Goal: Task Accomplishment & Management: Manage account settings

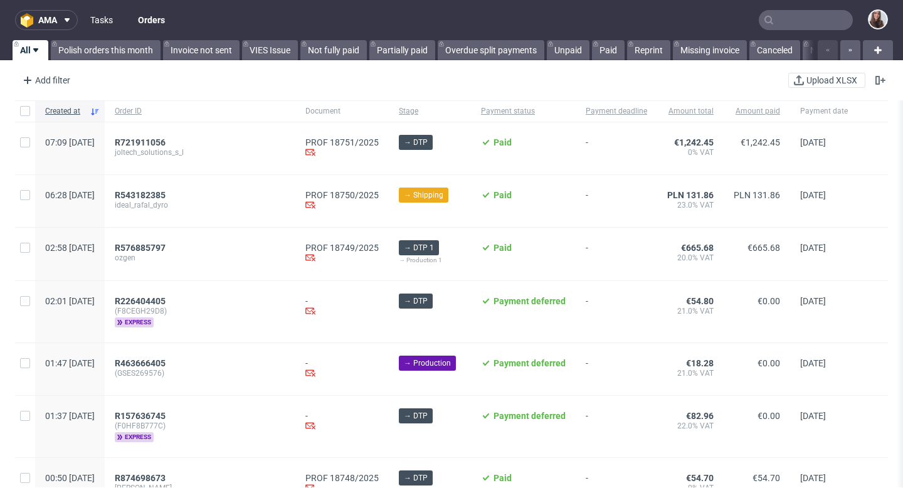
click at [105, 18] on link "Tasks" at bounding box center [102, 20] width 38 height 20
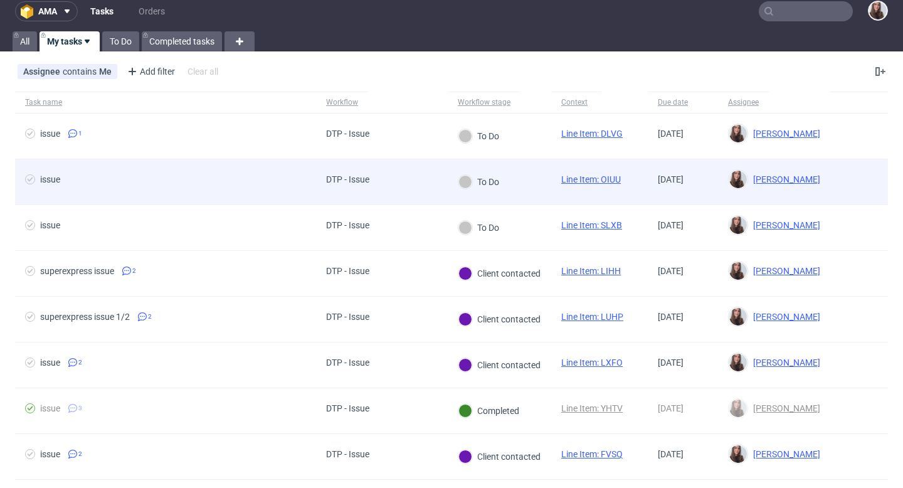
scroll to position [36, 0]
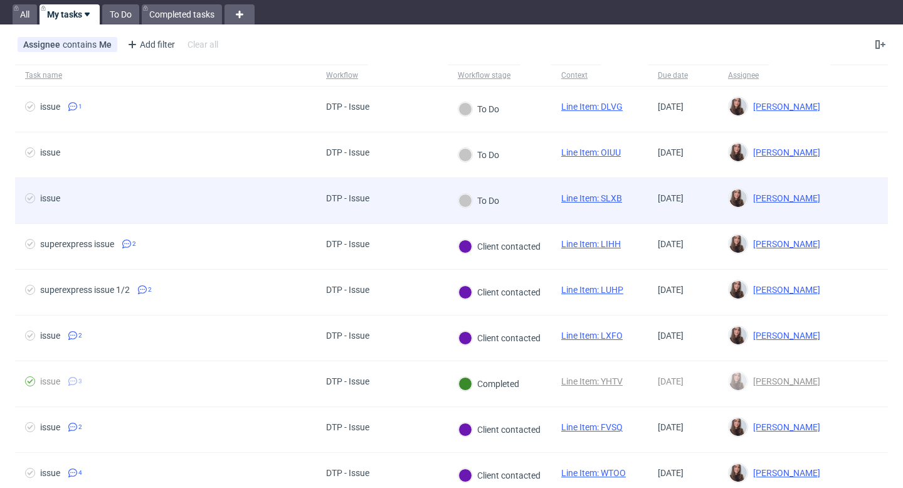
click at [290, 194] on span "issue" at bounding box center [165, 200] width 281 height 15
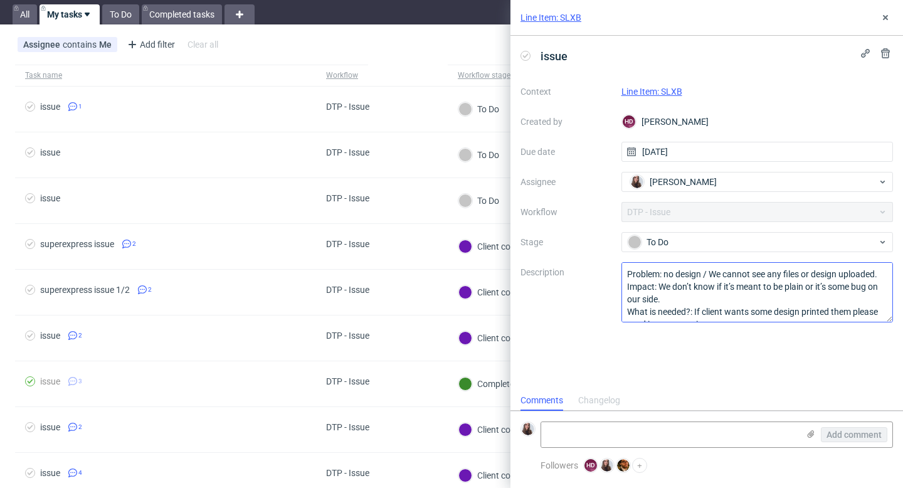
scroll to position [14, 0]
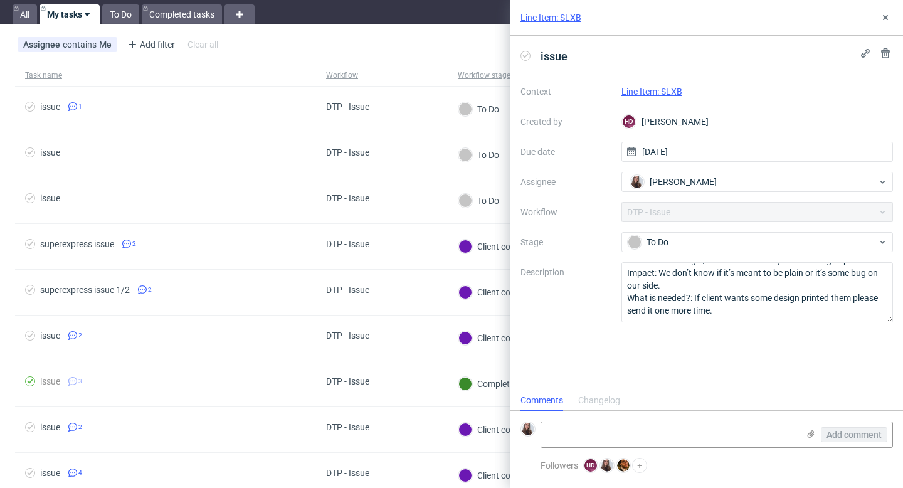
click at [671, 93] on link "Line Item: SLXB" at bounding box center [651, 91] width 61 height 10
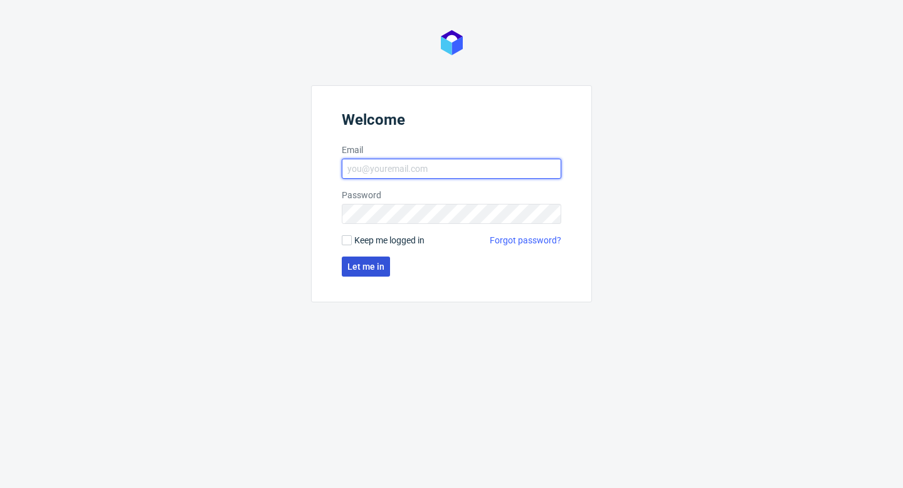
type input "sandra.beska@packhelp.com"
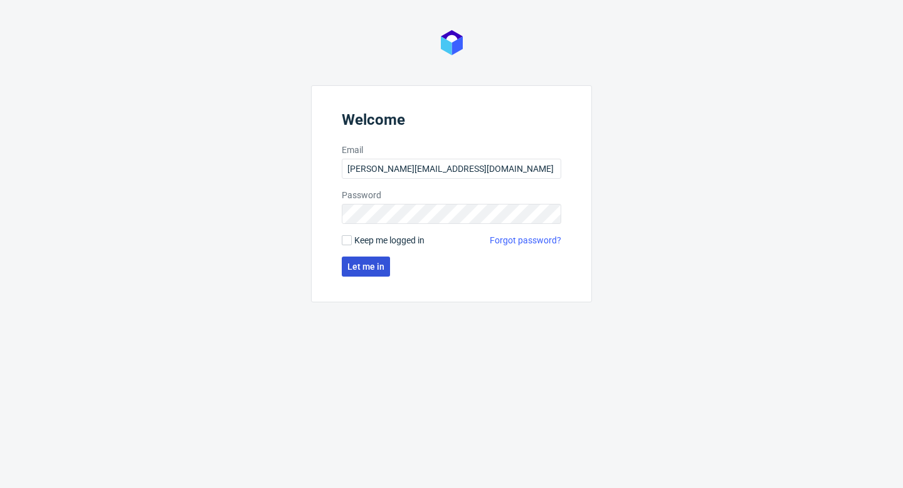
click at [359, 271] on span "Let me in" at bounding box center [365, 266] width 37 height 9
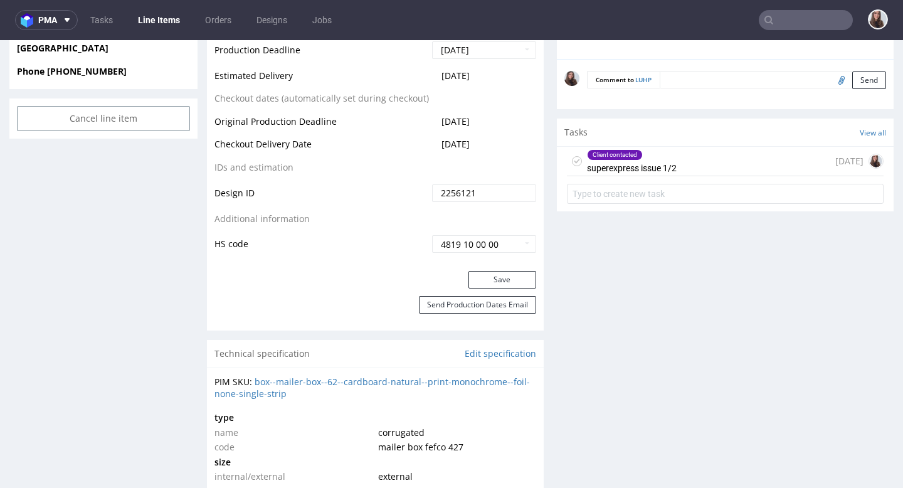
scroll to position [663, 0]
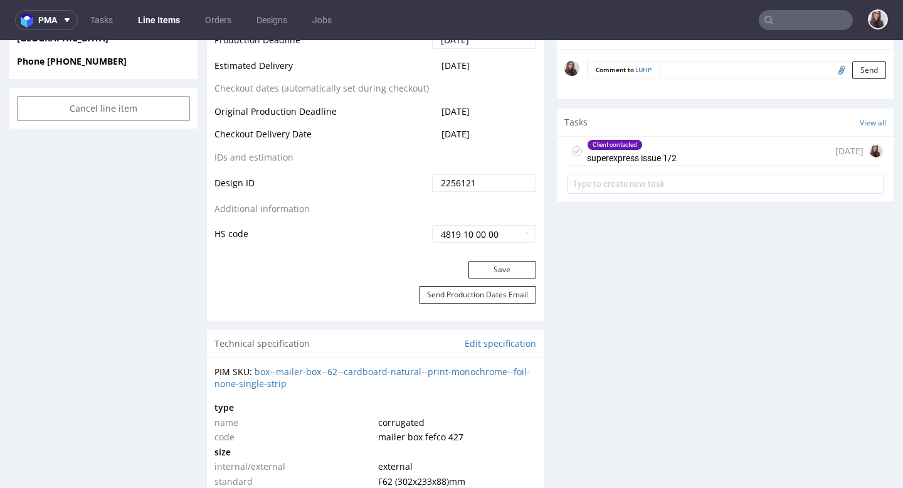
click at [643, 151] on div "Client contacted superexpress issue 1/2" at bounding box center [632, 151] width 90 height 29
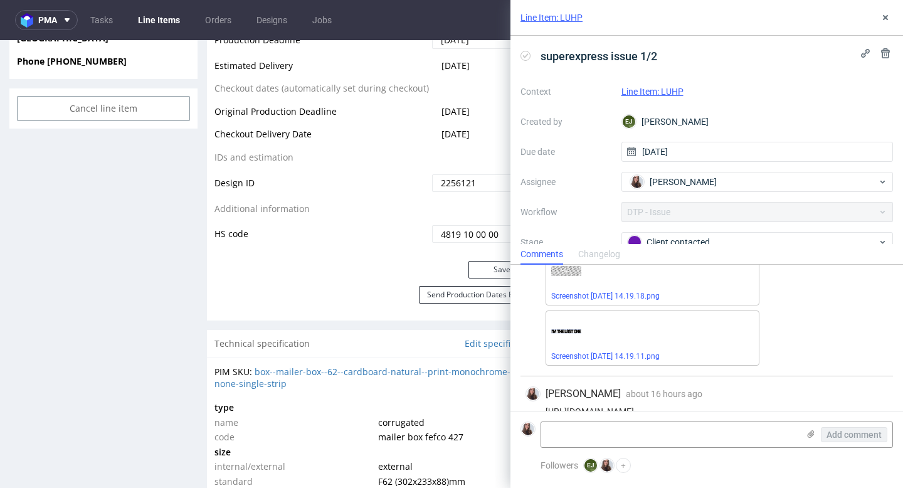
scroll to position [120, 0]
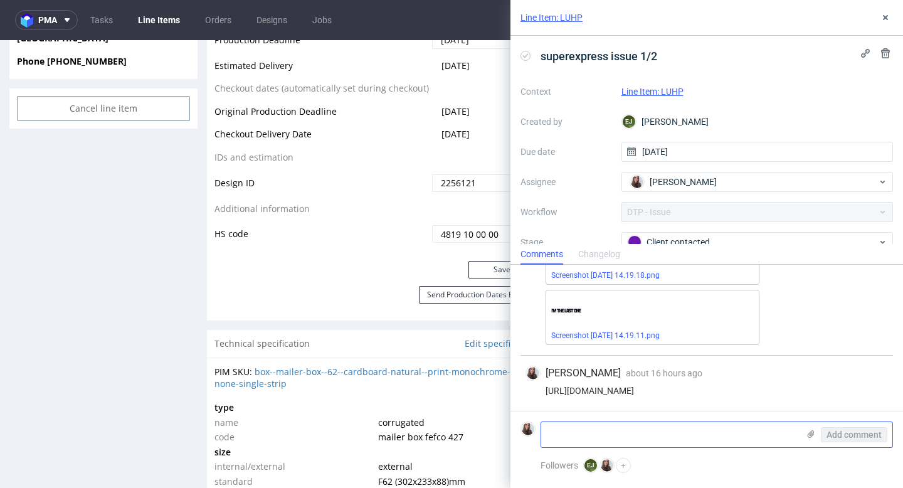
click at [575, 428] on textarea at bounding box center [669, 434] width 257 height 25
paste textarea "W załączeniu przesyłam plik. eps - z logotypem. Dodatkowo: jeżeli taka jest Pań…"
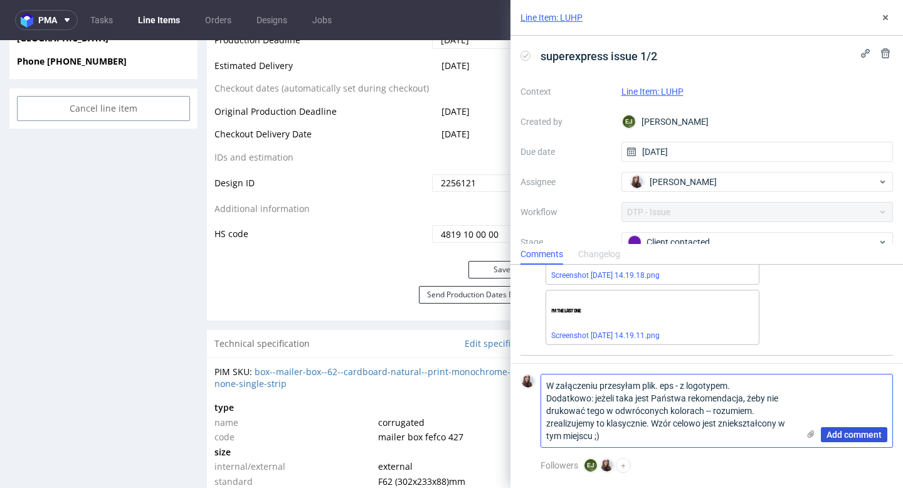
type textarea "W załączeniu przesyłam plik. eps - z logotypem. Dodatkowo: jeżeli taka jest Pań…"
click at [834, 436] on span "Add comment" at bounding box center [853, 434] width 55 height 9
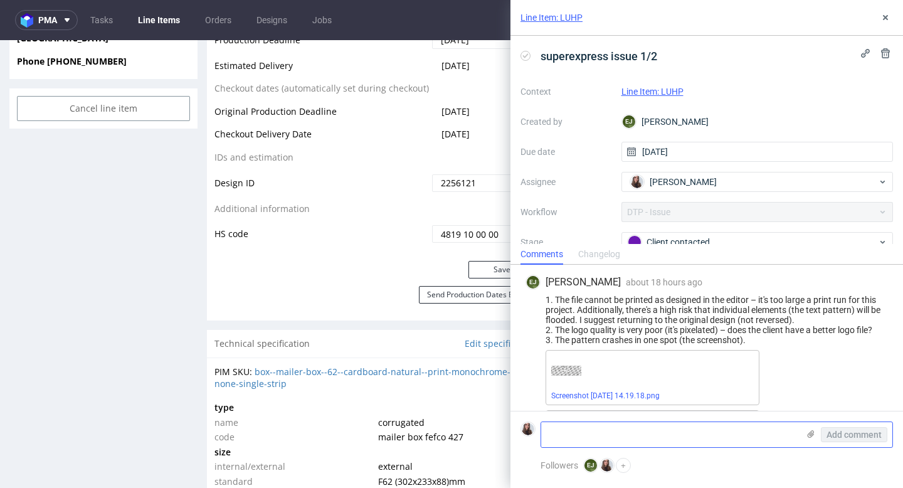
click at [807, 437] on icon at bounding box center [810, 434] width 10 height 10
click at [0, 0] on input "file" at bounding box center [0, 0] width 0 height 0
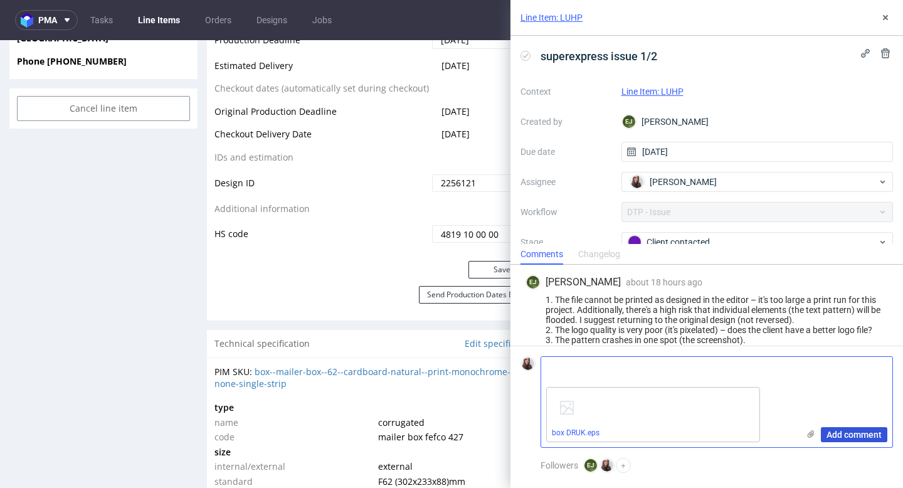
click at [846, 436] on span "Add comment" at bounding box center [853, 434] width 55 height 9
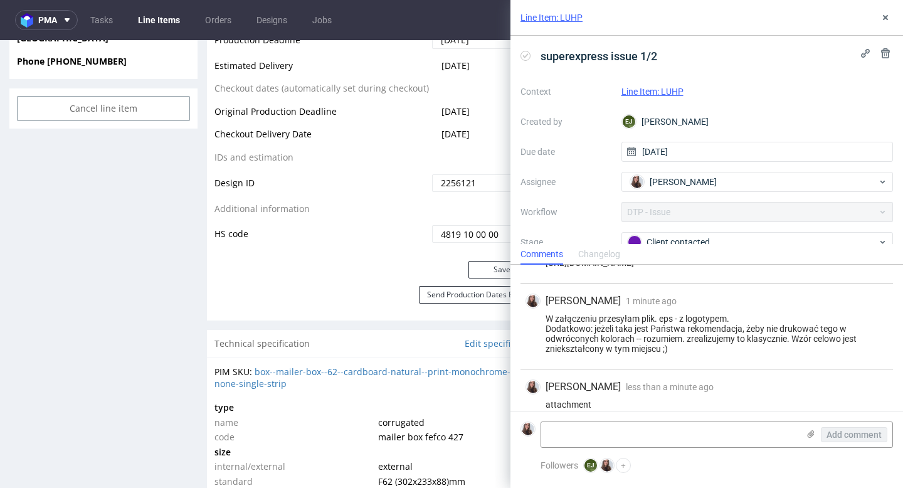
scroll to position [317, 0]
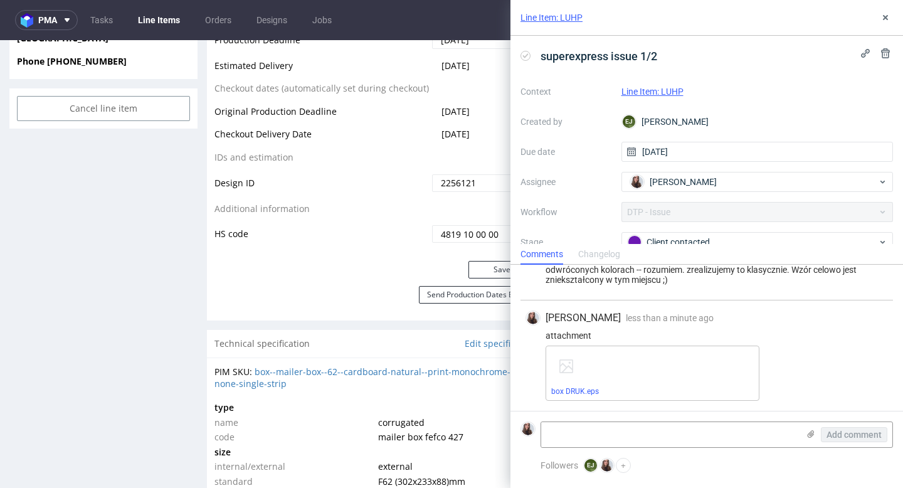
click at [659, 92] on link "Line Item: LUHP" at bounding box center [652, 91] width 62 height 10
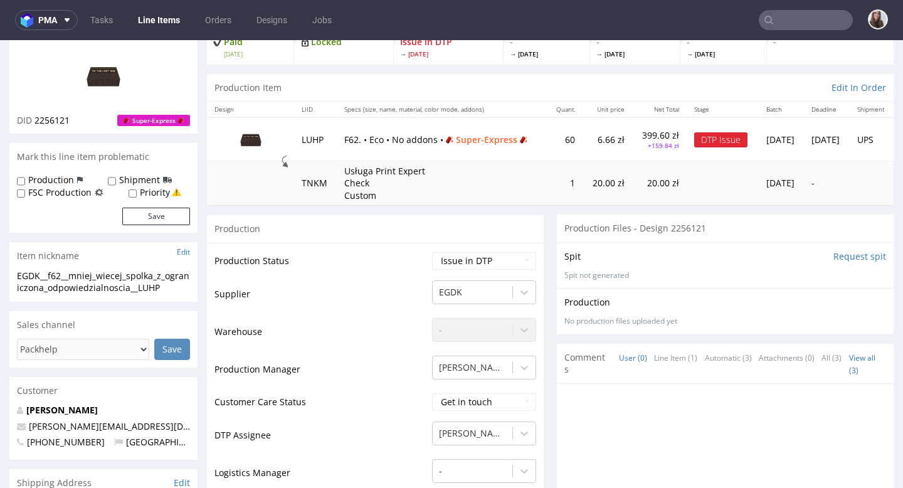
scroll to position [113, 0]
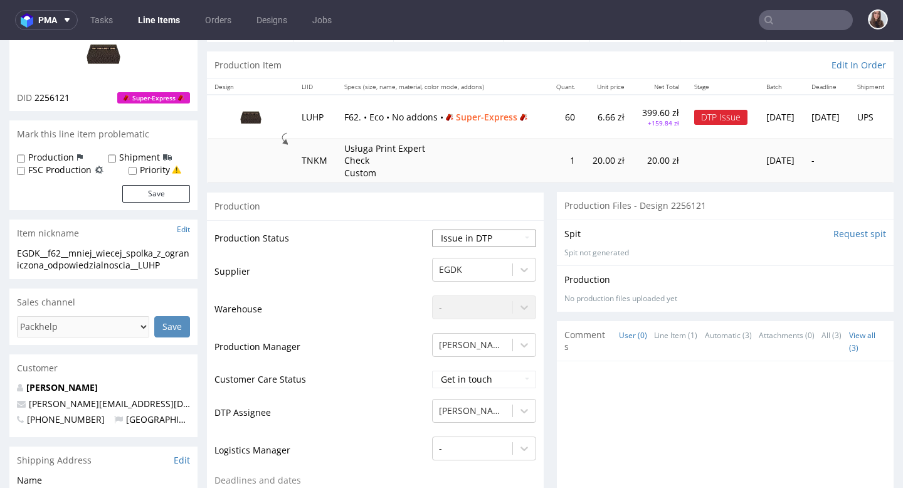
click at [480, 236] on select "Waiting for Artwork Waiting for Diecut Waiting for Mockup Waiting for DTP Waiti…" at bounding box center [484, 238] width 104 height 18
select select "back_for_dtp"
click at [432, 229] on select "Waiting for Artwork Waiting for Diecut Waiting for Mockup Waiting for DTP Waiti…" at bounding box center [484, 238] width 104 height 18
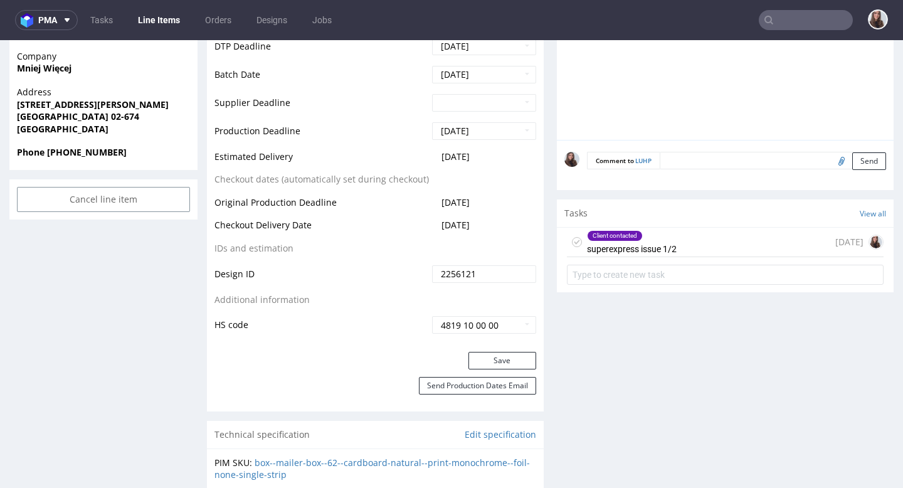
scroll to position [605, 0]
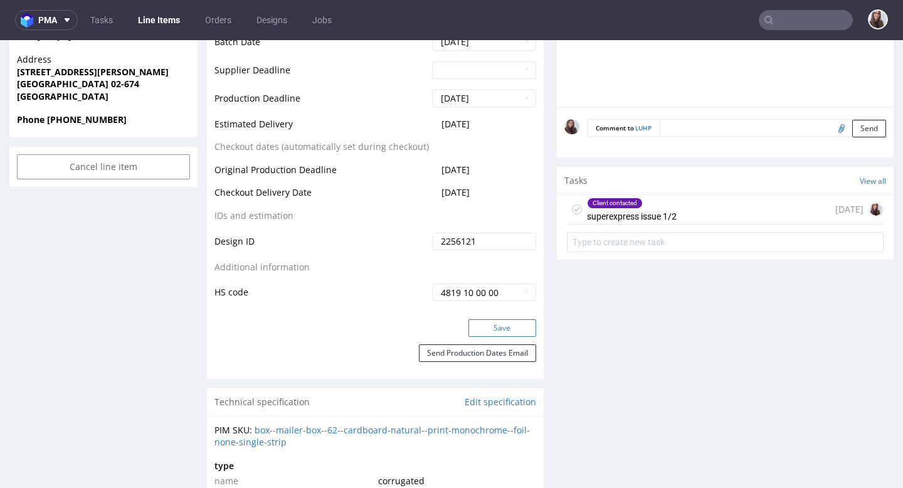
click at [498, 321] on button "Save" at bounding box center [502, 328] width 68 height 18
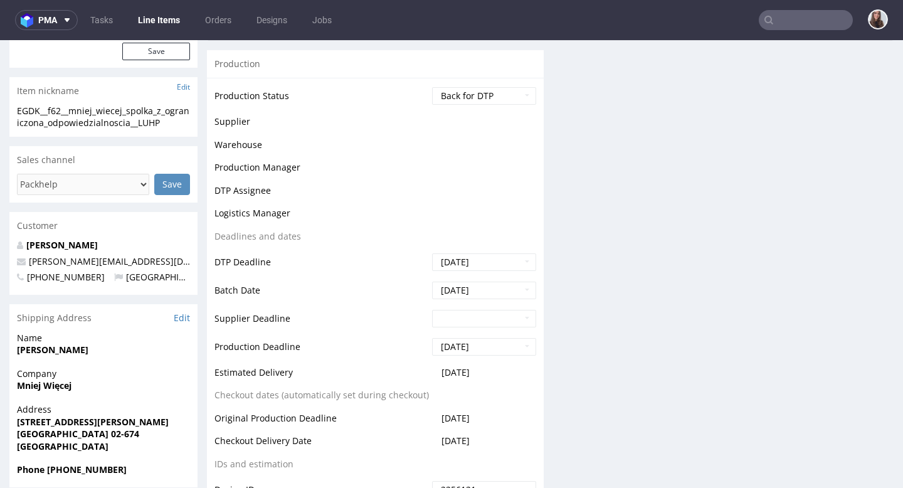
scroll to position [0, 0]
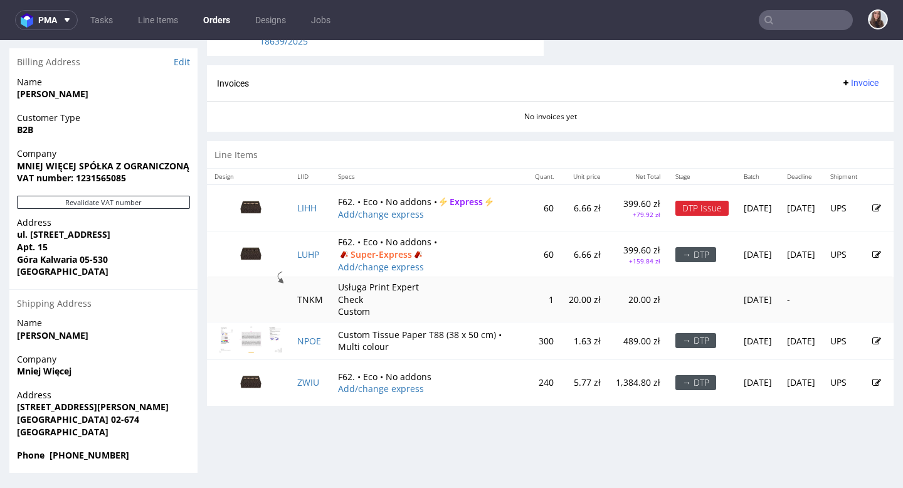
scroll to position [3, 0]
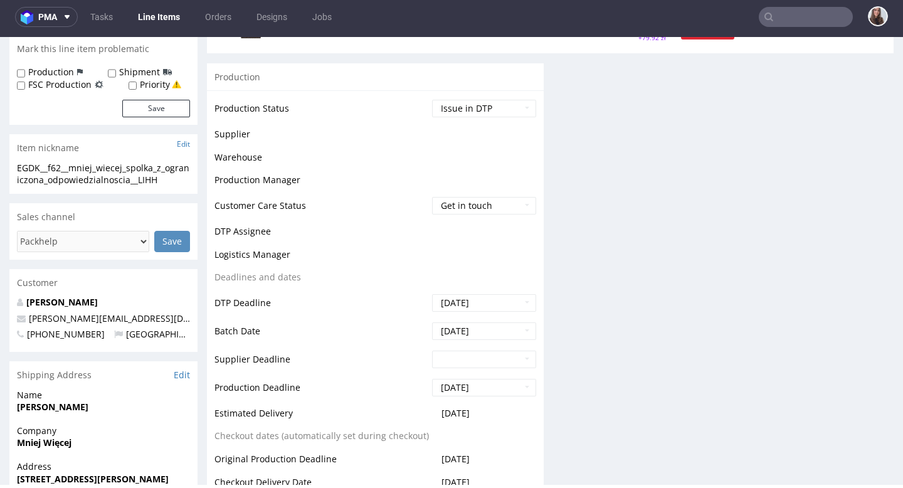
scroll to position [385, 0]
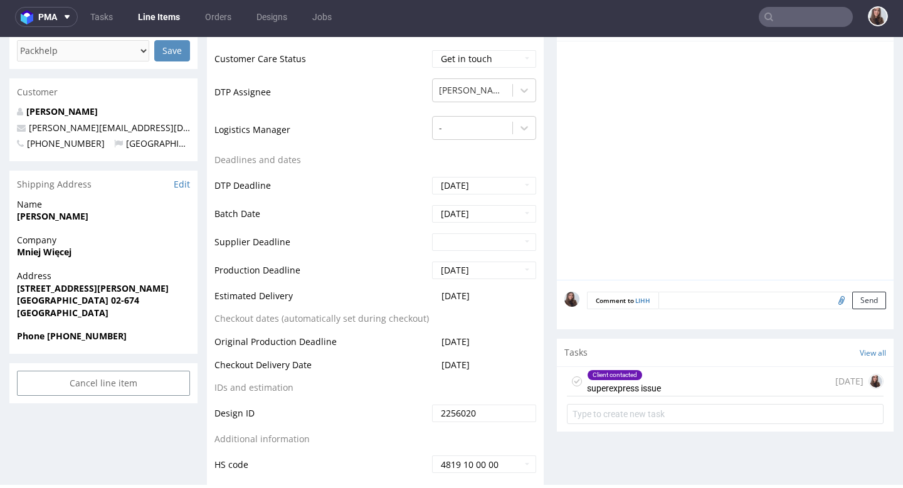
click at [696, 375] on div "Client contacted superexpress issue 1 day ago" at bounding box center [725, 381] width 317 height 29
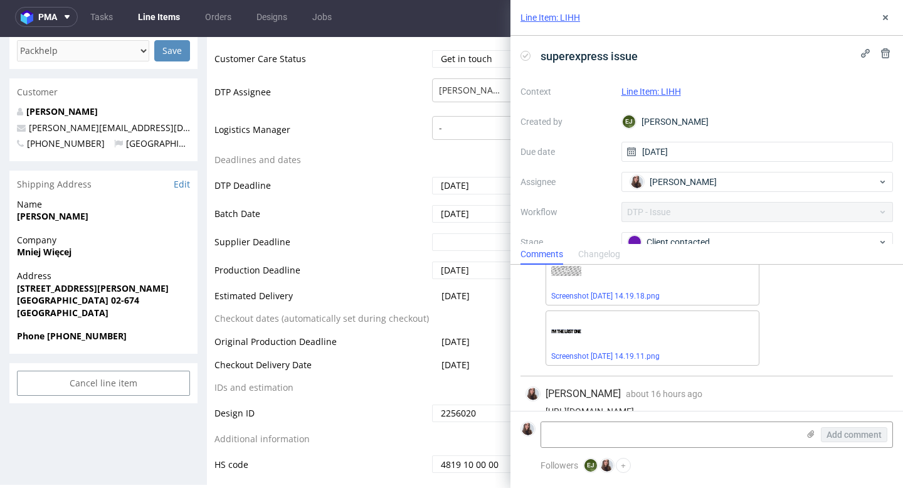
scroll to position [120, 0]
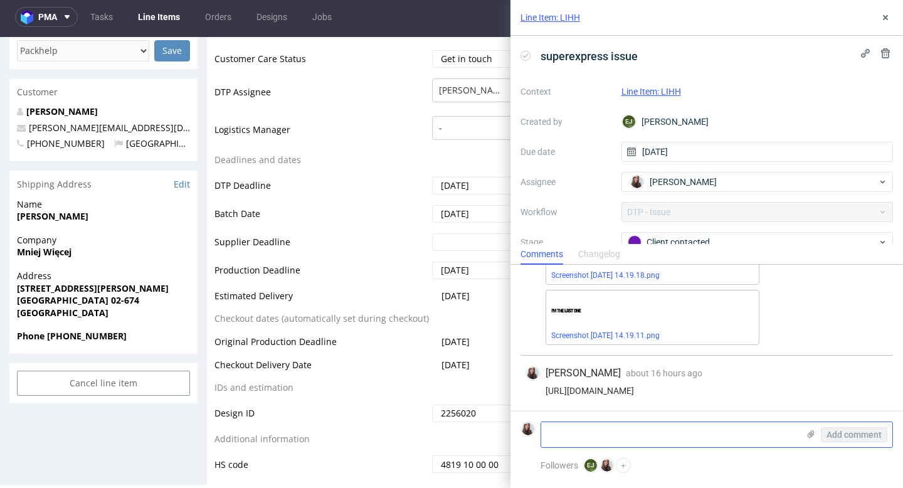
click at [639, 432] on textarea at bounding box center [669, 434] width 257 height 25
paste textarea "W załączeniu przesyłam plik. eps - z logotypem. Dodatkowo: jeżeli taka jest Pań…"
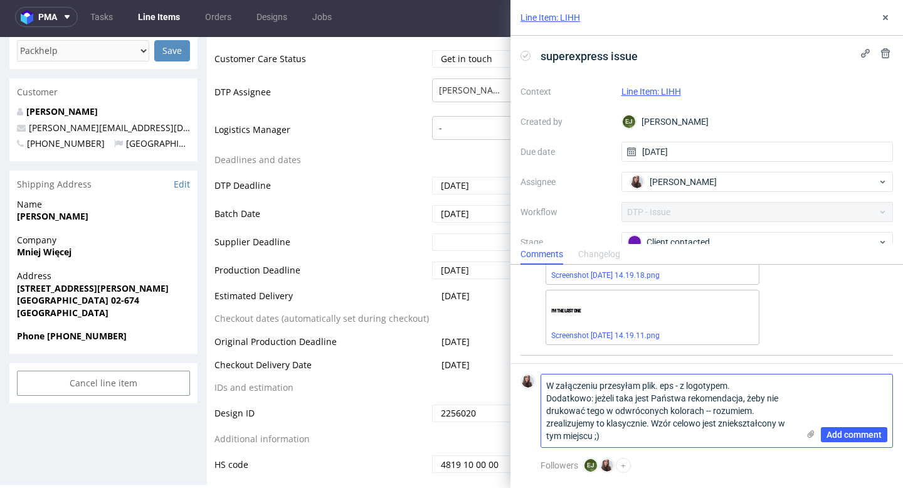
scroll to position [0, 0]
type textarea "W załączeniu przesyłam plik. eps - z logotypem. Dodatkowo: jeżeli taka jest Pań…"
click at [825, 428] on button "Add comment" at bounding box center [853, 434] width 66 height 15
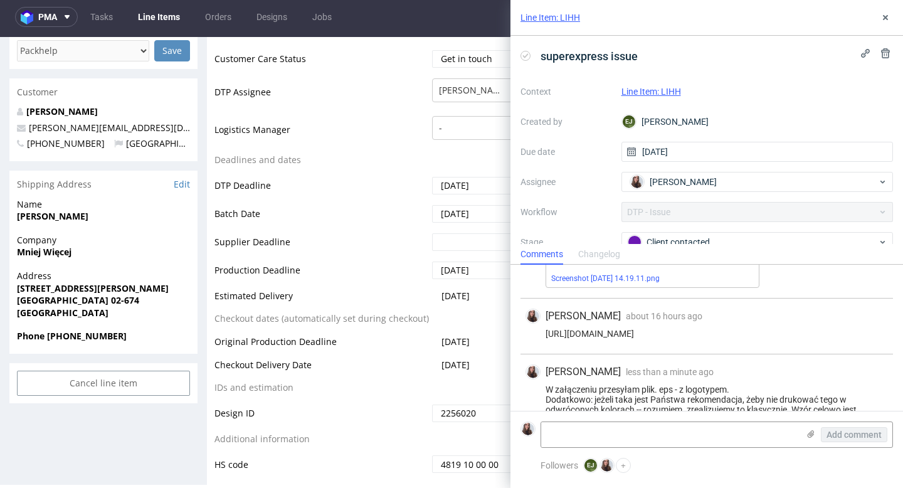
scroll to position [206, 0]
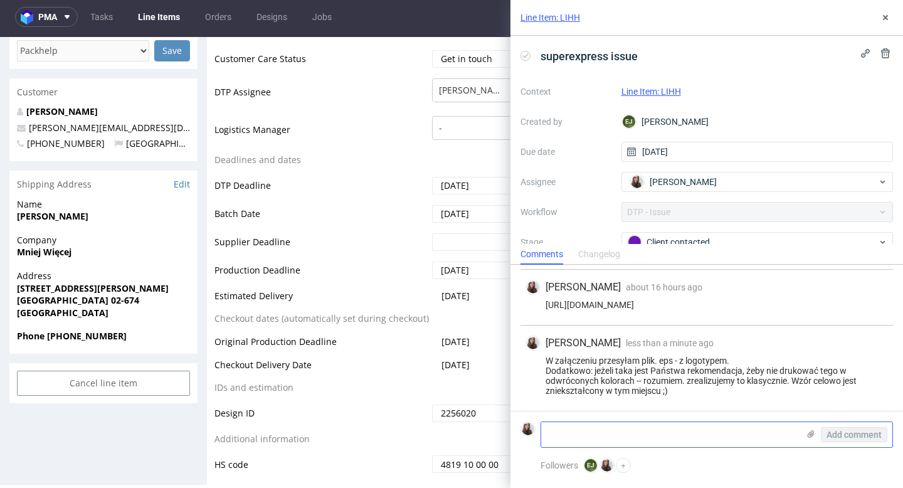
click at [806, 433] on icon at bounding box center [810, 434] width 10 height 10
click at [0, 0] on input "file" at bounding box center [0, 0] width 0 height 0
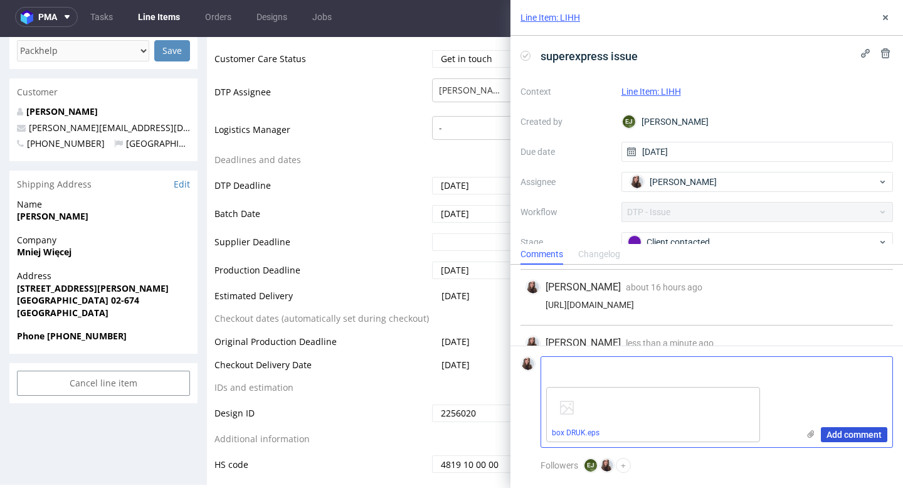
click at [844, 436] on span "Add comment" at bounding box center [853, 434] width 55 height 9
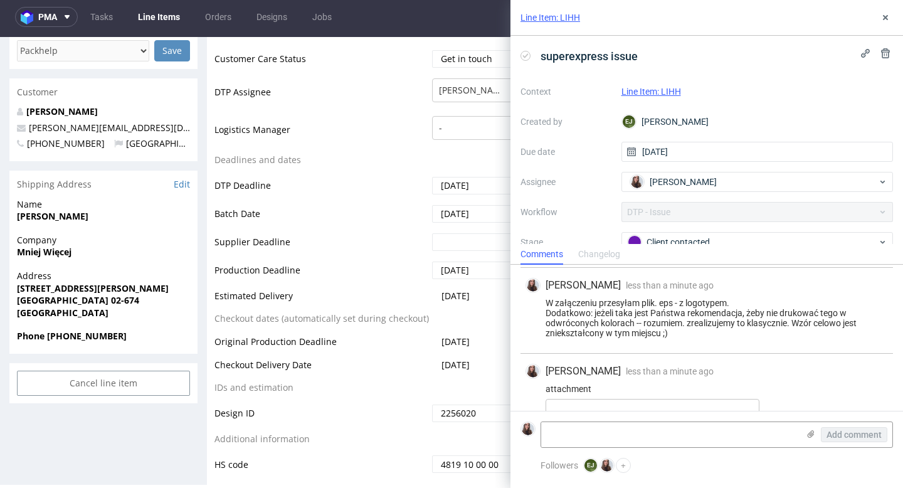
scroll to position [317, 0]
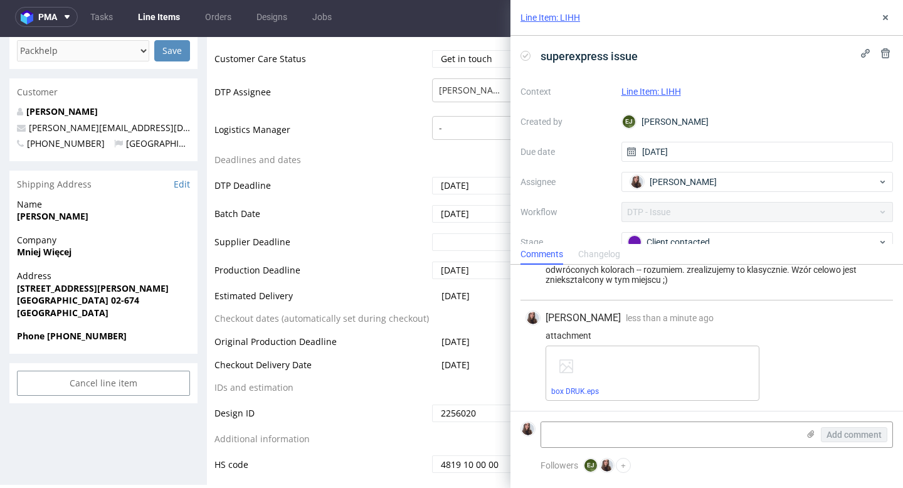
click at [673, 90] on link "Line Item: LIHH" at bounding box center [651, 91] width 60 height 10
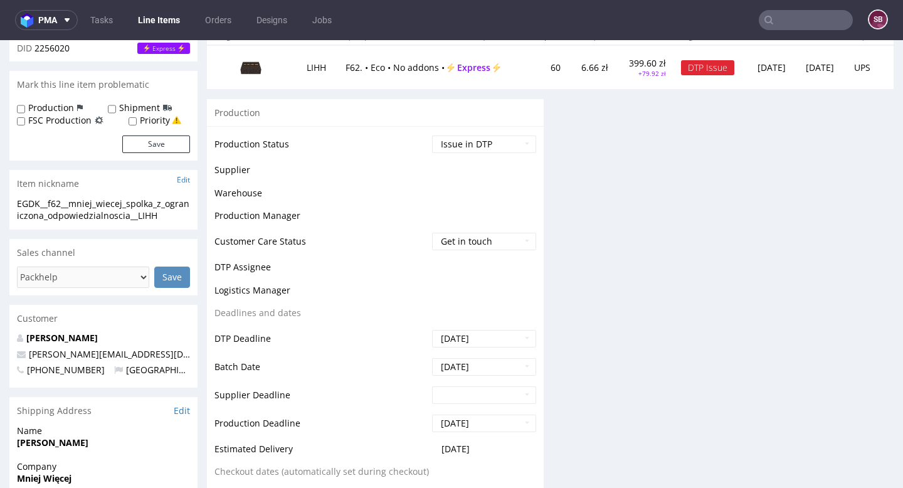
scroll to position [164, 0]
click at [488, 145] on select "Waiting for Artwork Waiting for Diecut Waiting for Mockup Waiting for DTP Waiti…" at bounding box center [484, 143] width 104 height 18
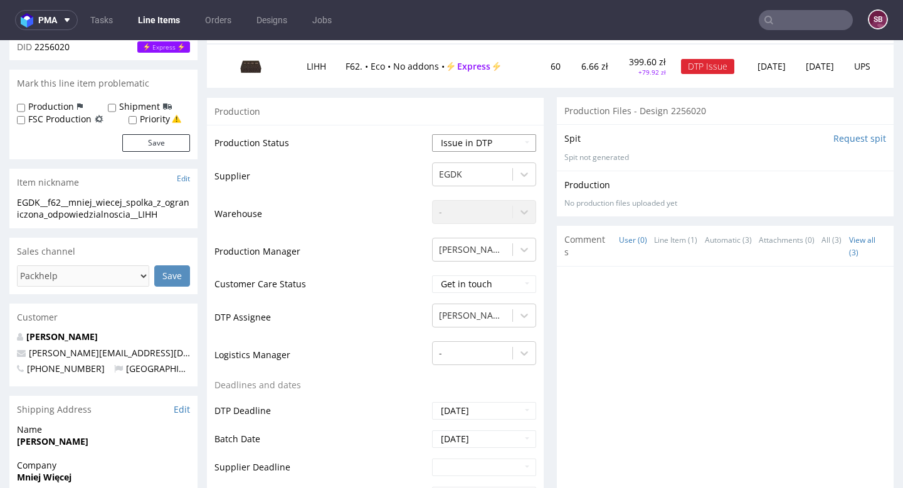
select select "back_for_dtp"
click at [432, 134] on select "Waiting for Artwork Waiting for Diecut Waiting for Mockup Waiting for DTP Waiti…" at bounding box center [484, 143] width 104 height 18
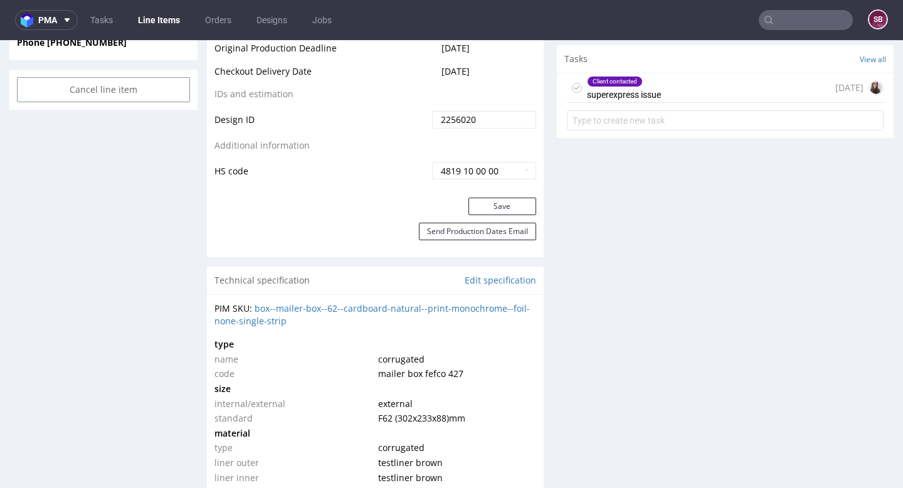
scroll to position [691, 0]
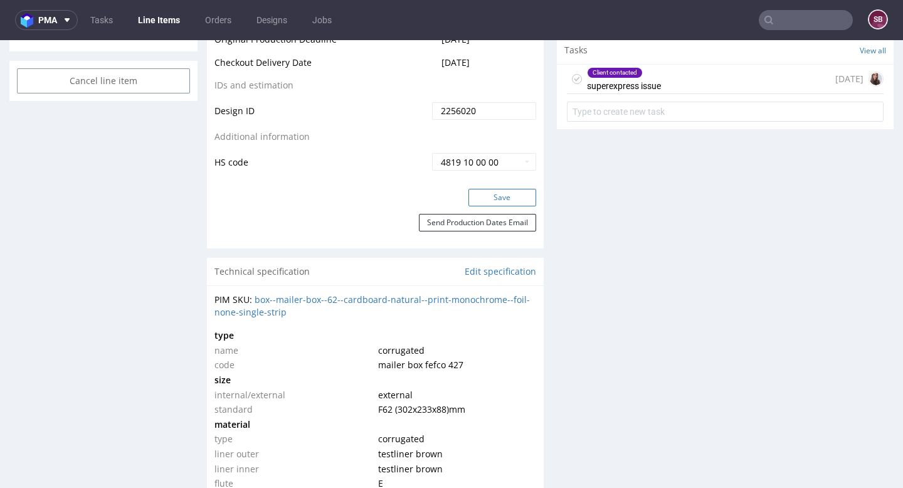
click at [489, 199] on button "Save" at bounding box center [502, 198] width 68 height 18
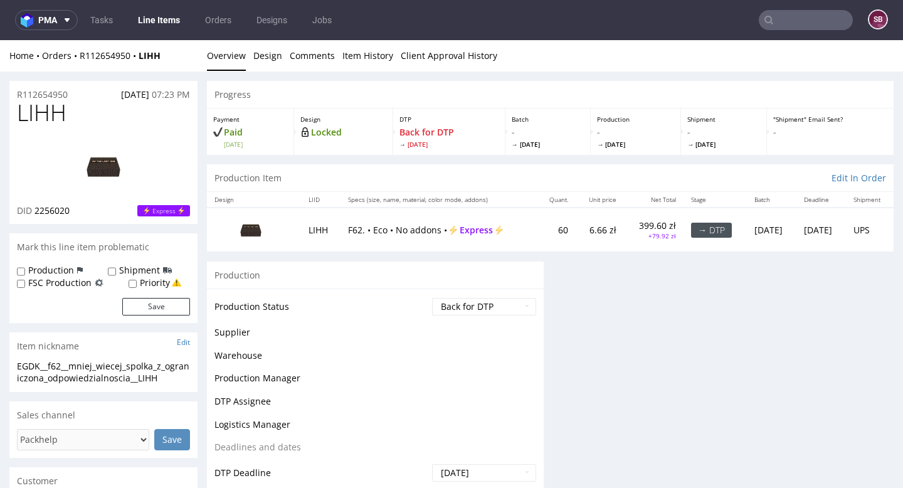
scroll to position [0, 0]
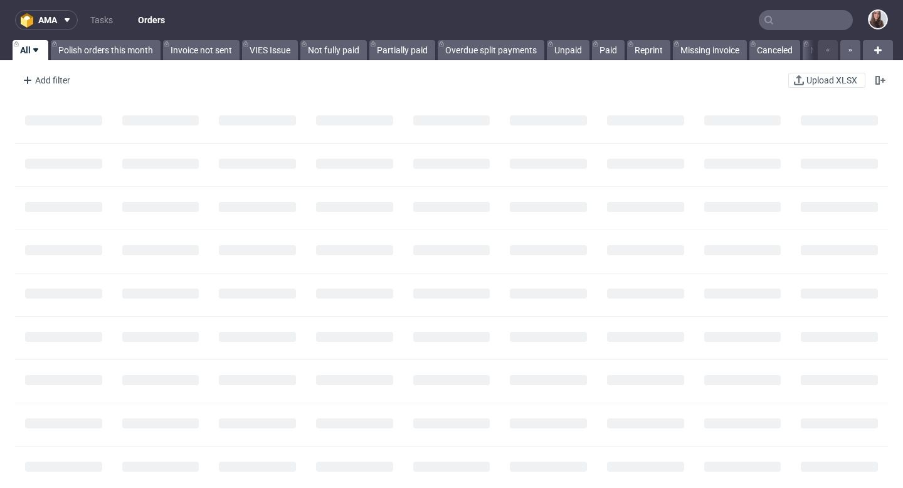
click at [789, 24] on input "text" at bounding box center [805, 20] width 94 height 20
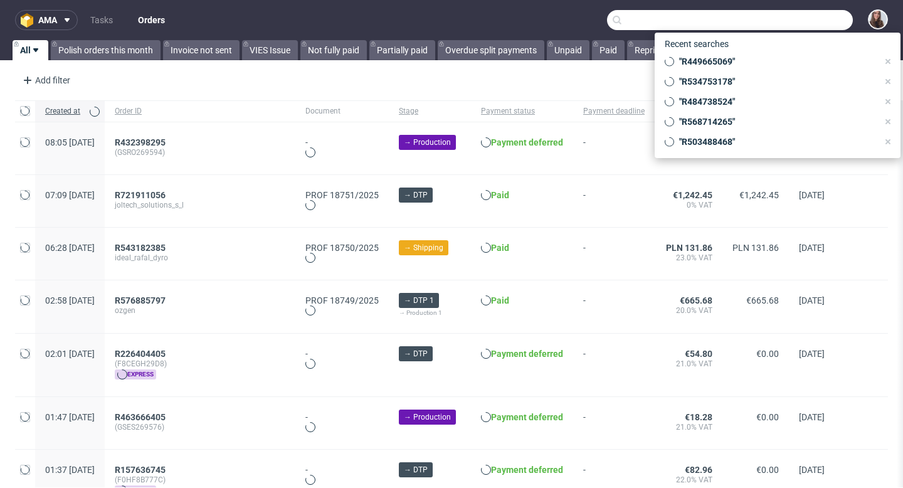
paste input "R891053076"
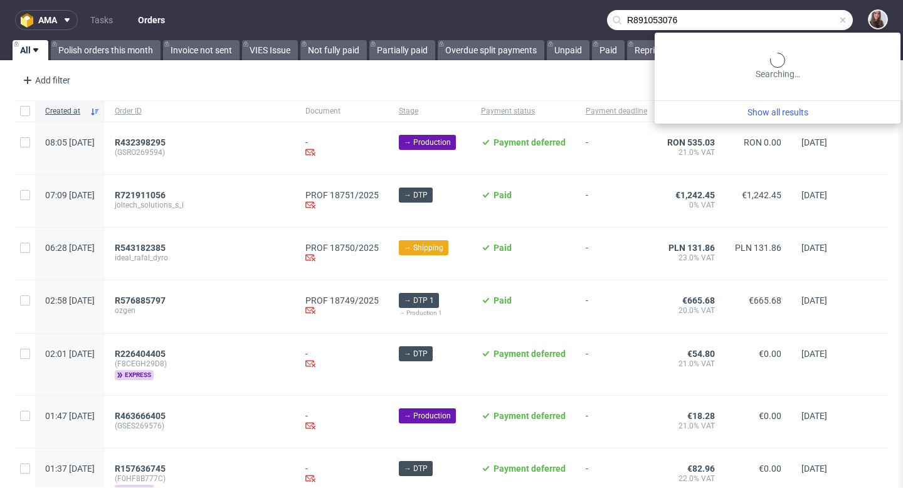
type input "R891053076"
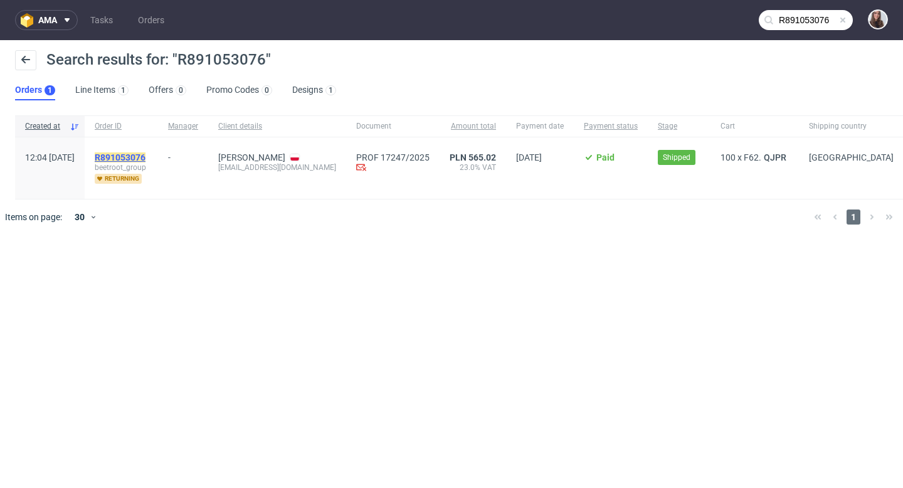
click at [145, 157] on mark "R891053076" at bounding box center [120, 157] width 51 height 10
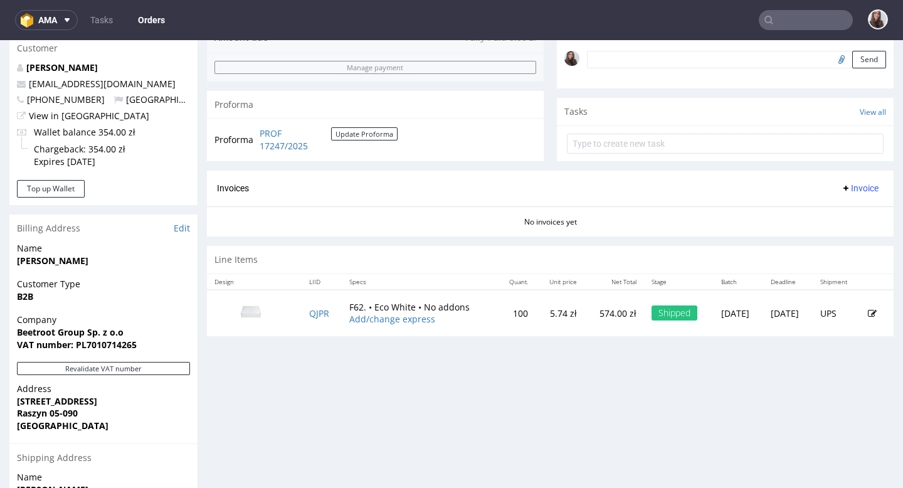
scroll to position [399, 0]
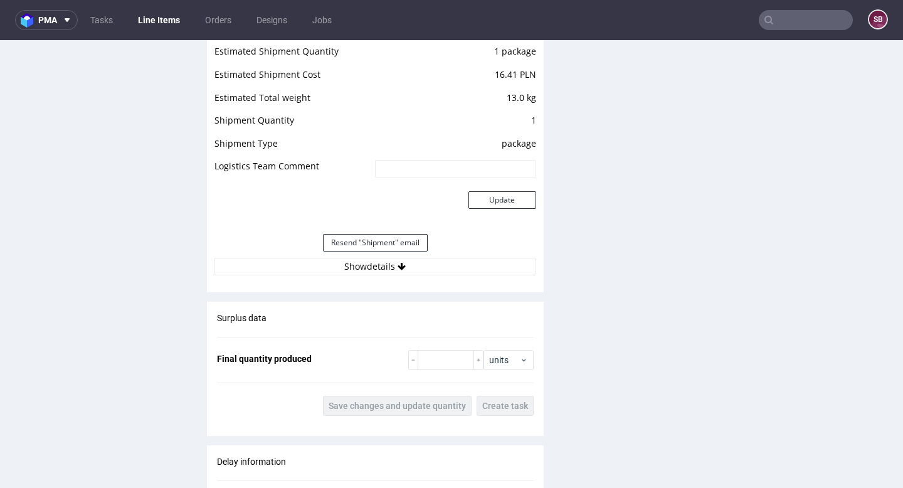
scroll to position [1270, 0]
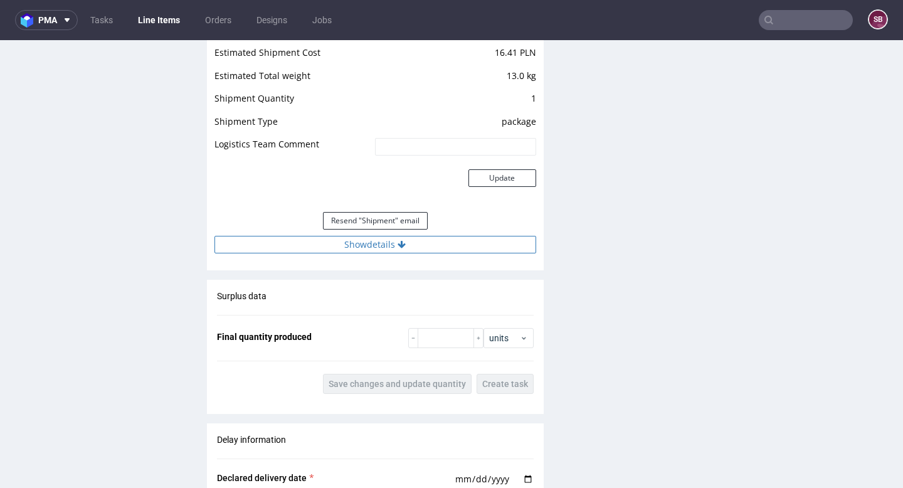
click at [401, 248] on icon at bounding box center [401, 244] width 8 height 9
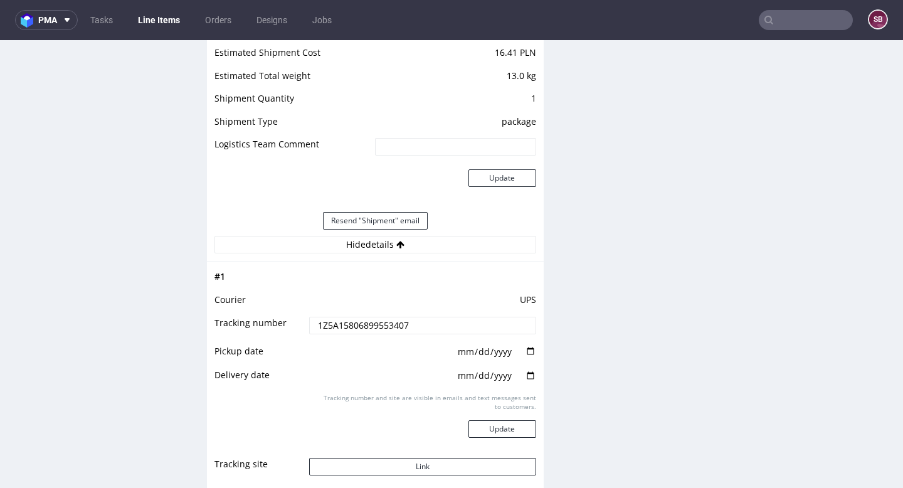
drag, startPoint x: 415, startPoint y: 326, endPoint x: 302, endPoint y: 321, distance: 112.9
click at [306, 321] on td "1Z5A15806899553407" at bounding box center [420, 329] width 229 height 28
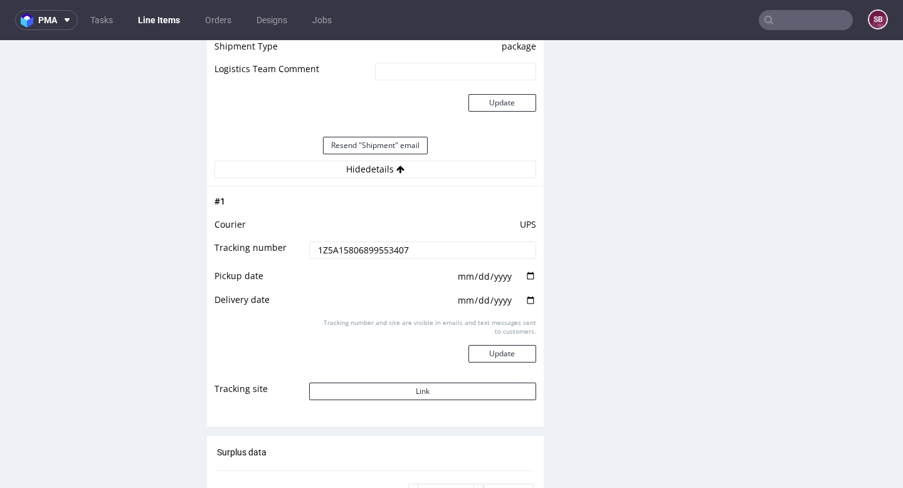
scroll to position [1360, 0]
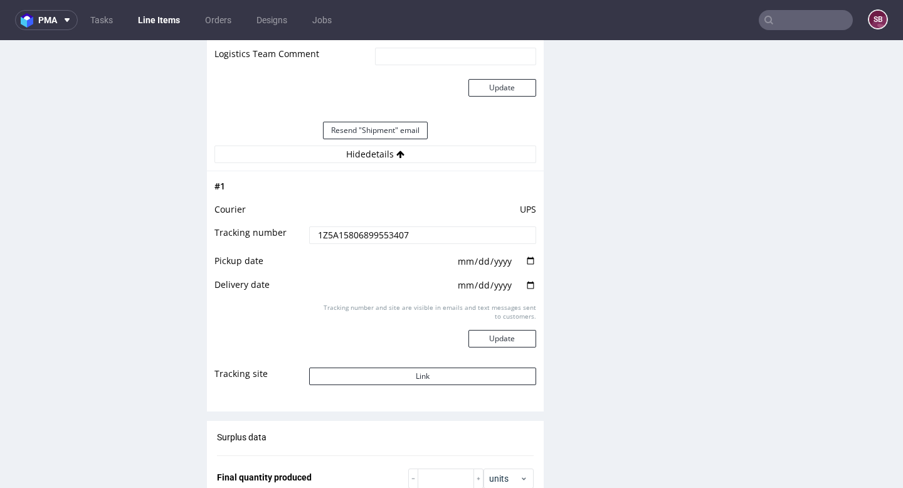
click at [409, 233] on input "1Z5A15806899553407" at bounding box center [422, 235] width 226 height 18
drag, startPoint x: 418, startPoint y: 232, endPoint x: 307, endPoint y: 233, distance: 110.9
click at [309, 233] on input "1Z5A15806899553407" at bounding box center [422, 235] width 226 height 18
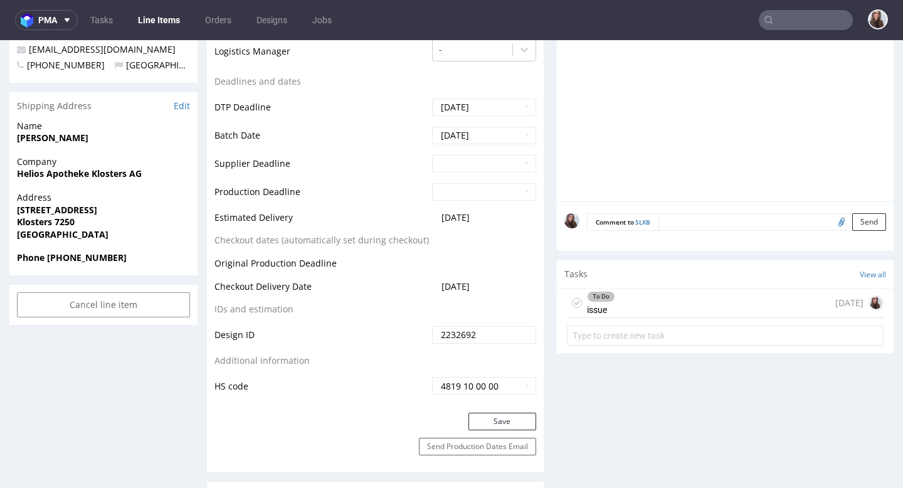
scroll to position [474, 0]
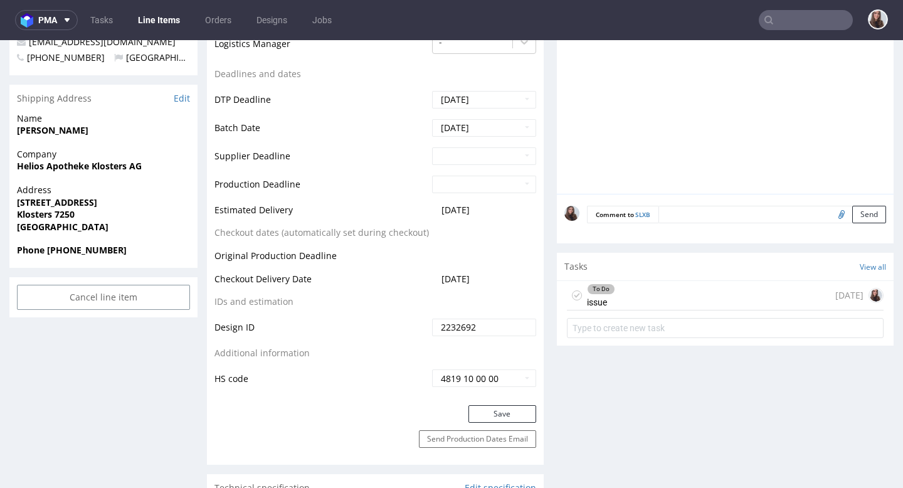
click at [617, 289] on div "To Do issue 1 day ago" at bounding box center [725, 295] width 317 height 29
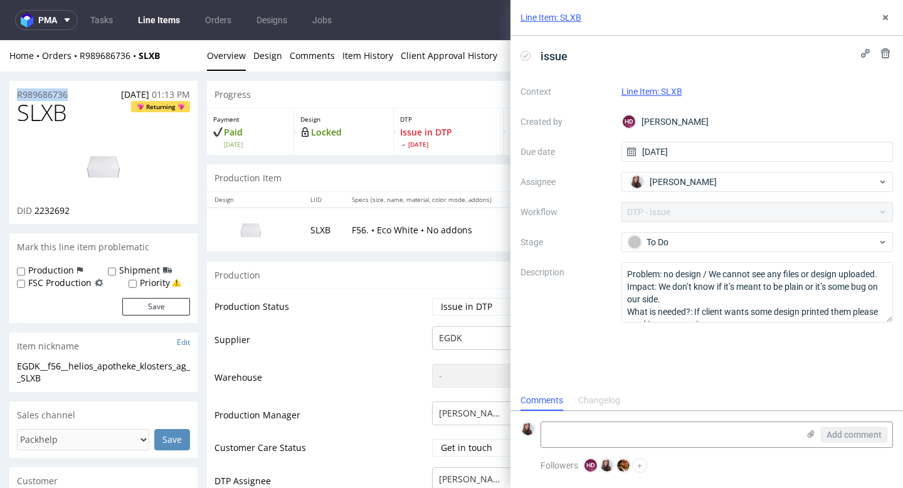
drag, startPoint x: 73, startPoint y: 92, endPoint x: 13, endPoint y: 92, distance: 60.8
click at [13, 92] on div "R989686736 30.08.2025 01:13 PM" at bounding box center [103, 91] width 188 height 20
copy p "R989686736"
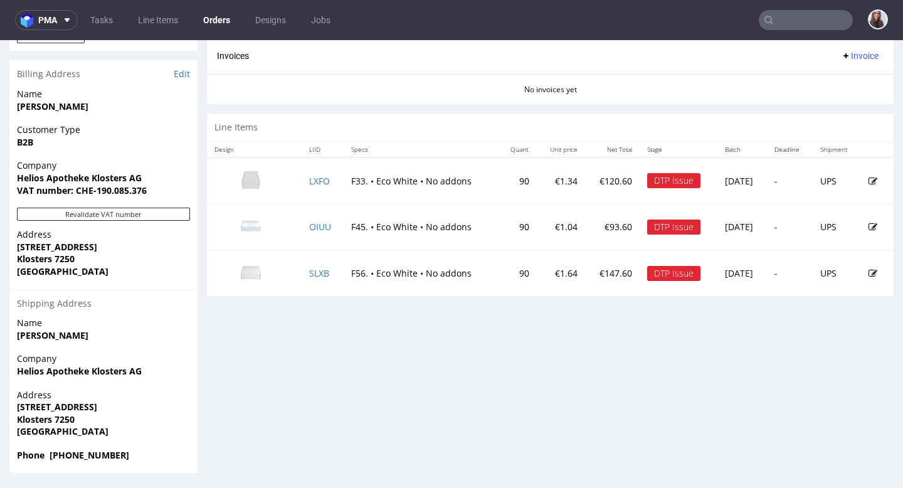
scroll to position [3, 0]
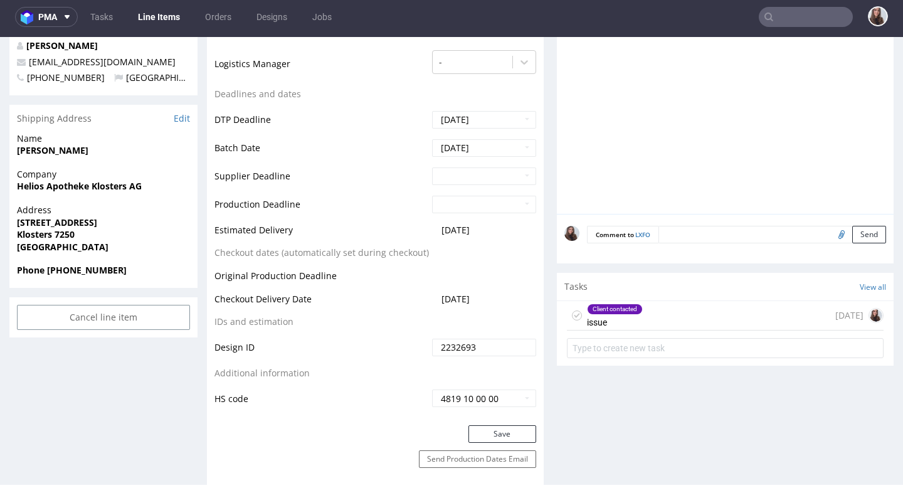
scroll to position [461, 0]
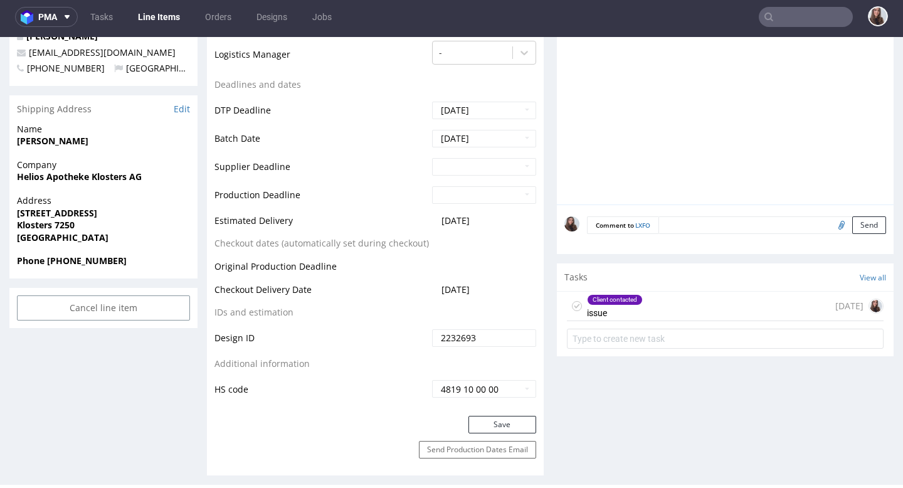
click at [617, 306] on div "Client contacted issue" at bounding box center [615, 305] width 56 height 29
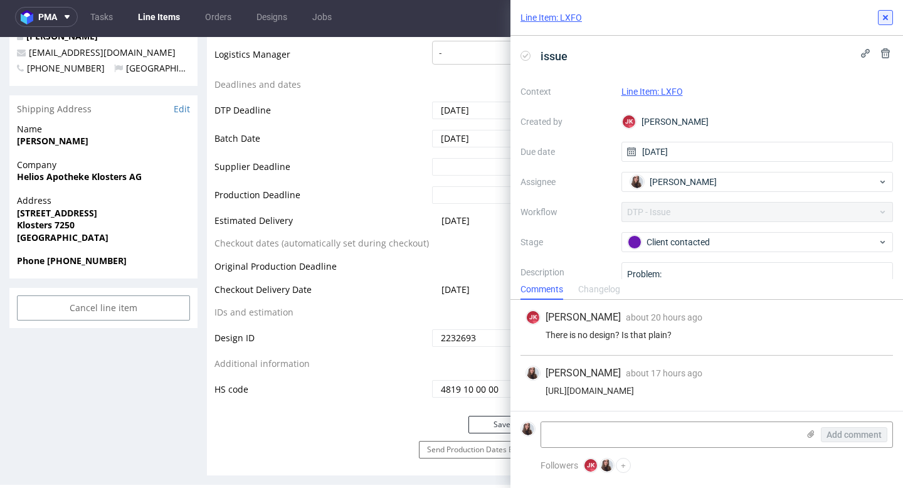
click at [881, 21] on icon at bounding box center [885, 18] width 10 height 10
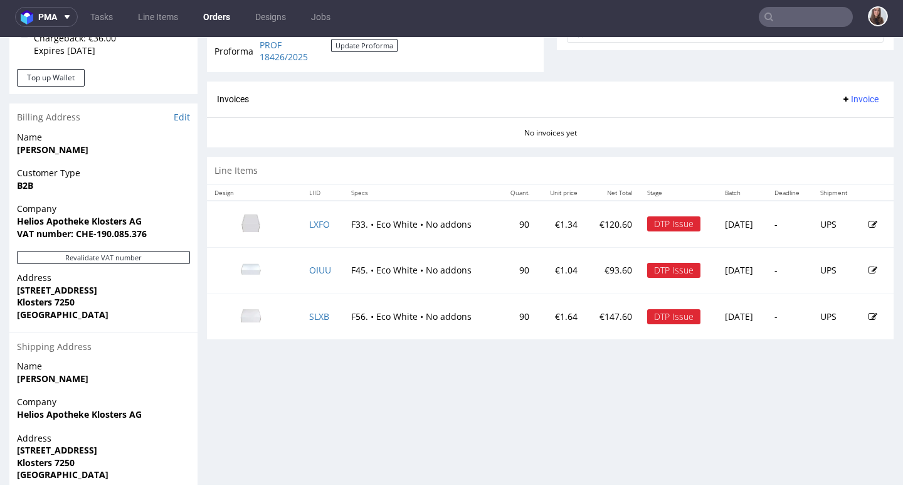
scroll to position [501, 0]
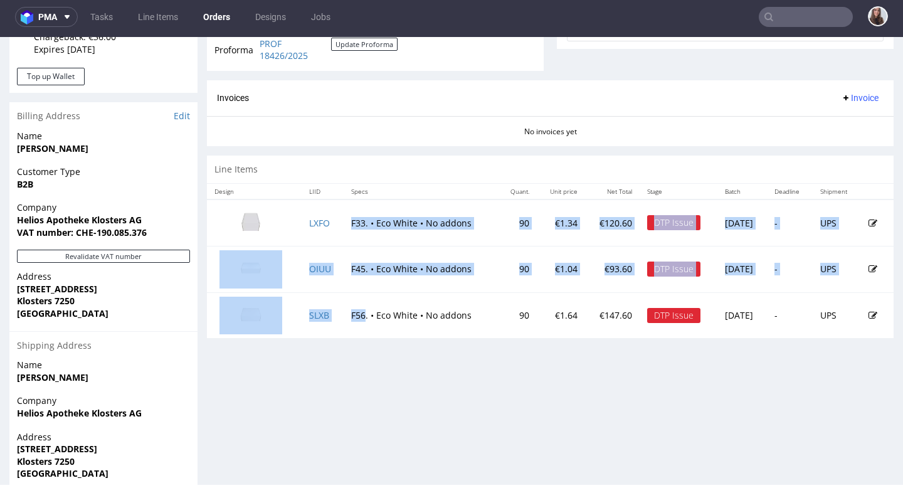
drag, startPoint x: 343, startPoint y: 219, endPoint x: 362, endPoint y: 318, distance: 100.8
click at [362, 318] on tbody "LXFO F33. • Eco White • No addons 90 €1.34 €120.60 DTP Issue Fri 05 Sep - UPS O…" at bounding box center [550, 268] width 686 height 139
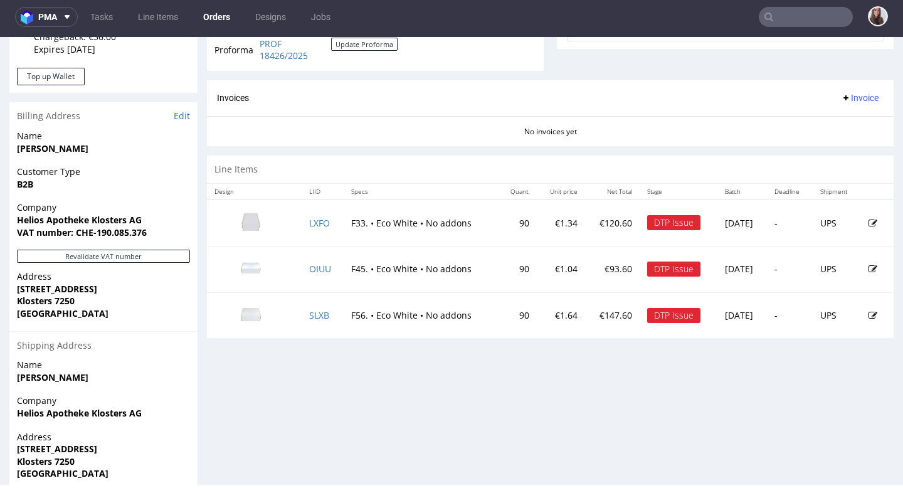
click at [353, 363] on div "Progress Payment Paid Sat 30 Aug Payment “Received” Email Sent Sat 30 Aug 13:14…" at bounding box center [550, 46] width 686 height 938
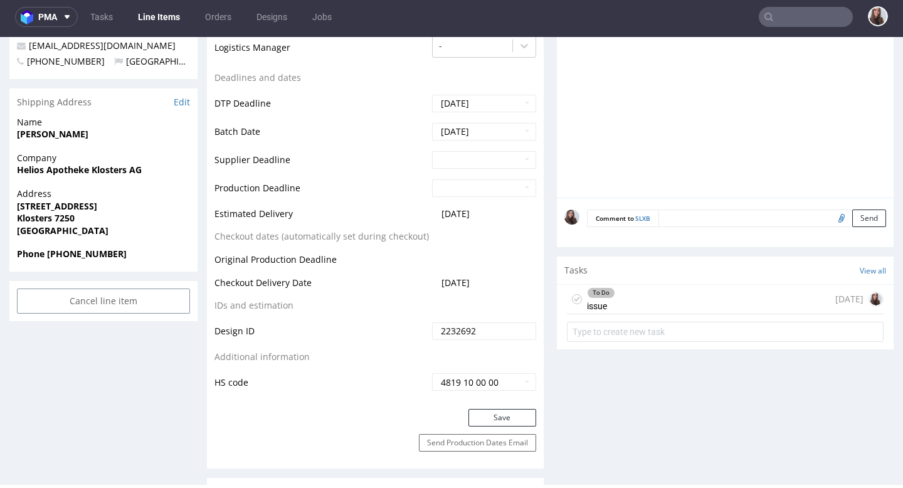
scroll to position [468, 0]
click at [600, 290] on div "To Do" at bounding box center [600, 292] width 27 height 10
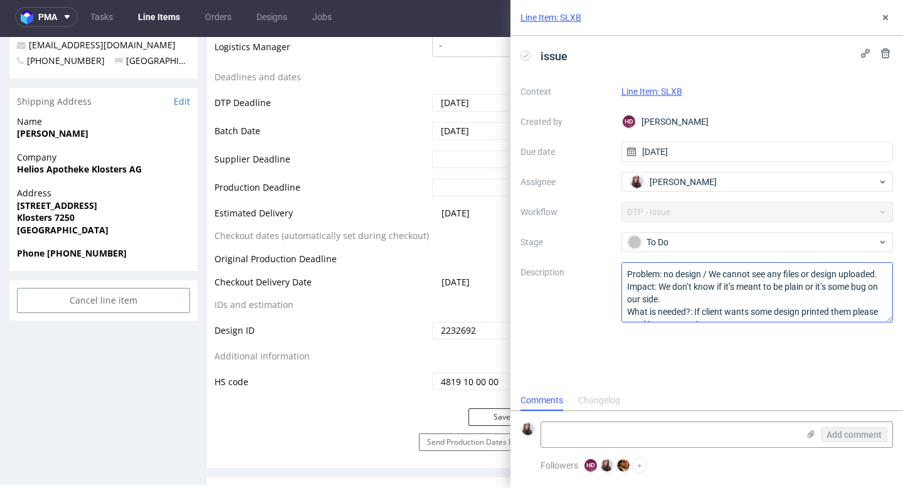
scroll to position [14, 0]
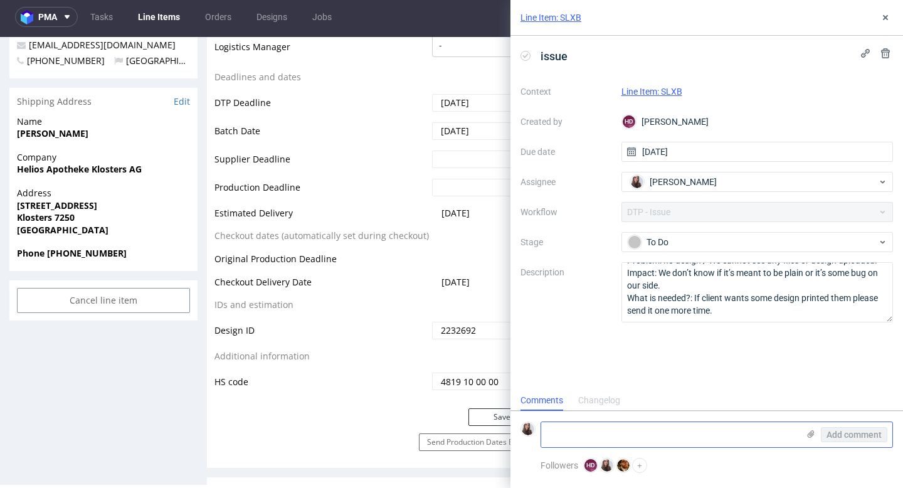
click at [615, 430] on textarea at bounding box center [669, 434] width 257 height 25
paste textarea "https://app-eu1.hubspot.com/contacts/25600958/record/0-5/220205728979"
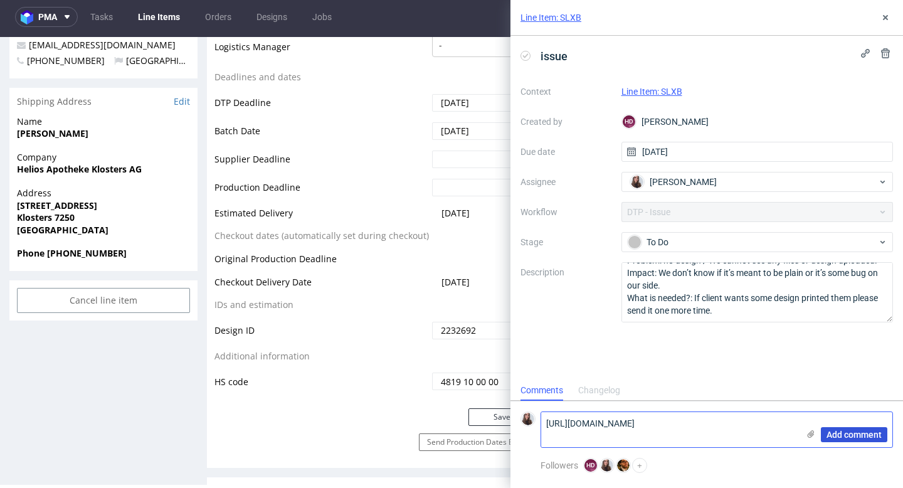
type textarea "https://app-eu1.hubspot.com/contacts/25600958/record/0-5/220205728979"
click at [834, 431] on span "Add comment" at bounding box center [853, 434] width 55 height 9
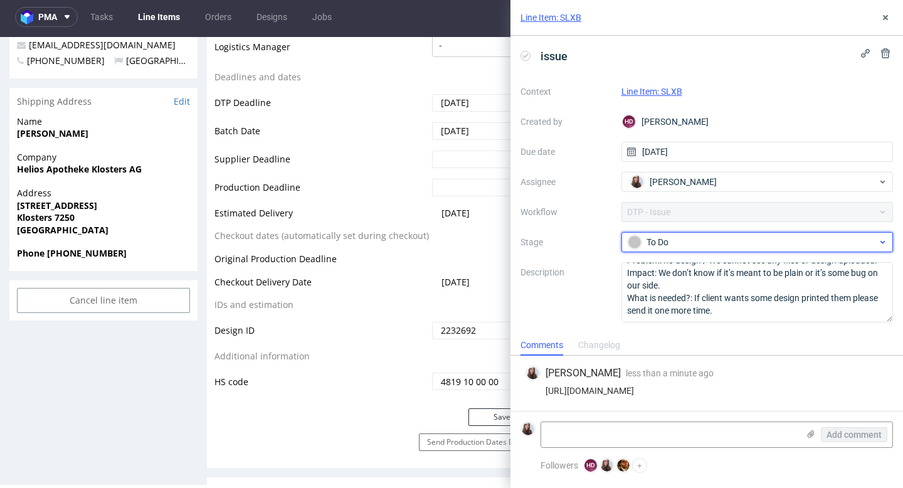
click at [768, 241] on div "To Do" at bounding box center [751, 242] width 249 height 14
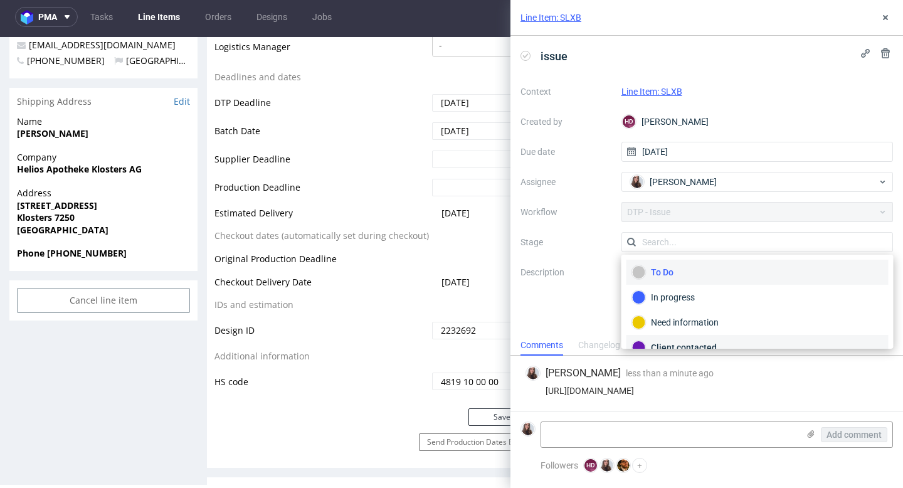
click at [696, 340] on div "Client contacted" at bounding box center [757, 347] width 251 height 14
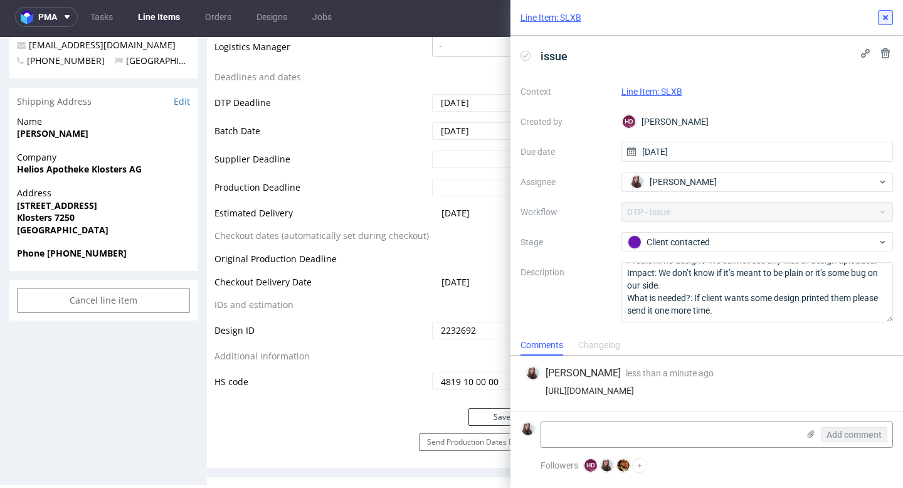
click at [889, 14] on icon at bounding box center [885, 18] width 10 height 10
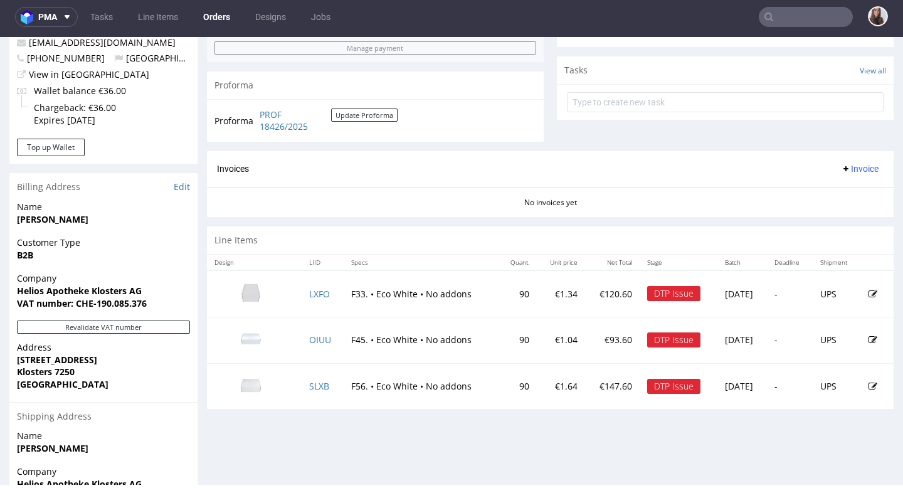
scroll to position [435, 0]
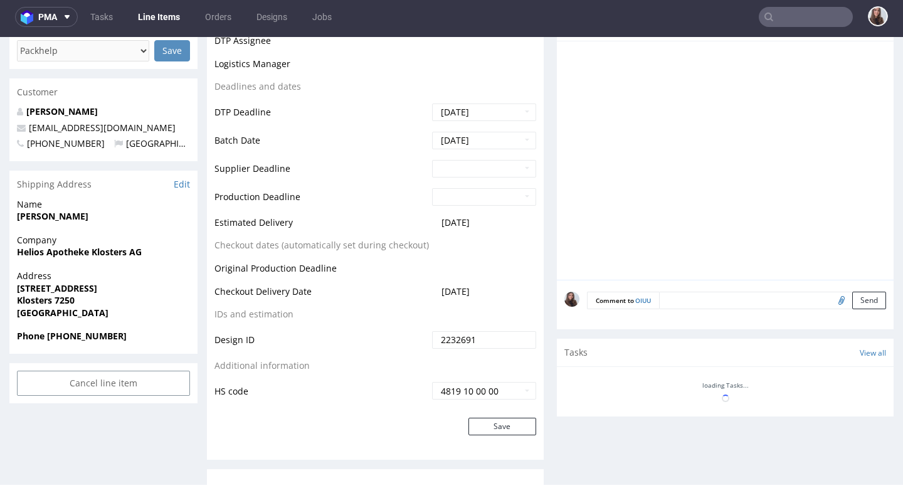
scroll to position [390, 0]
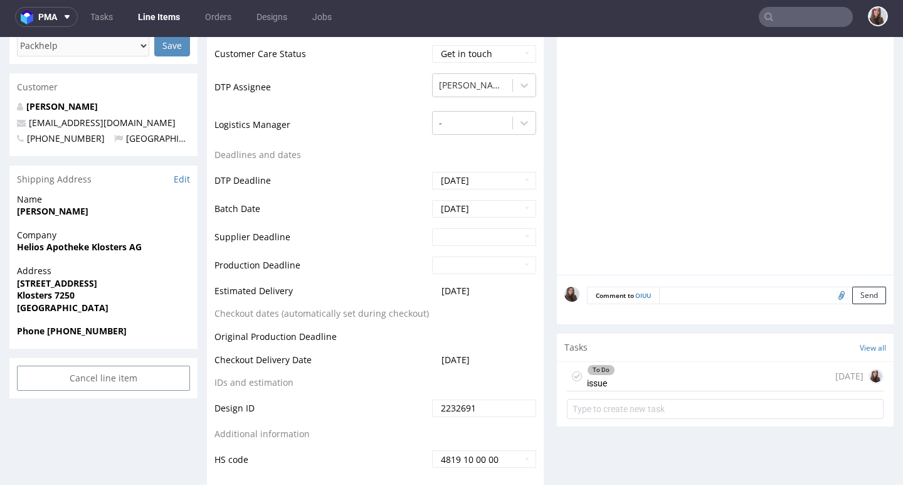
click at [642, 377] on div "To Do issue 1 day ago" at bounding box center [725, 376] width 317 height 29
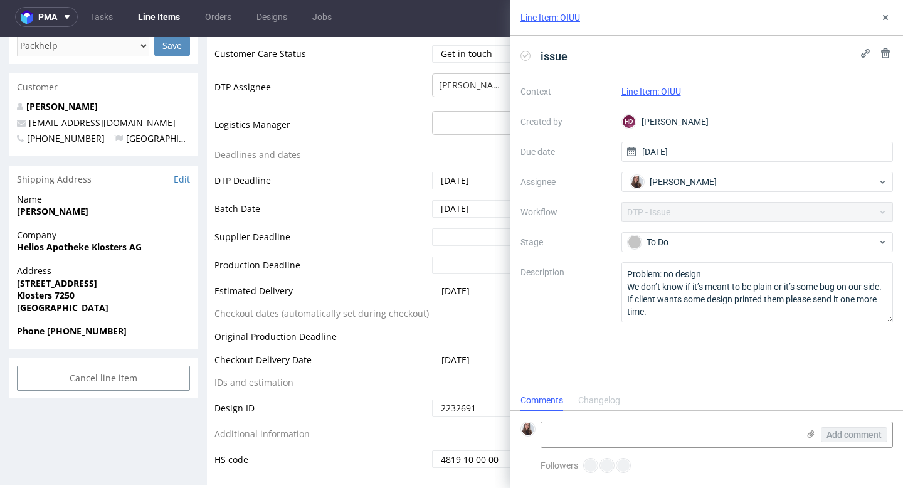
scroll to position [10, 0]
click at [607, 432] on textarea at bounding box center [669, 434] width 257 height 25
paste textarea "https://app-eu1.hubspot.com/contacts/25600958/record/0-5/220205728979"
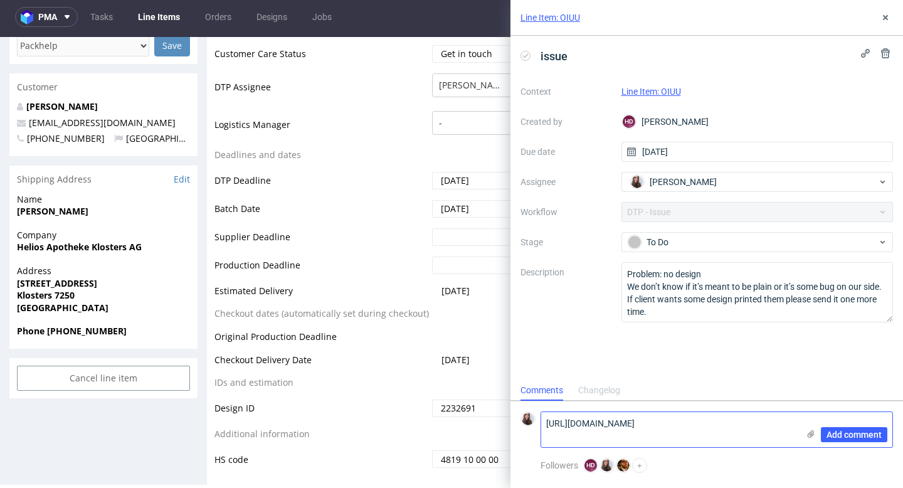
scroll to position [0, 0]
type textarea "https://app-eu1.hubspot.com/contacts/25600958/record/0-5/220205728979"
click at [851, 437] on span "Add comment" at bounding box center [853, 434] width 55 height 9
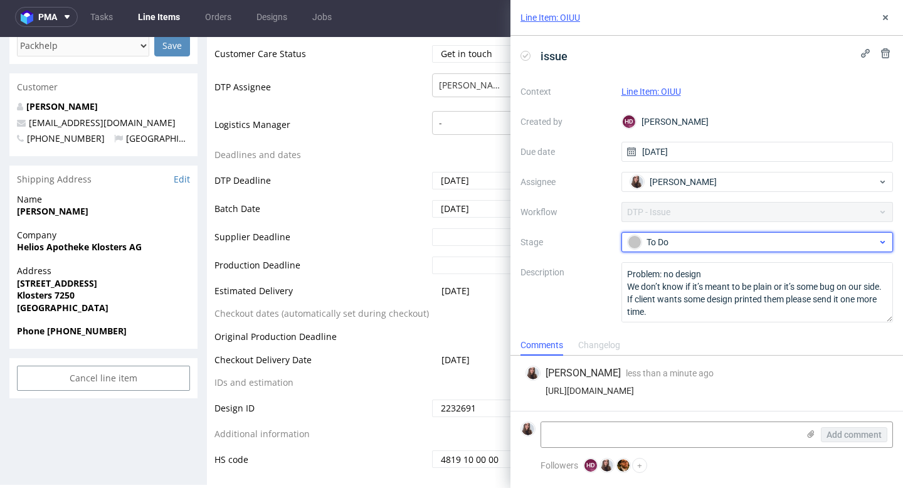
click at [751, 238] on div "To Do" at bounding box center [751, 242] width 249 height 14
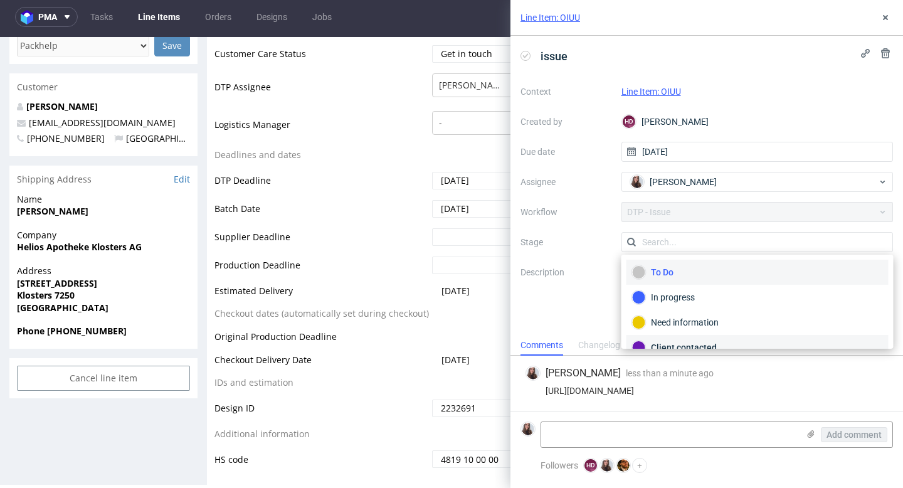
click at [694, 339] on div "Client contacted" at bounding box center [757, 347] width 262 height 25
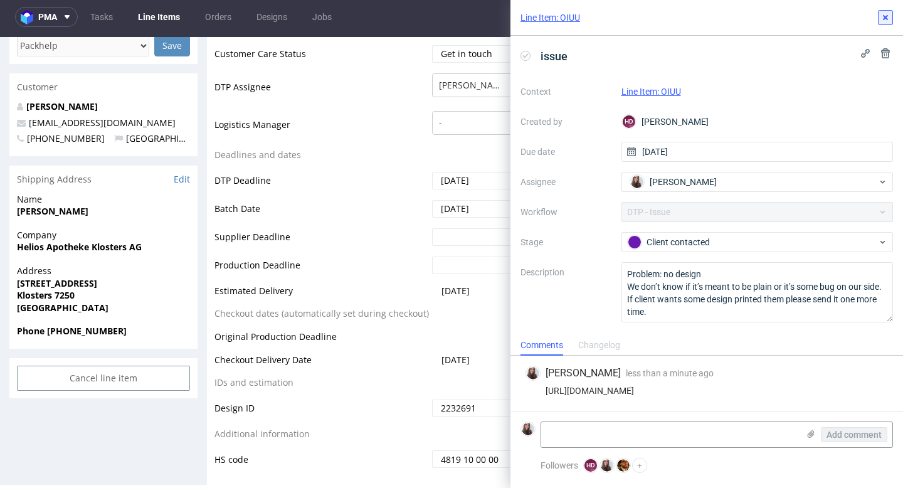
click at [886, 18] on use at bounding box center [884, 17] width 5 height 5
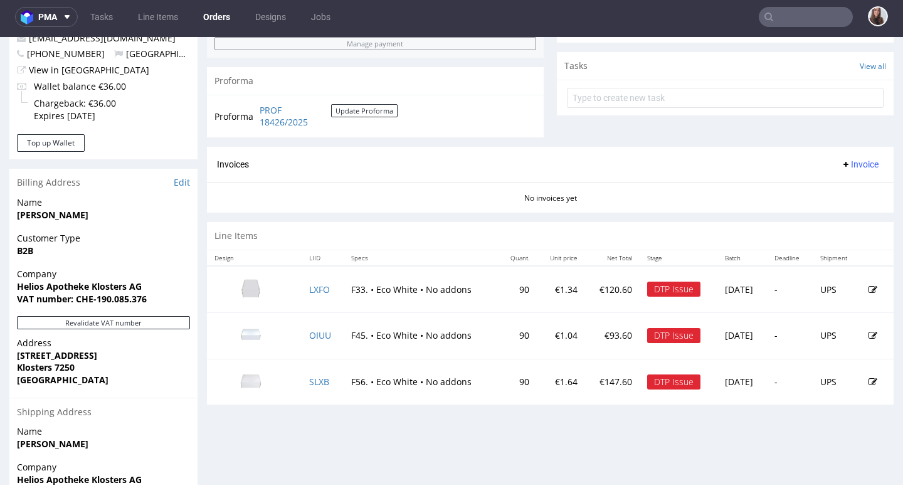
scroll to position [439, 0]
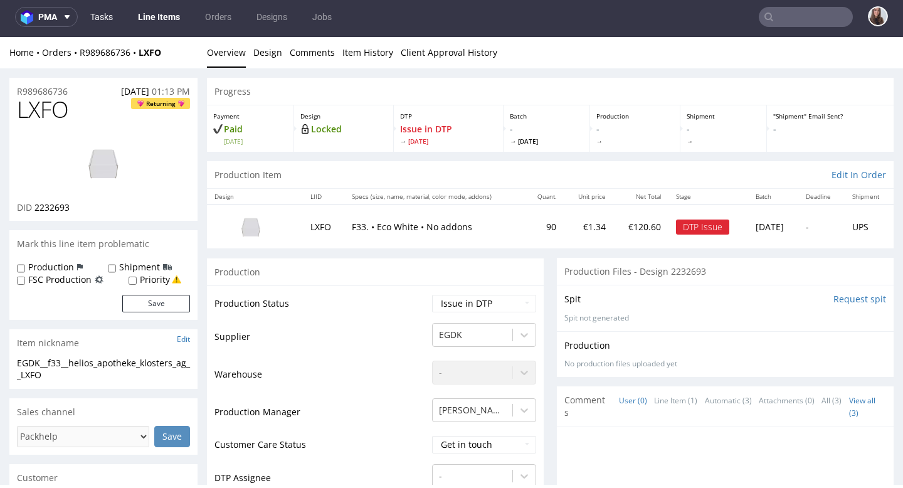
click at [105, 18] on link "Tasks" at bounding box center [102, 17] width 38 height 20
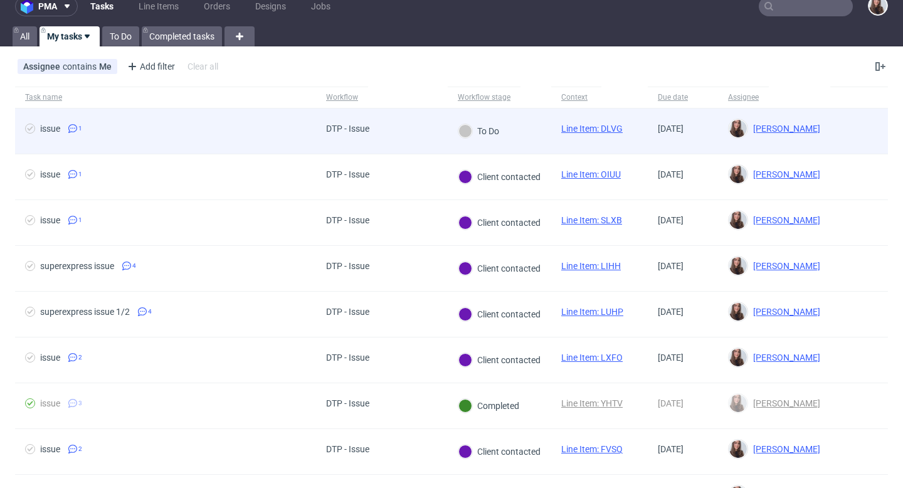
scroll to position [16, 0]
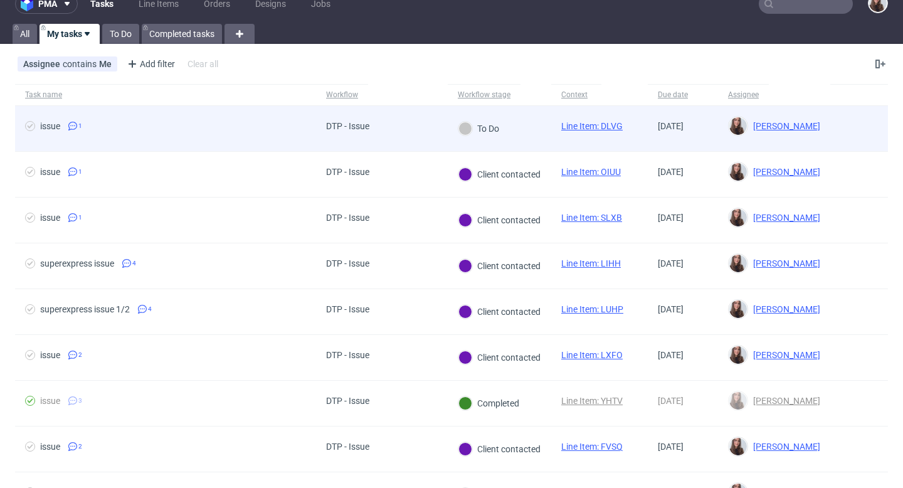
click at [209, 125] on span "issue 1" at bounding box center [165, 128] width 281 height 15
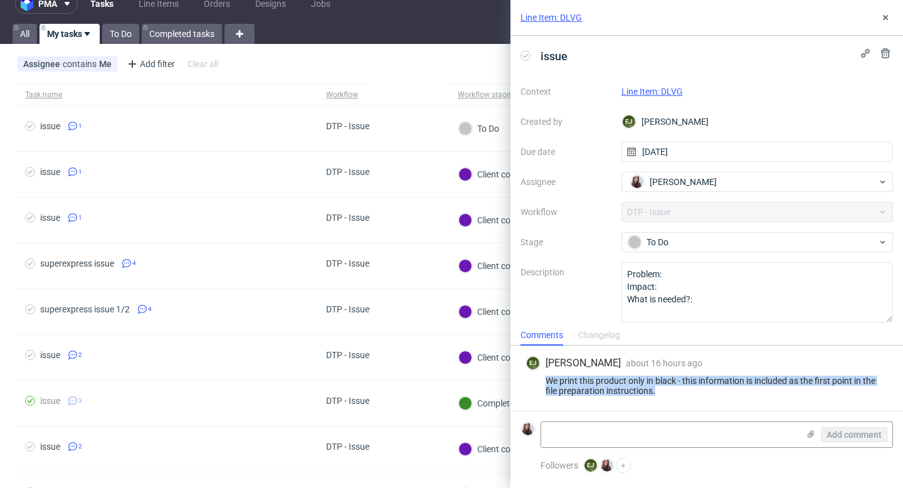
drag, startPoint x: 664, startPoint y: 389, endPoint x: 546, endPoint y: 380, distance: 118.2
click at [546, 380] on div "We print this product only in black - this information is included as the first…" at bounding box center [706, 385] width 362 height 20
copy div "We print this product only in black - this information is included as the first…"
click at [674, 89] on link "Line Item: DLVG" at bounding box center [651, 91] width 61 height 10
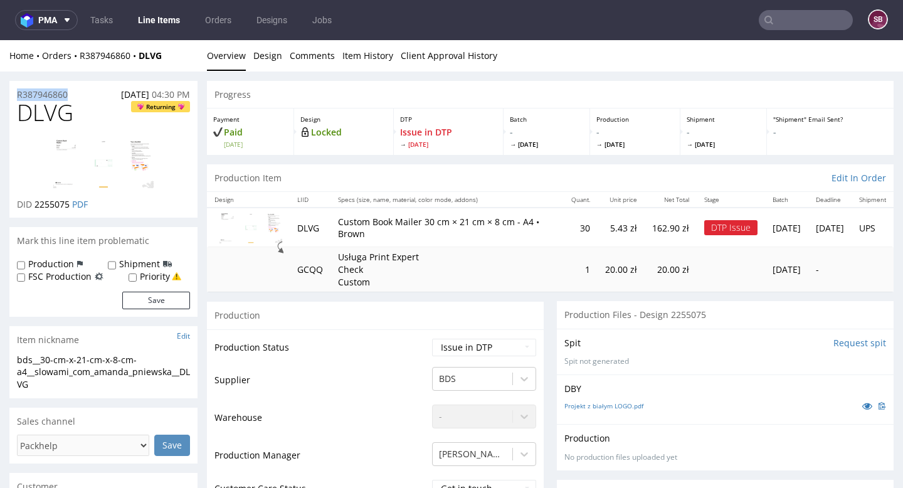
drag, startPoint x: 86, startPoint y: 96, endPoint x: 14, endPoint y: 95, distance: 72.1
click at [14, 95] on div "R387946860 31.08.2025 04:30 PM" at bounding box center [103, 91] width 188 height 20
copy p "R387946860"
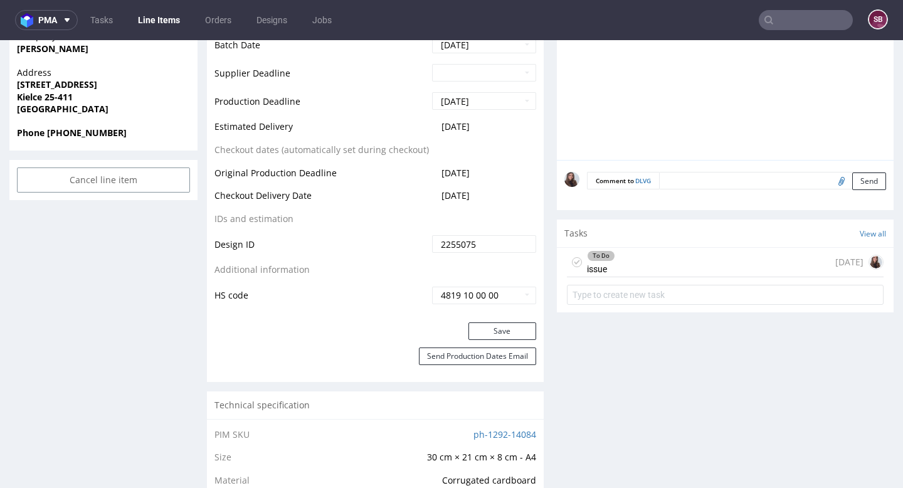
scroll to position [606, 0]
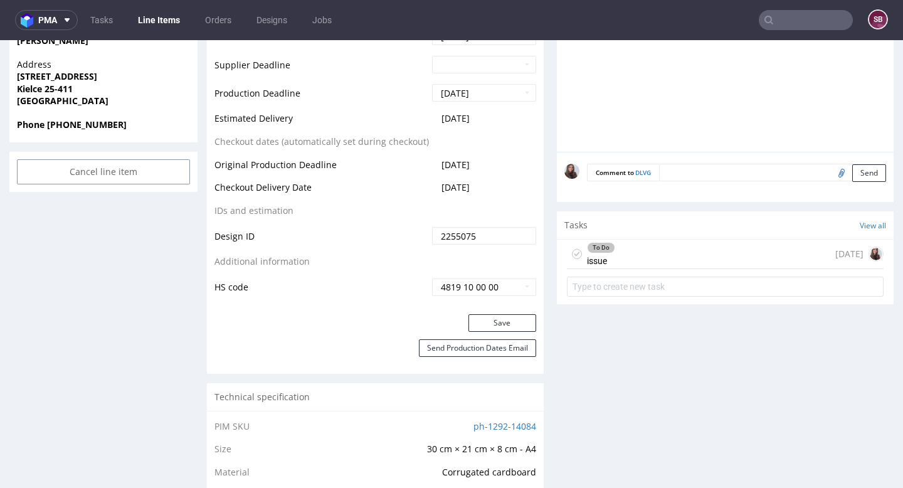
click at [618, 251] on div "To Do issue 1 day ago" at bounding box center [725, 253] width 317 height 29
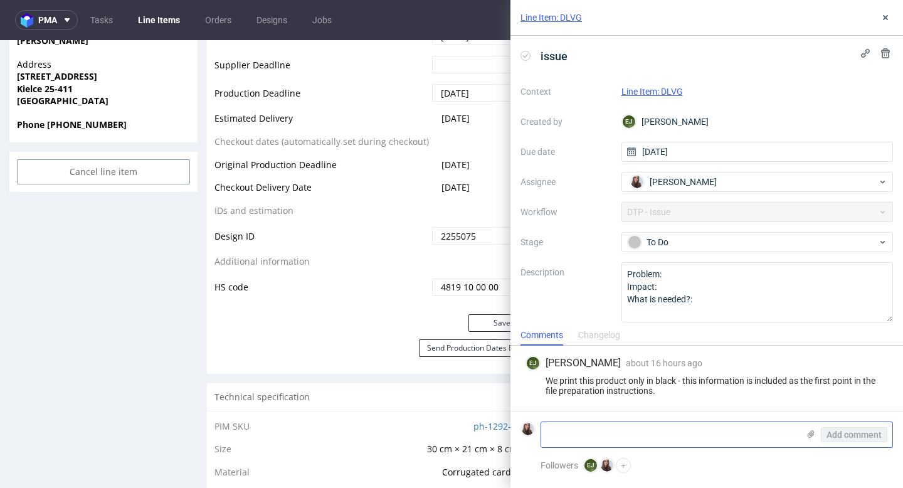
click at [604, 432] on textarea at bounding box center [669, 434] width 257 height 25
paste textarea "[URL][DOMAIN_NAME]"
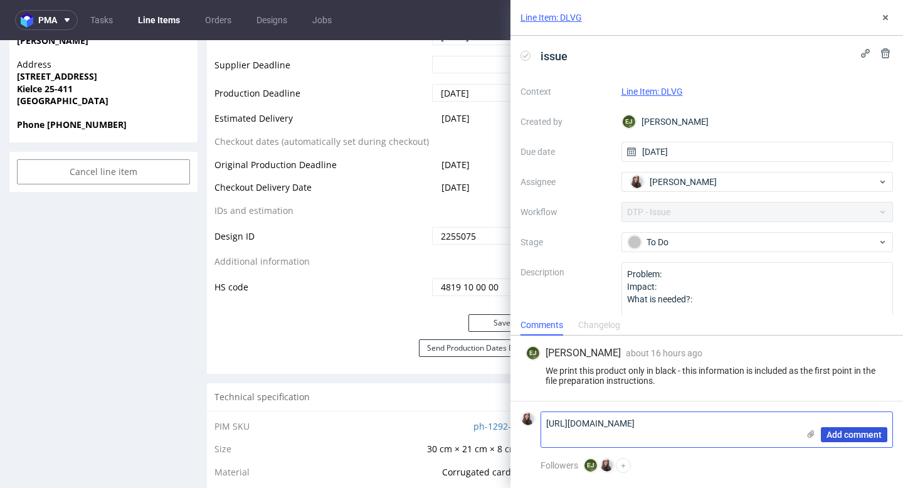
type textarea "[URL][DOMAIN_NAME]"
click at [861, 434] on span "Add comment" at bounding box center [853, 434] width 55 height 9
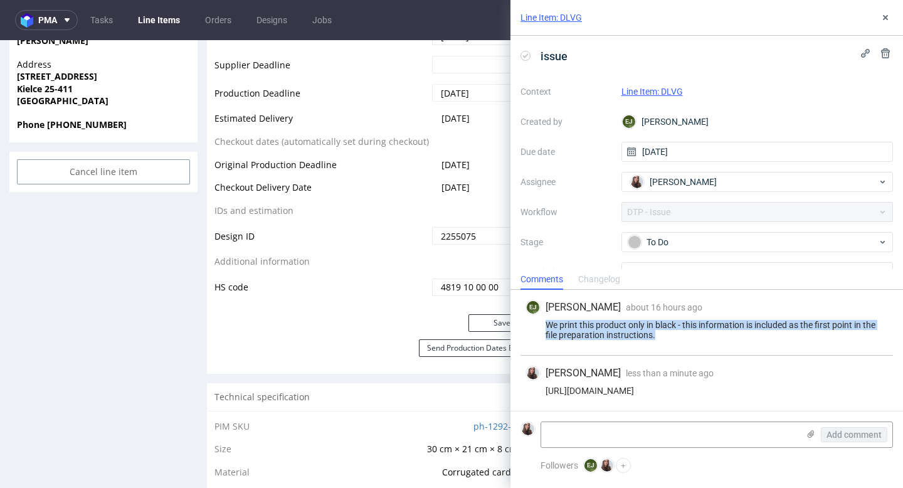
drag, startPoint x: 662, startPoint y: 337, endPoint x: 543, endPoint y: 323, distance: 119.3
click at [543, 323] on div "We print this product only in black - this information is included as the first…" at bounding box center [706, 330] width 362 height 20
copy div "We print this product only in black - this information is included as the first…"
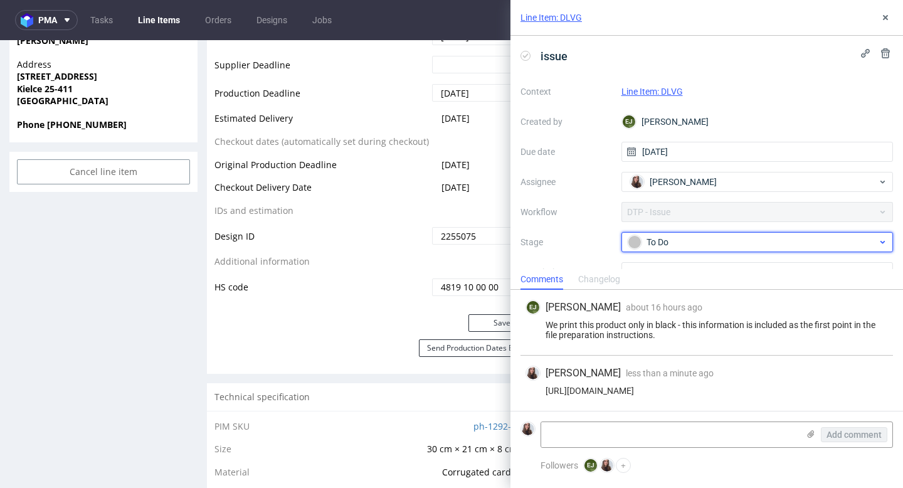
click at [684, 244] on div "To Do" at bounding box center [751, 242] width 249 height 14
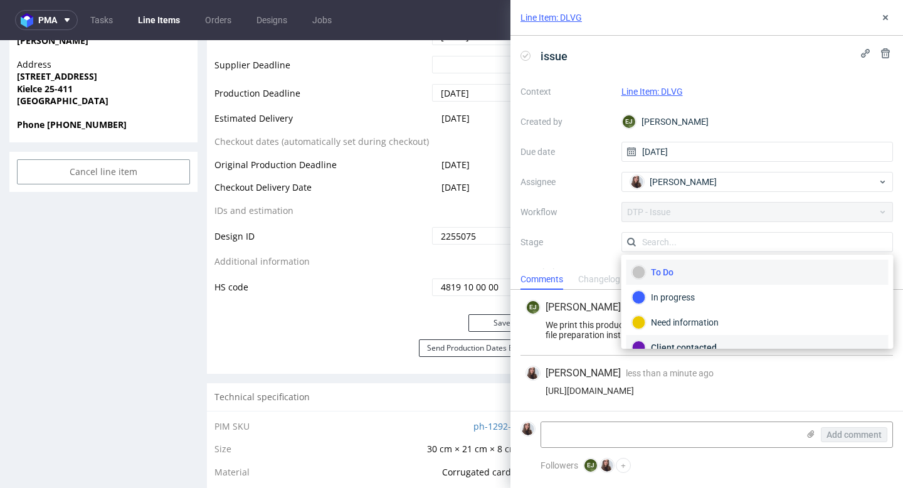
click at [670, 338] on div "Client contacted" at bounding box center [757, 347] width 262 height 25
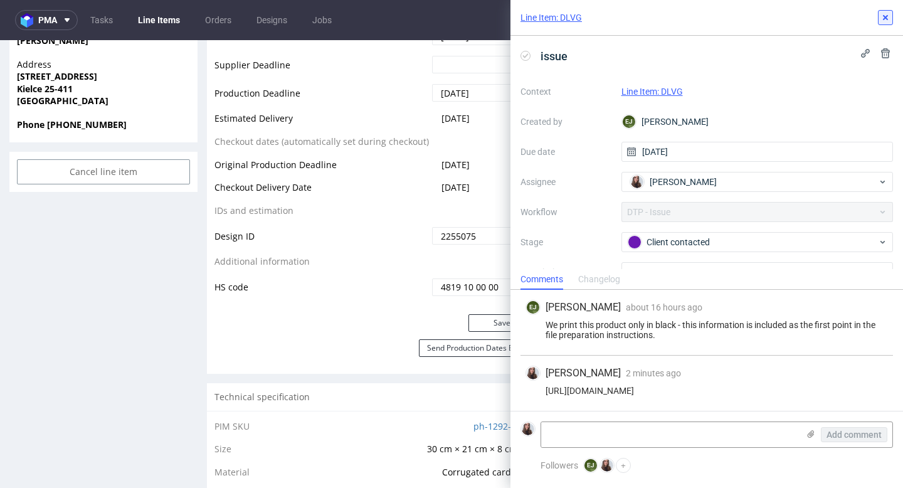
click at [885, 15] on icon at bounding box center [885, 18] width 10 height 10
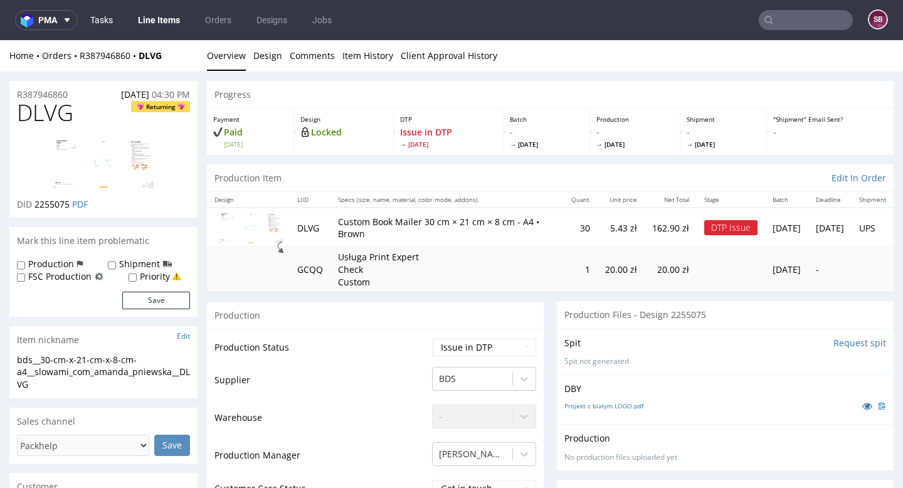
click at [107, 21] on link "Tasks" at bounding box center [102, 20] width 38 height 20
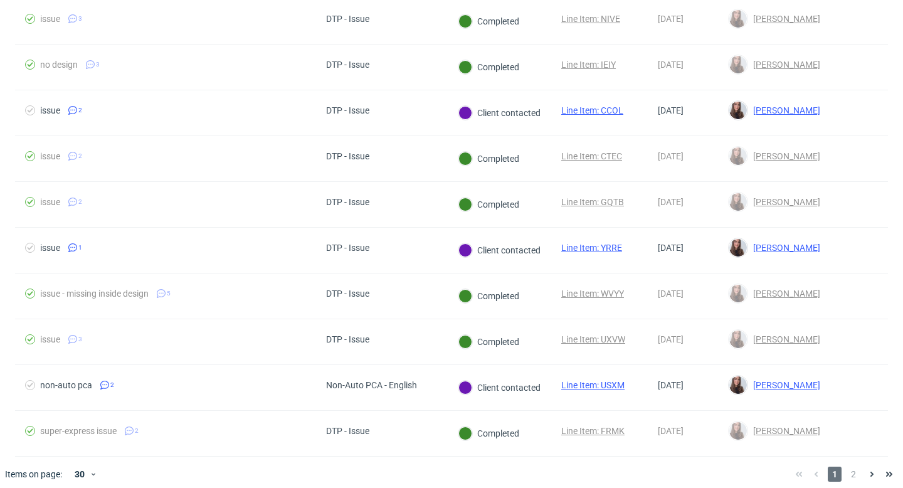
scroll to position [1047, 0]
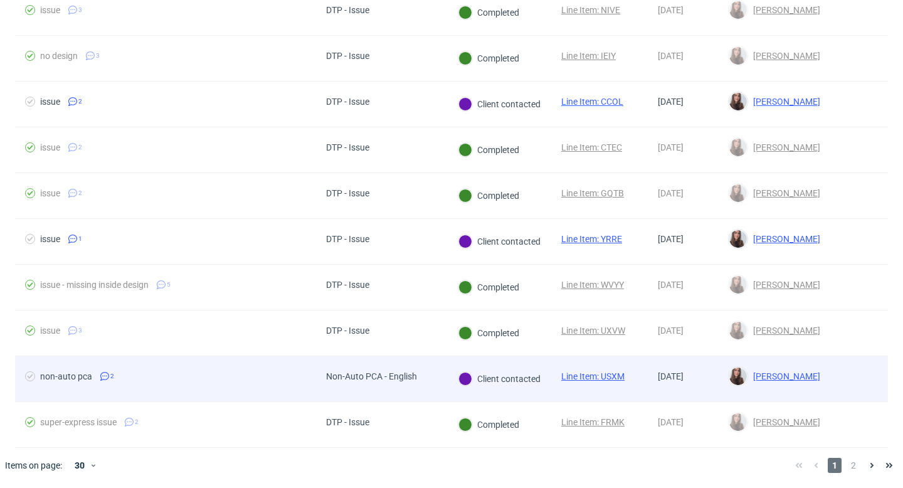
click at [600, 371] on link "Line Item: USXM" at bounding box center [592, 376] width 63 height 10
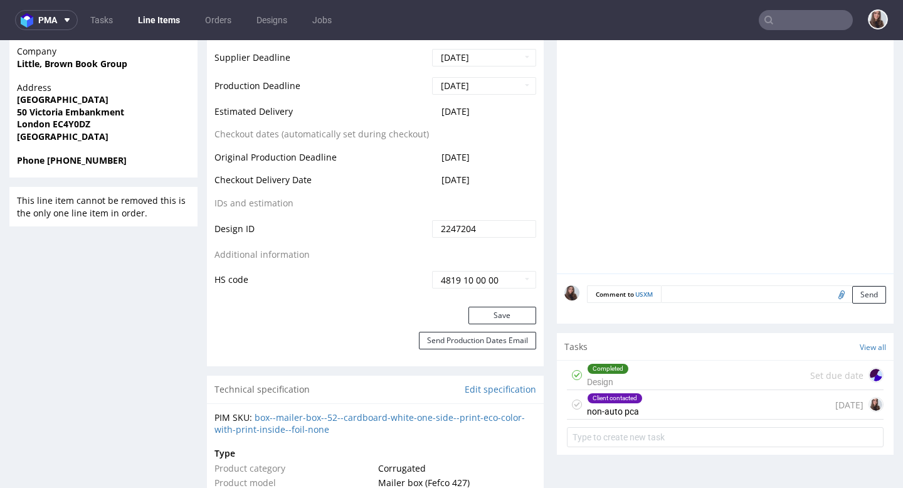
scroll to position [590, 0]
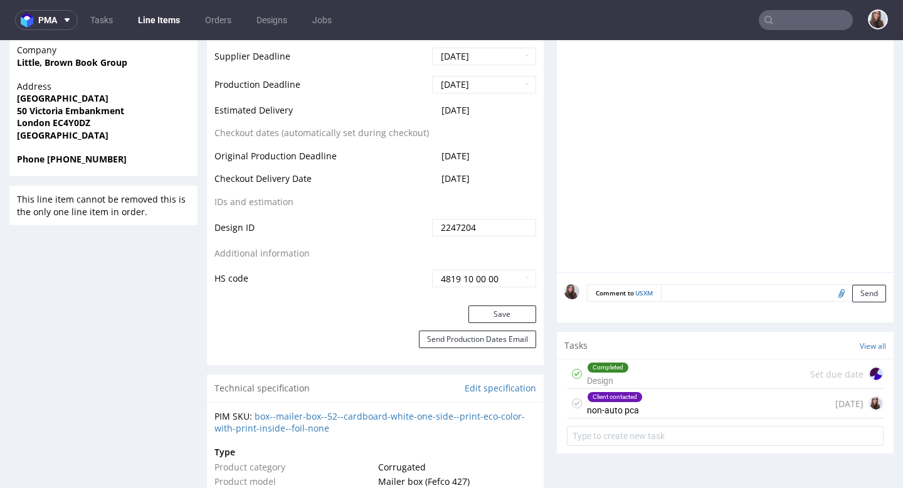
click at [619, 409] on div "Client contacted non-auto pca" at bounding box center [615, 403] width 56 height 29
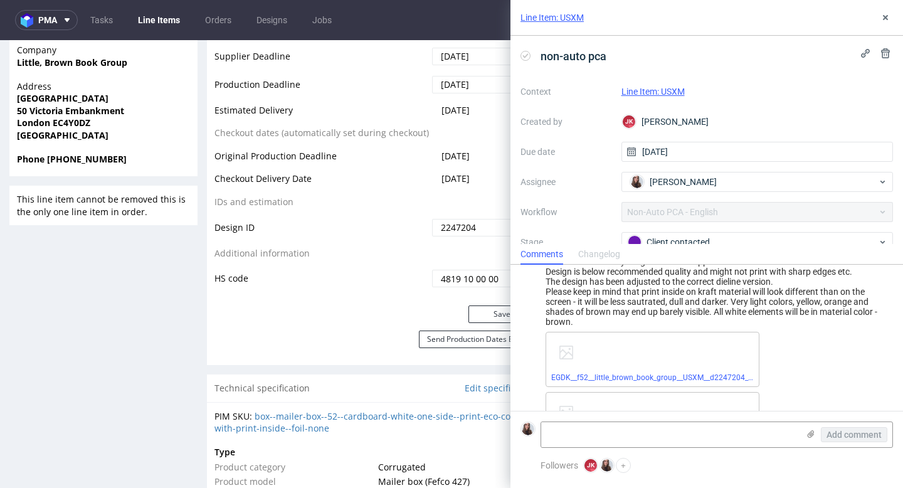
scroll to position [201, 0]
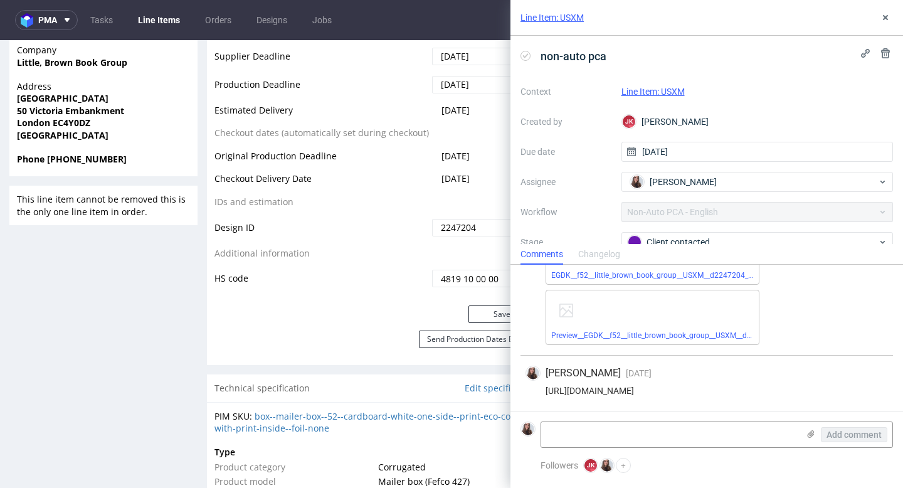
drag, startPoint x: 862, startPoint y: 387, endPoint x: 545, endPoint y: 385, distance: 317.2
click at [545, 385] on div "https://app-eu1.hubspot.com/contacts/25600958/record/0-5/210143042759/" at bounding box center [706, 390] width 362 height 10
copy div "https://app-eu1.hubspot.com/contacts/25600958/record/0-5/210143042759/"
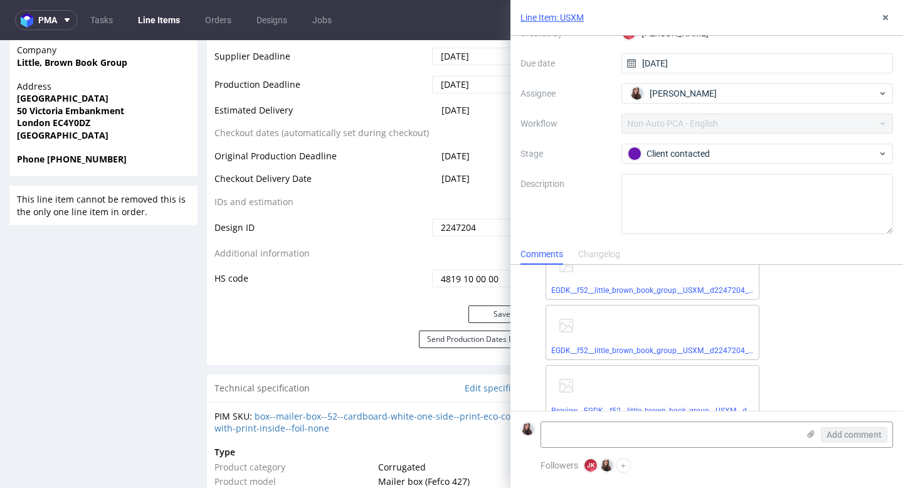
scroll to position [0, 0]
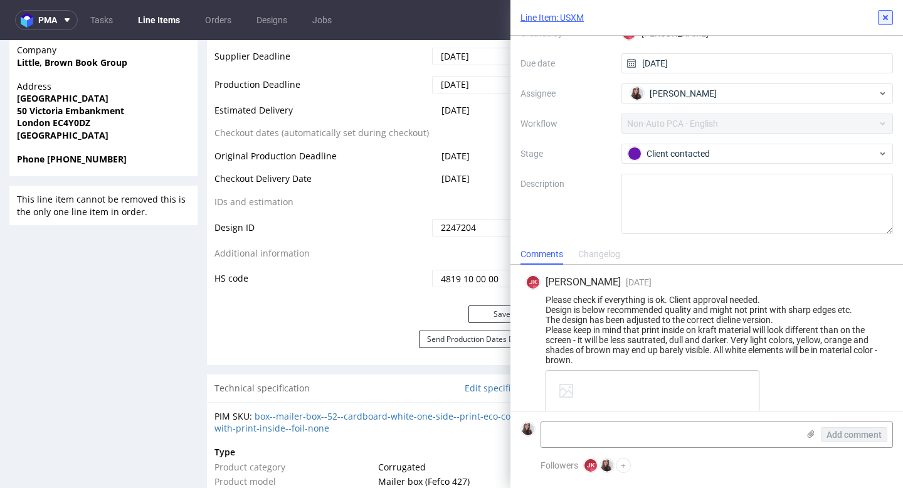
click at [888, 22] on icon at bounding box center [885, 18] width 10 height 10
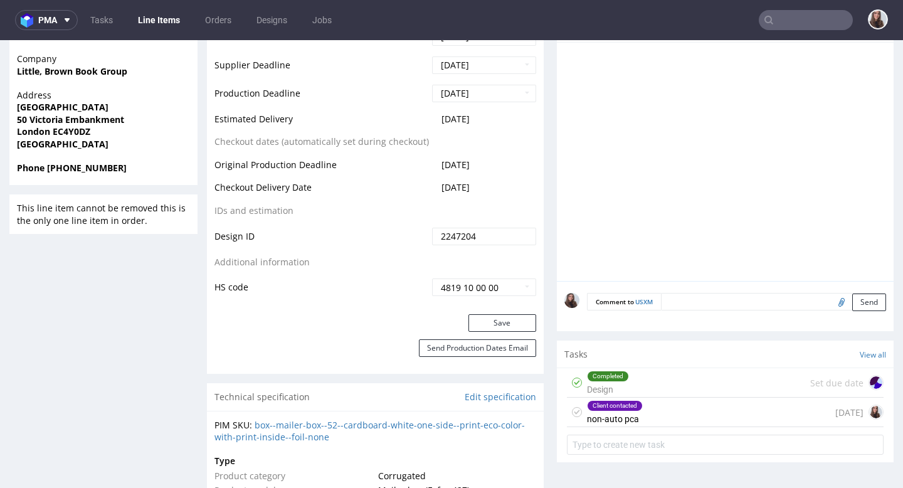
scroll to position [582, 0]
click at [658, 388] on div "Completed Design Set due date" at bounding box center [725, 381] width 317 height 29
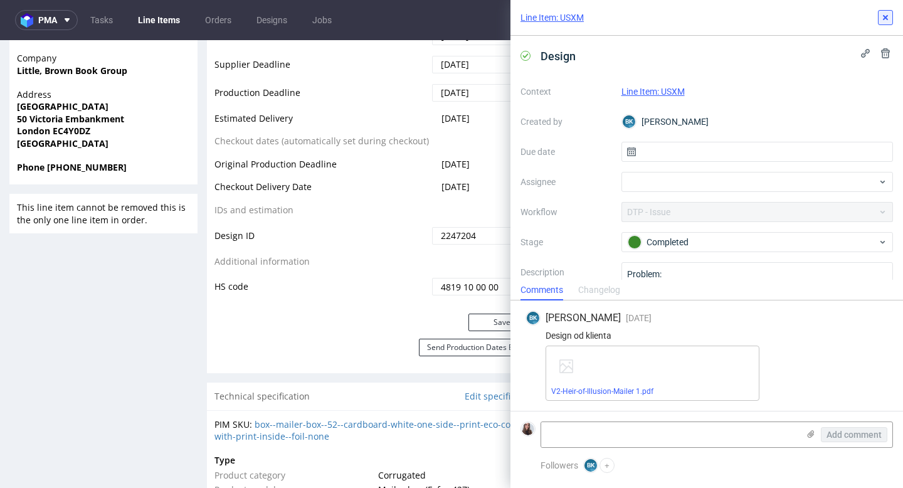
click at [882, 24] on button at bounding box center [884, 17] width 15 height 15
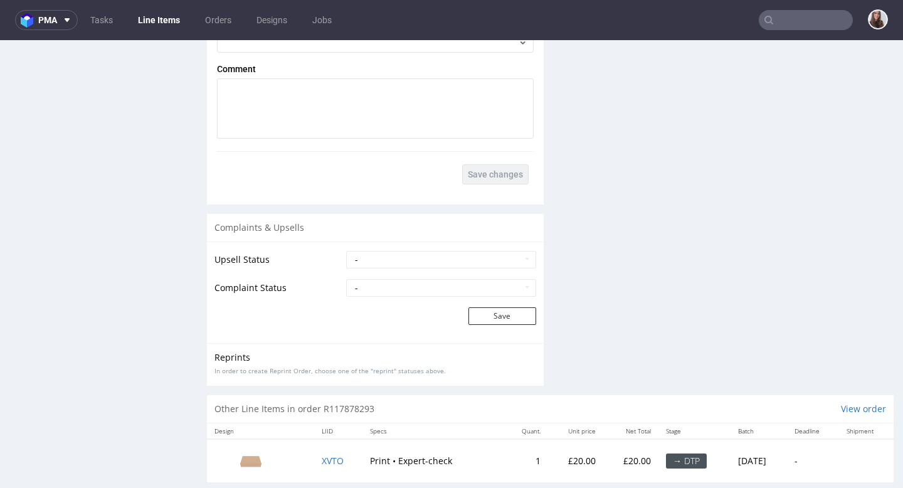
scroll to position [1835, 0]
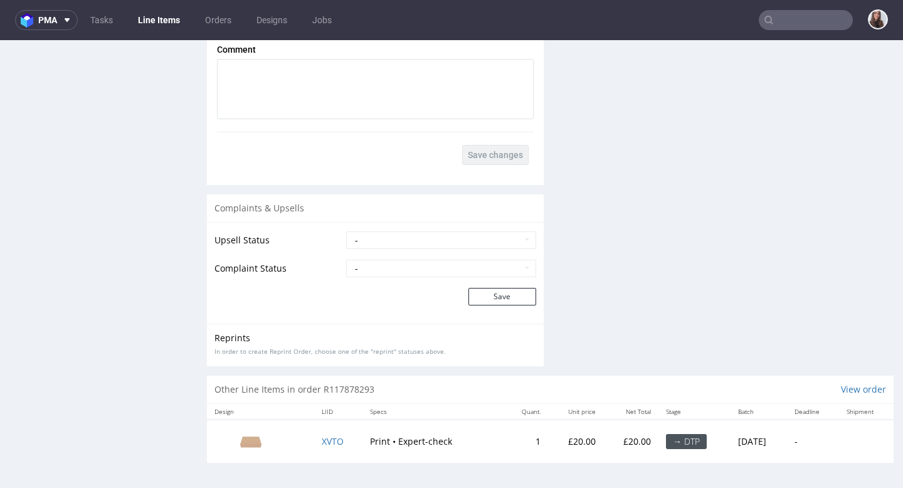
click at [328, 434] on td "XVTO" at bounding box center [338, 440] width 48 height 43
click at [327, 444] on span "XVTO" at bounding box center [333, 441] width 22 height 12
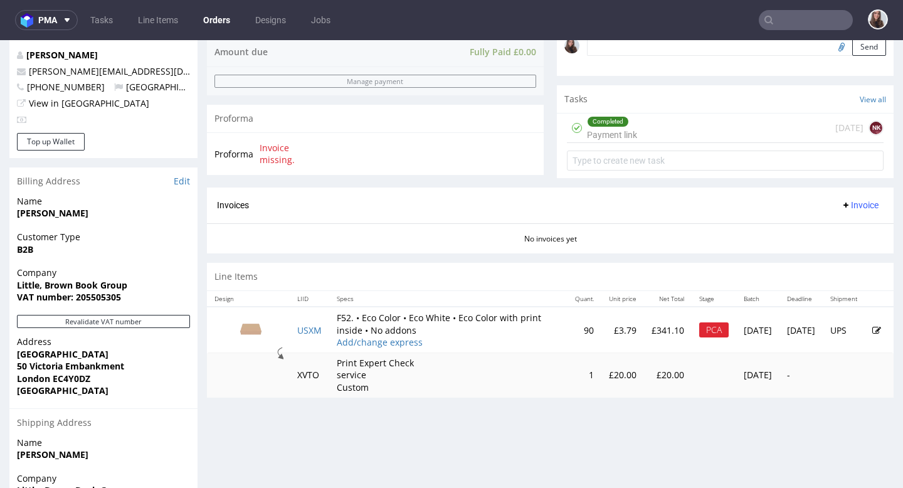
scroll to position [409, 0]
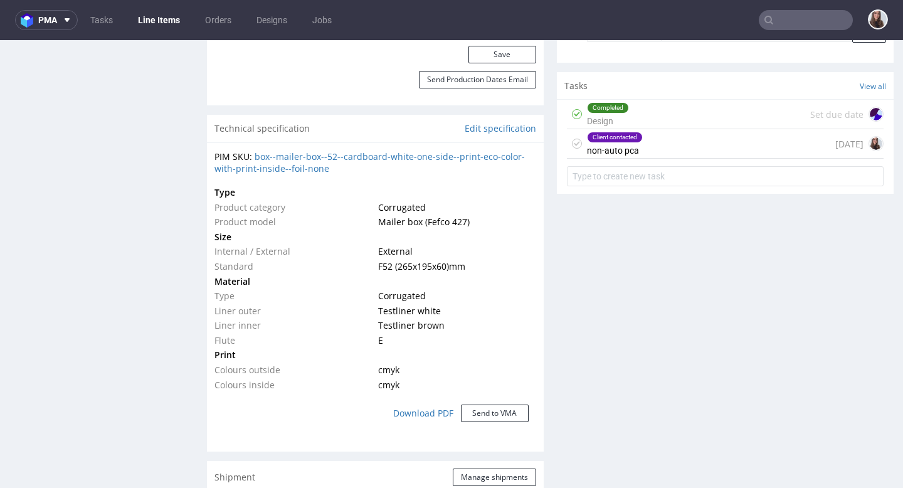
scroll to position [852, 0]
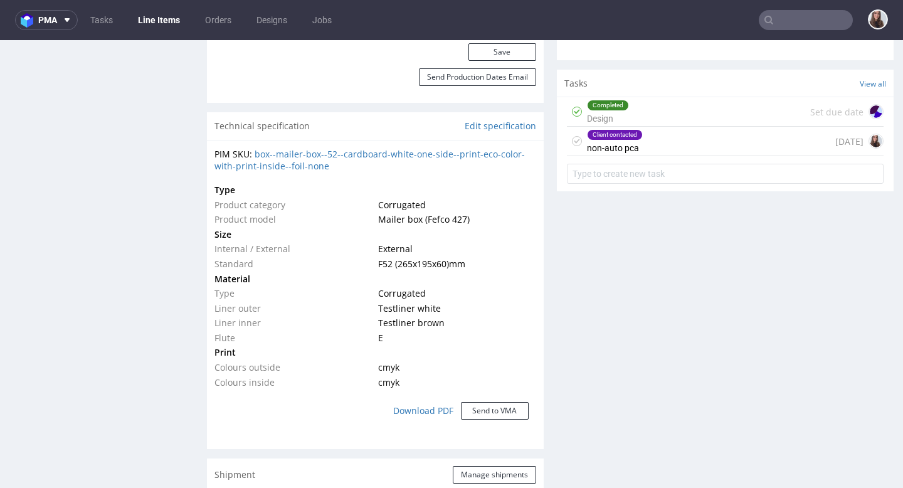
click at [673, 156] on div "Client contacted non-auto pca 15 days ago" at bounding box center [725, 141] width 317 height 29
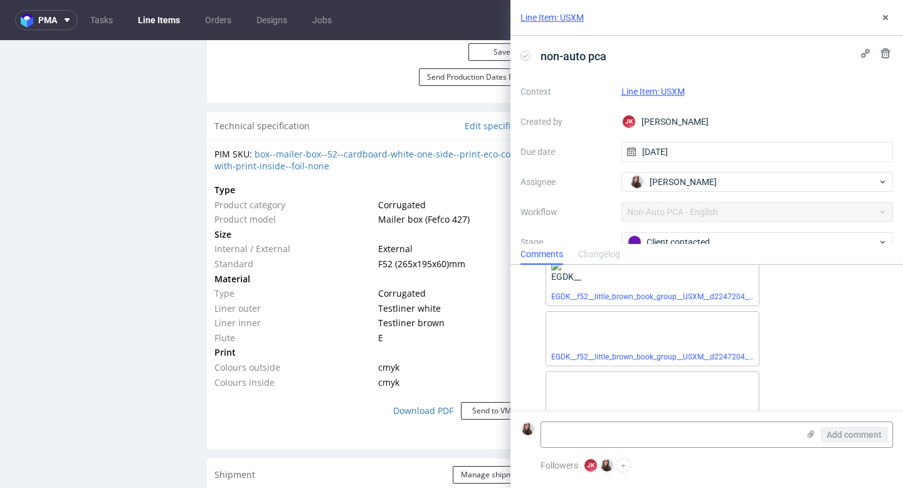
scroll to position [201, 0]
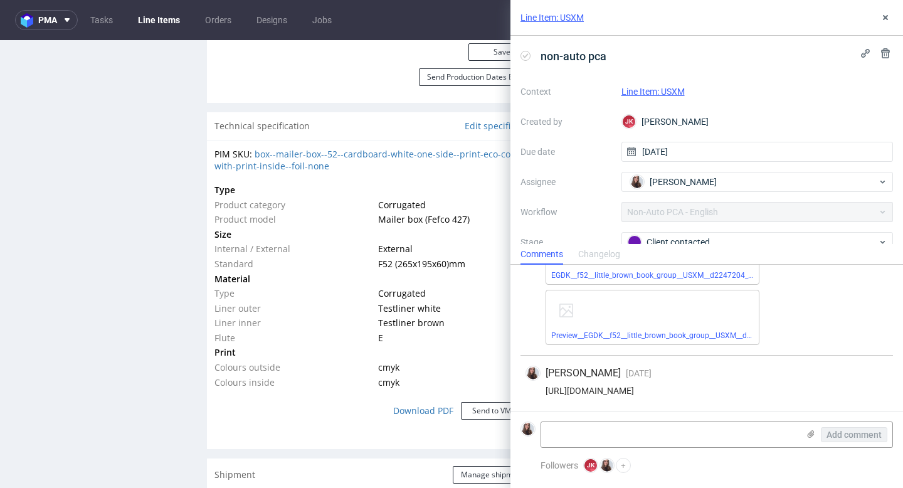
drag, startPoint x: 852, startPoint y: 387, endPoint x: 540, endPoint y: 391, distance: 312.8
click at [540, 391] on div "https://app-eu1.hubspot.com/contacts/25600958/record/0-5/210143042759/" at bounding box center [706, 390] width 362 height 10
copy div "https://app-eu1.hubspot.com/contacts/25600958/record/0-5/210143042759/"
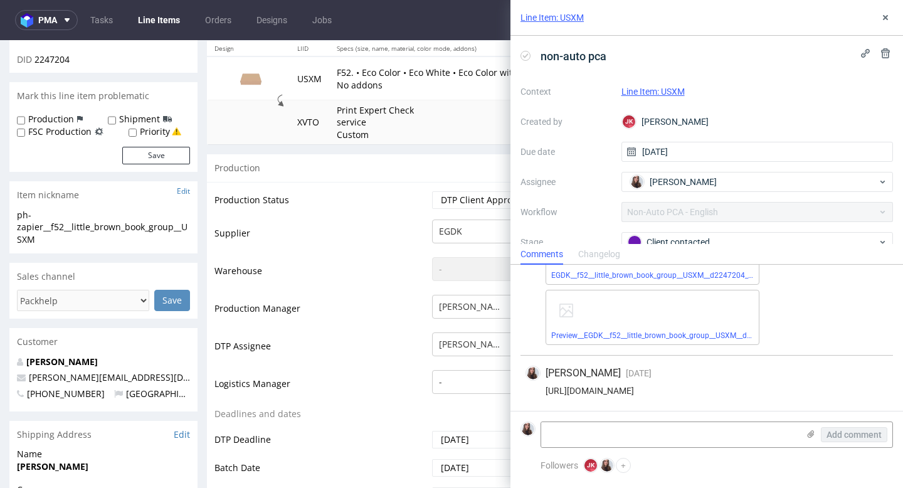
scroll to position [0, 0]
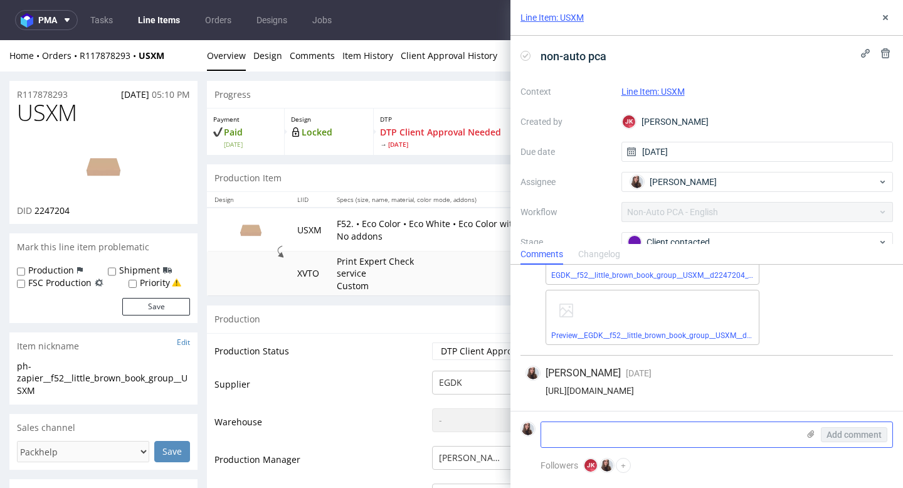
click at [576, 439] on textarea at bounding box center [669, 434] width 257 height 25
paste textarea "https://app-eu1.hubspot.com/contacts/25600958/record/0-5/220205026519/"
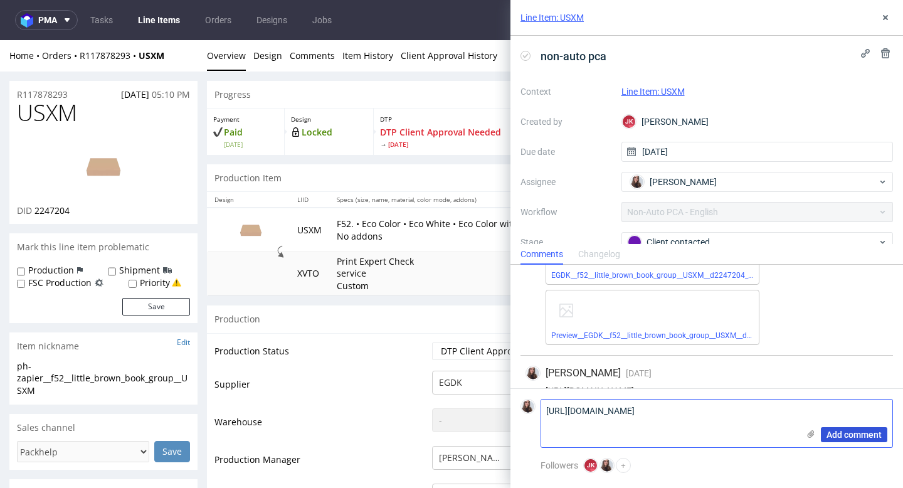
type textarea "https://app-eu1.hubspot.com/contacts/25600958/record/0-5/220205026519/"
click at [876, 431] on span "Add comment" at bounding box center [853, 434] width 55 height 9
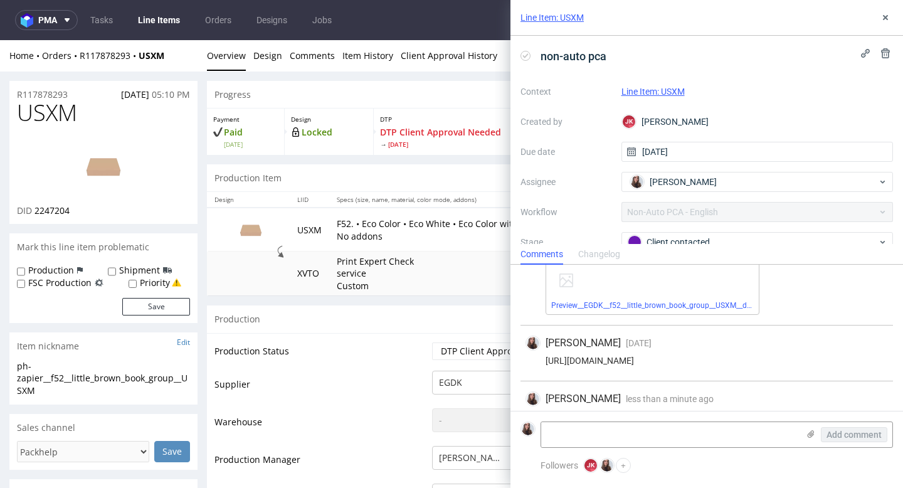
scroll to position [256, 0]
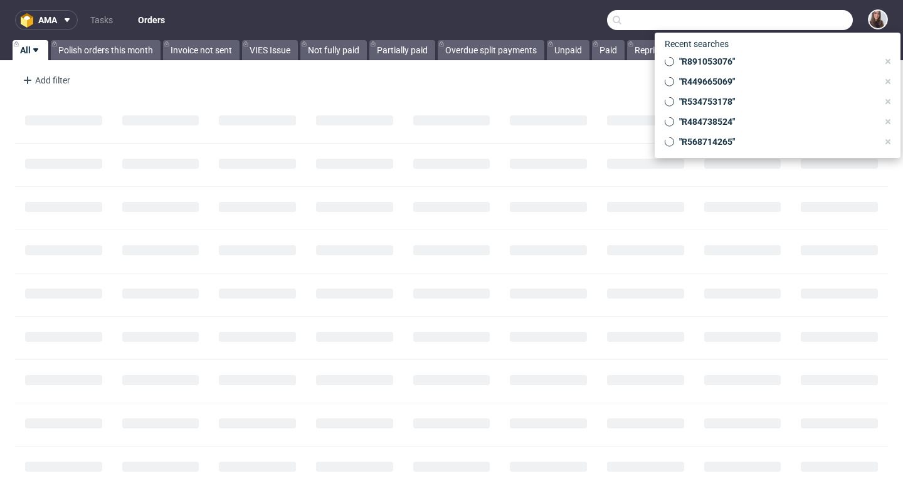
click at [788, 16] on input "text" at bounding box center [730, 20] width 246 height 20
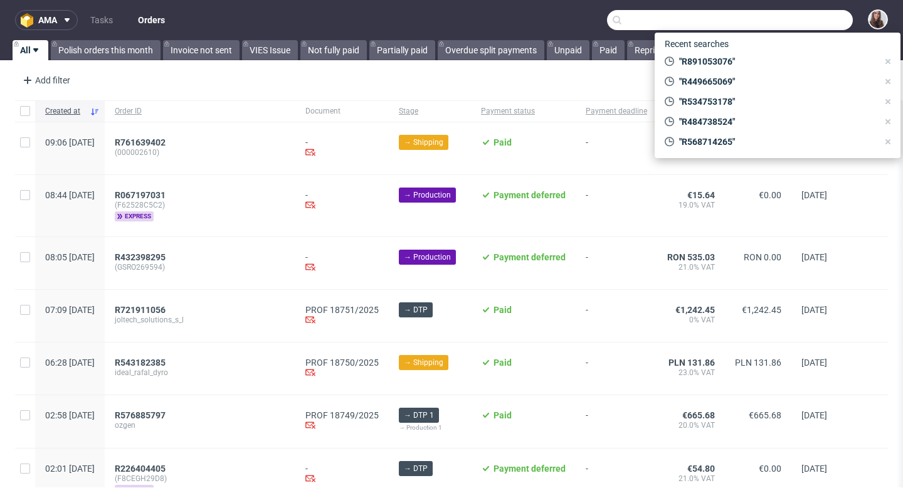
paste input "R387946860"
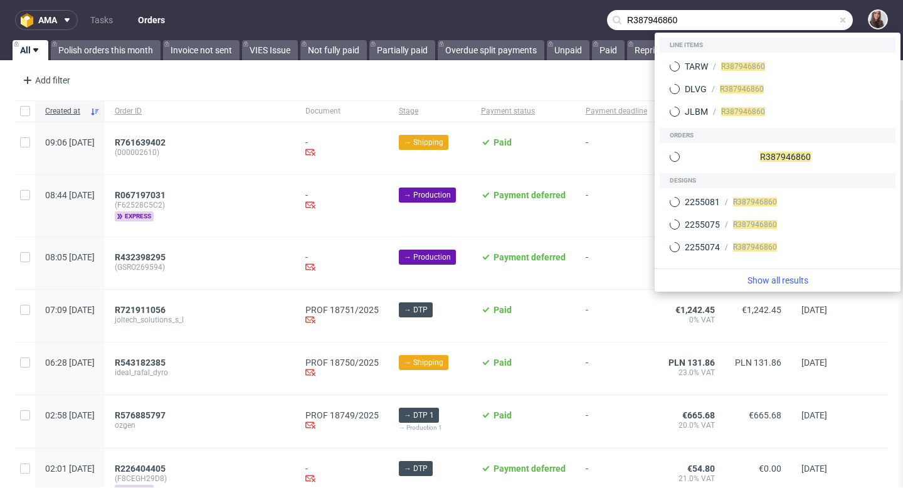
type input "R387946860"
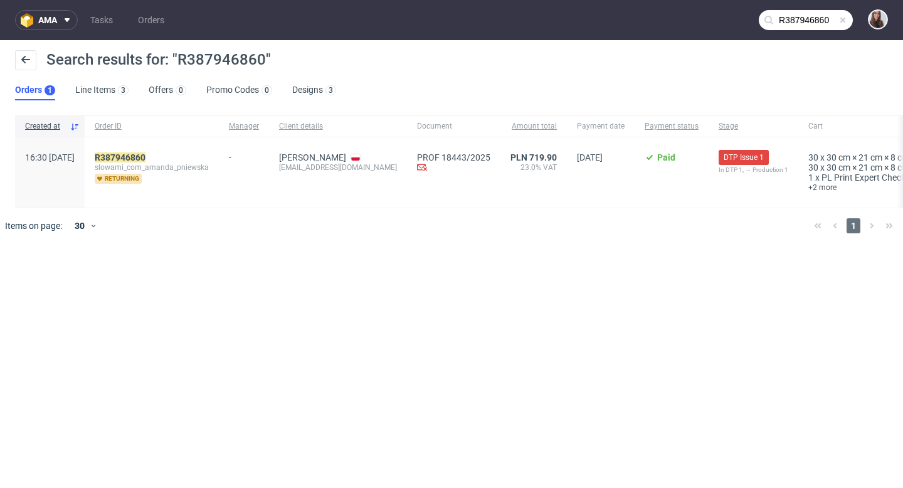
click at [165, 150] on div "R387946860 slowami_com_amanda_pniewska returning" at bounding box center [152, 172] width 134 height 70
click at [145, 157] on mark "R387946860" at bounding box center [120, 157] width 51 height 10
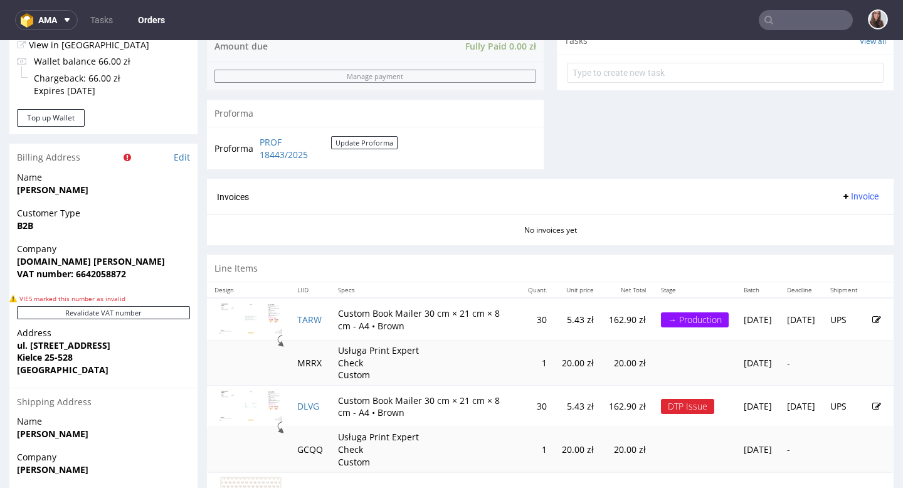
scroll to position [596, 0]
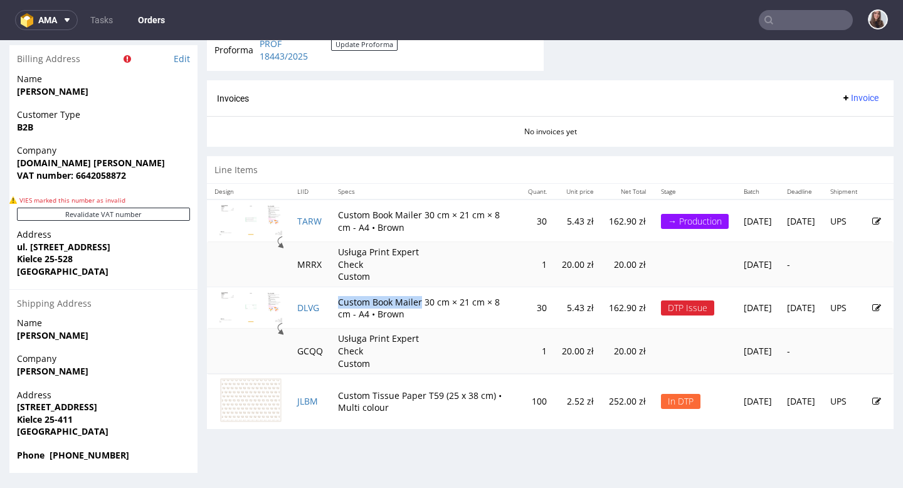
drag, startPoint x: 421, startPoint y: 301, endPoint x: 339, endPoint y: 303, distance: 81.5
click at [339, 303] on td "Custom Book Mailer 30 cm × 21 cm × 8 cm - A4 • Brown" at bounding box center [425, 307] width 190 height 42
copy td "Custom Book Mailer"
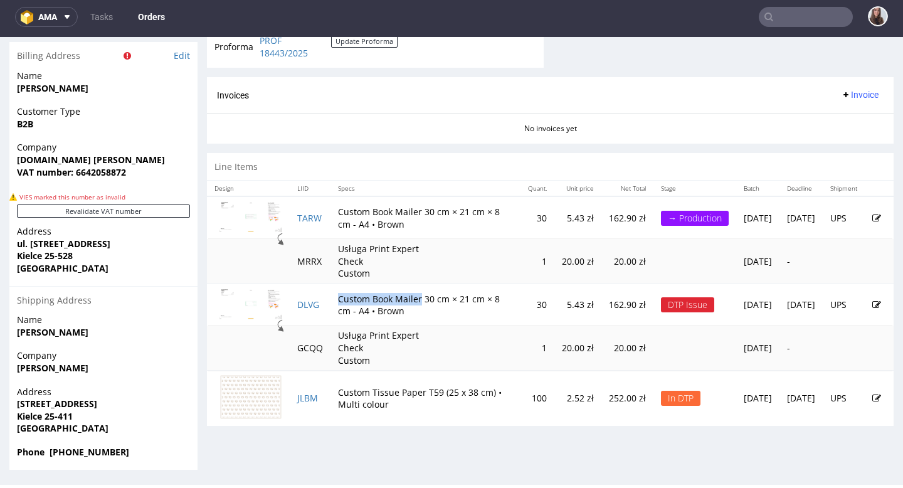
scroll to position [1, 0]
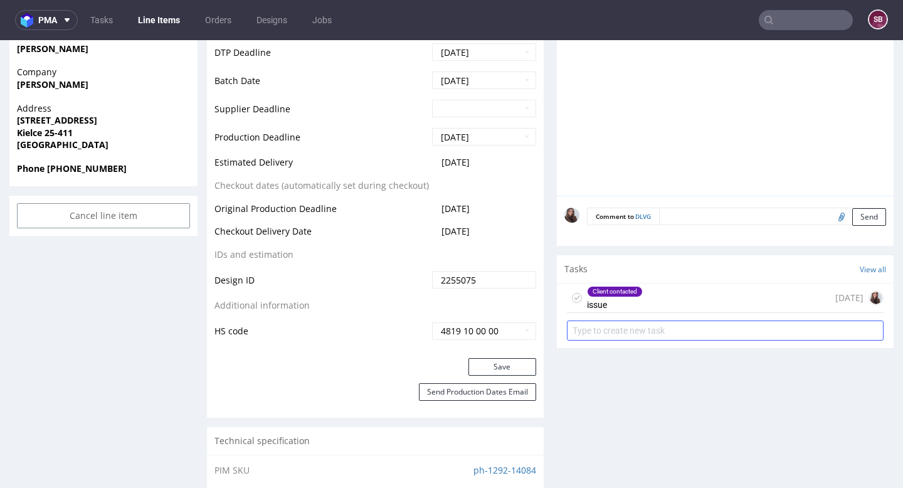
scroll to position [570, 0]
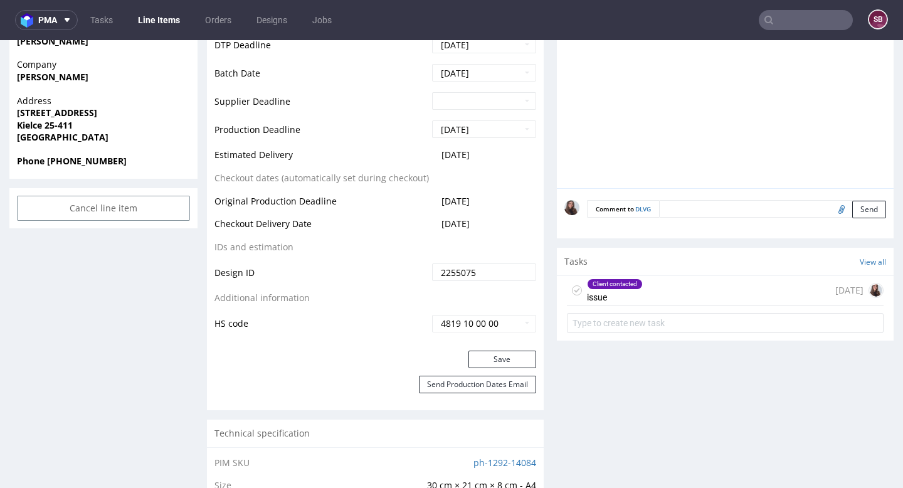
click at [674, 277] on div "Client contacted issue [DATE]" at bounding box center [725, 290] width 317 height 29
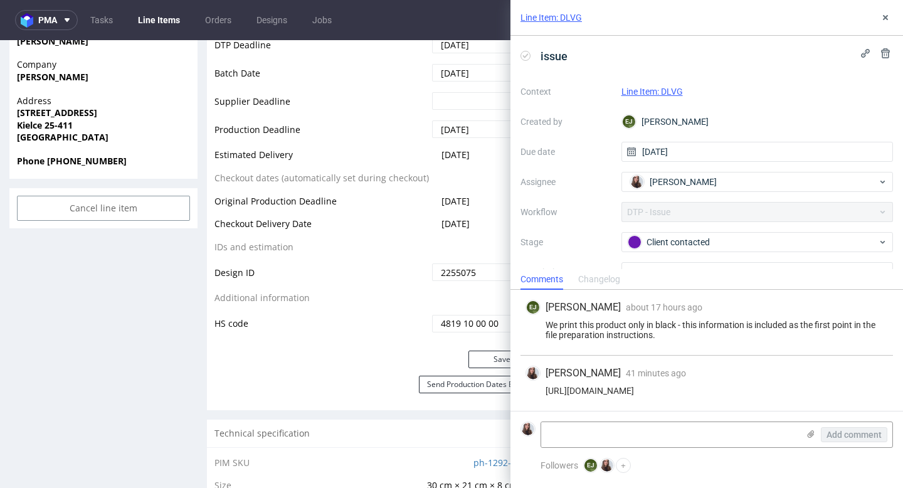
click at [663, 88] on link "Line Item: DLVG" at bounding box center [651, 91] width 61 height 10
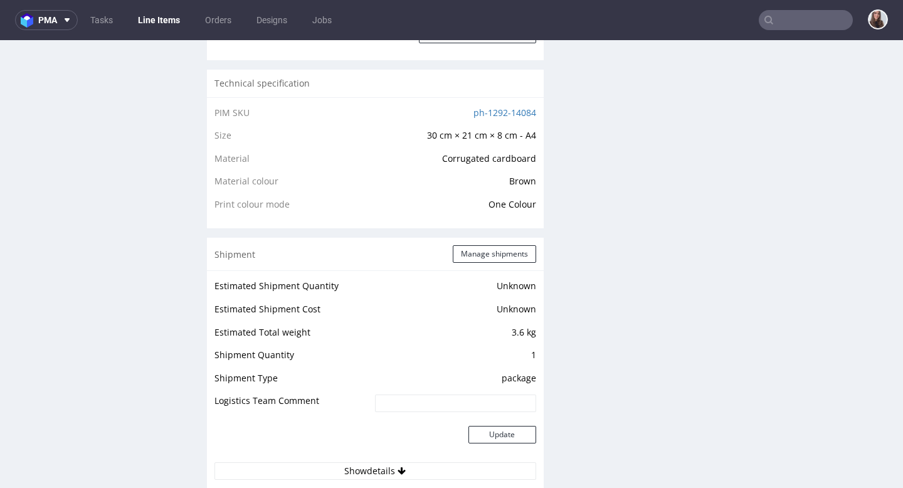
scroll to position [920, 0]
click at [484, 114] on link "ph-1292-14084" at bounding box center [504, 112] width 63 height 12
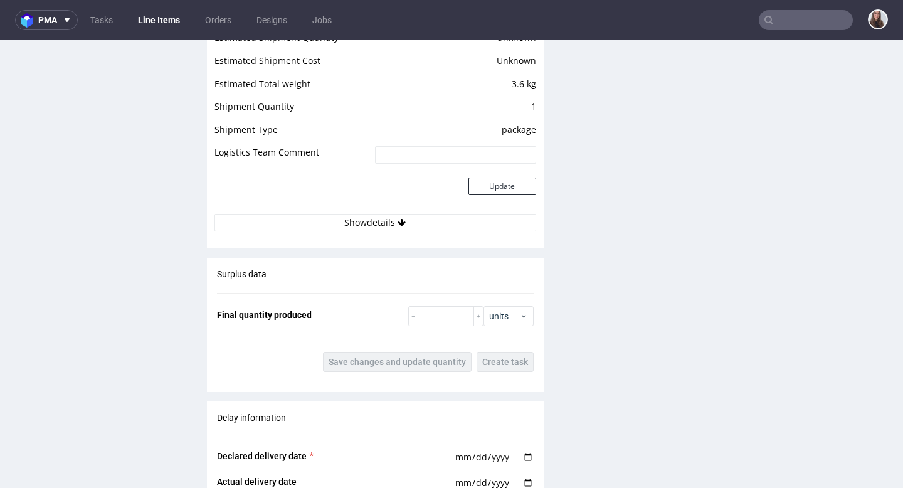
scroll to position [1171, 0]
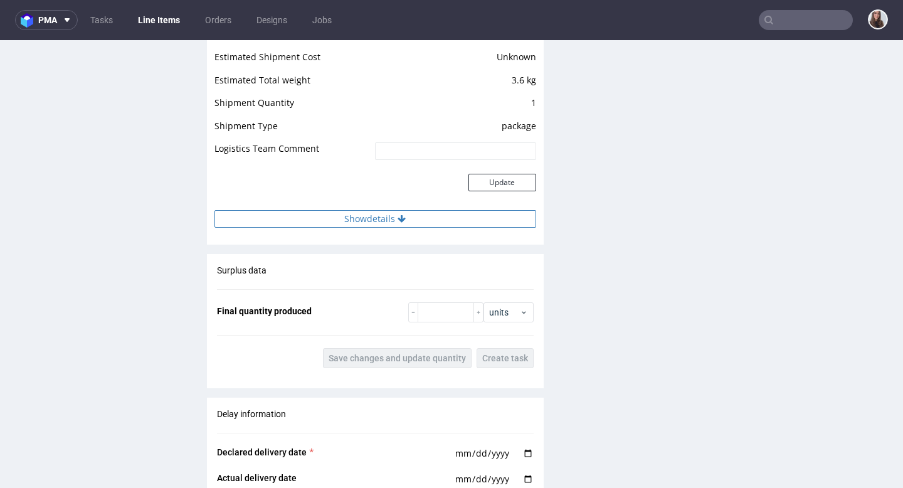
click at [390, 212] on button "Show details" at bounding box center [375, 219] width 322 height 18
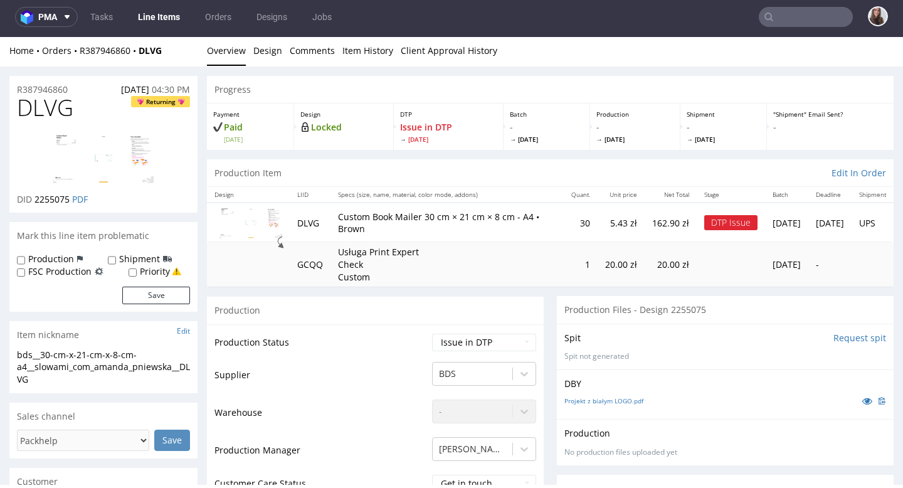
scroll to position [0, 0]
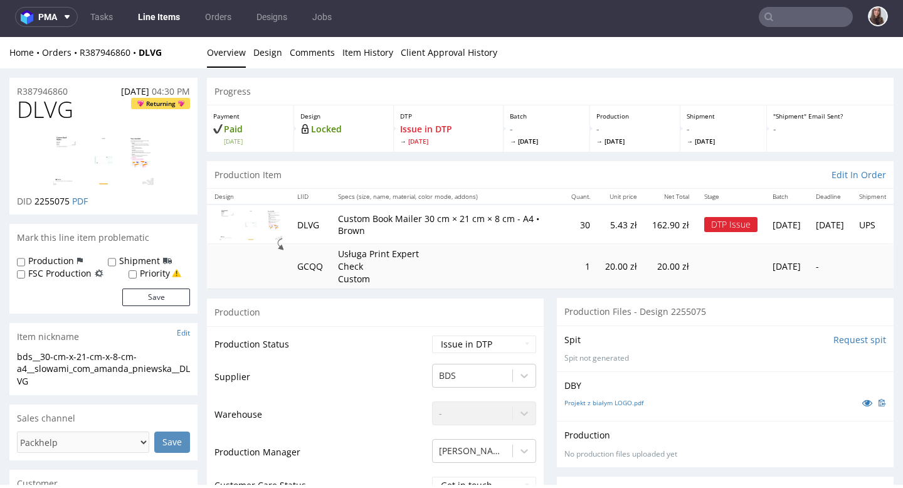
click at [266, 224] on img at bounding box center [250, 224] width 63 height 31
click at [268, 228] on img at bounding box center [250, 224] width 63 height 31
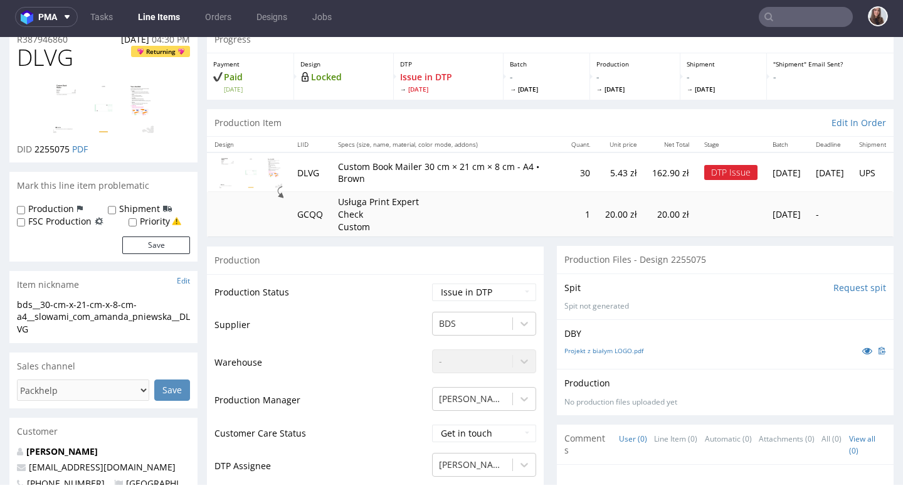
scroll to position [66, 0]
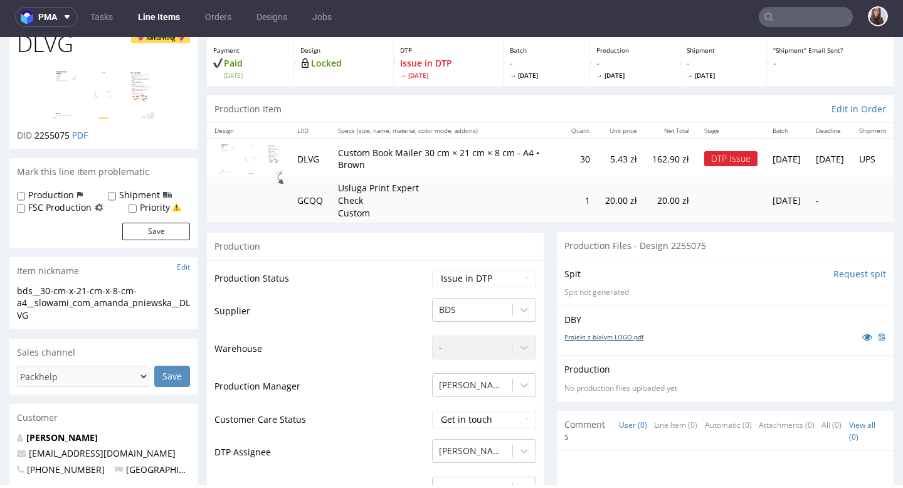
click at [604, 336] on link "Projekt z białym LOGO.pdf" at bounding box center [603, 336] width 79 height 9
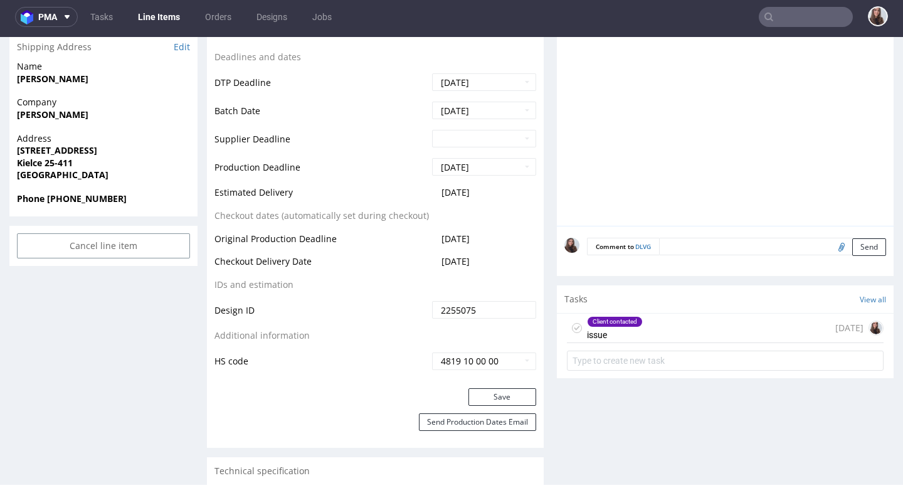
scroll to position [536, 0]
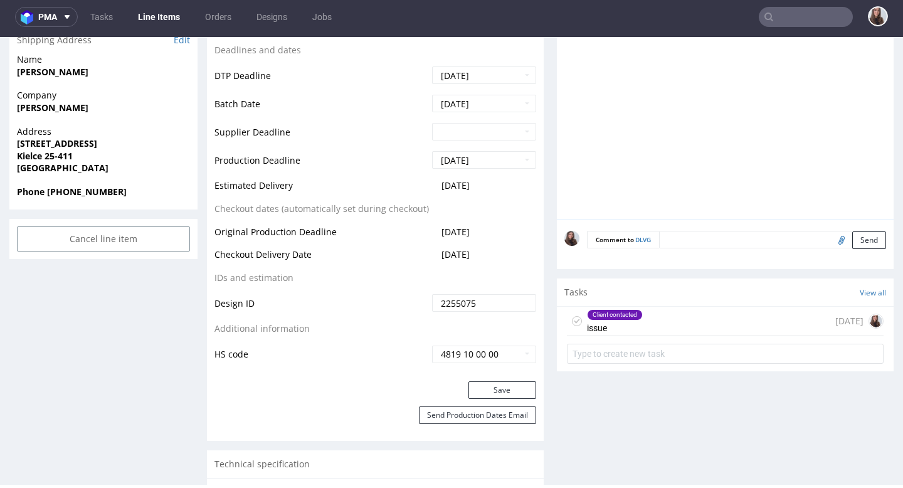
click at [599, 312] on div "Client contacted" at bounding box center [614, 315] width 55 height 10
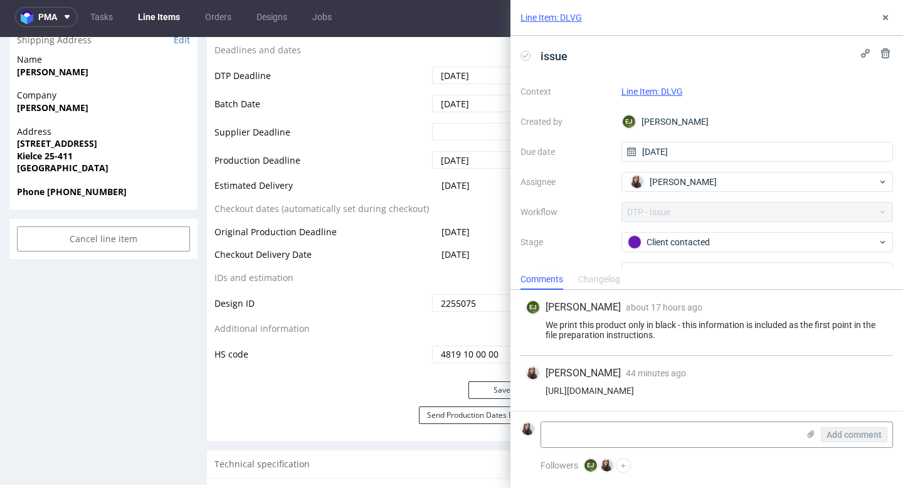
click at [639, 91] on link "Line Item: DLVG" at bounding box center [651, 91] width 61 height 10
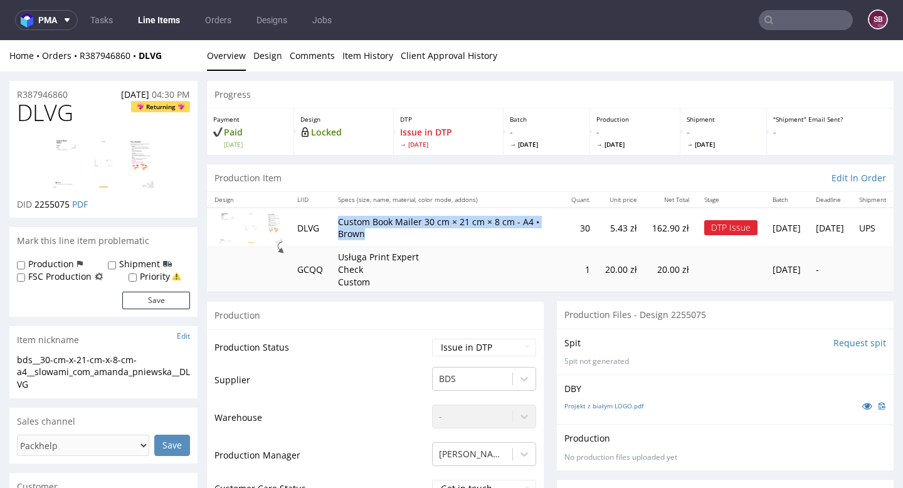
drag, startPoint x: 340, startPoint y: 218, endPoint x: 414, endPoint y: 235, distance: 75.9
click at [414, 235] on p "Custom Book Mailer 30 cm × 21 cm × 8 cm - A4 • Brown" at bounding box center [447, 228] width 218 height 24
copy p "Custom Book Mailer 30 cm × 21 cm × 8 cm - A4 • Brown"
click at [429, 240] on td "Custom Book Mailer 30 cm × 21 cm × 8 cm - A4 • Brown" at bounding box center [446, 226] width 233 height 39
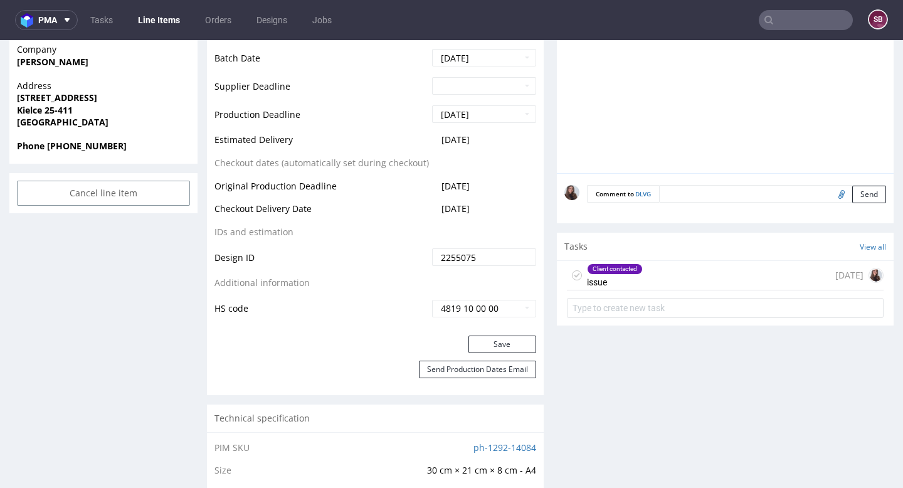
scroll to position [584, 0]
click at [679, 281] on div "Client contacted issue [DATE]" at bounding box center [725, 276] width 317 height 29
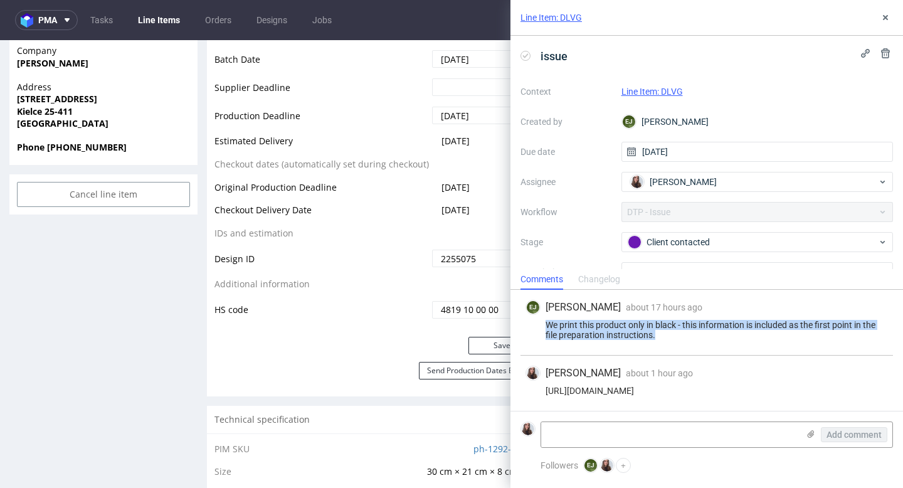
drag, startPoint x: 663, startPoint y: 337, endPoint x: 535, endPoint y: 327, distance: 128.9
click at [535, 327] on div "We print this product only in black - this information is included as the first…" at bounding box center [706, 330] width 362 height 20
copy div "We print this product only in black - this information is included as the first…"
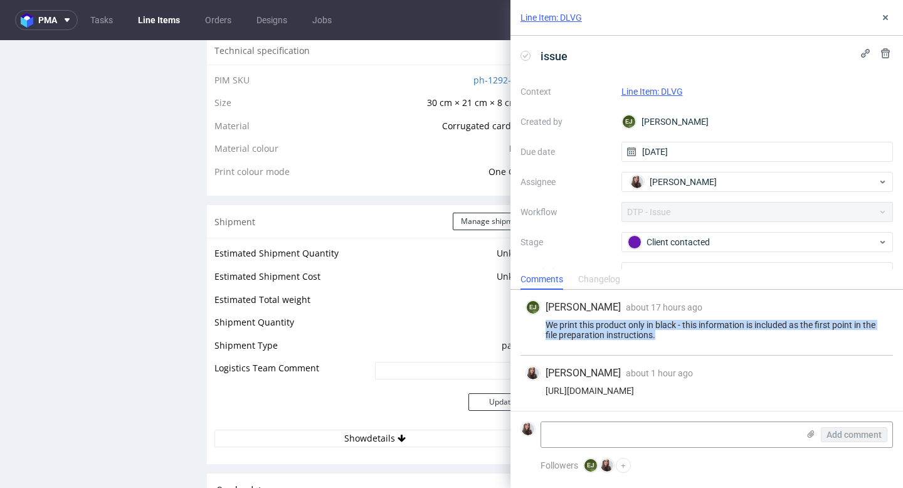
scroll to position [955, 0]
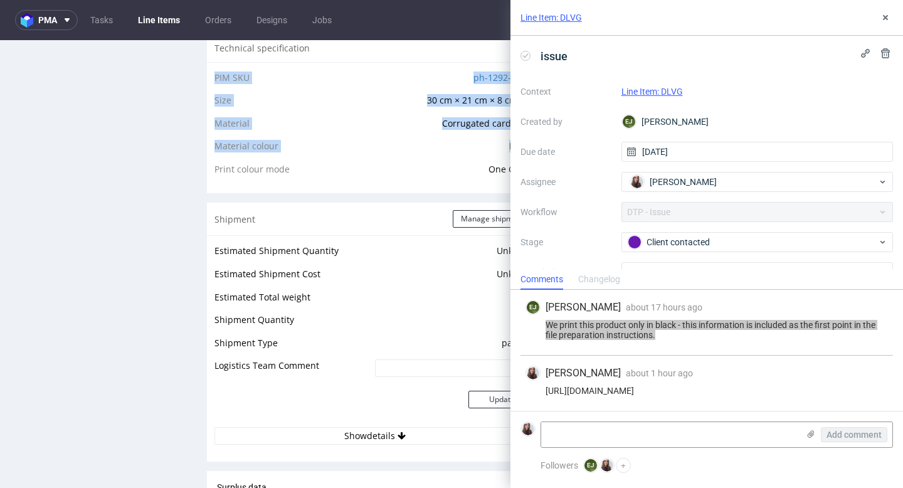
drag, startPoint x: 215, startPoint y: 168, endPoint x: 517, endPoint y: 176, distance: 302.2
click at [517, 176] on div "PIM SKU ph-1292-14084 Size 30 cm × 21 cm × 8 cm - A4 Material Corrugated cardbo…" at bounding box center [375, 128] width 337 height 132
copy tbody "PIM SKU ph-1292-14084 Size 30 cm × 21 cm × 8 cm - A4 Material Corrugated cardbo…"
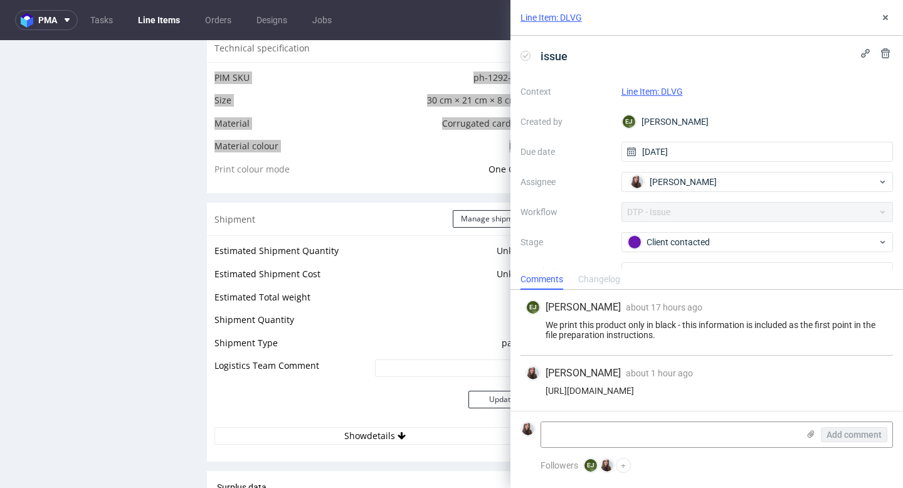
click at [895, 14] on div "Line Item: DLVG" at bounding box center [706, 18] width 392 height 36
click at [888, 18] on icon at bounding box center [885, 18] width 10 height 10
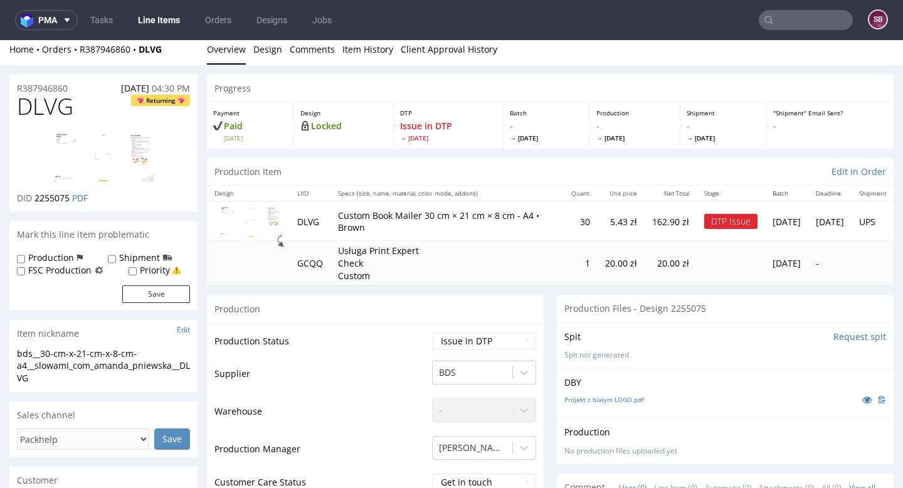
scroll to position [4, 0]
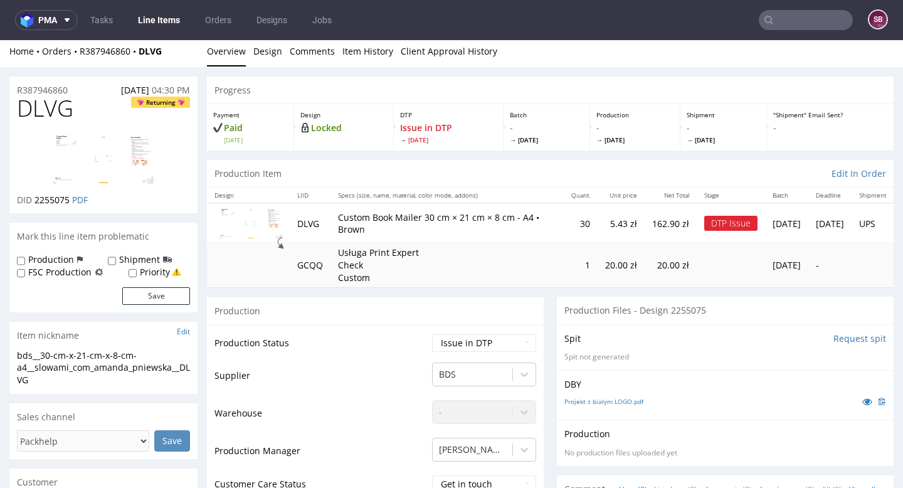
click at [117, 154] on img at bounding box center [103, 159] width 100 height 50
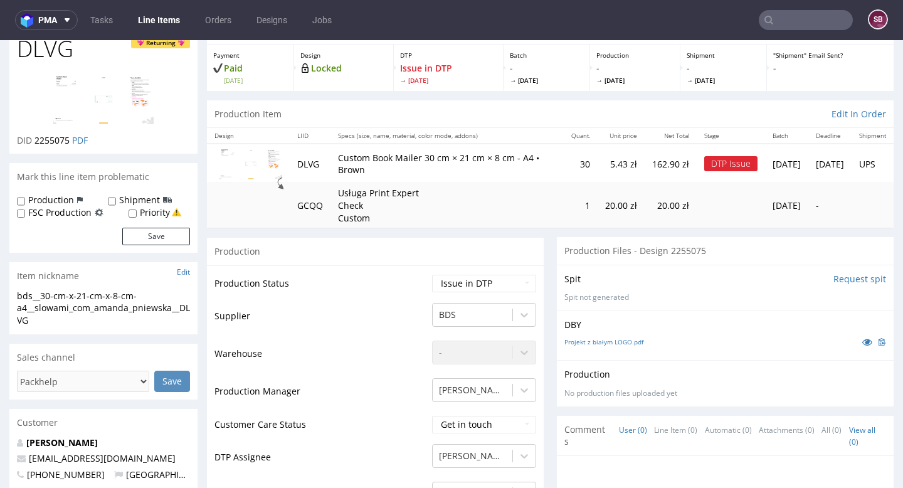
scroll to position [66, 0]
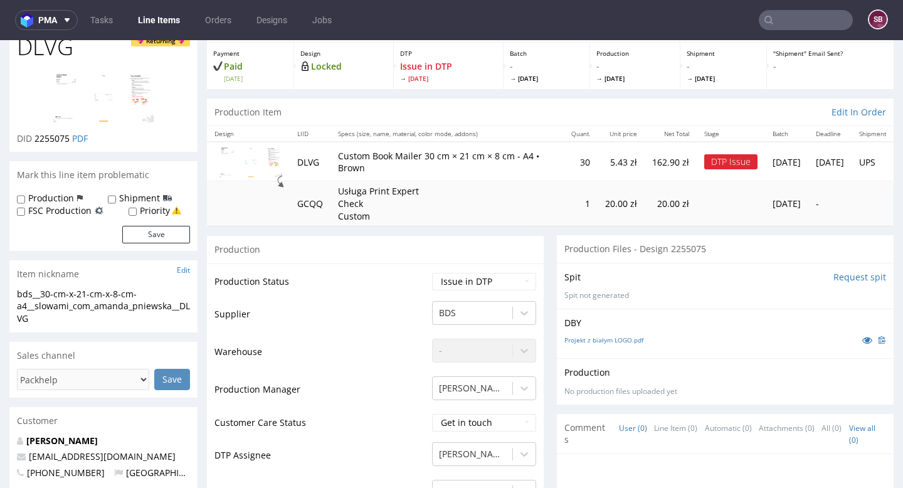
click at [273, 157] on img at bounding box center [250, 161] width 63 height 31
click at [257, 159] on img at bounding box center [250, 161] width 63 height 31
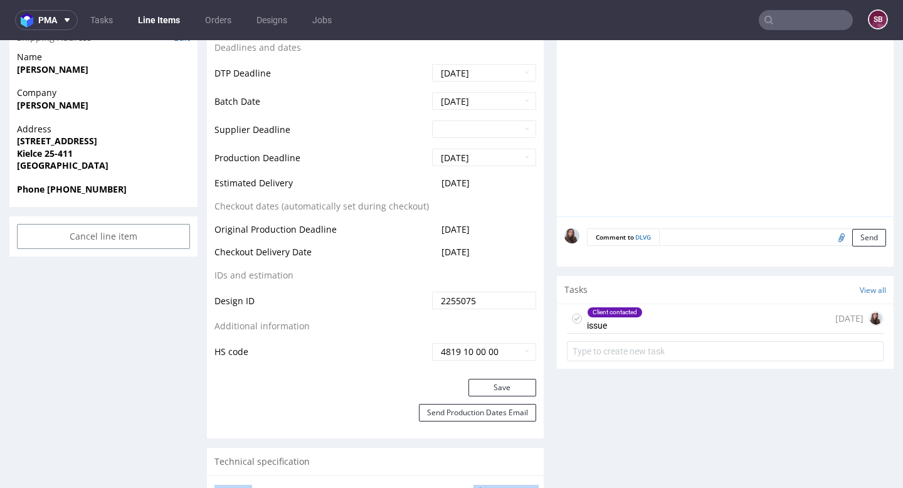
scroll to position [543, 0]
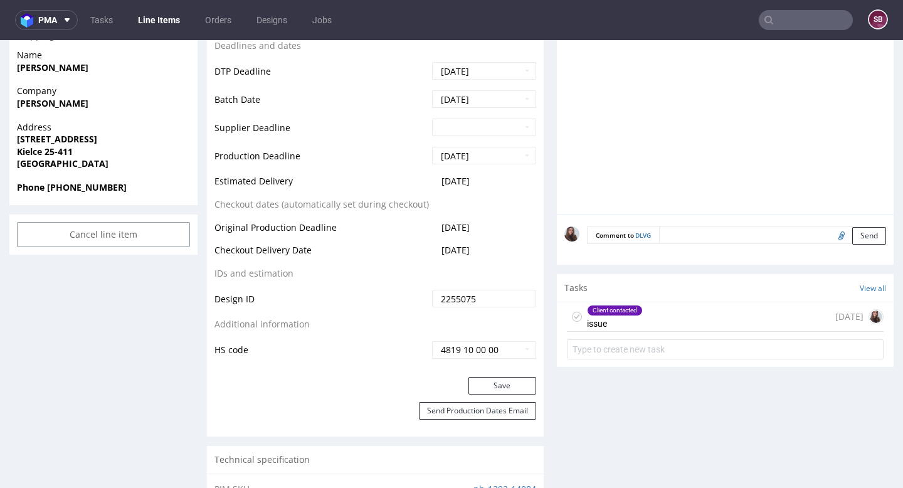
click at [638, 318] on div "Client contacted issue" at bounding box center [615, 316] width 56 height 29
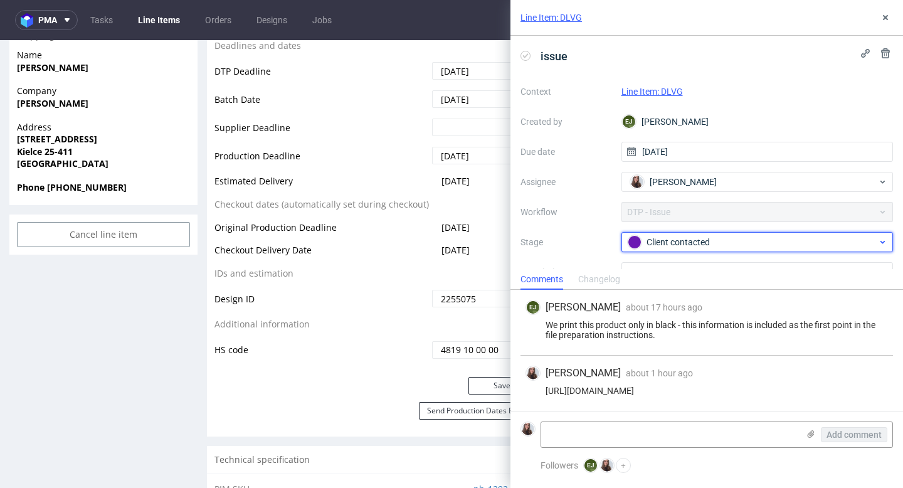
click at [687, 240] on div "Client contacted" at bounding box center [751, 242] width 249 height 14
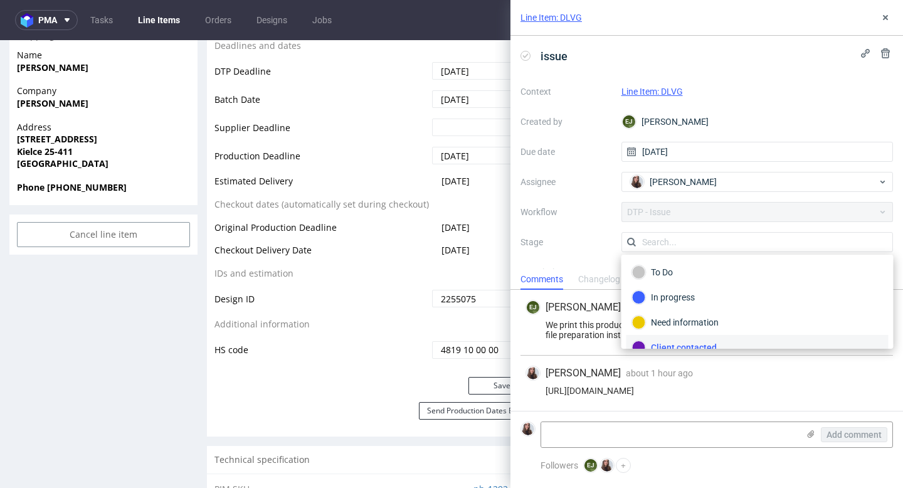
scroll to position [11, 0]
click at [569, 427] on textarea at bounding box center [669, 434] width 257 height 25
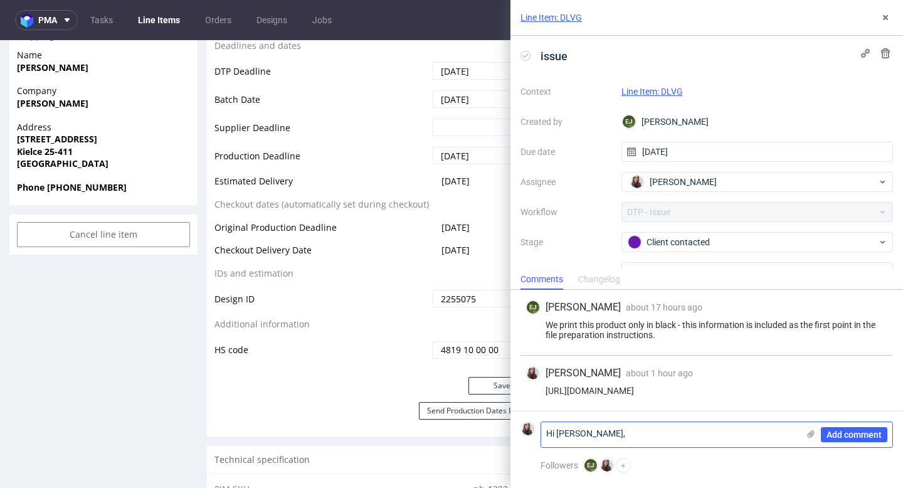
paste textarea "klientka wybrała One Color, więc to może byc dowolny kolor z palety CMYK"
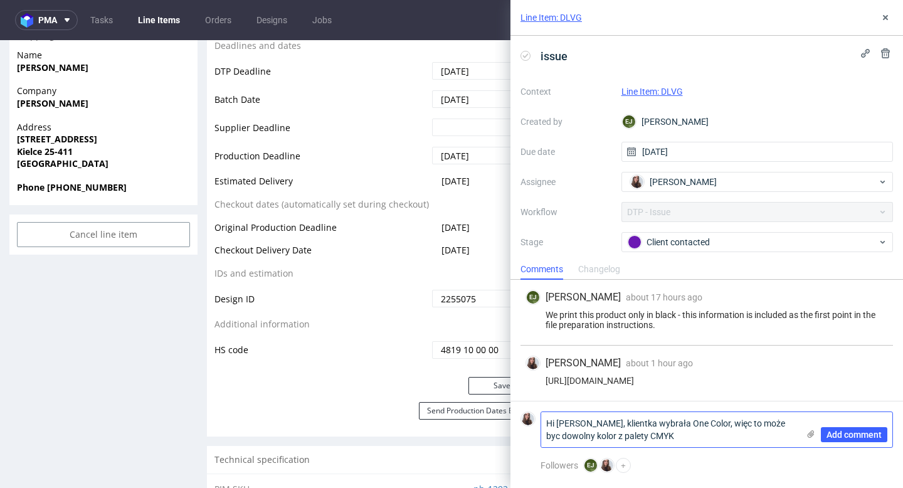
scroll to position [0, 0]
click at [553, 422] on textarea "Hi [PERSON_NAME], klientka wybrała One Color, więc to może byc dowolny kolor z …" at bounding box center [669, 429] width 257 height 35
click at [630, 434] on textarea "Hej Ela, klientka wybrała One Color, więc to może byc dowolny kolor z palety CM…" at bounding box center [669, 429] width 257 height 35
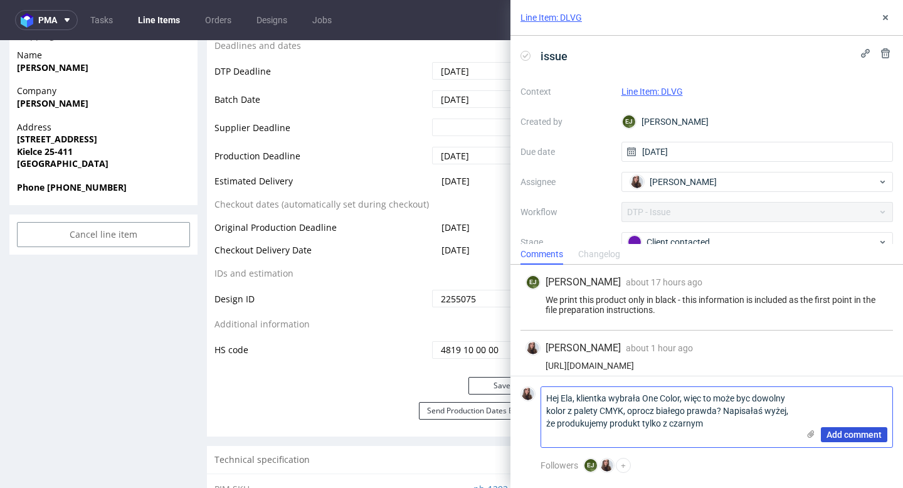
type textarea "Hej Ela, klientka wybrała One Color, więc to może byc dowolny kolor z palety CM…"
click at [848, 433] on span "Add comment" at bounding box center [853, 434] width 55 height 9
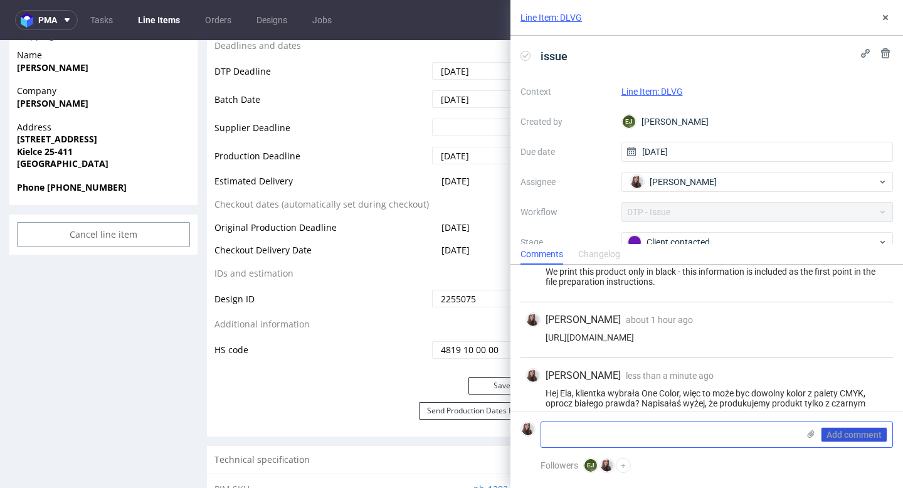
scroll to position [41, 0]
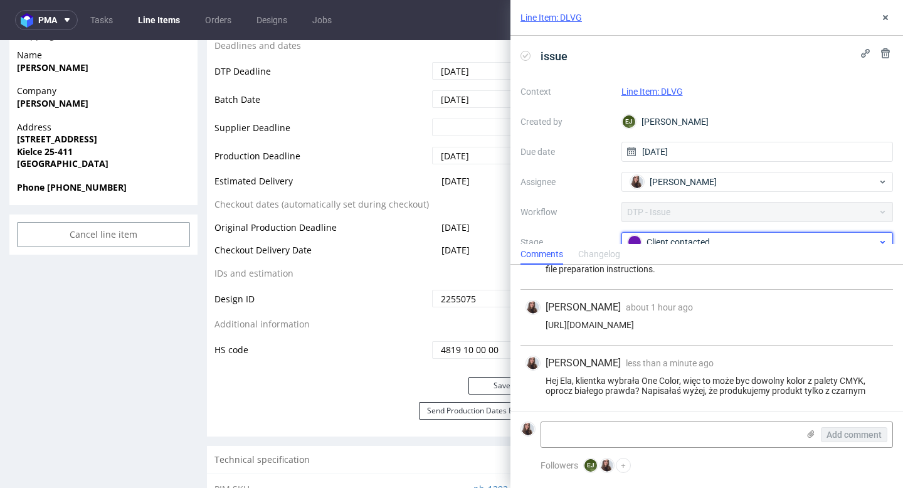
click at [765, 234] on span "Client contacted" at bounding box center [752, 241] width 251 height 15
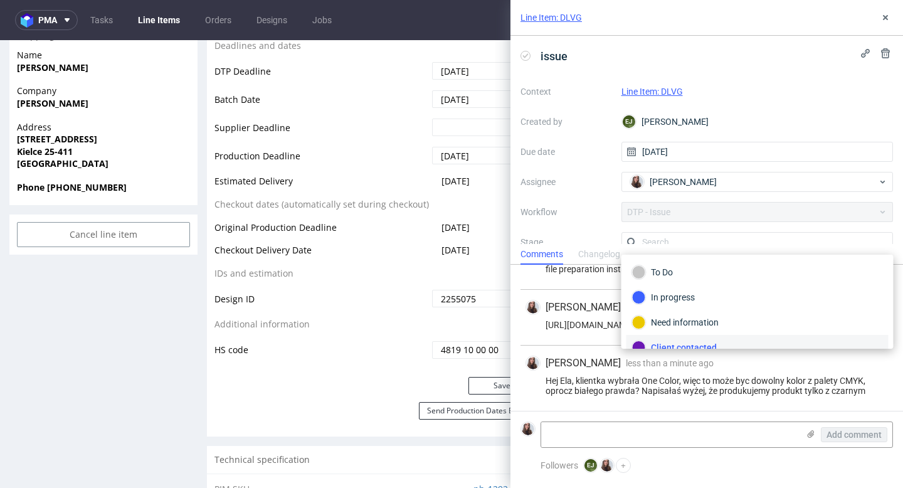
scroll to position [8, 0]
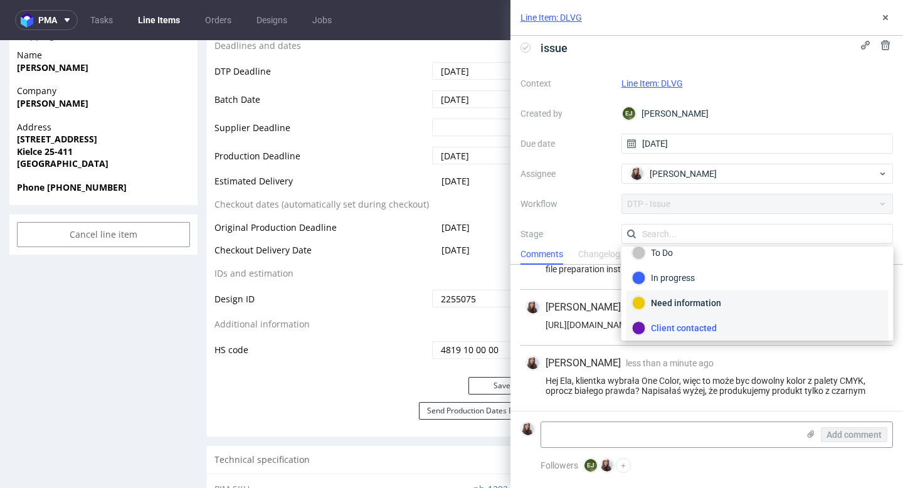
click at [706, 298] on div "Need information" at bounding box center [757, 303] width 251 height 14
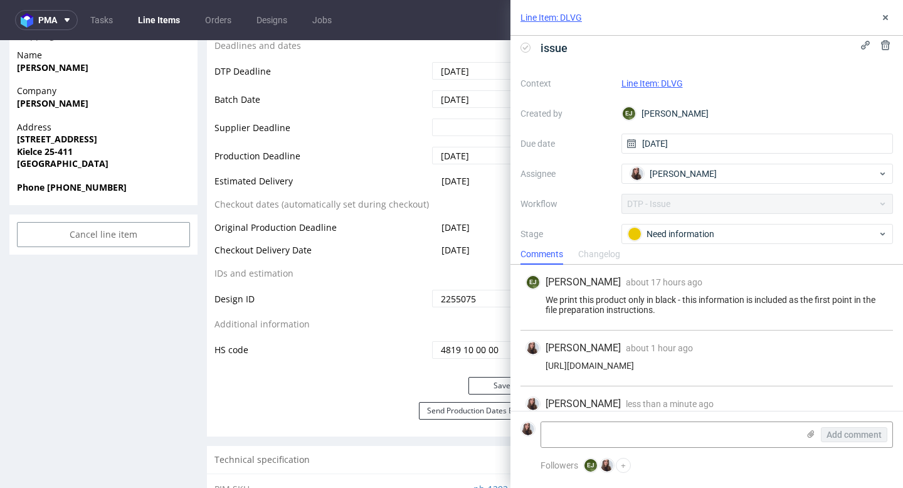
scroll to position [41, 0]
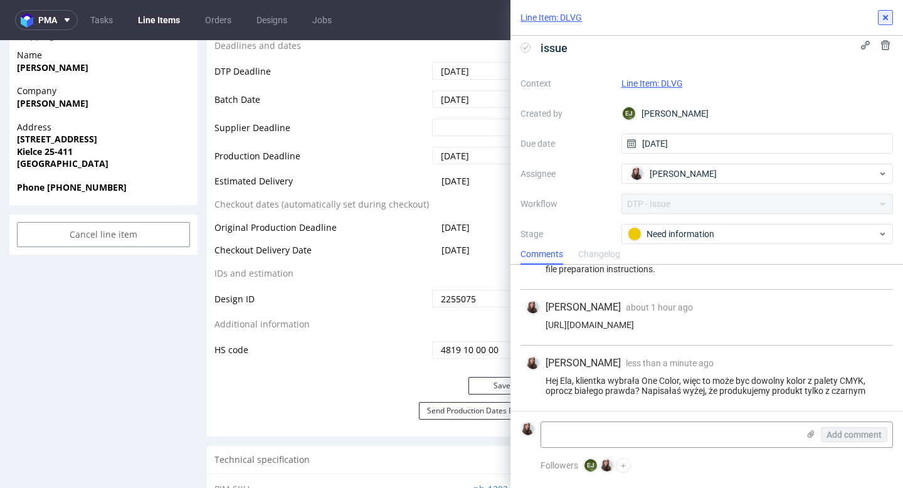
click at [881, 20] on icon at bounding box center [885, 18] width 10 height 10
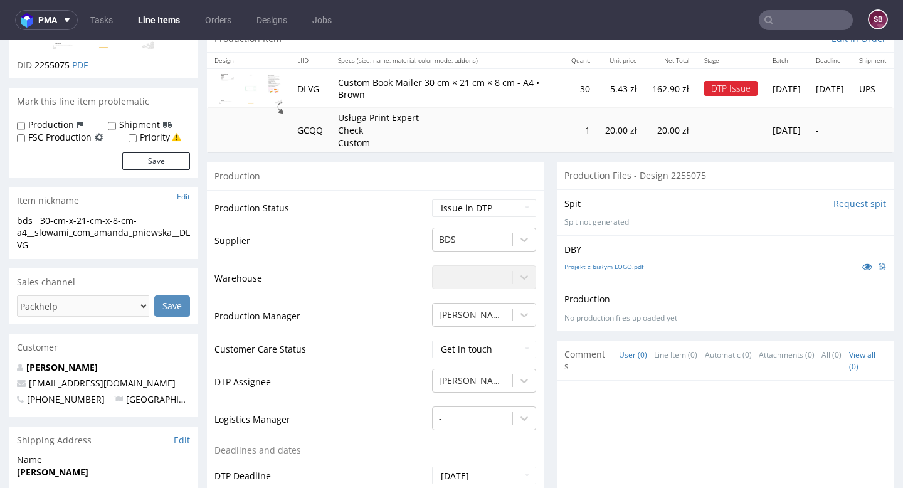
scroll to position [171, 0]
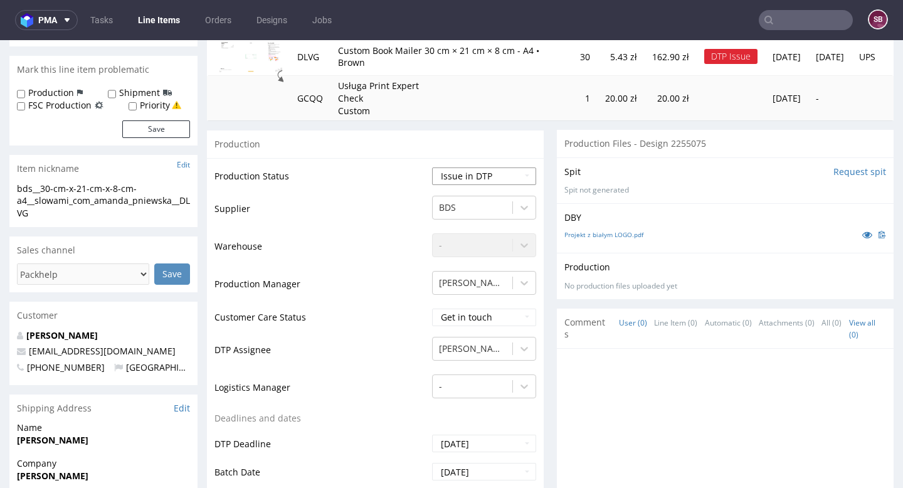
click at [451, 172] on select "Waiting for Artwork Waiting for Diecut Waiting for Mockup Waiting for DTP Waiti…" at bounding box center [484, 176] width 104 height 18
click at [432, 167] on select "Waiting for Artwork Waiting for Diecut Waiting for Mockup Waiting for DTP Waiti…" at bounding box center [484, 176] width 104 height 18
click at [475, 175] on select "Waiting for Artwork Waiting for Diecut Waiting for Mockup Waiting for DTP Waiti…" at bounding box center [484, 176] width 104 height 18
select select "back_for_dtp"
click at [432, 167] on select "Waiting for Artwork Waiting for Diecut Waiting for Mockup Waiting for DTP Waiti…" at bounding box center [484, 176] width 104 height 18
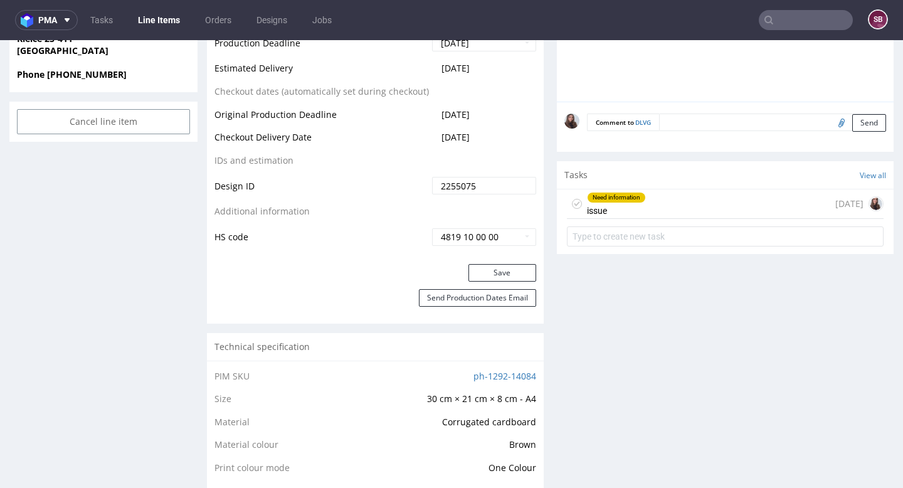
scroll to position [658, 0]
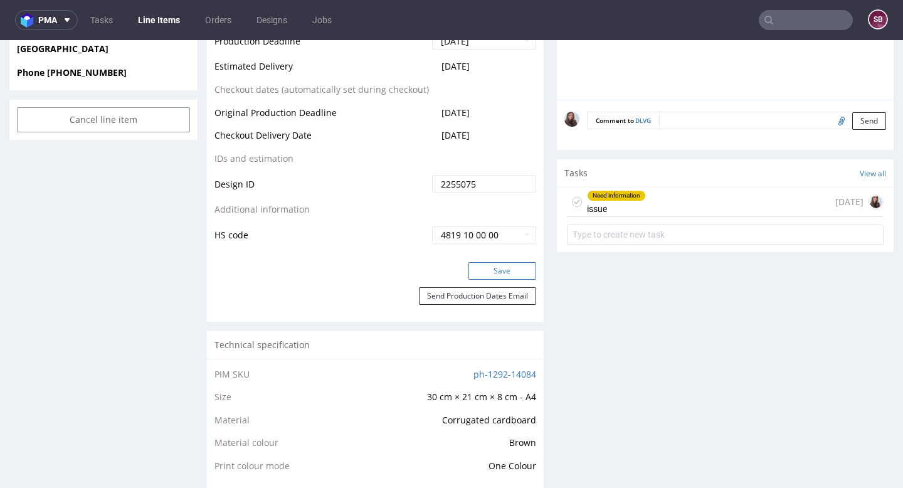
click at [488, 274] on button "Save" at bounding box center [502, 271] width 68 height 18
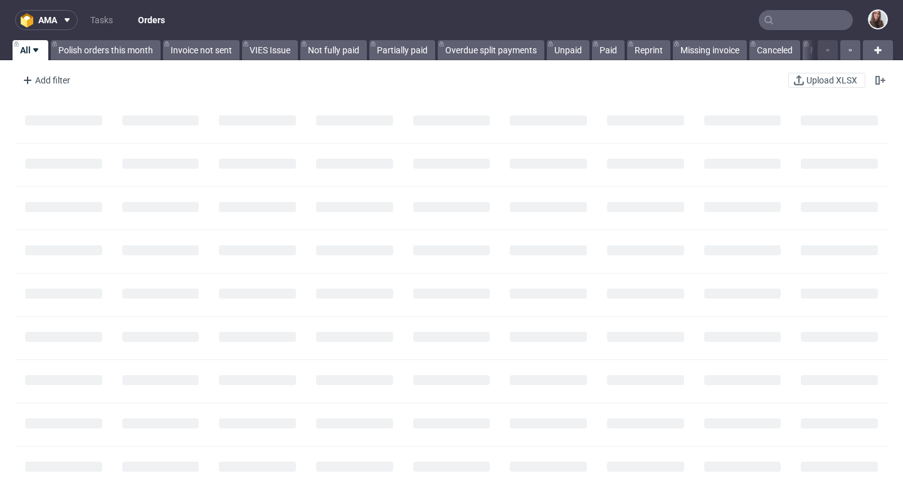
click at [791, 18] on input "text" at bounding box center [805, 20] width 94 height 20
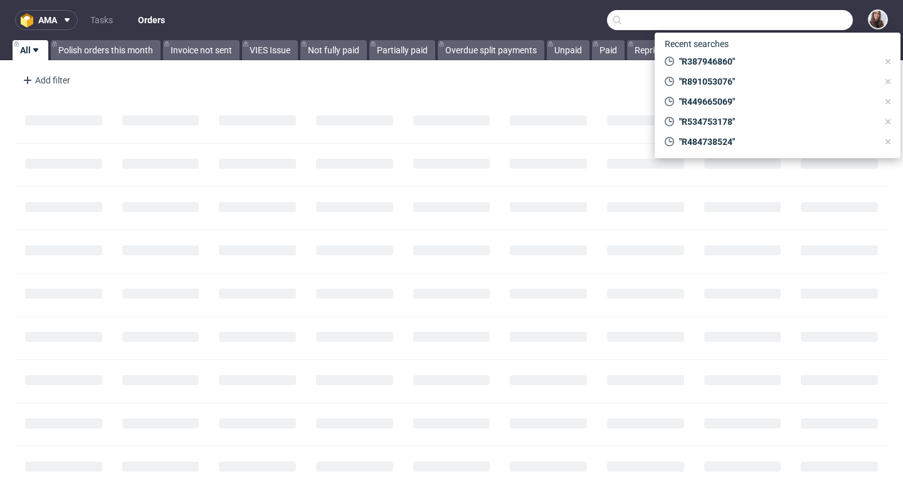
paste input "R528135493"
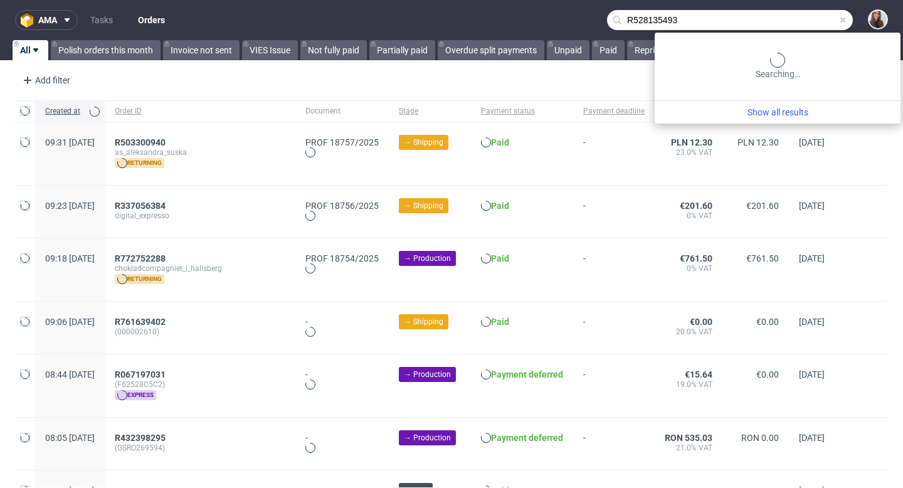
type input "R528135493"
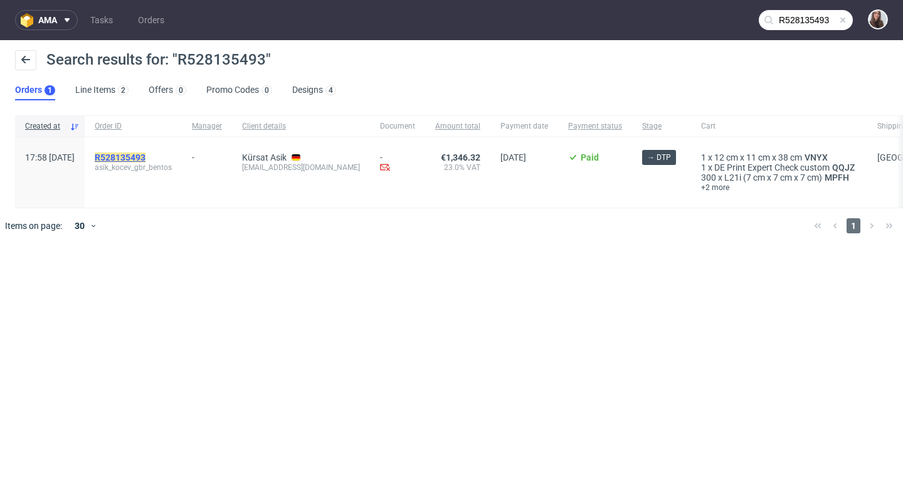
click at [145, 156] on mark "R528135493" at bounding box center [120, 157] width 51 height 10
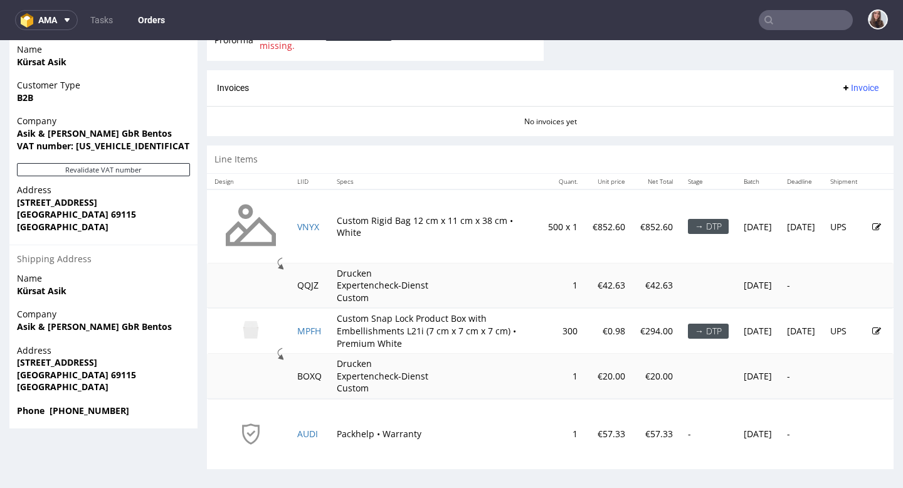
scroll to position [597, 0]
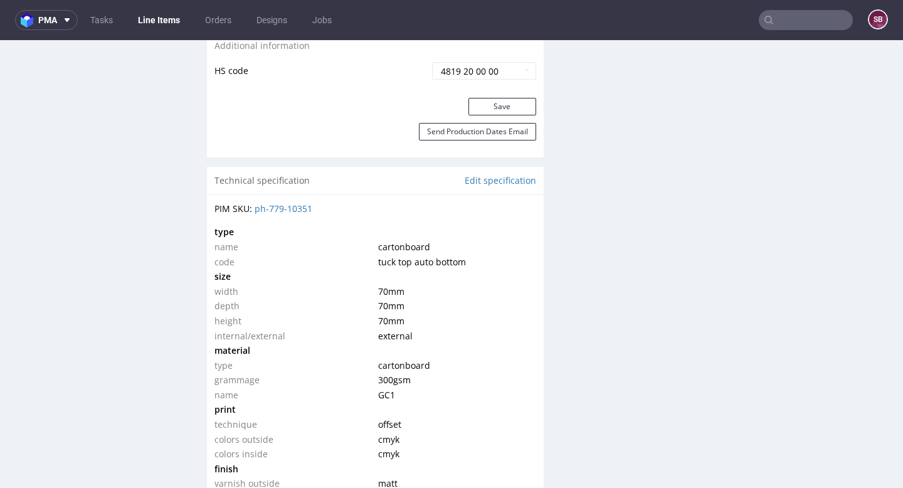
scroll to position [804, 0]
click at [503, 182] on link "Edit specification" at bounding box center [499, 182] width 71 height 13
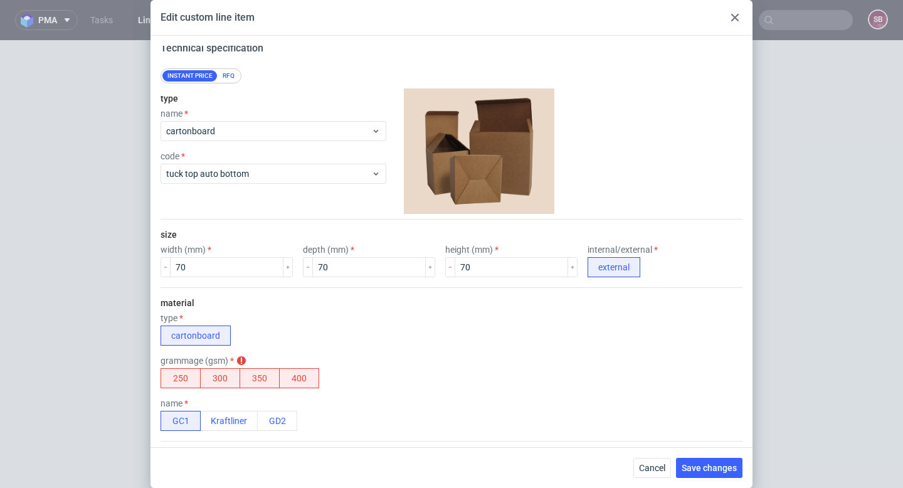
scroll to position [0, 0]
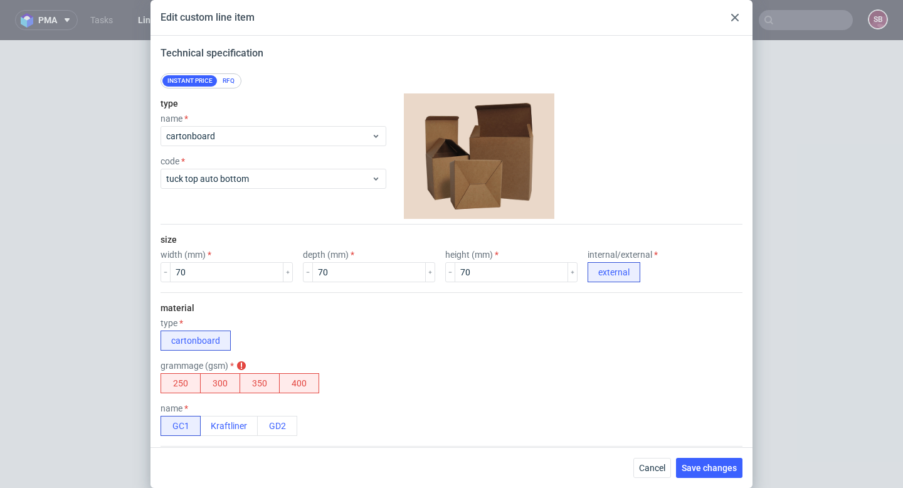
click at [233, 80] on div "RFQ" at bounding box center [228, 80] width 22 height 11
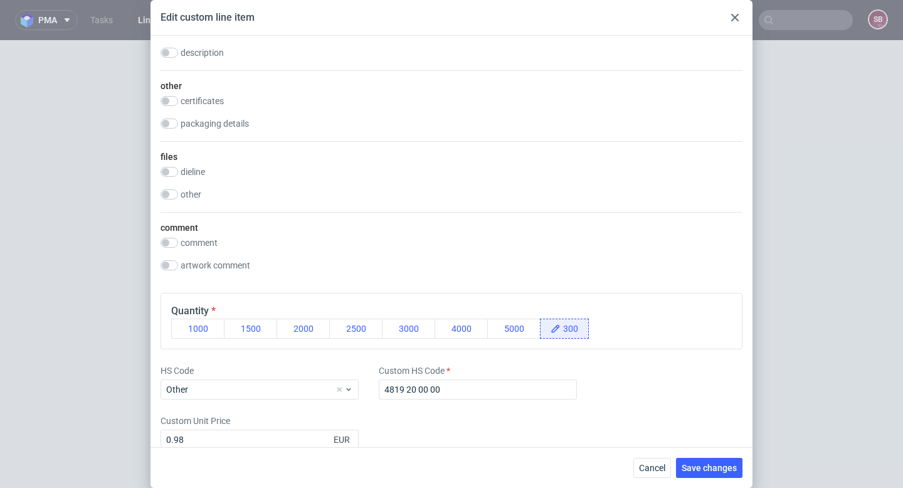
scroll to position [1135, 0]
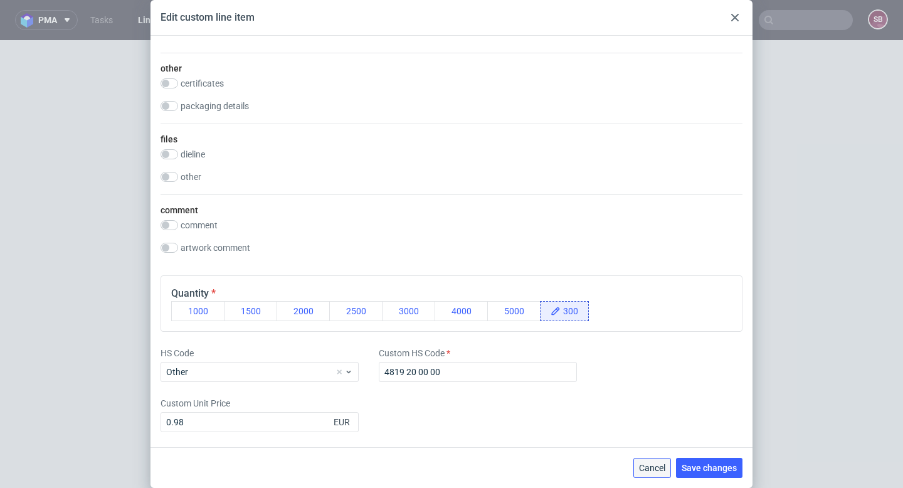
click at [663, 465] on span "Cancel" at bounding box center [652, 467] width 26 height 9
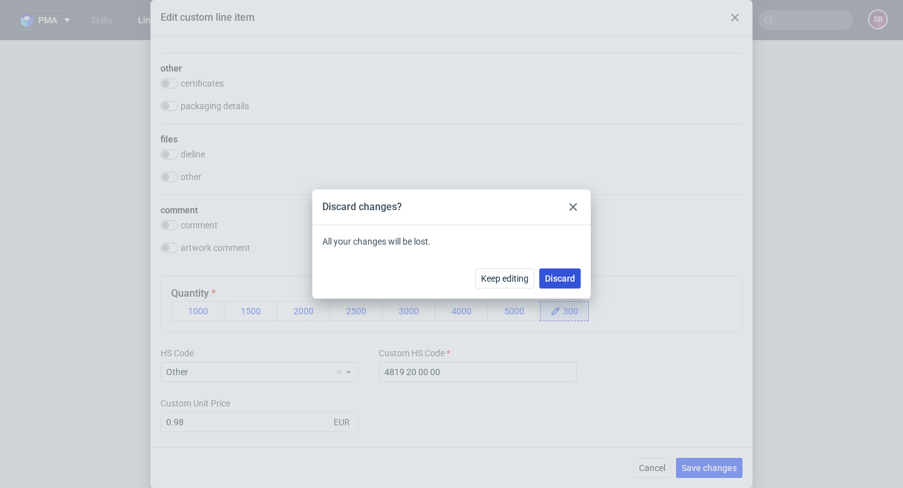
click at [559, 278] on span "Discard" at bounding box center [560, 278] width 30 height 9
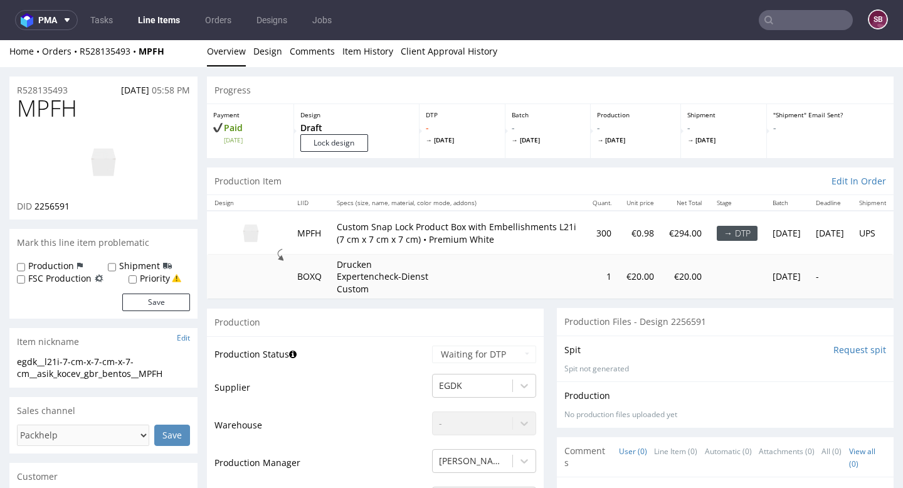
scroll to position [0, 0]
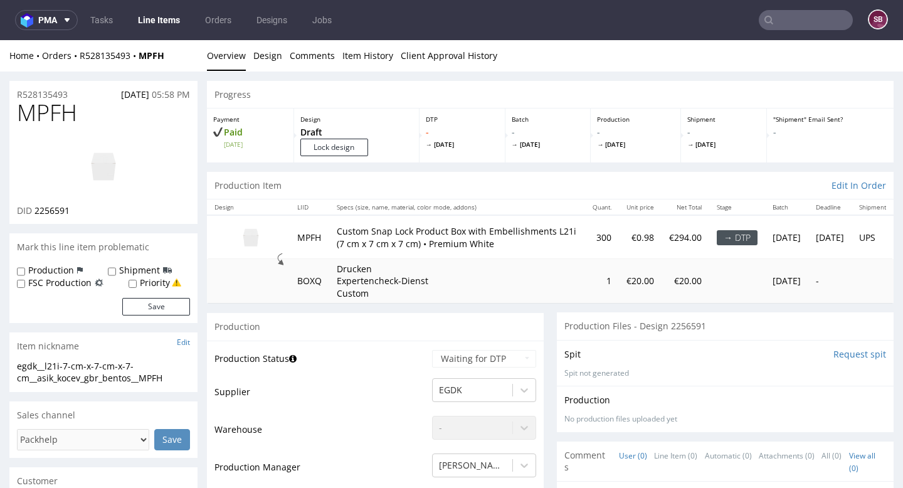
click at [249, 232] on img at bounding box center [250, 236] width 63 height 35
click at [251, 238] on img at bounding box center [250, 236] width 63 height 35
click at [108, 163] on img at bounding box center [103, 166] width 100 height 56
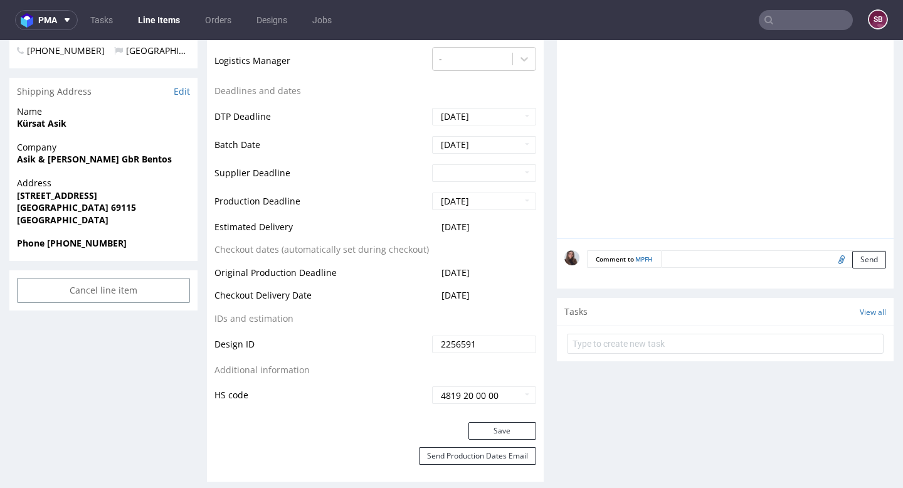
scroll to position [496, 0]
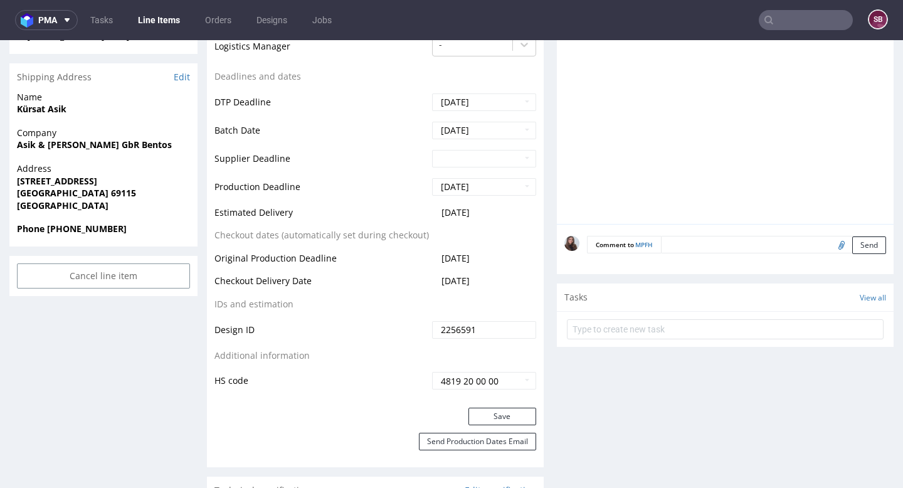
click at [698, 248] on textarea at bounding box center [773, 245] width 225 height 18
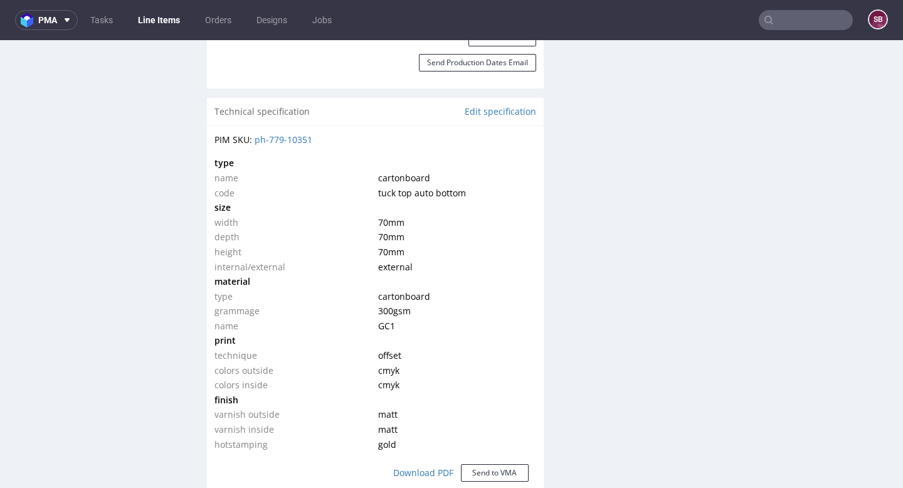
scroll to position [875, 0]
click at [481, 113] on link "Edit specification" at bounding box center [499, 111] width 71 height 13
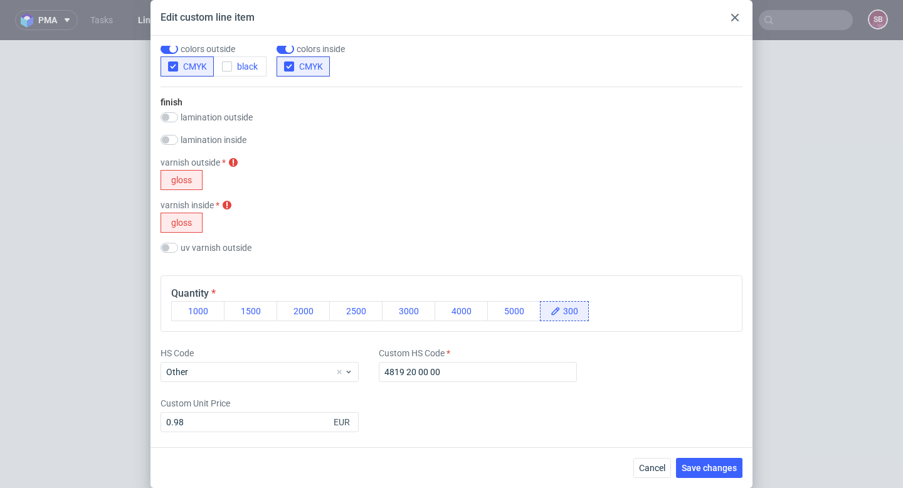
scroll to position [0, 0]
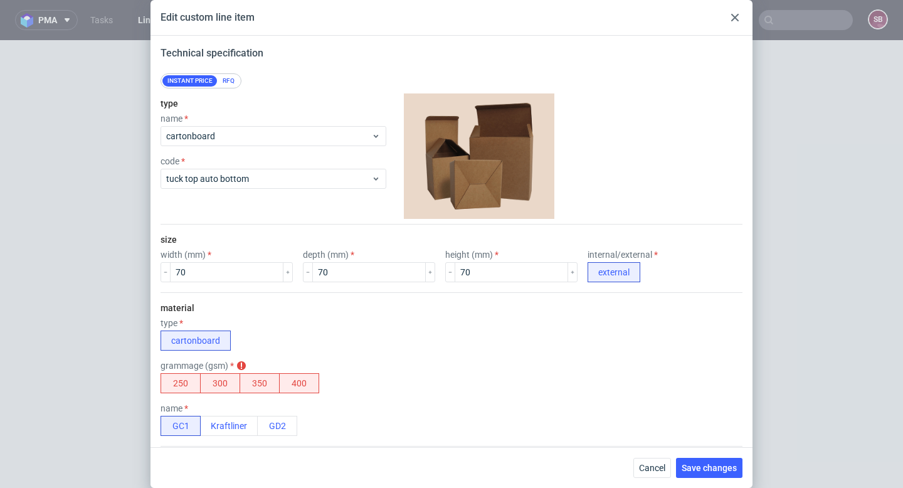
click at [234, 84] on div "RFQ" at bounding box center [228, 80] width 22 height 11
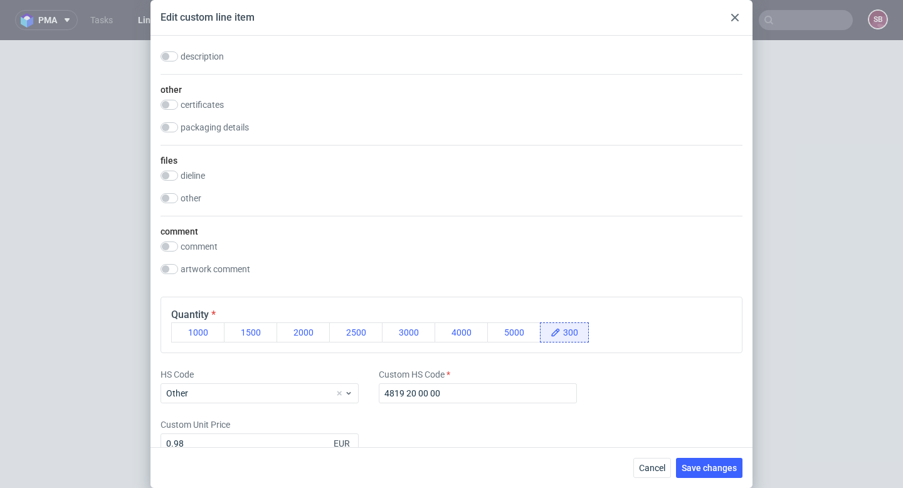
scroll to position [1135, 0]
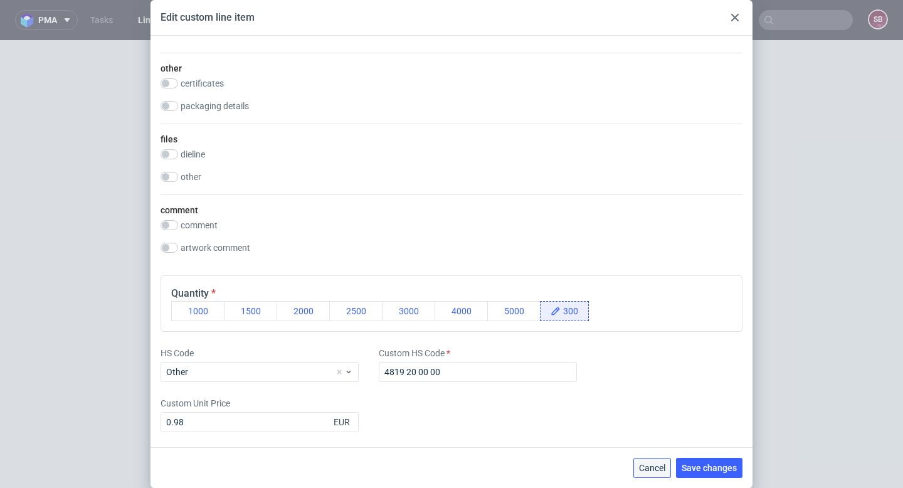
click at [650, 465] on span "Cancel" at bounding box center [652, 467] width 26 height 9
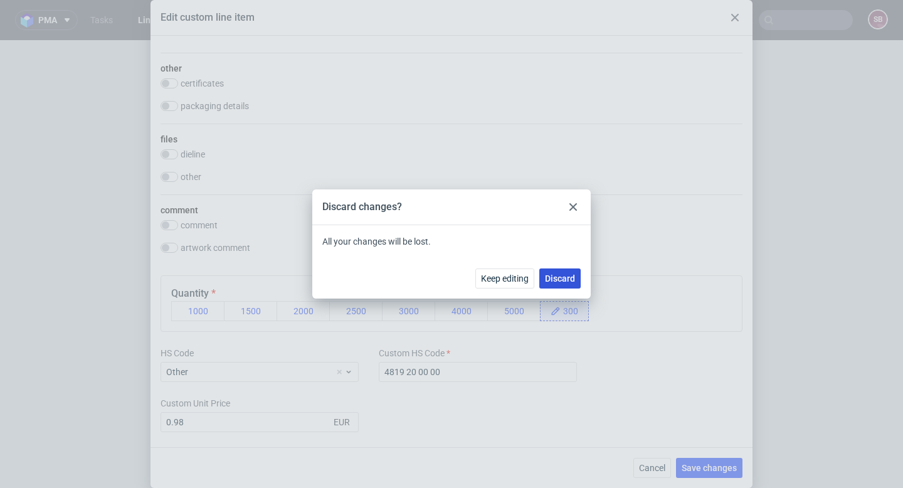
click at [562, 278] on span "Discard" at bounding box center [560, 278] width 30 height 9
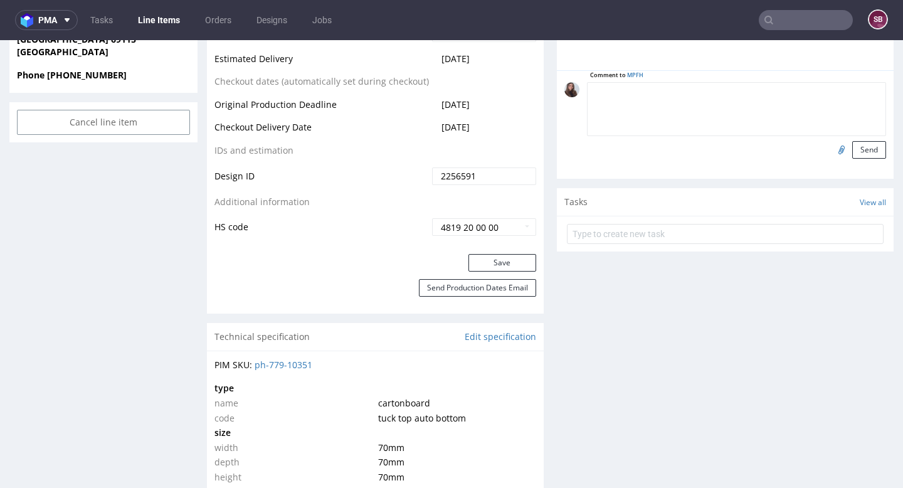
scroll to position [0, 0]
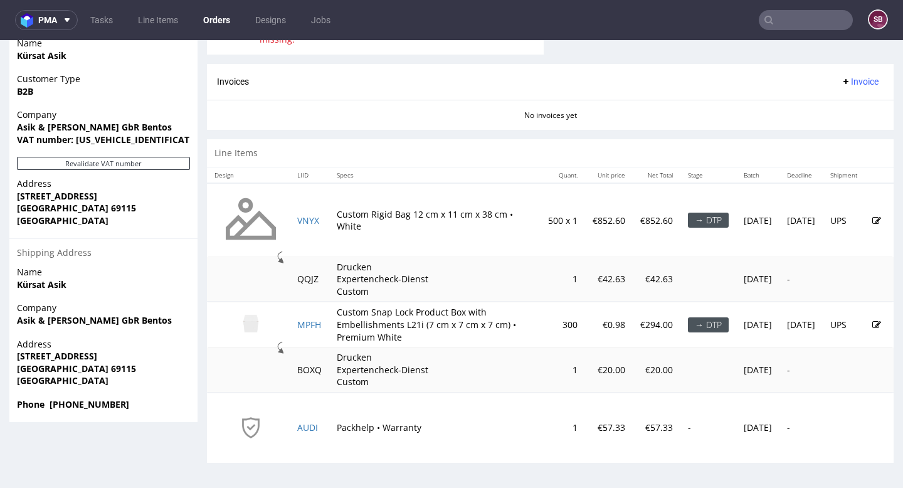
scroll to position [3, 0]
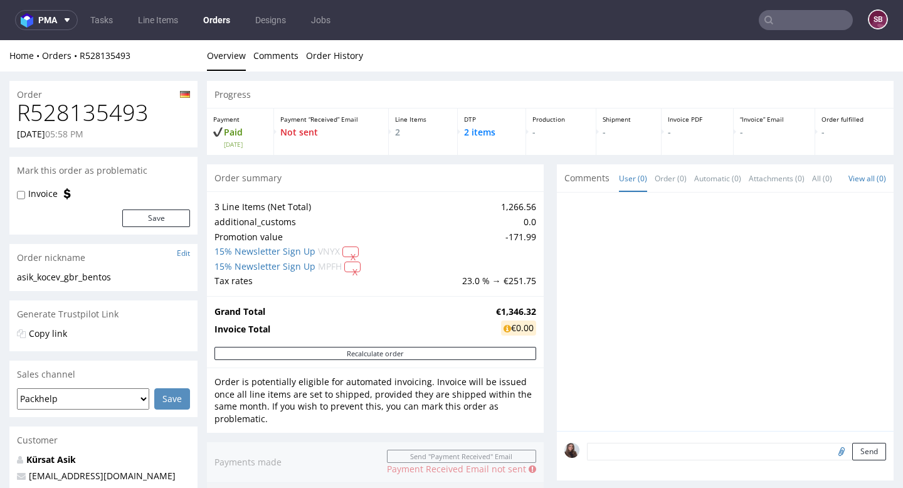
click at [810, 19] on input "text" at bounding box center [805, 20] width 94 height 20
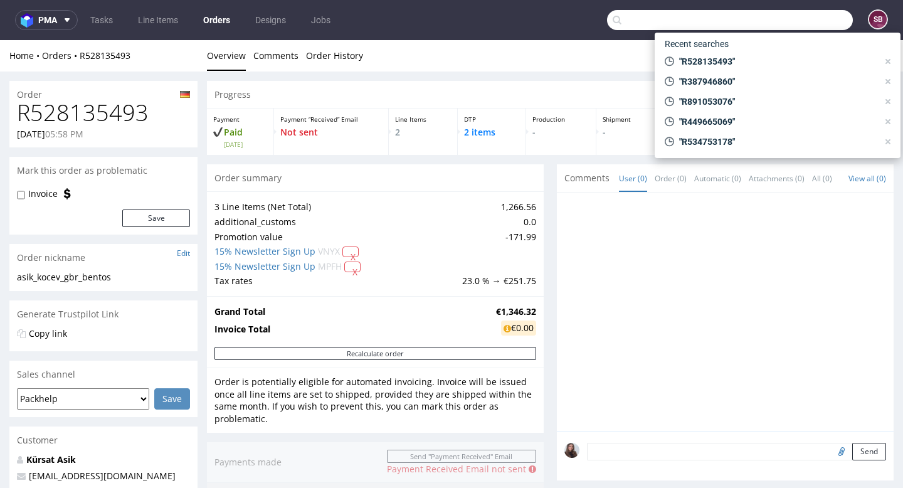
paste input "R112654950"
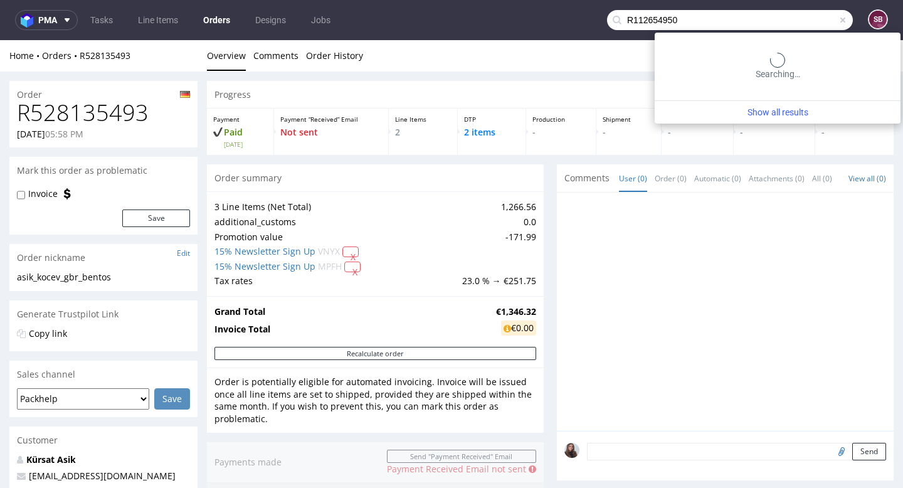
type input "R112654950"
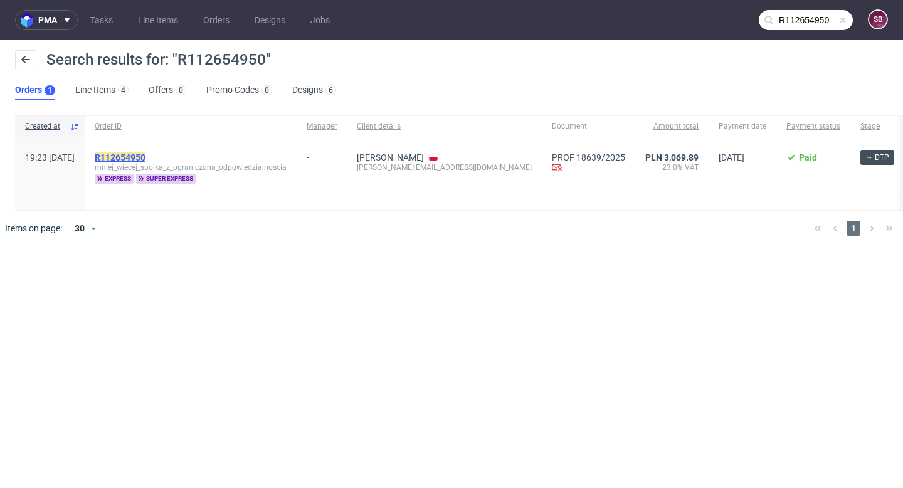
click at [145, 155] on mark "R112654950" at bounding box center [120, 157] width 51 height 10
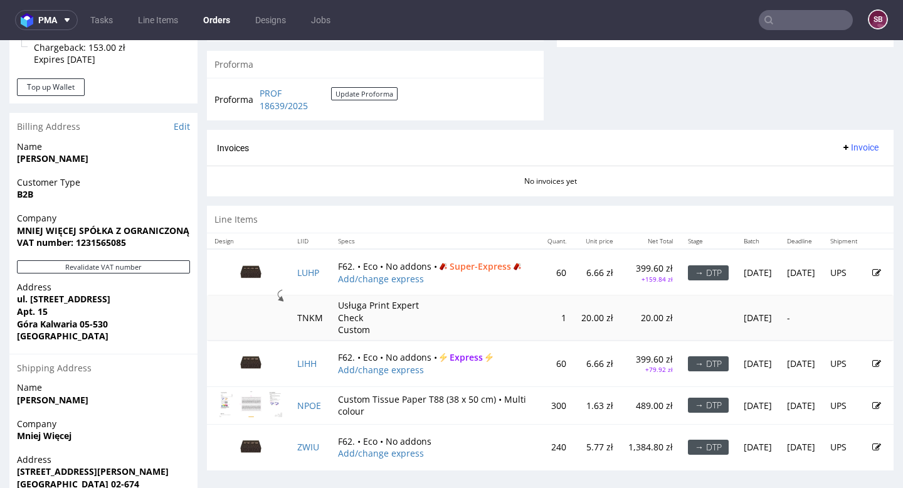
scroll to position [508, 0]
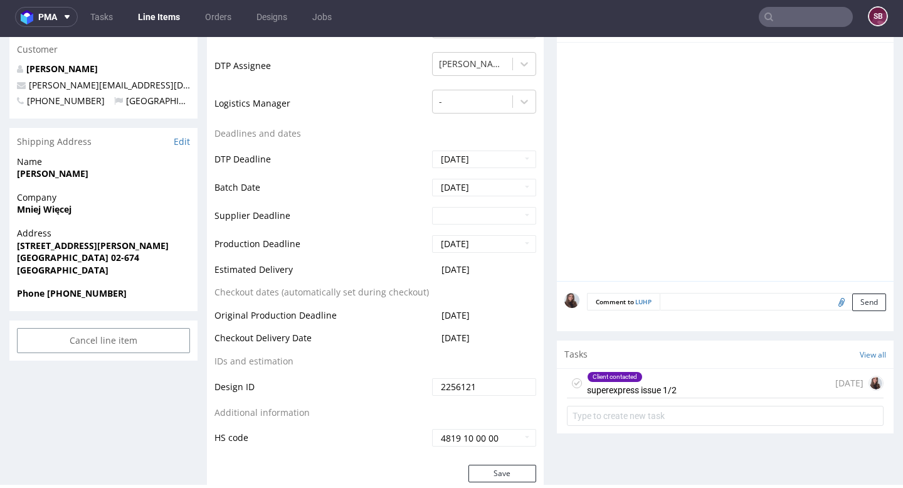
scroll to position [435, 0]
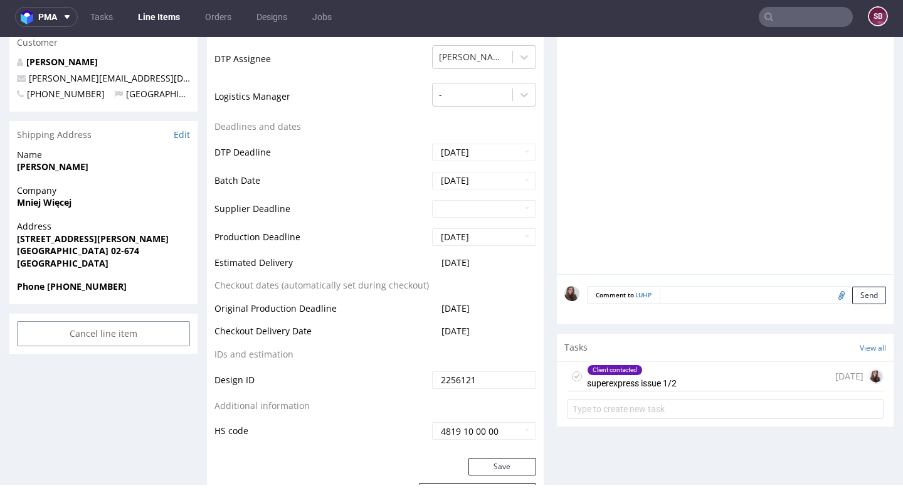
drag, startPoint x: 496, startPoint y: 261, endPoint x: 432, endPoint y: 260, distance: 63.3
click at [432, 260] on td "2025-09-09" at bounding box center [482, 266] width 107 height 23
copy span "2025-09-09"
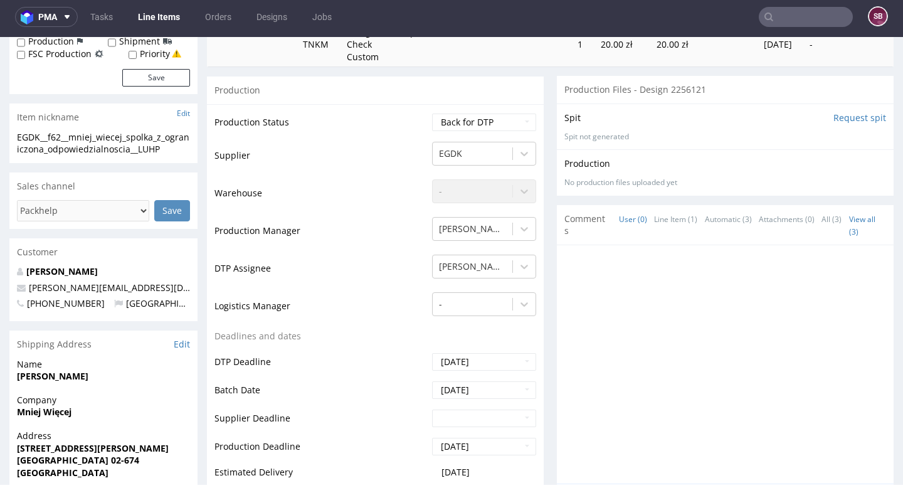
scroll to position [0, 0]
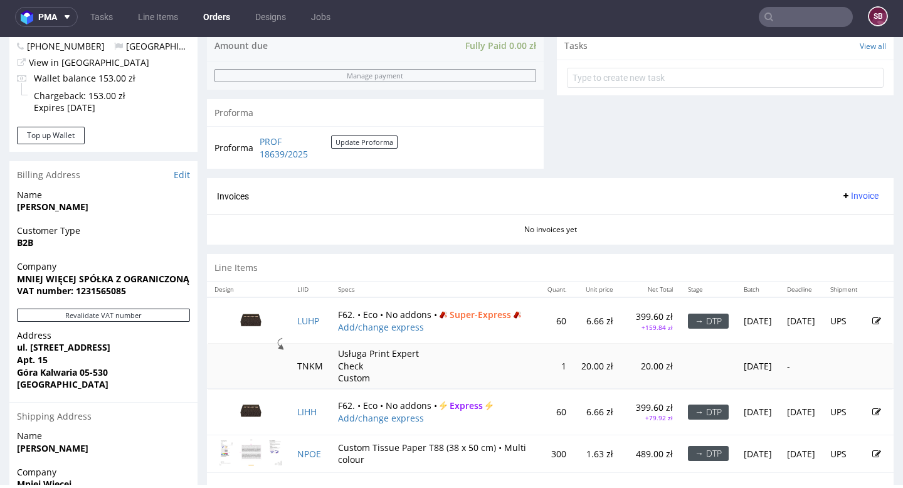
scroll to position [570, 0]
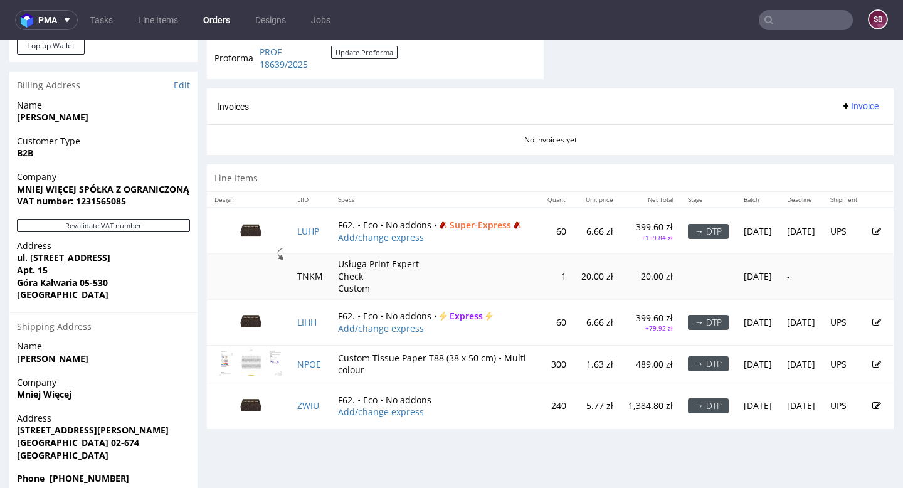
scroll to position [570, 0]
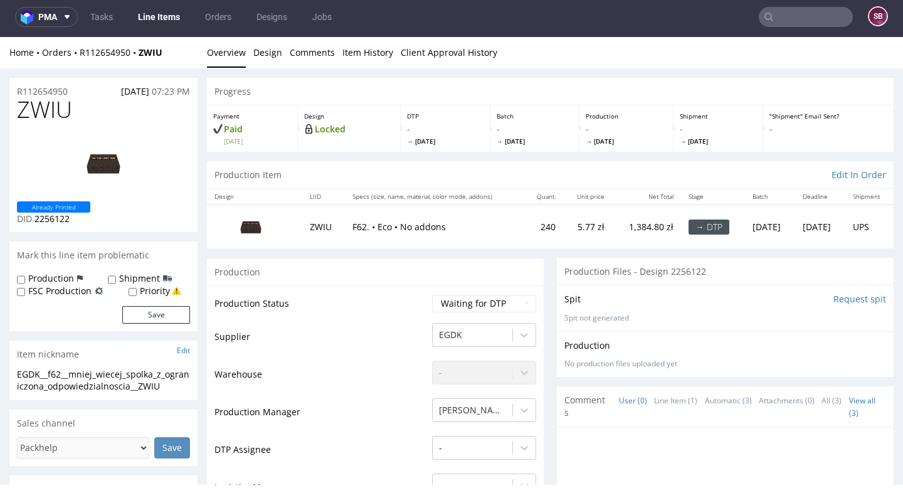
click at [105, 160] on img at bounding box center [103, 163] width 100 height 56
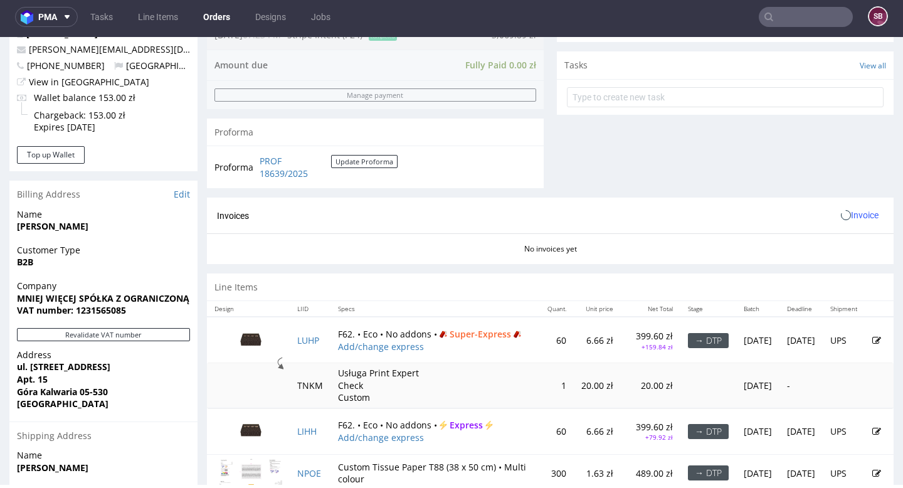
scroll to position [570, 0]
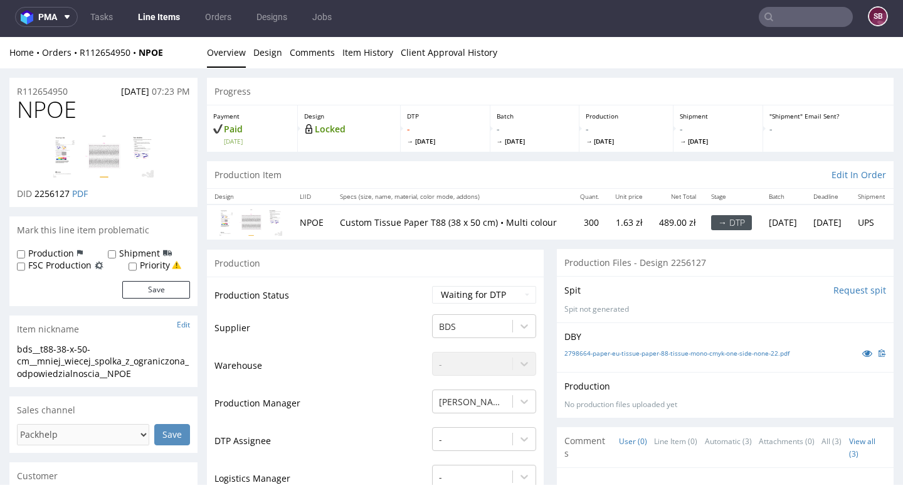
click at [103, 156] on img at bounding box center [103, 156] width 100 height 43
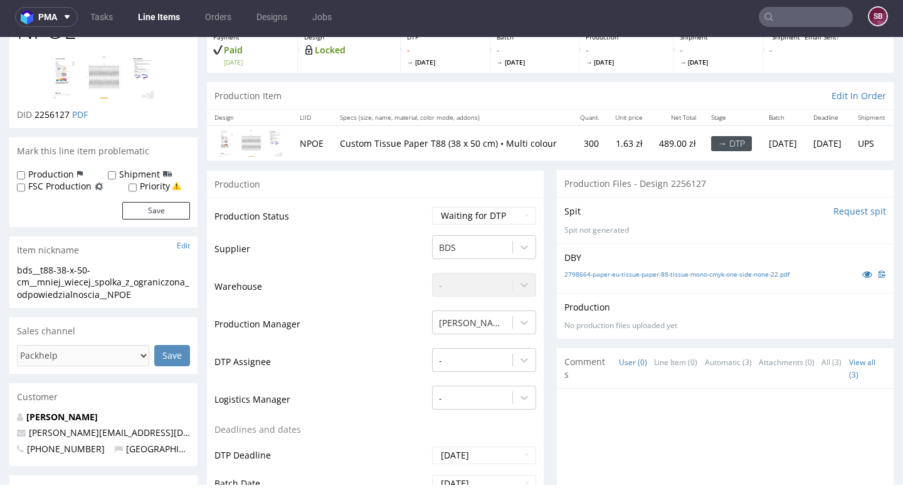
scroll to position [134, 0]
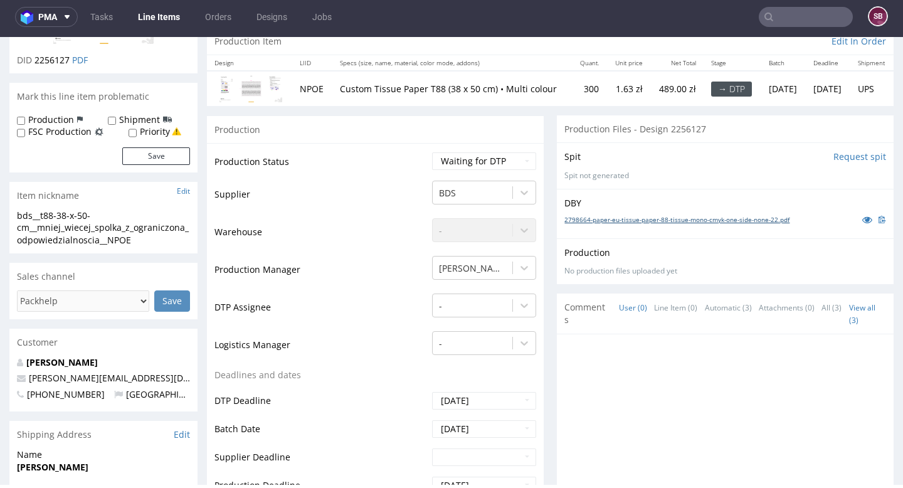
click at [669, 224] on link "2798664-paper-eu-tissue-paper-88-tissue-mono-cmyk-one-side-none-22.pdf" at bounding box center [676, 219] width 225 height 9
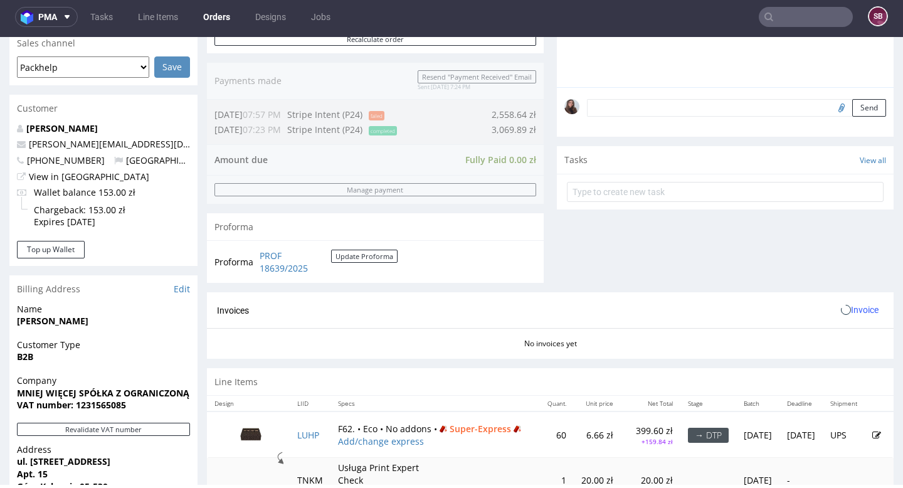
scroll to position [570, 0]
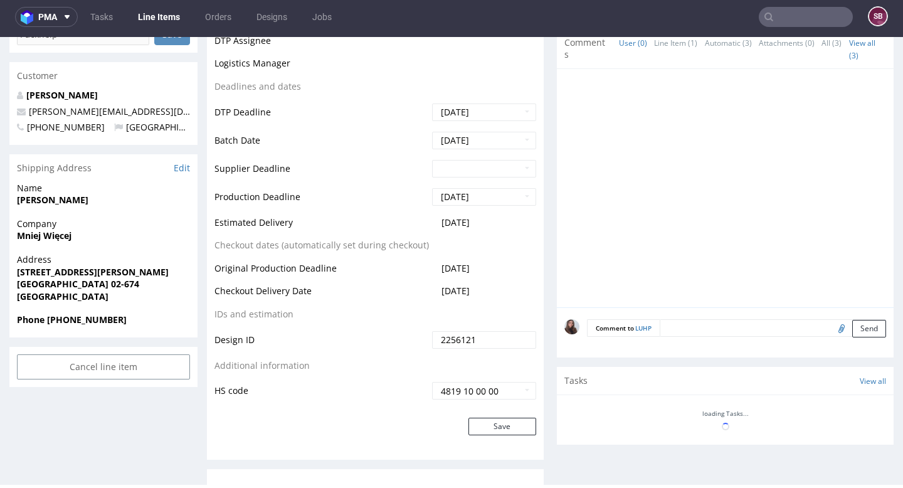
scroll to position [471, 0]
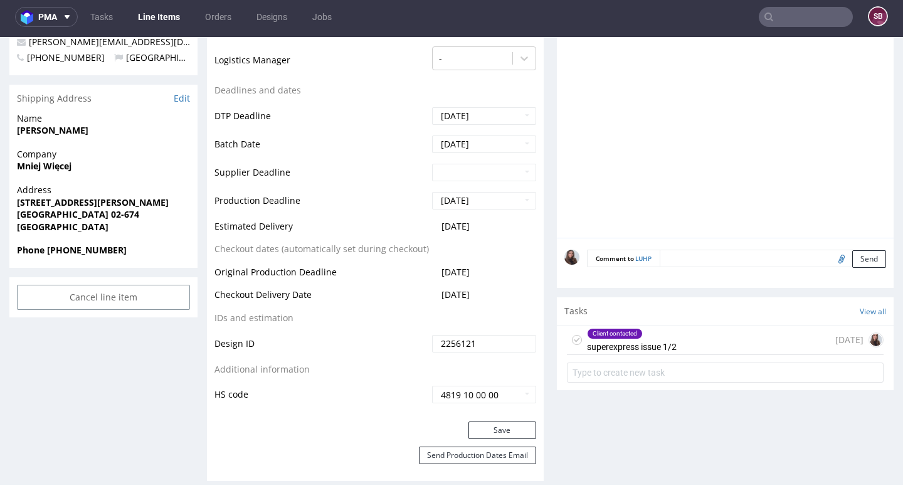
click at [604, 335] on div "Client contacted" at bounding box center [614, 333] width 55 height 10
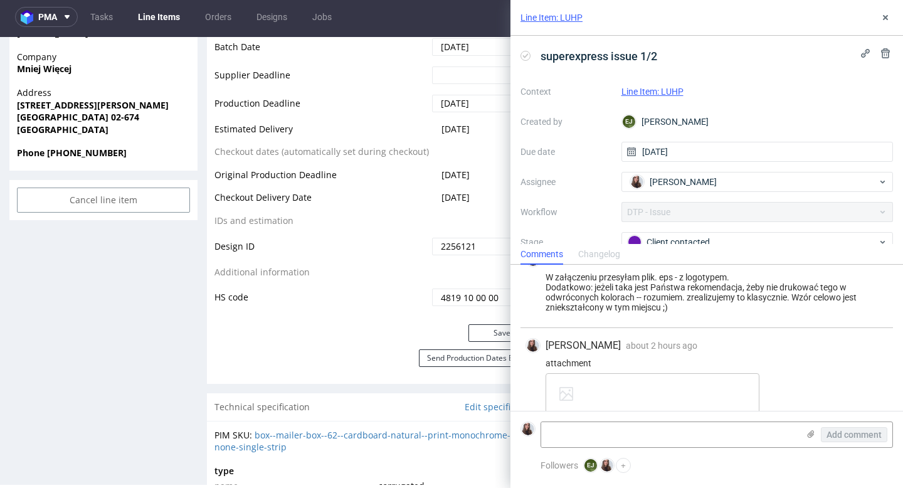
scroll to position [317, 0]
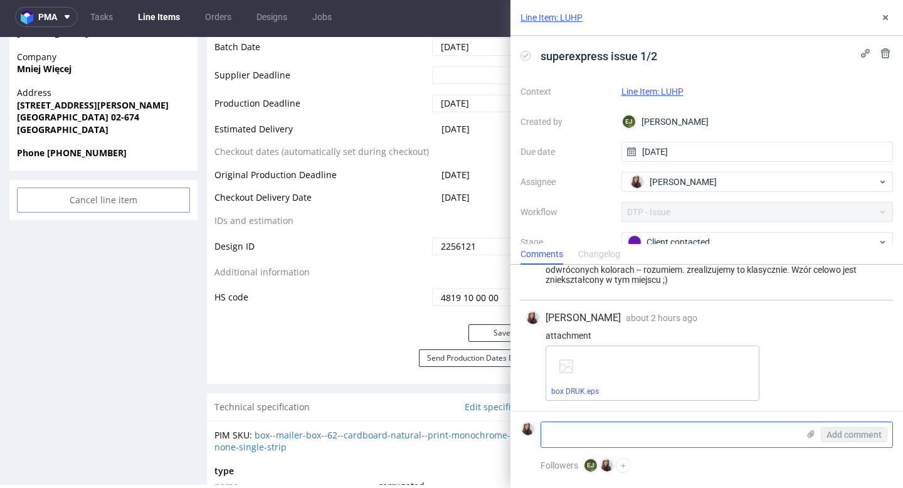
click at [631, 437] on textarea at bounding box center [669, 434] width 257 height 25
type textarea "L"
drag, startPoint x: 716, startPoint y: 434, endPoint x: 572, endPoint y: 428, distance: 144.9
click at [572, 428] on textarea "Klient pyta czy te zmiany ktore naniesiemy" at bounding box center [669, 434] width 257 height 25
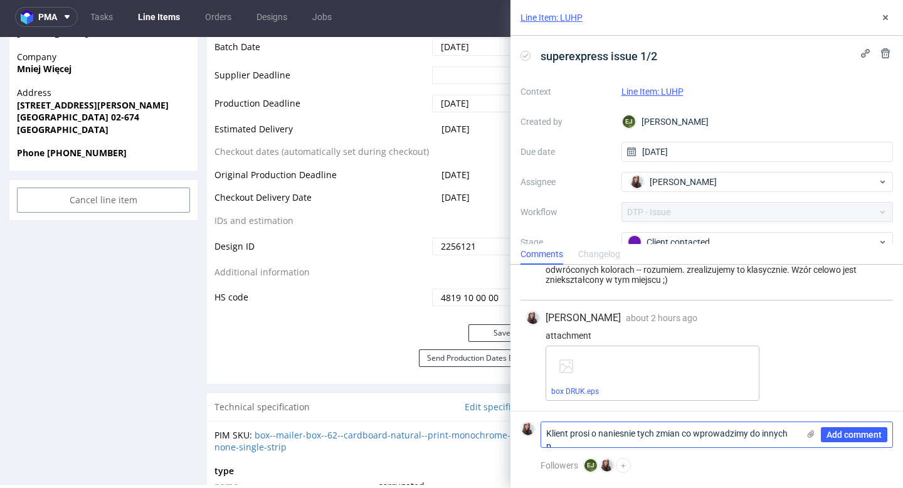
scroll to position [0, 0]
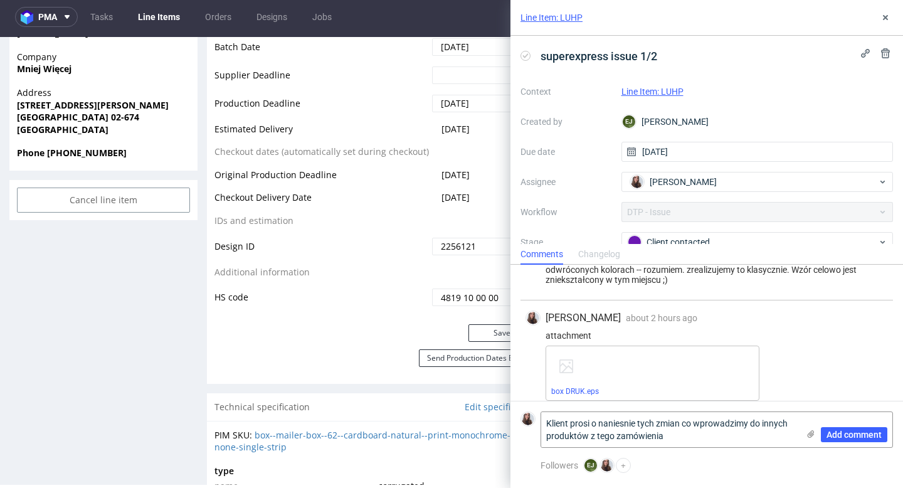
drag, startPoint x: 686, startPoint y: 434, endPoint x: 540, endPoint y: 424, distance: 146.4
click at [540, 424] on div "Klient prosi o naniesnie tych zmian co wprowadzimy do innych produktów z tego z…" at bounding box center [706, 429] width 372 height 36
type textarea "Klient prosi o naniesnie tych zmian co wprowadzimy do innych produktów z tego z…"
click at [852, 431] on span "Add comment" at bounding box center [853, 434] width 55 height 9
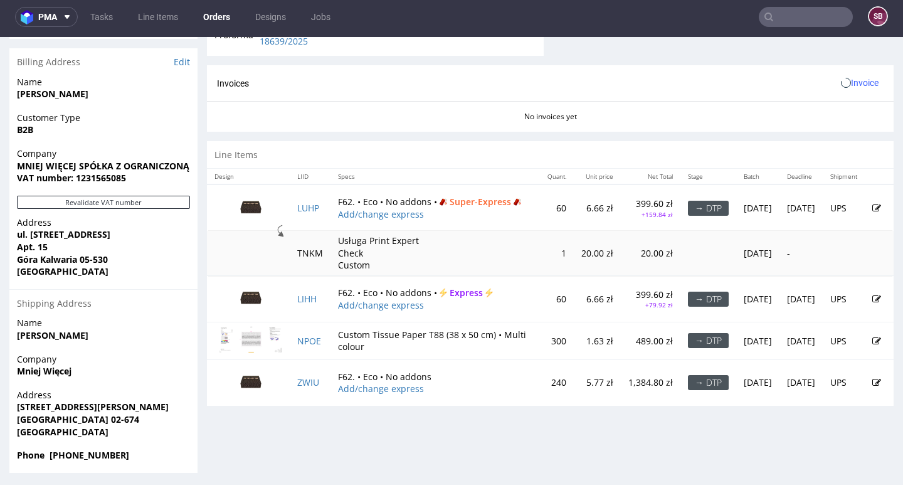
scroll to position [570, 0]
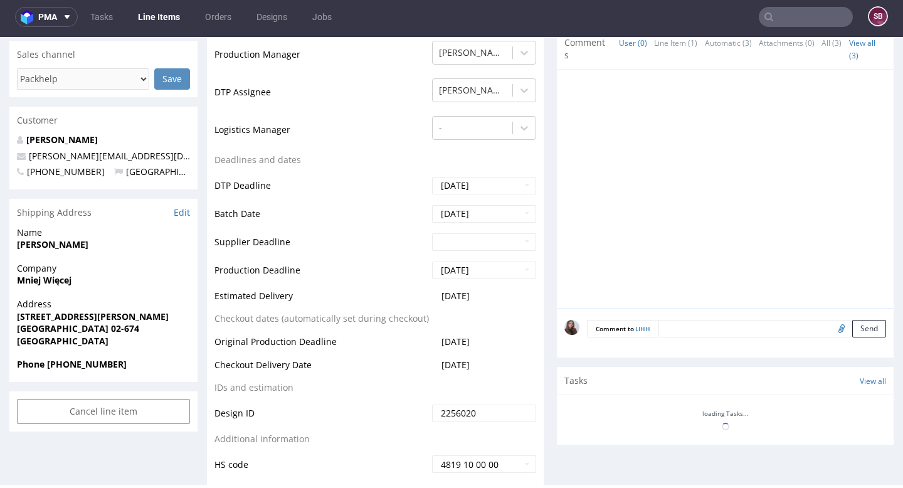
scroll to position [444, 0]
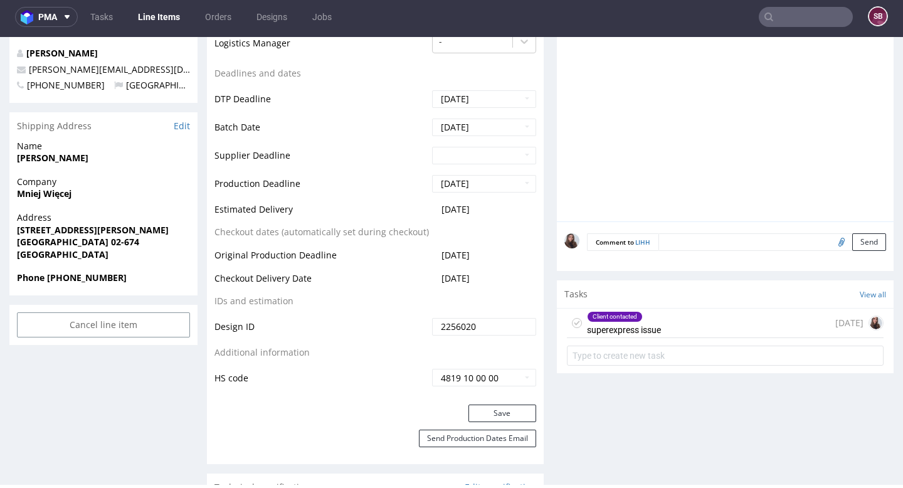
click at [638, 317] on div "Client contacted" at bounding box center [623, 317] width 73 height 10
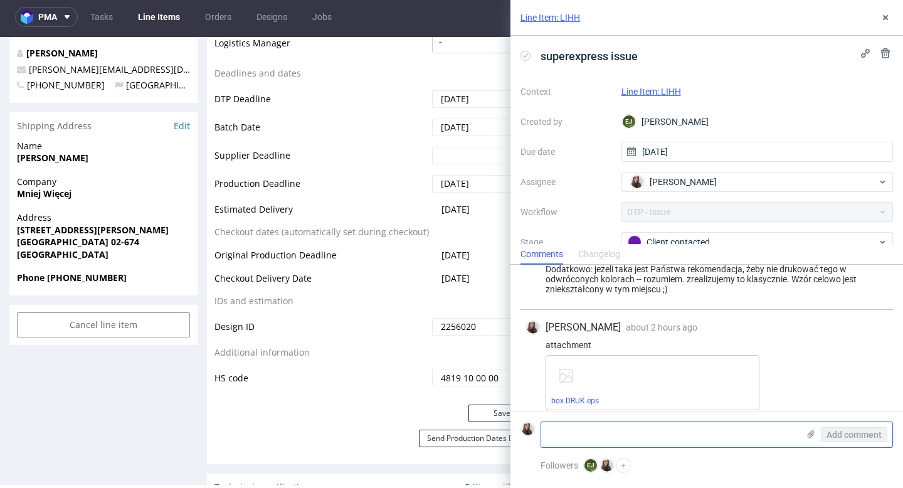
scroll to position [317, 0]
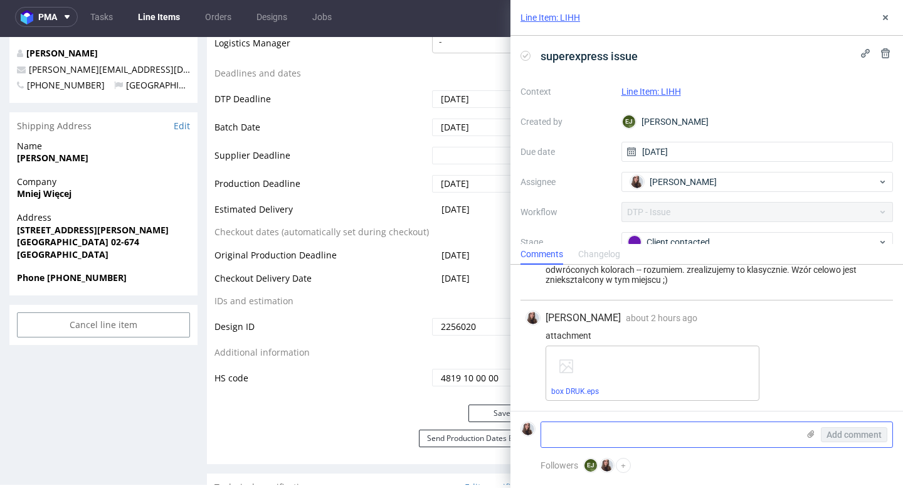
click at [609, 433] on textarea at bounding box center [669, 434] width 257 height 25
paste textarea "Klient prosi o naniesnie tych zmian co wprowadzimy do innych produktów z tego z…"
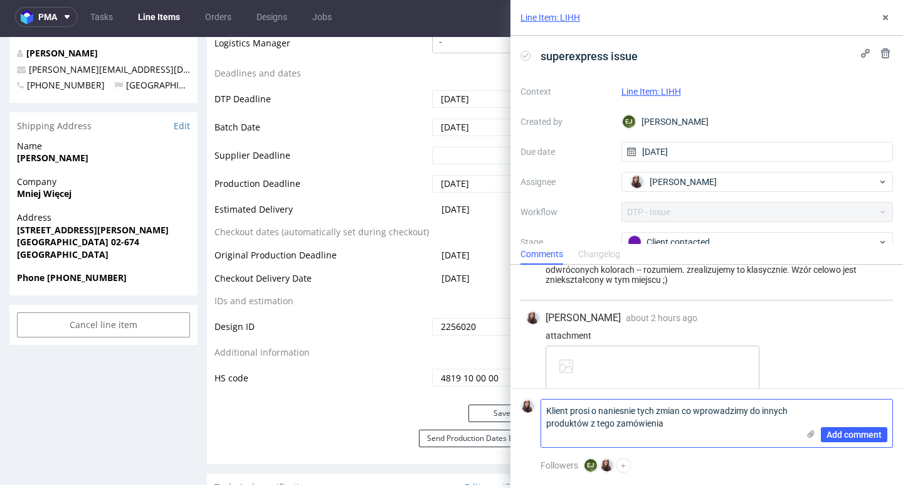
scroll to position [0, 0]
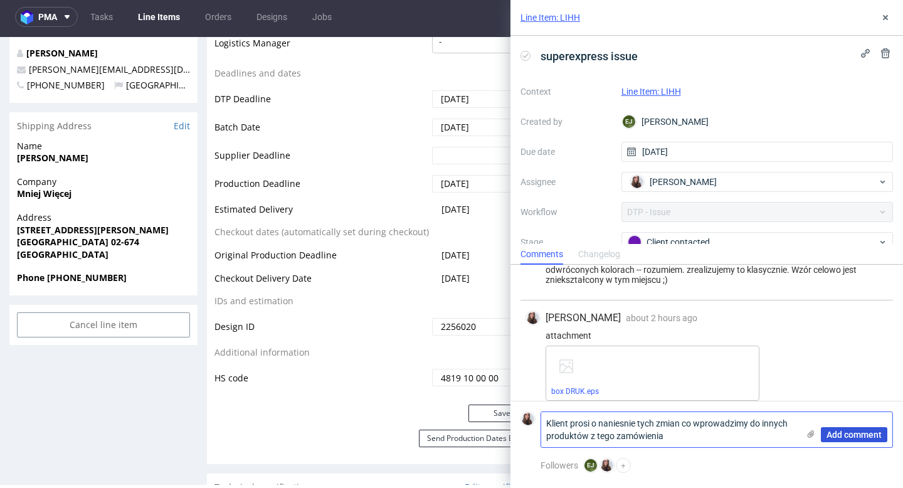
type textarea "Klient prosi o naniesnie tych zmian co wprowadzimy do innych produktów z tego z…"
click at [828, 436] on span "Add comment" at bounding box center [853, 434] width 55 height 9
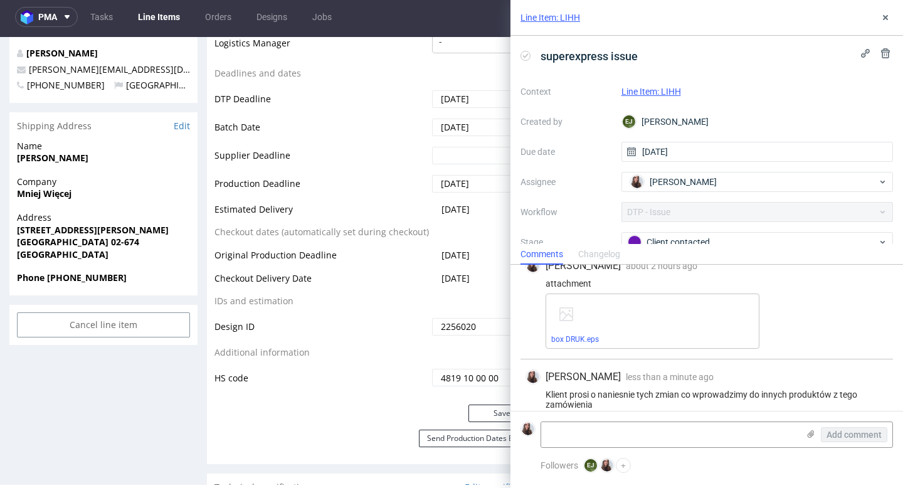
scroll to position [383, 0]
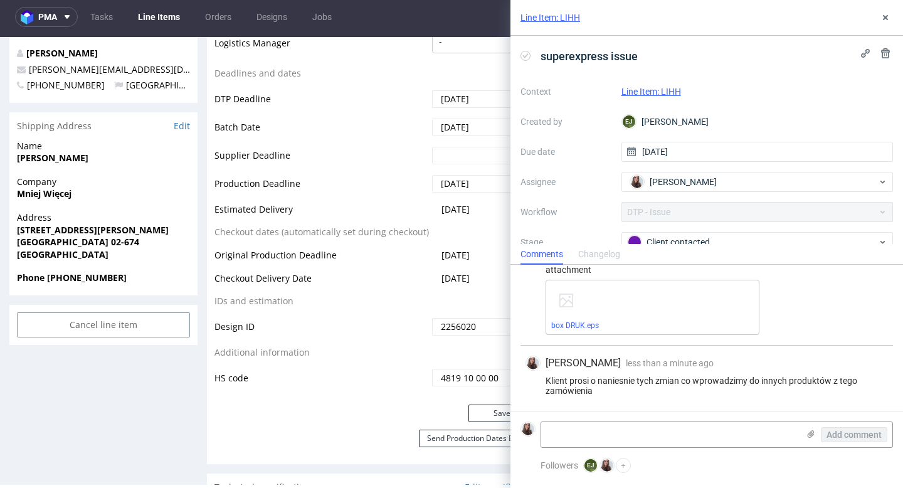
click at [654, 89] on link "Line Item: LIHH" at bounding box center [651, 91] width 60 height 10
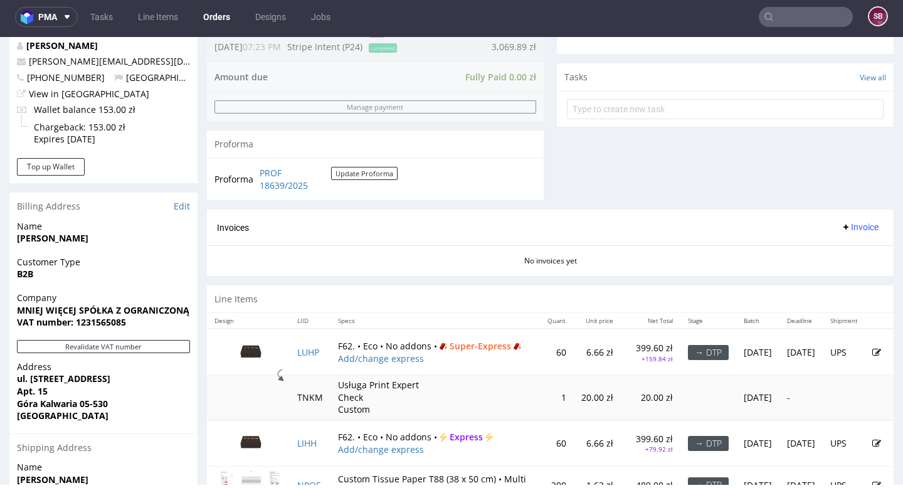
scroll to position [570, 0]
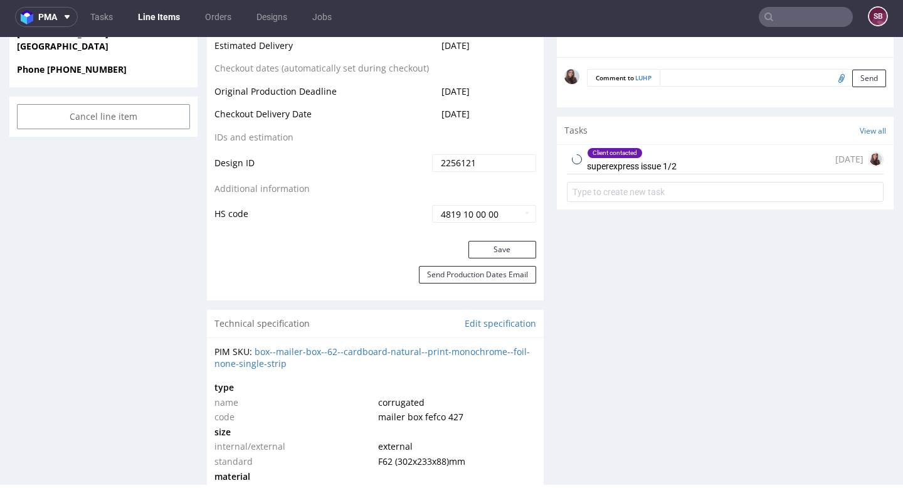
scroll to position [655, 0]
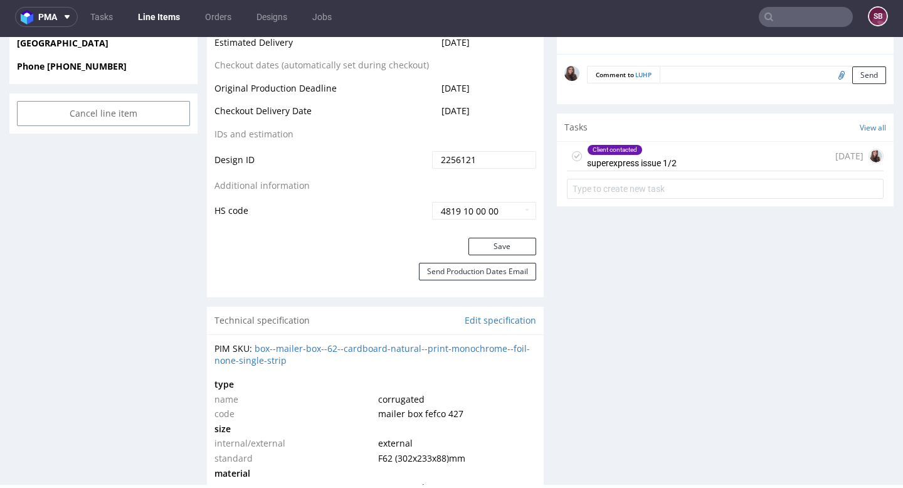
click at [691, 164] on div "Client contacted superexpress issue 1/2 1 day ago" at bounding box center [725, 156] width 317 height 29
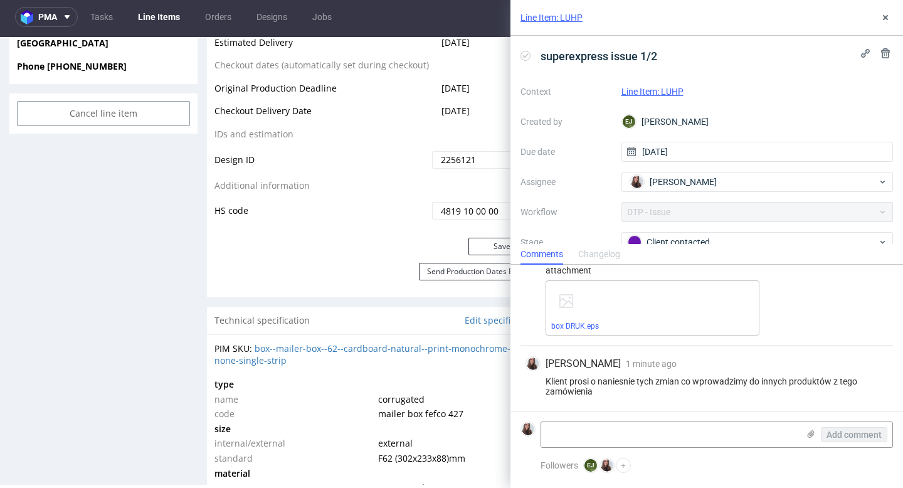
scroll to position [383, 0]
click at [587, 326] on link "box DRUK.eps" at bounding box center [575, 325] width 48 height 9
click at [775, 48] on div "superexpress issue 1/2" at bounding box center [706, 56] width 372 height 21
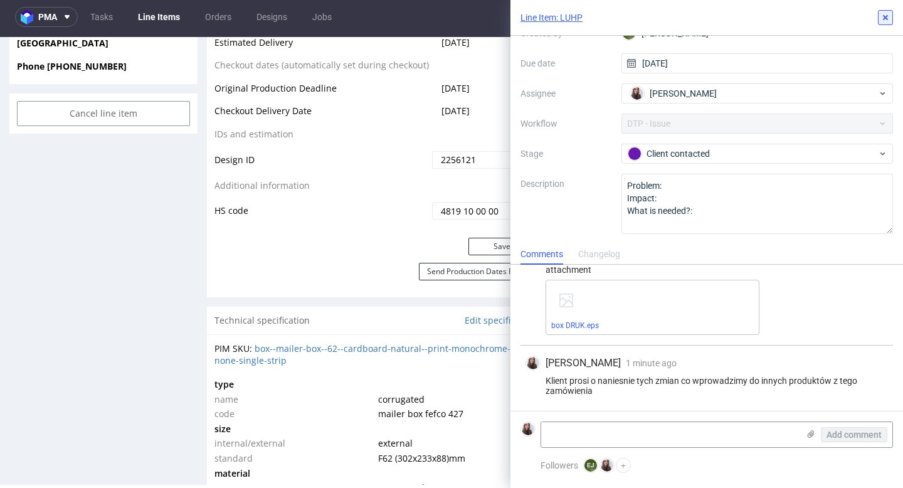
click at [888, 18] on icon at bounding box center [885, 18] width 10 height 10
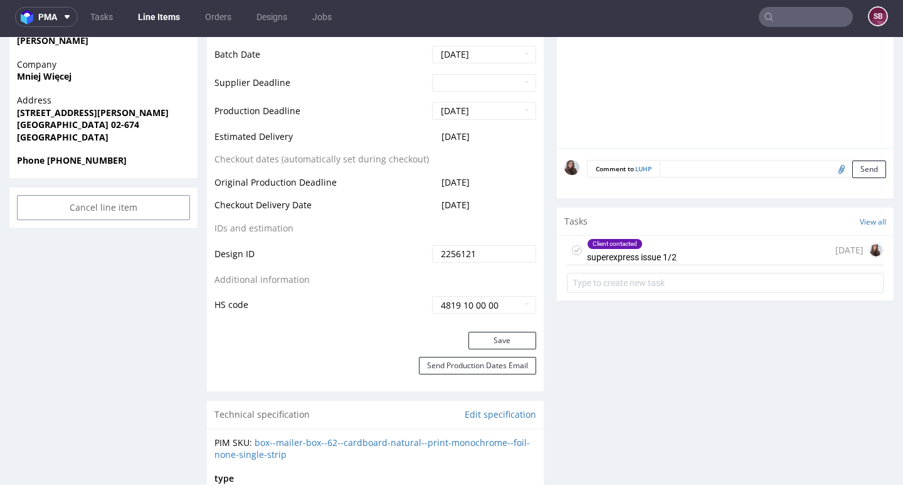
scroll to position [566, 0]
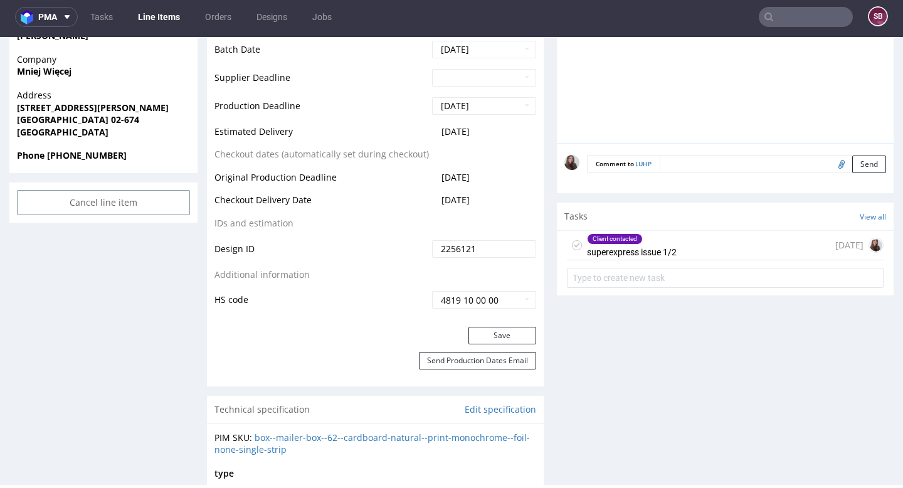
click at [634, 237] on div "Client contacted" at bounding box center [614, 239] width 55 height 10
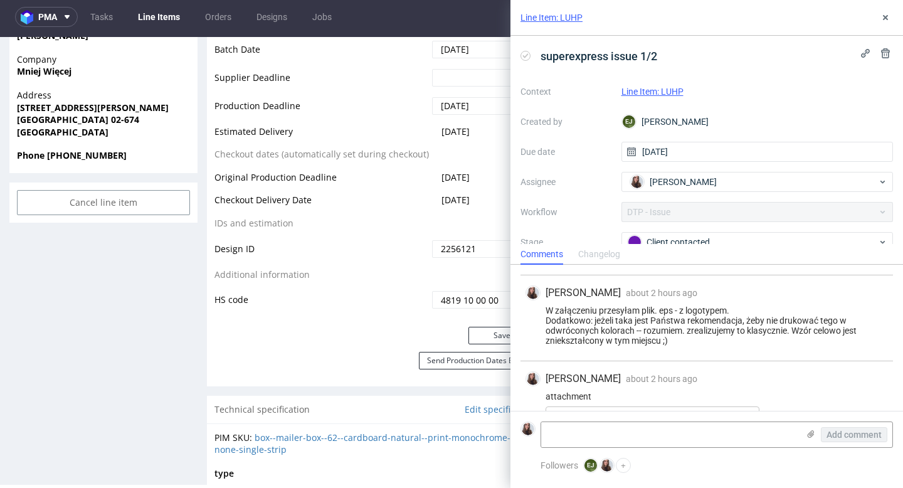
scroll to position [254, 0]
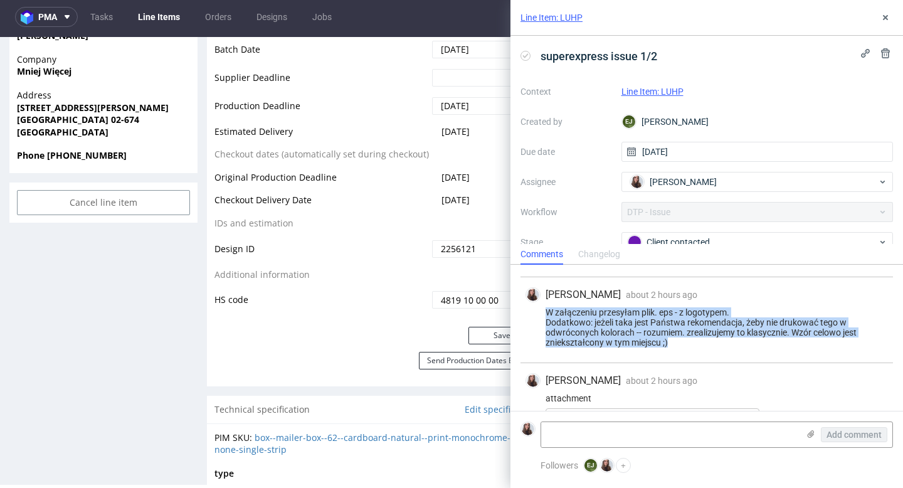
drag, startPoint x: 545, startPoint y: 307, endPoint x: 686, endPoint y: 342, distance: 144.7
click at [686, 342] on div "W załączeniu przesyłam plik. eps - z logotypem. Dodatkowo: jeżeli taka jest Pań…" at bounding box center [706, 327] width 362 height 40
click at [680, 342] on div "W załączeniu przesyłam plik. eps - z logotypem. Dodatkowo: jeżeli taka jest Pań…" at bounding box center [706, 327] width 362 height 40
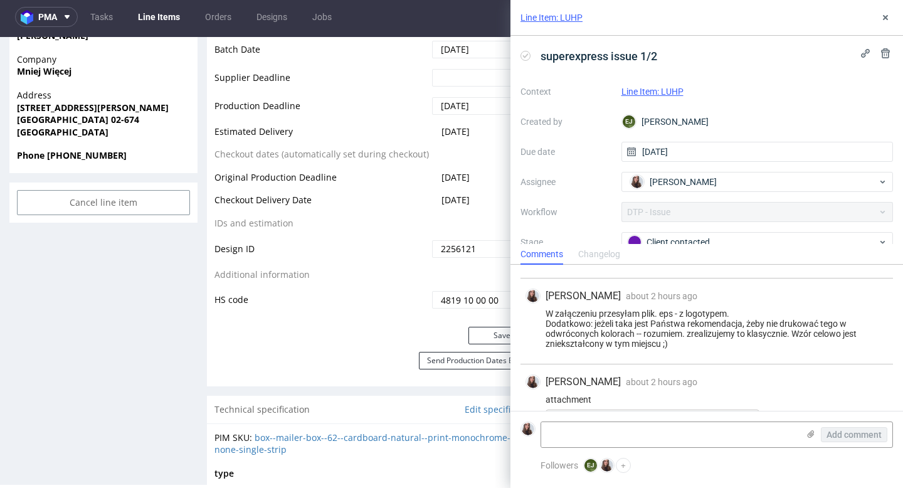
scroll to position [252, 0]
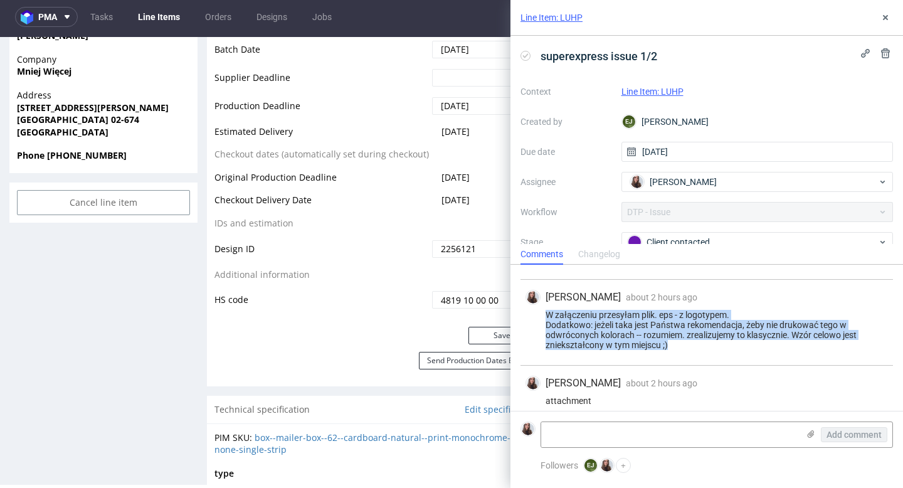
drag, startPoint x: 545, startPoint y: 313, endPoint x: 688, endPoint y: 345, distance: 146.3
click at [688, 345] on div "W załączeniu przesyłam plik. eps - z logotypem. Dodatkowo: jeżeli taka jest Pań…" at bounding box center [706, 330] width 362 height 40
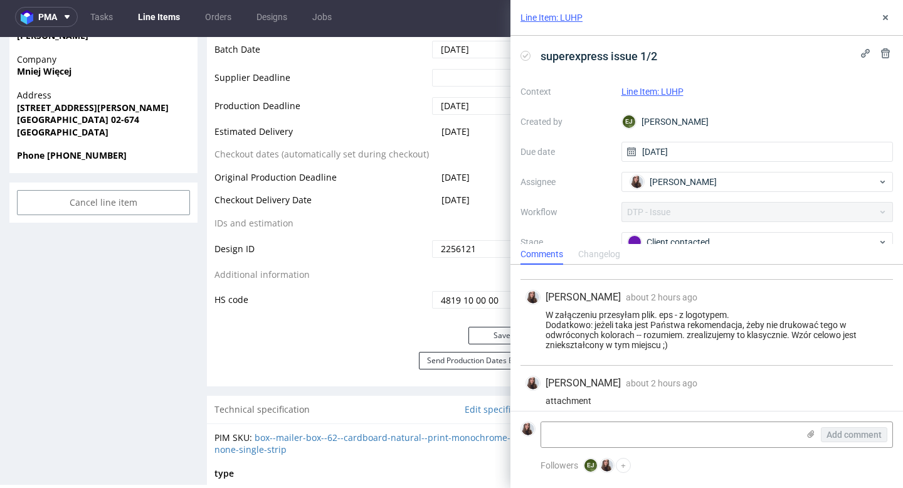
click at [688, 345] on div "W załączeniu przesyłam plik. eps - z logotypem. Dodatkowo: jeżeli taka jest Pań…" at bounding box center [706, 330] width 362 height 40
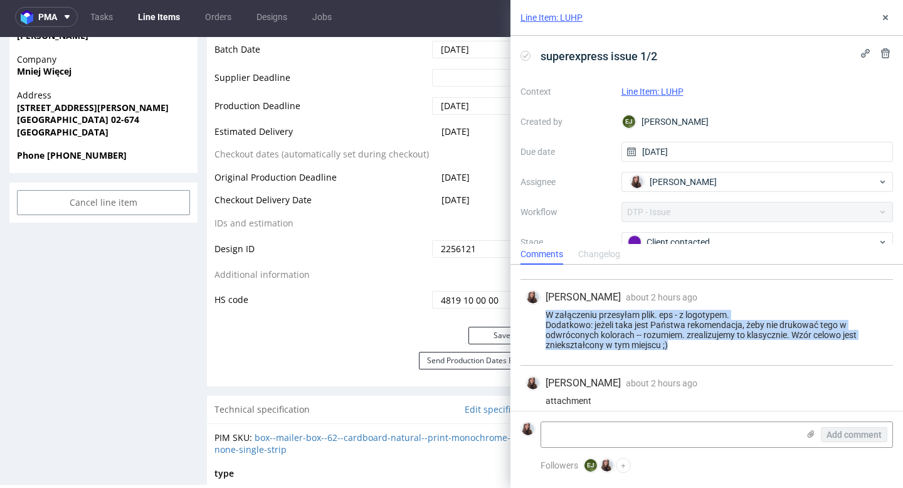
drag, startPoint x: 545, startPoint y: 313, endPoint x: 688, endPoint y: 345, distance: 145.8
click at [688, 345] on div "W załączeniu przesyłam plik. eps - z logotypem. Dodatkowo: jeżeli taka jest Pań…" at bounding box center [706, 330] width 362 height 40
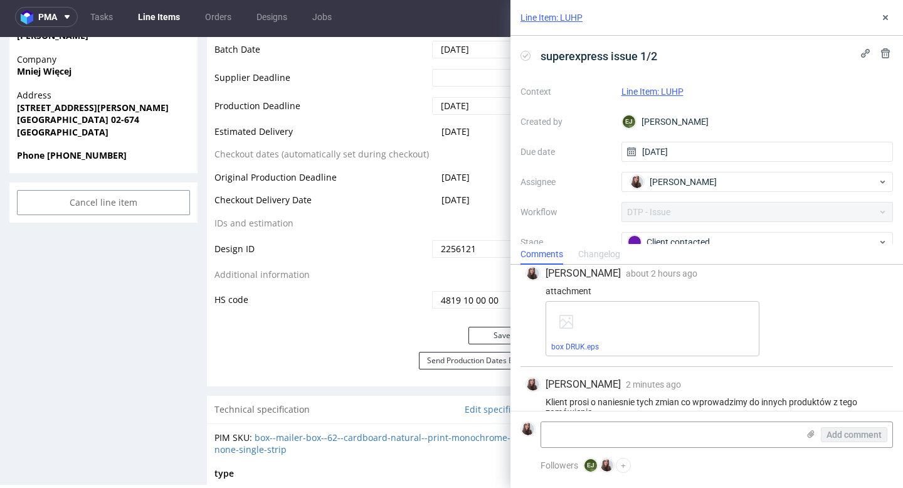
scroll to position [383, 0]
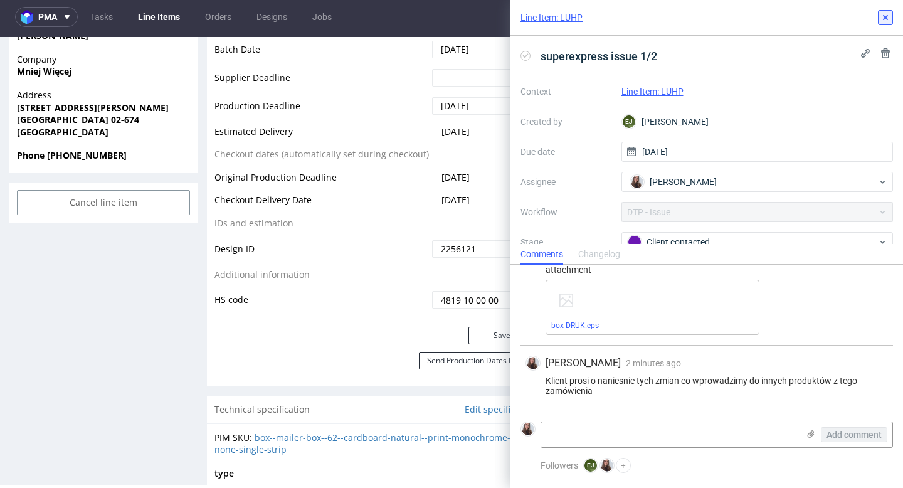
click at [881, 20] on icon at bounding box center [885, 18] width 10 height 10
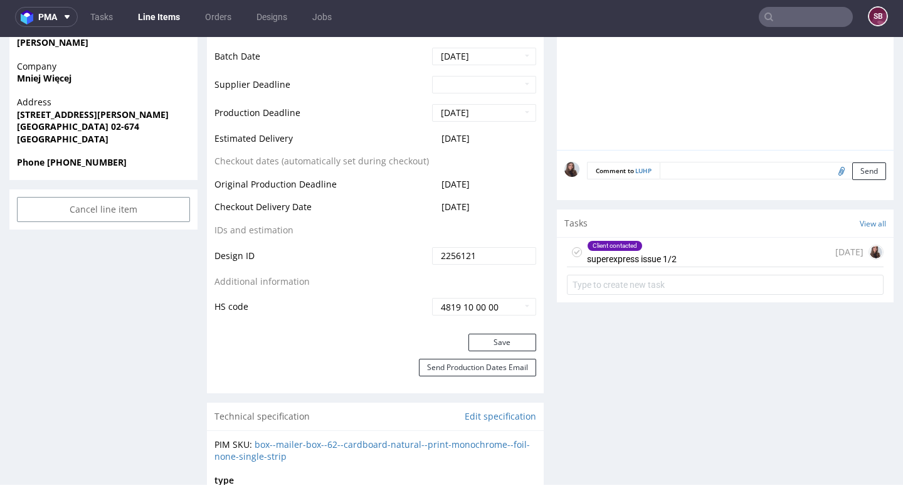
scroll to position [569, 0]
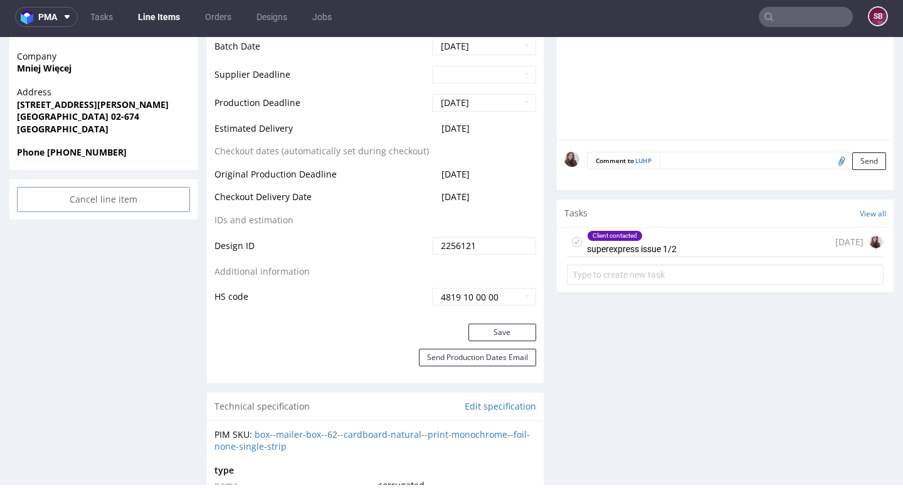
click at [693, 238] on div "Client contacted superexpress issue 1/2 1 day ago" at bounding box center [725, 242] width 317 height 29
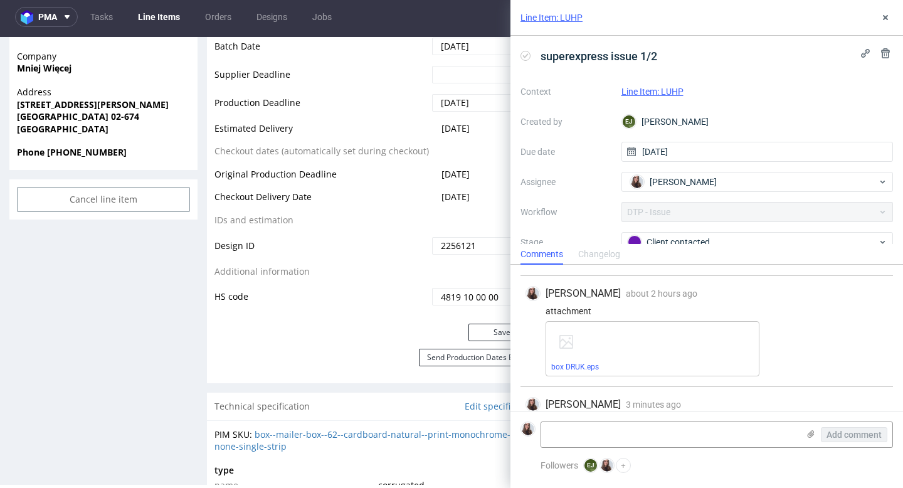
scroll to position [383, 0]
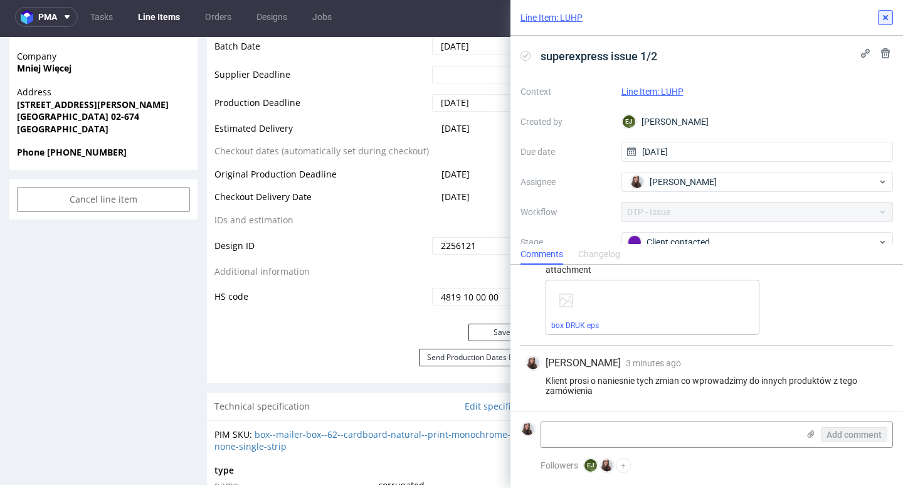
click at [882, 19] on use at bounding box center [884, 17] width 5 height 5
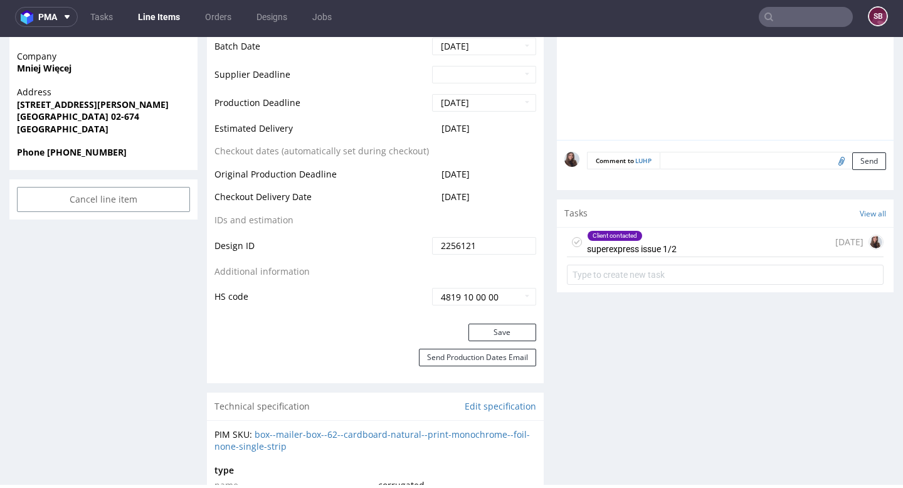
click at [699, 237] on div "Client contacted superexpress issue 1/2 1 day ago" at bounding box center [725, 242] width 317 height 29
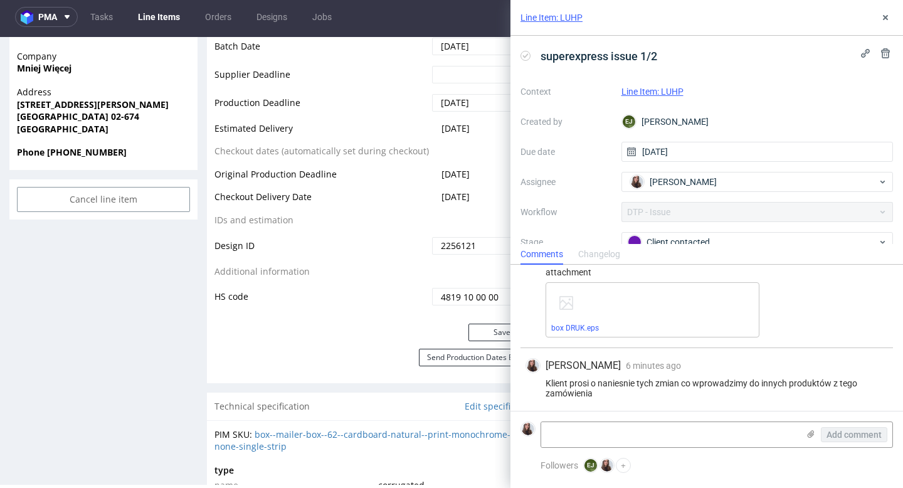
scroll to position [383, 0]
drag, startPoint x: 606, startPoint y: 390, endPoint x: 543, endPoint y: 380, distance: 64.1
click at [543, 380] on div "Klient prosi o naniesnie tych zmian co wprowadzimy do innych produktów z tego z…" at bounding box center [706, 385] width 362 height 20
copy div "Klient prosi o naniesnie tych zmian co wprowadzimy do innych produktów z tego z…"
click at [888, 14] on icon at bounding box center [885, 18] width 10 height 10
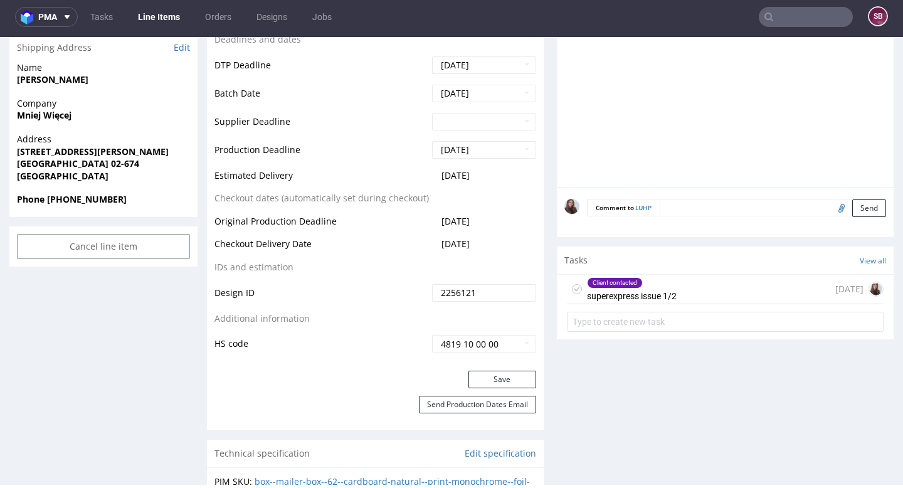
scroll to position [534, 0]
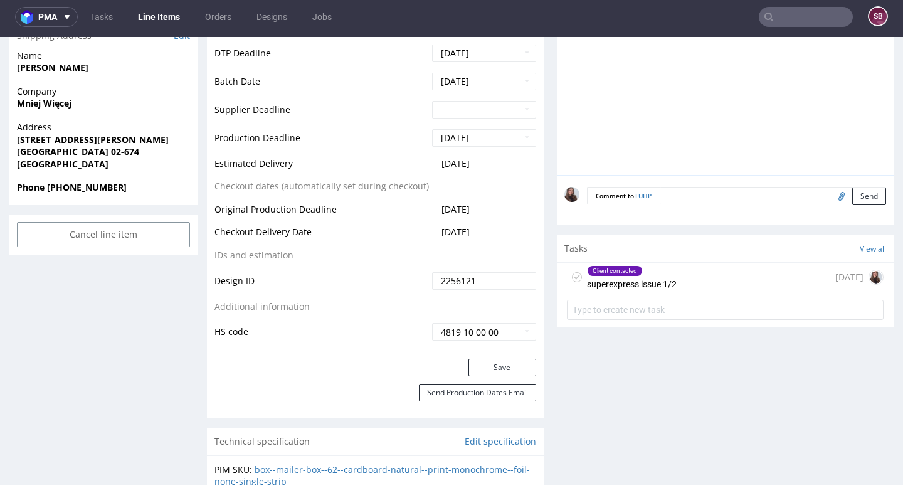
click at [673, 281] on div "Client contacted superexpress issue 1/2 1 day ago" at bounding box center [725, 277] width 317 height 29
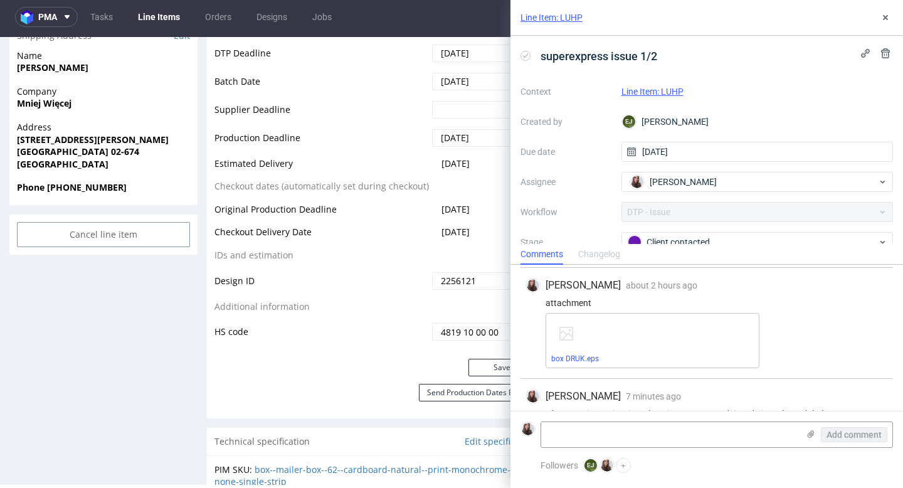
scroll to position [355, 0]
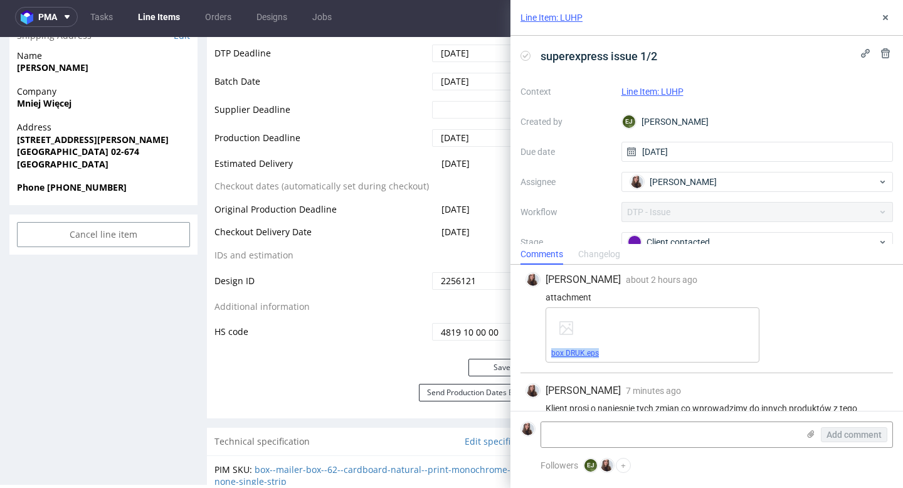
click at [573, 352] on link "box DRUK.eps" at bounding box center [575, 352] width 48 height 9
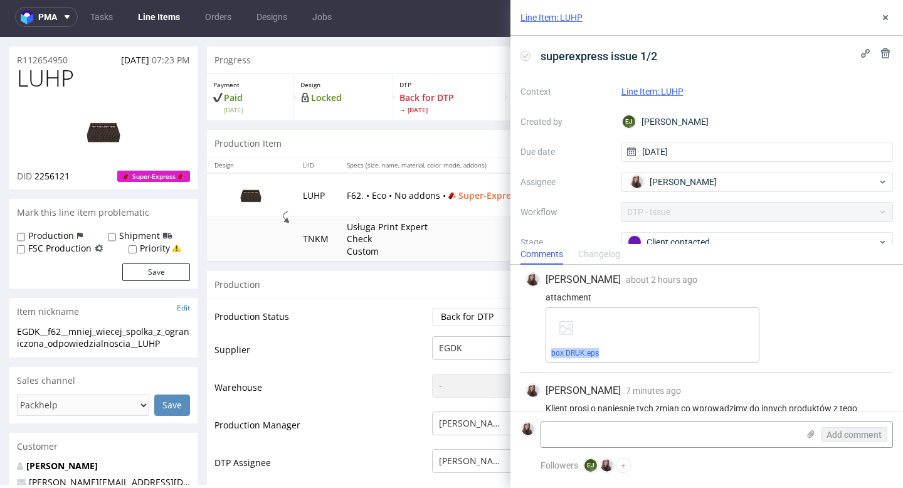
scroll to position [29, 0]
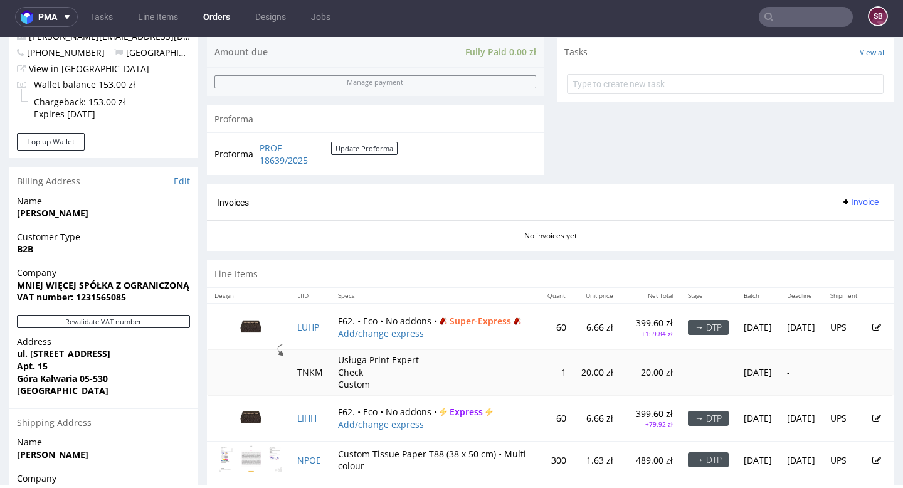
scroll to position [570, 0]
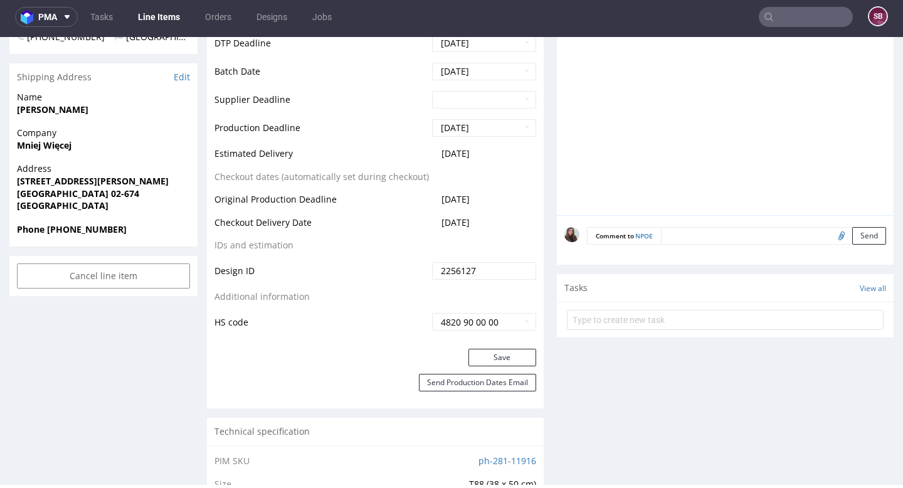
scroll to position [493, 0]
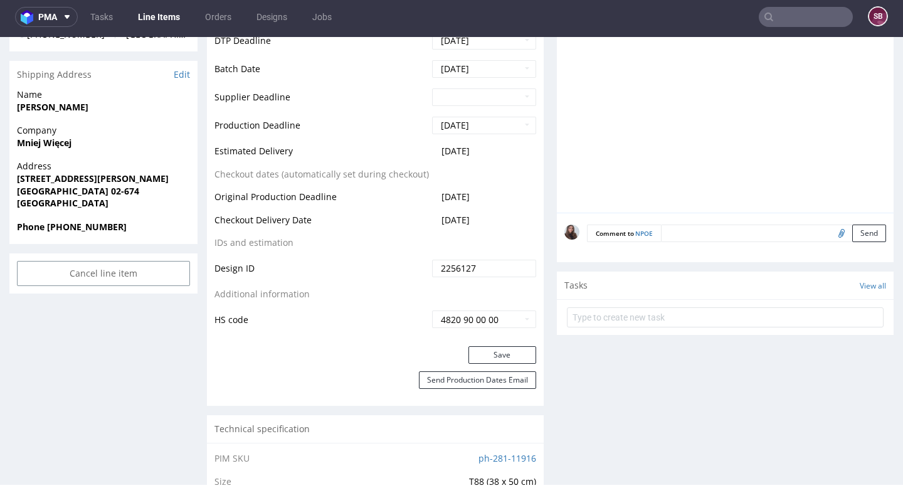
click at [713, 223] on div "Comment to NPOE Send" at bounding box center [725, 237] width 337 height 50
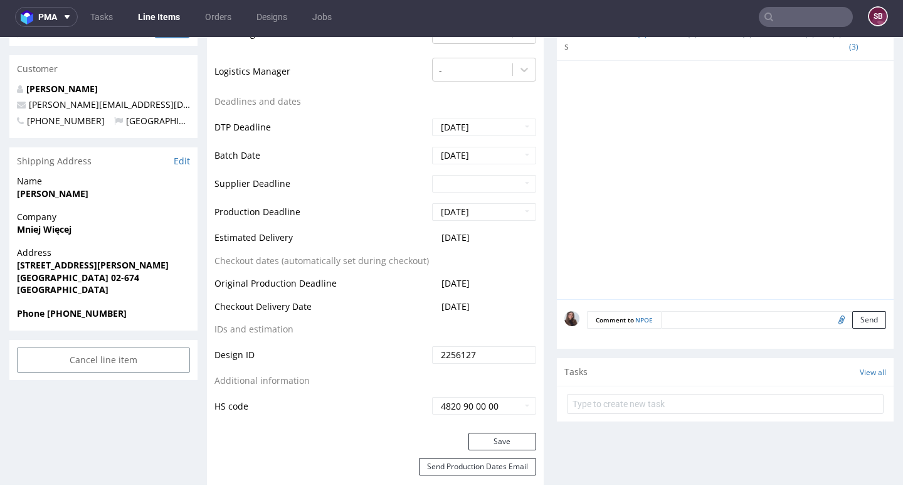
scroll to position [488, 0]
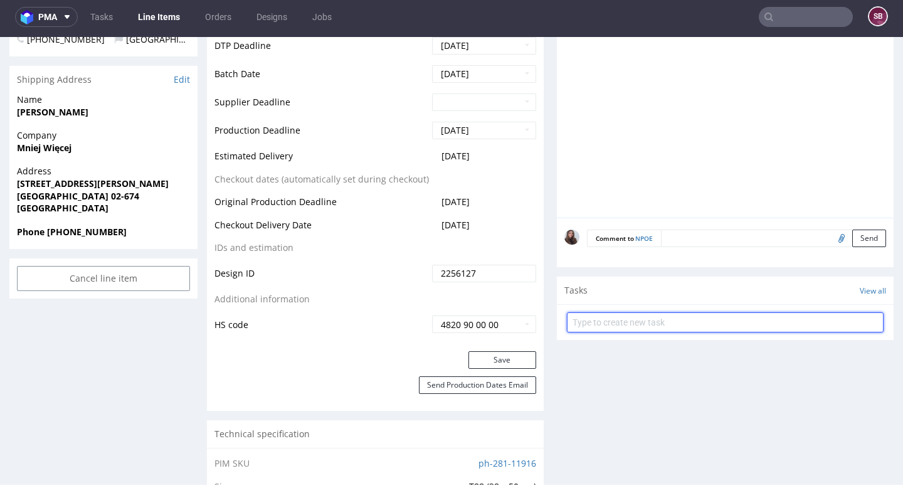
click at [627, 320] on input "text" at bounding box center [725, 322] width 317 height 20
type input "E"
type input "design"
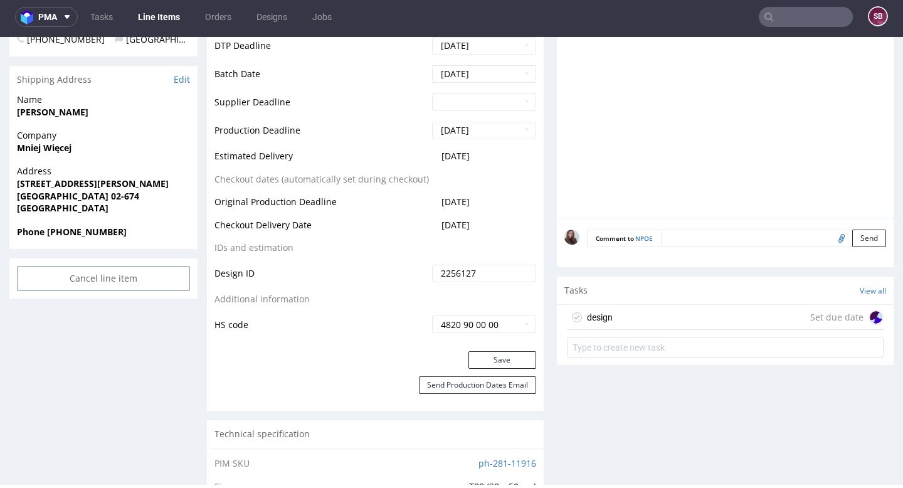
click at [632, 313] on div "design Set due date" at bounding box center [725, 317] width 317 height 25
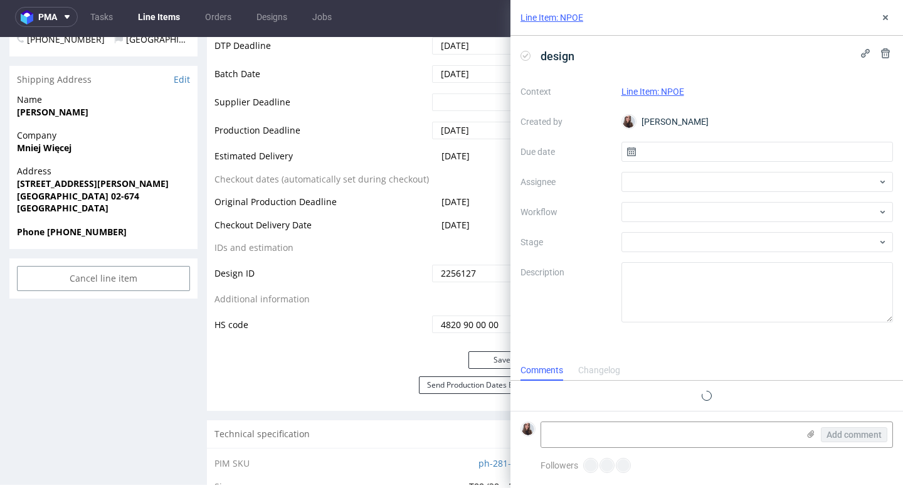
scroll to position [10, 0]
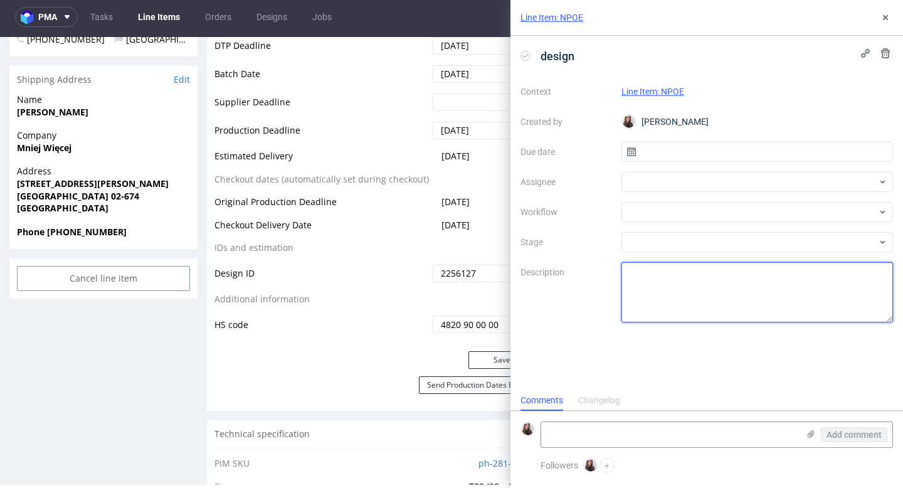
click at [664, 295] on textarea at bounding box center [757, 292] width 272 height 60
drag, startPoint x: 819, startPoint y: 283, endPoint x: 625, endPoint y: 271, distance: 194.7
click at [625, 271] on textarea "The client asks to change also this product" at bounding box center [757, 292] width 272 height 60
paste textarea "Please implement these changes that you make in all products."
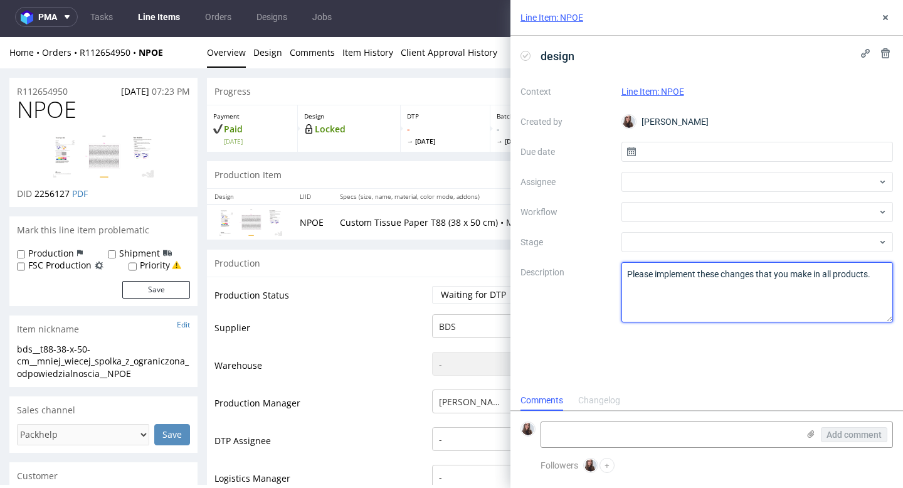
scroll to position [0, 0]
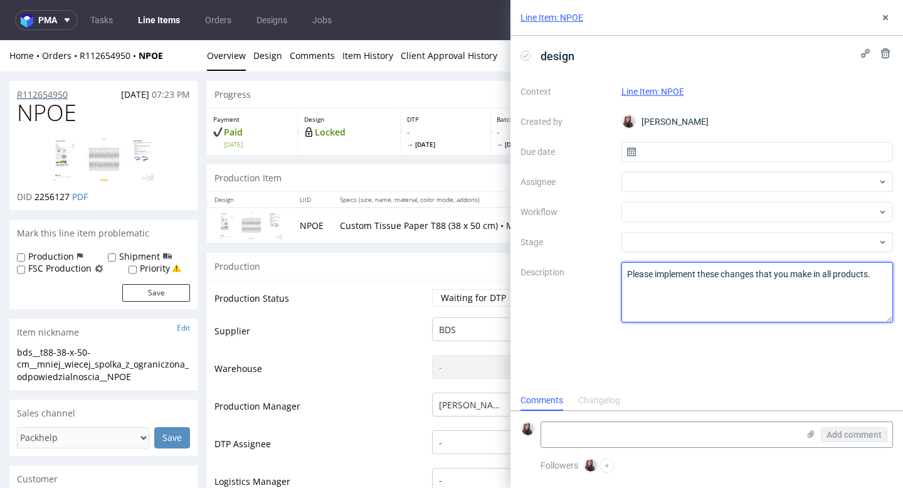
type textarea "Please implement these changes that you make in all products."
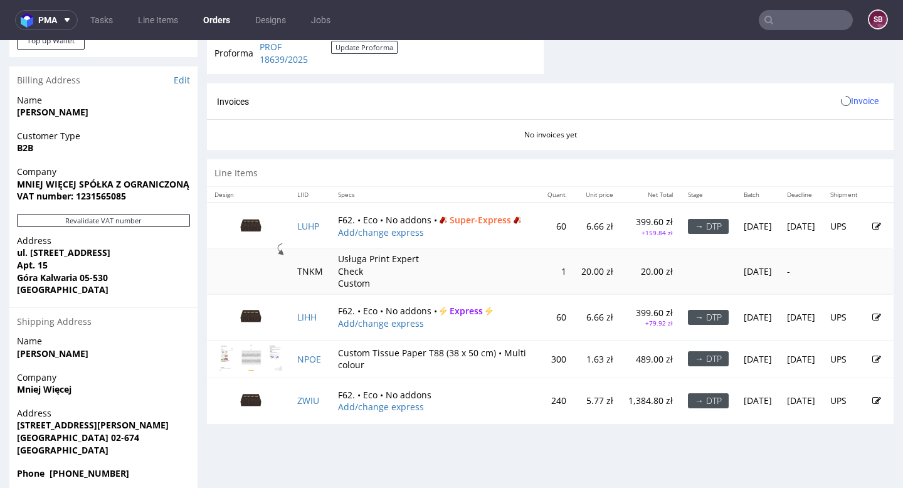
scroll to position [570, 0]
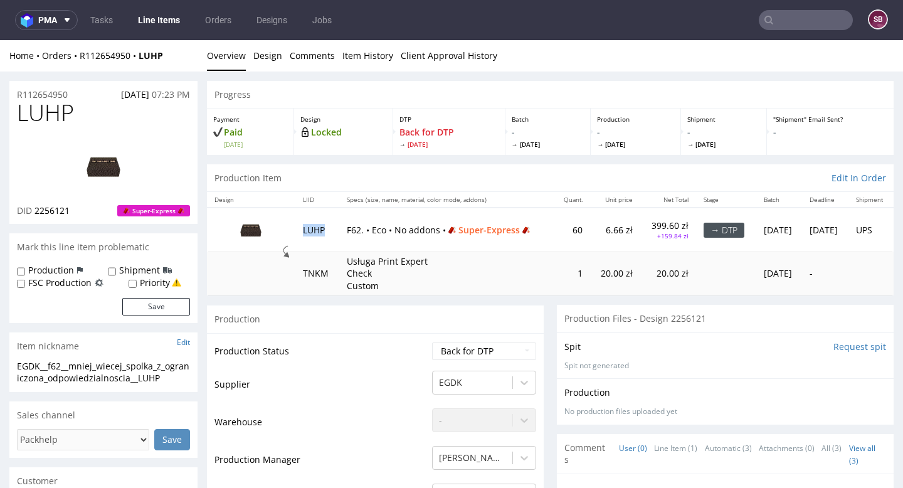
drag, startPoint x: 322, startPoint y: 226, endPoint x: 291, endPoint y: 226, distance: 30.1
click at [295, 226] on td "LUHP" at bounding box center [317, 228] width 44 height 43
copy td "LUHP"
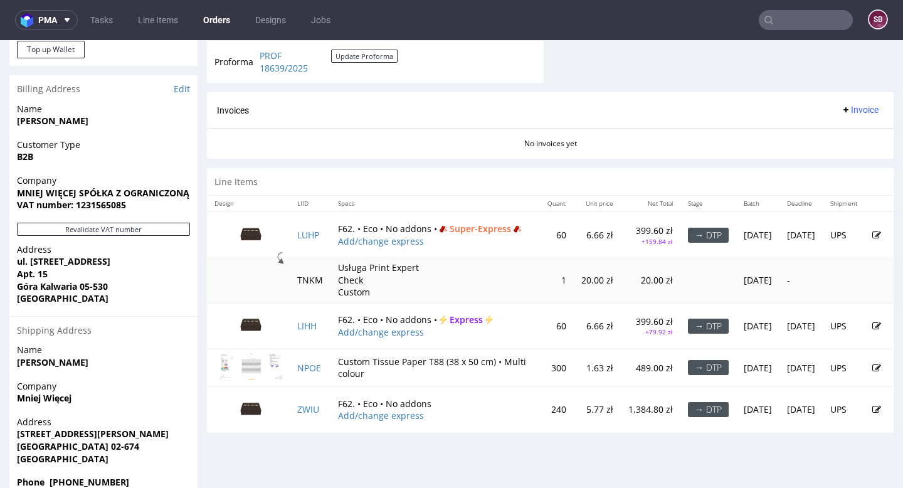
scroll to position [549, 0]
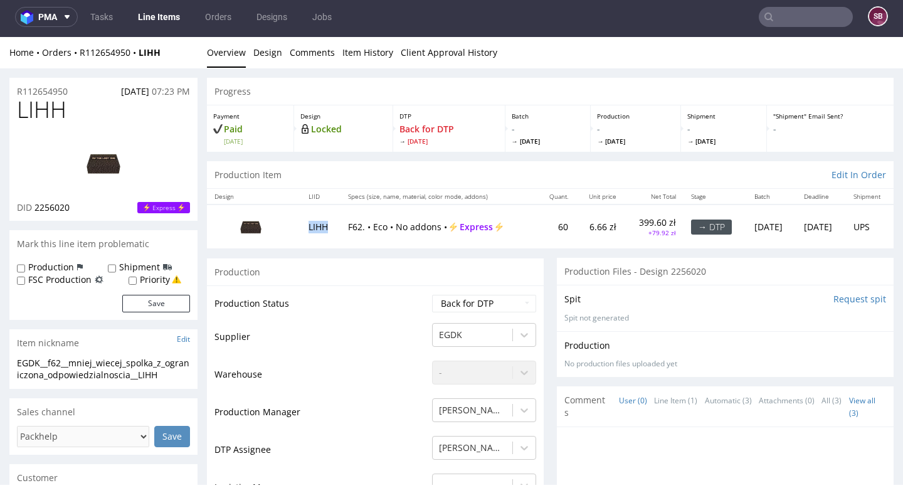
drag, startPoint x: 325, startPoint y: 228, endPoint x: 301, endPoint y: 227, distance: 23.8
click at [301, 227] on td "LIHH" at bounding box center [320, 225] width 39 height 43
copy td "LIHH"
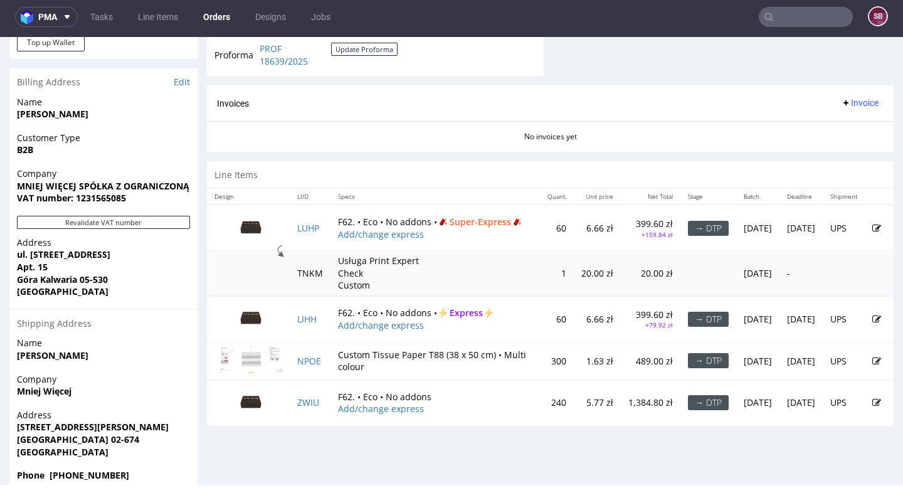
scroll to position [570, 0]
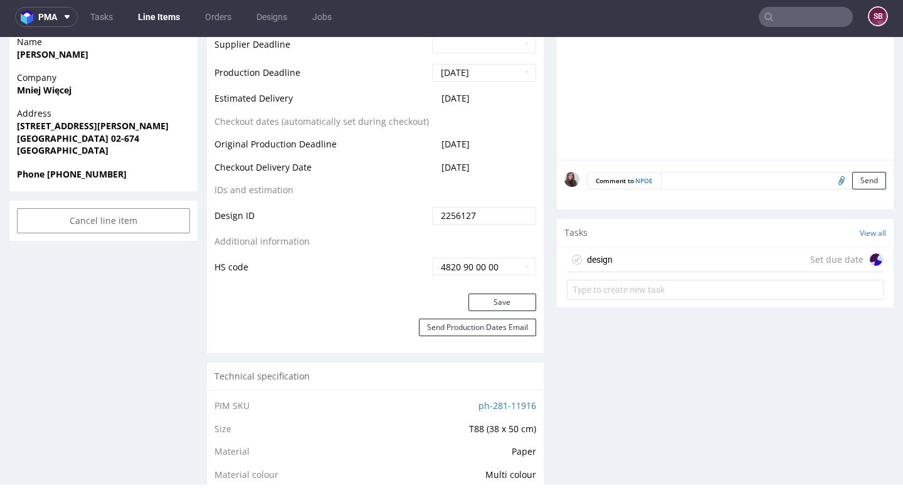
scroll to position [590, 0]
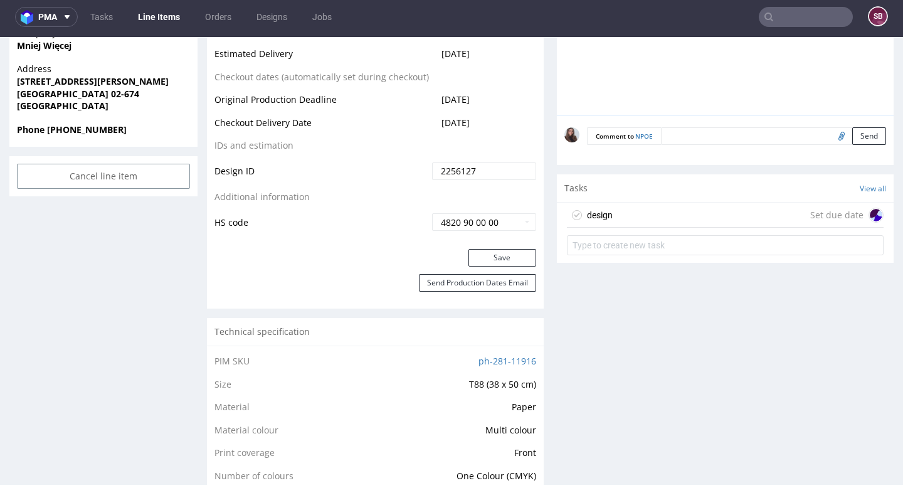
click at [672, 214] on div "design Set due date" at bounding box center [725, 214] width 317 height 25
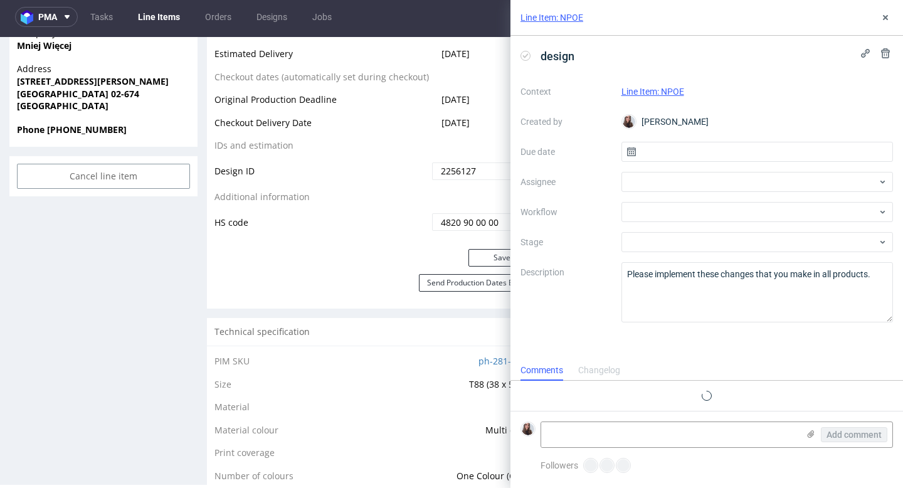
scroll to position [10, 0]
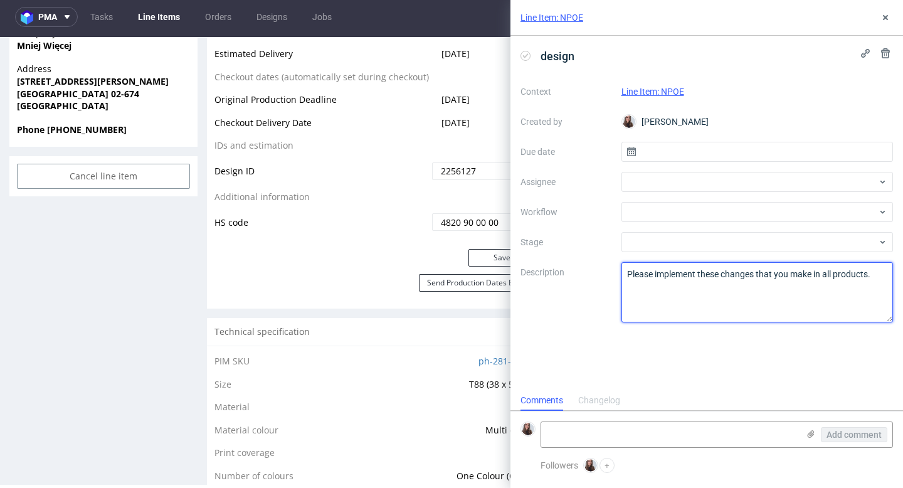
click at [813, 272] on textarea "Please implement these changes that you make in all products." at bounding box center [757, 292] width 272 height 60
click at [823, 273] on textarea "Please implement these changes that you make in all products." at bounding box center [757, 292] width 272 height 60
paste textarea "LIHH"
paste textarea "LUHP"
click at [797, 286] on textarea "Please implement these changes that you make in all products." at bounding box center [757, 292] width 272 height 60
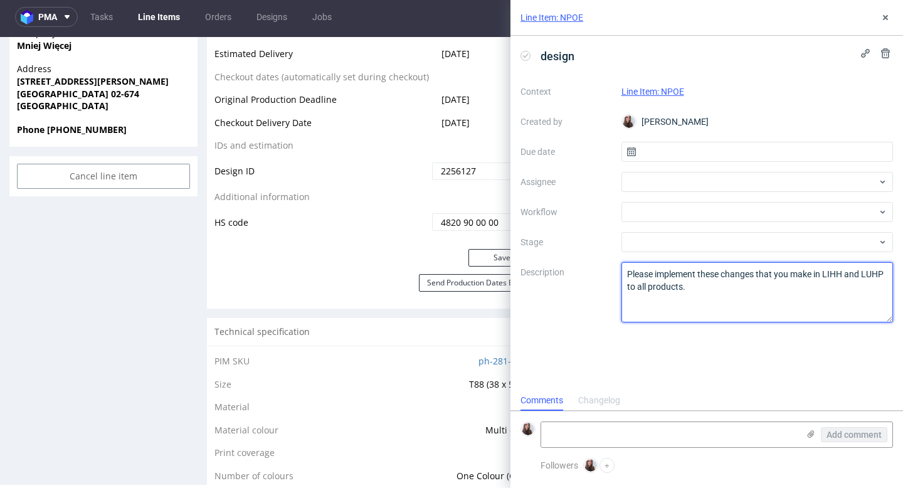
drag, startPoint x: 723, startPoint y: 283, endPoint x: 638, endPoint y: 285, distance: 85.3
click at [638, 285] on textarea "Please implement these changes that you make in all products." at bounding box center [757, 292] width 272 height 60
type textarea "Please implement these changes that you make in LIHH and LUHP to this product t…"
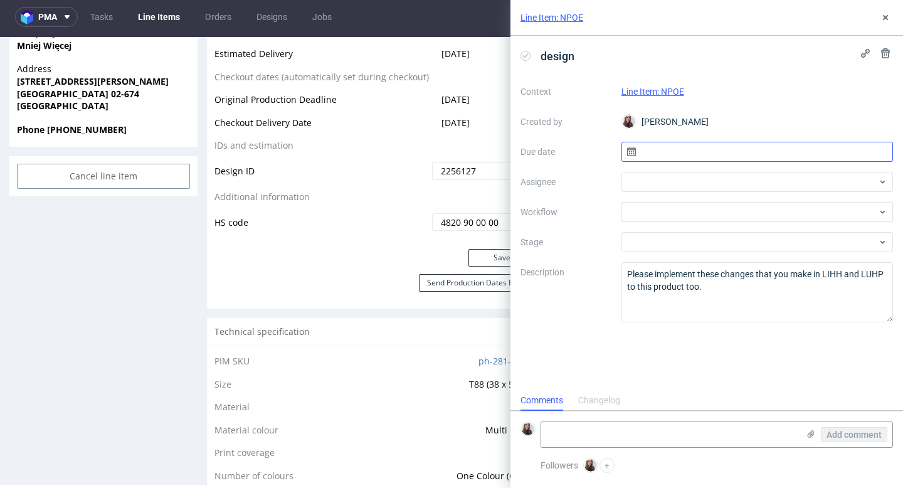
click at [684, 157] on input "text" at bounding box center [757, 152] width 272 height 20
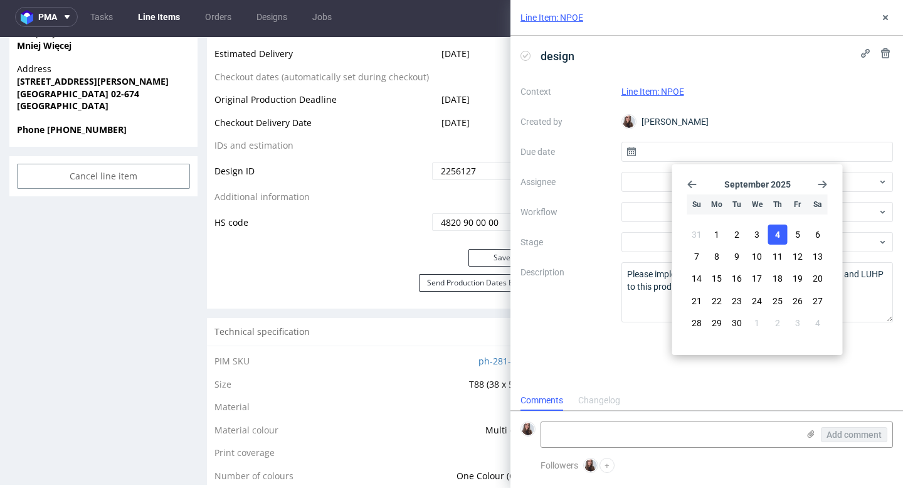
click at [773, 232] on button "4" at bounding box center [776, 234] width 19 height 20
type input "[DATE]"
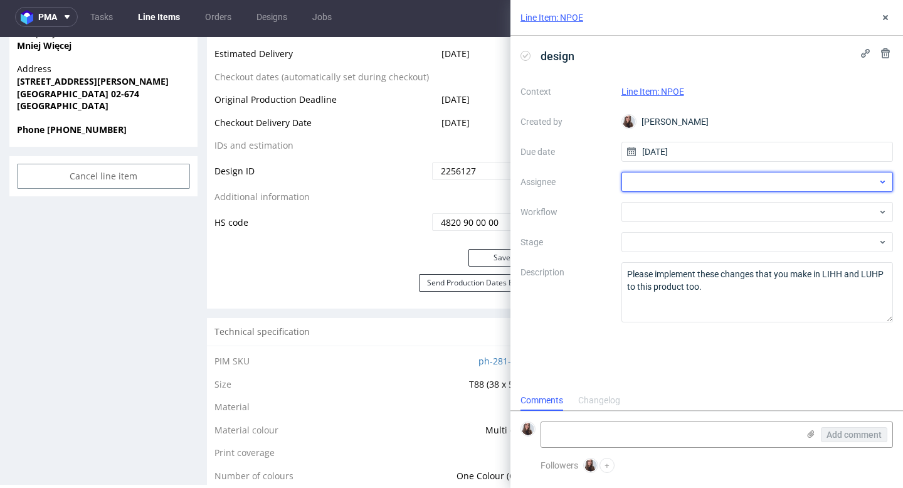
click at [673, 175] on div at bounding box center [757, 182] width 272 height 20
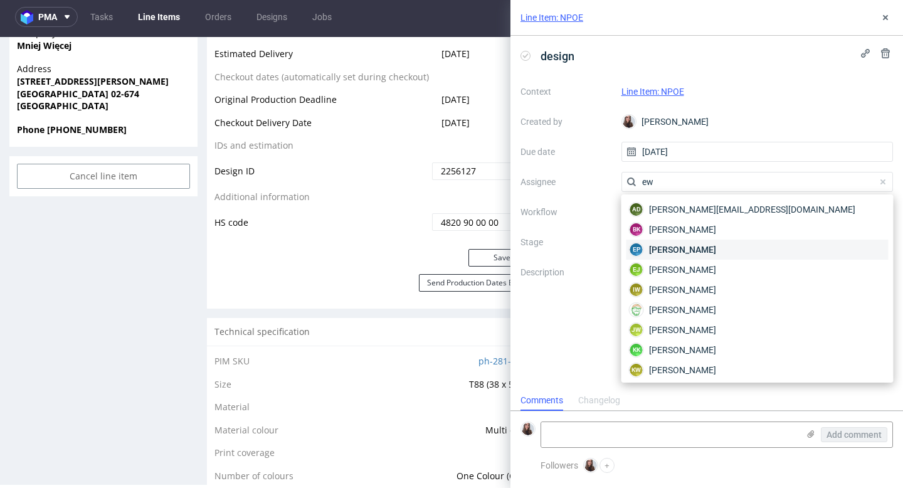
type input "ew"
click at [683, 249] on span "[PERSON_NAME]" at bounding box center [682, 249] width 67 height 13
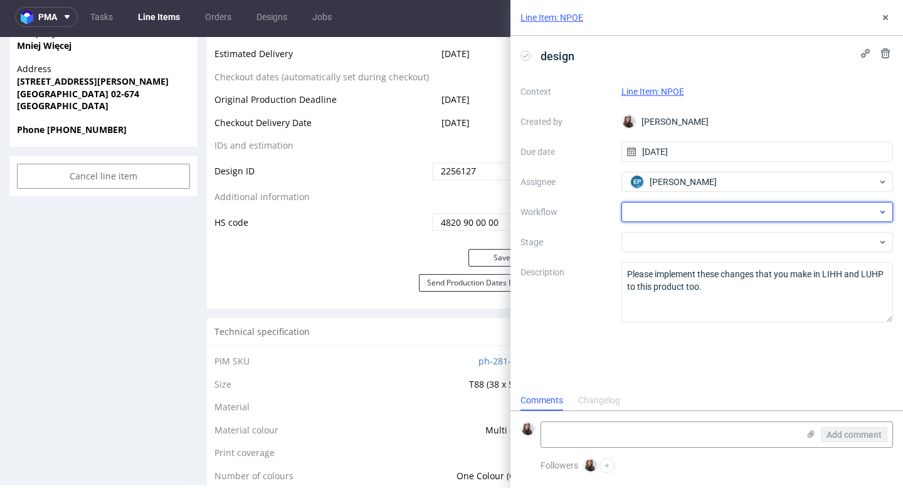
click at [652, 215] on div at bounding box center [757, 212] width 272 height 20
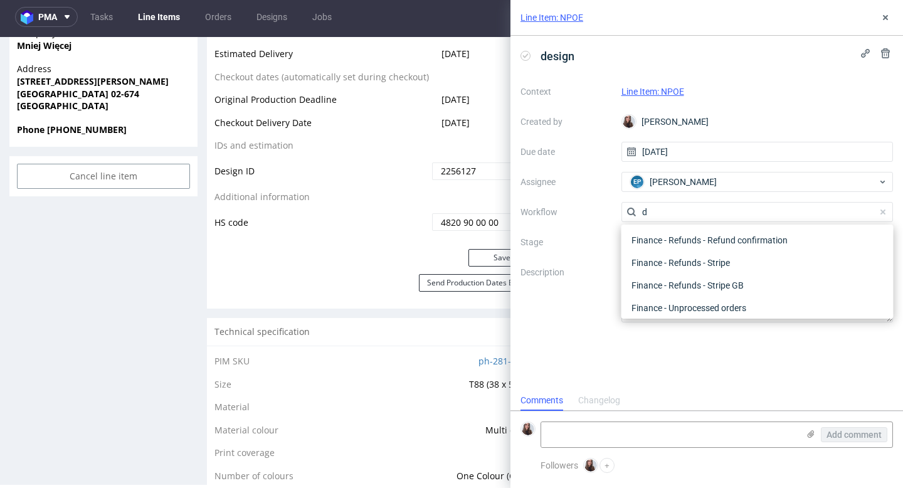
scroll to position [0, 0]
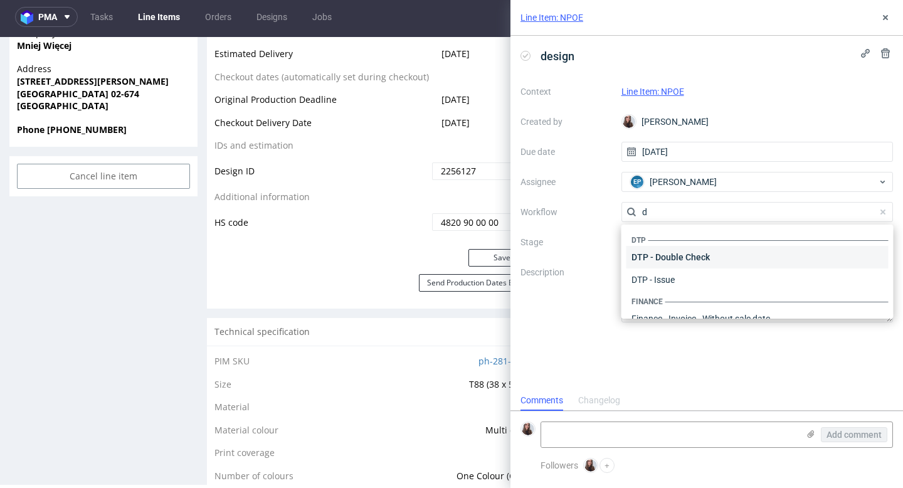
type input "d"
click at [704, 256] on div "DTP - Double Check" at bounding box center [757, 257] width 262 height 23
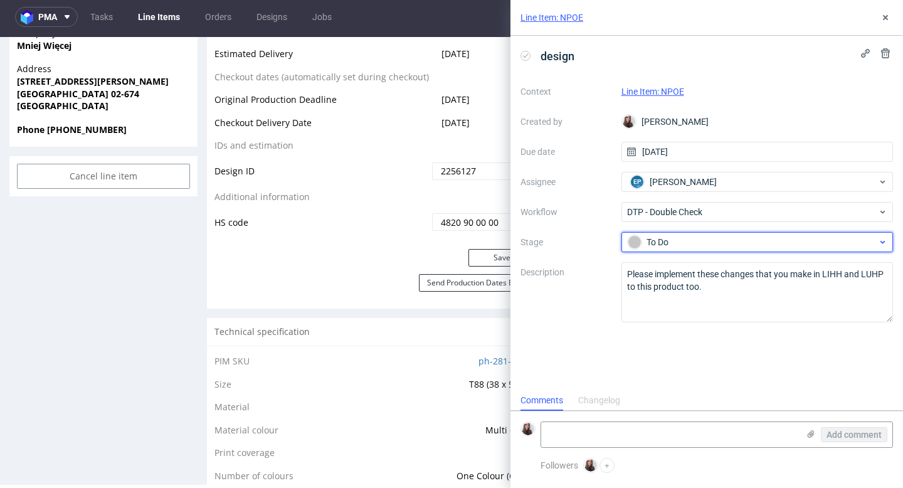
click at [674, 236] on div "To Do" at bounding box center [751, 242] width 249 height 14
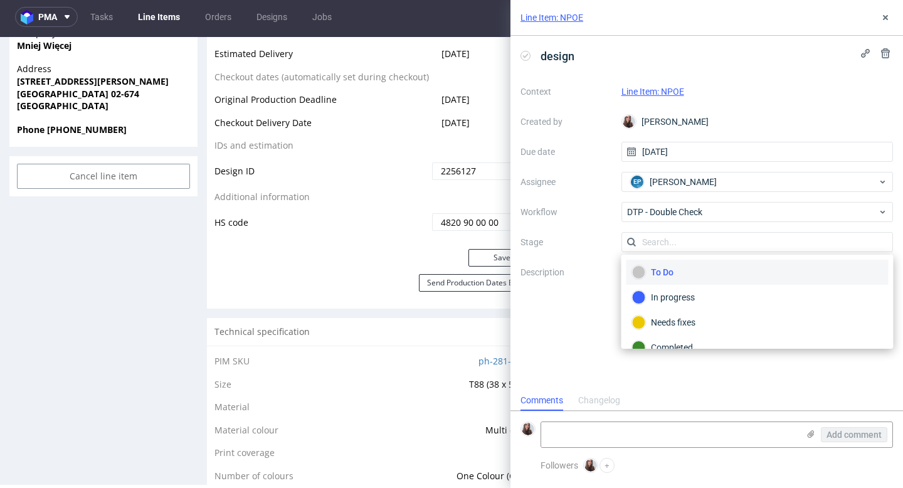
click at [668, 273] on div "To Do" at bounding box center [757, 272] width 251 height 14
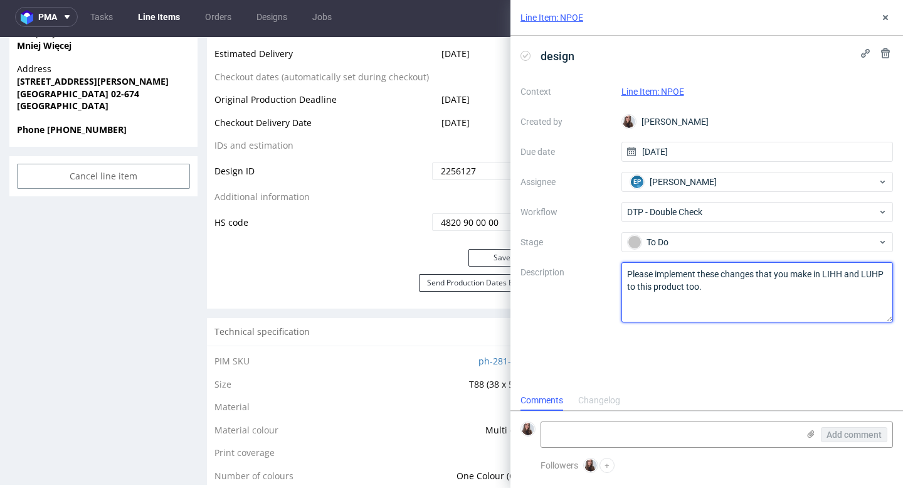
drag, startPoint x: 706, startPoint y: 286, endPoint x: 622, endPoint y: 274, distance: 84.8
click at [622, 274] on textarea "Please implement these changes that you make in LIHH and LUHP to this product t…" at bounding box center [757, 292] width 272 height 60
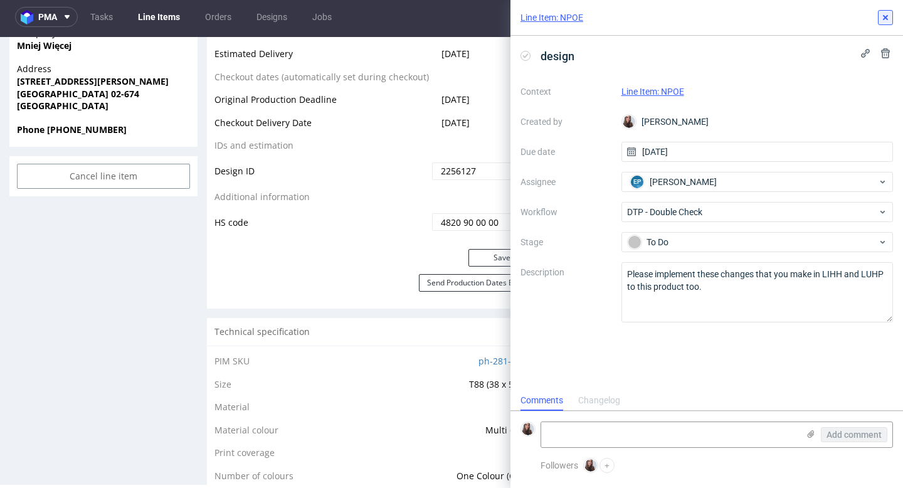
click at [886, 20] on icon at bounding box center [885, 18] width 10 height 10
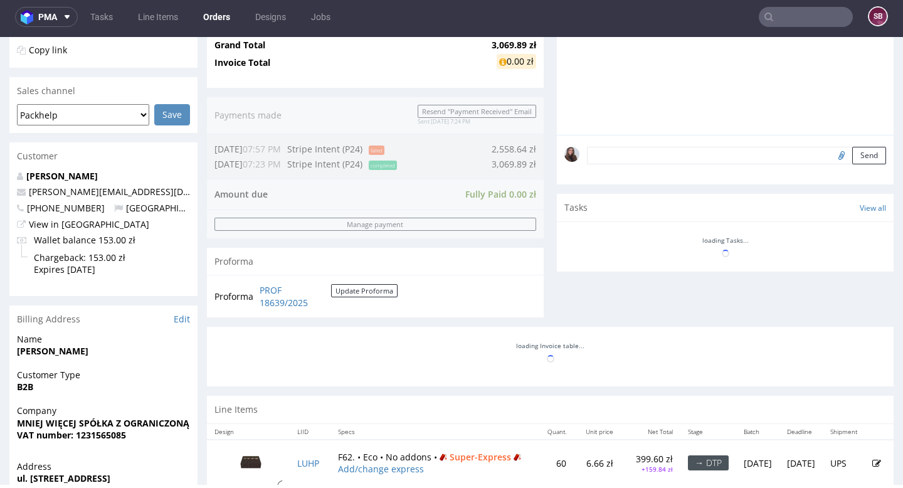
scroll to position [570, 0]
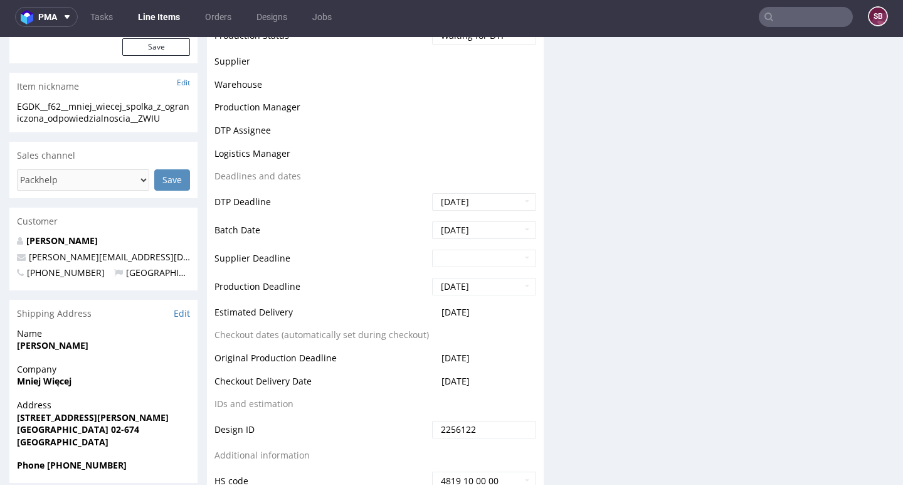
scroll to position [357, 0]
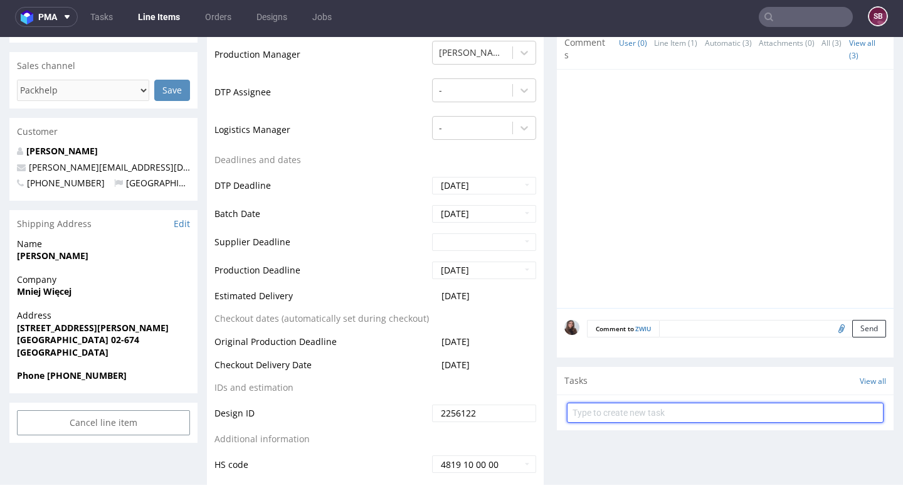
click at [721, 406] on input "text" at bounding box center [725, 412] width 317 height 20
type input "design"
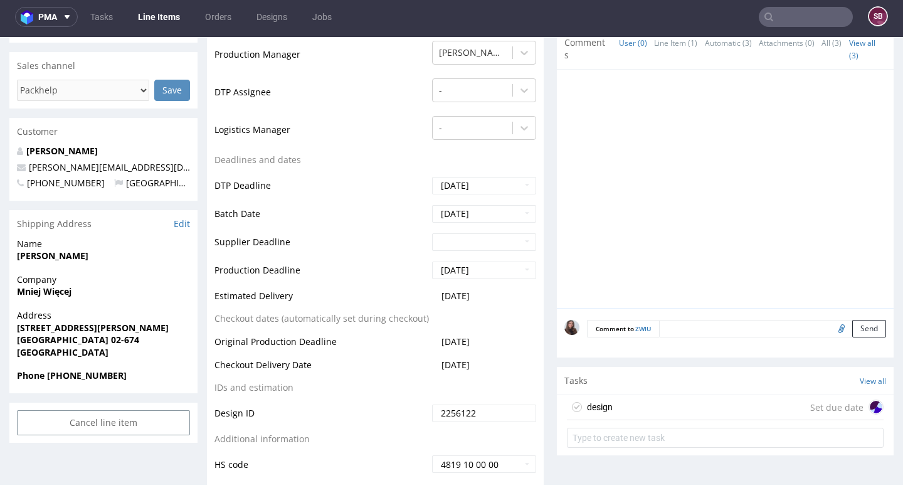
click at [694, 406] on div "design Set due date" at bounding box center [725, 407] width 317 height 25
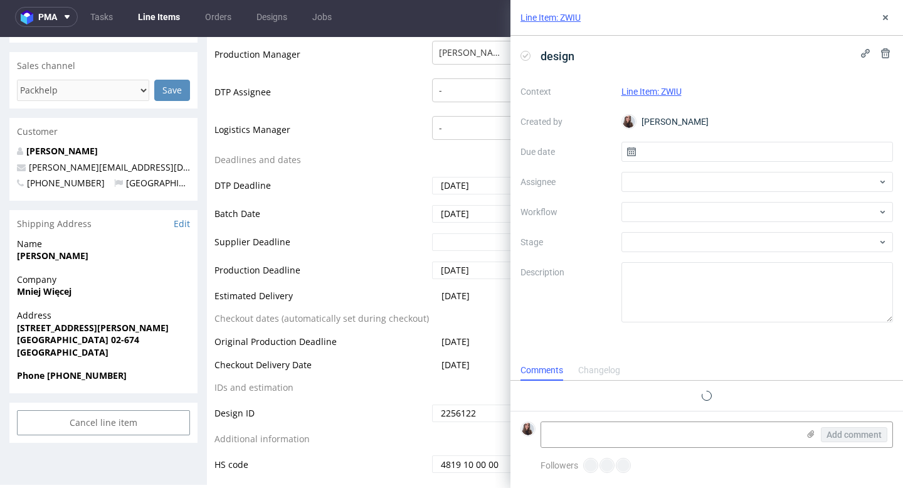
scroll to position [10, 0]
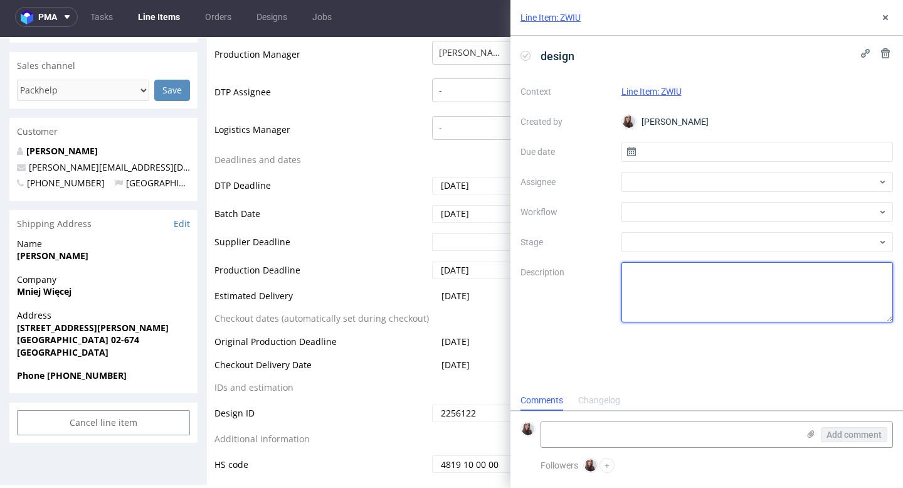
click at [654, 295] on textarea at bounding box center [757, 292] width 272 height 60
paste textarea "Please implement these changes that you make in LIHH and LUHP to this product t…"
type textarea "Please implement these changes that you make in LIHH and LUHP to this product t…"
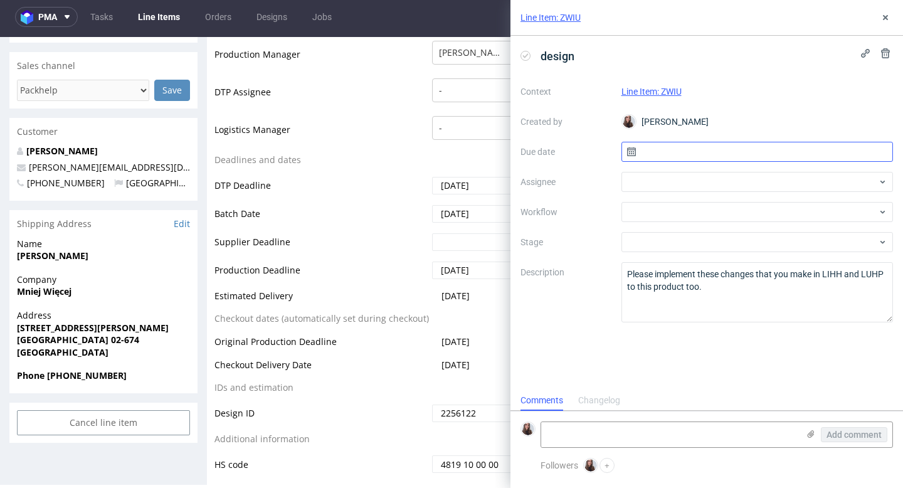
click at [671, 151] on input "text" at bounding box center [757, 152] width 272 height 20
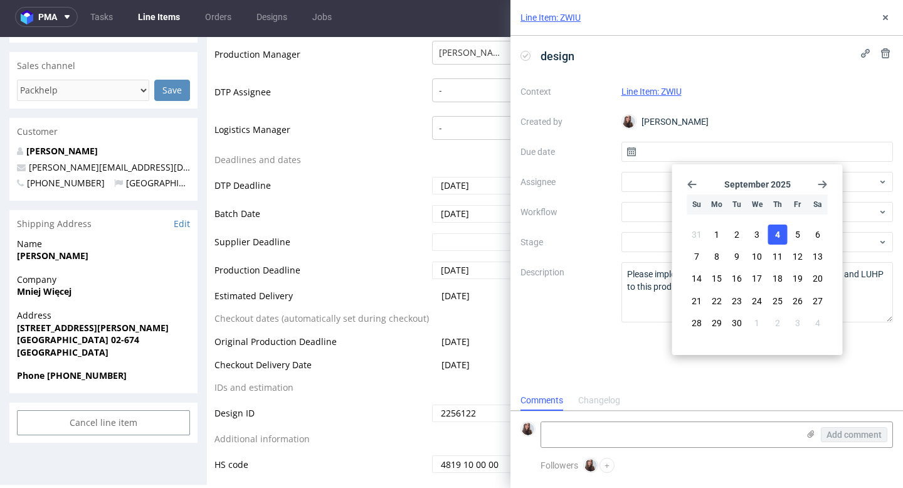
click at [778, 227] on button "4" at bounding box center [776, 234] width 19 height 20
type input "[DATE]"
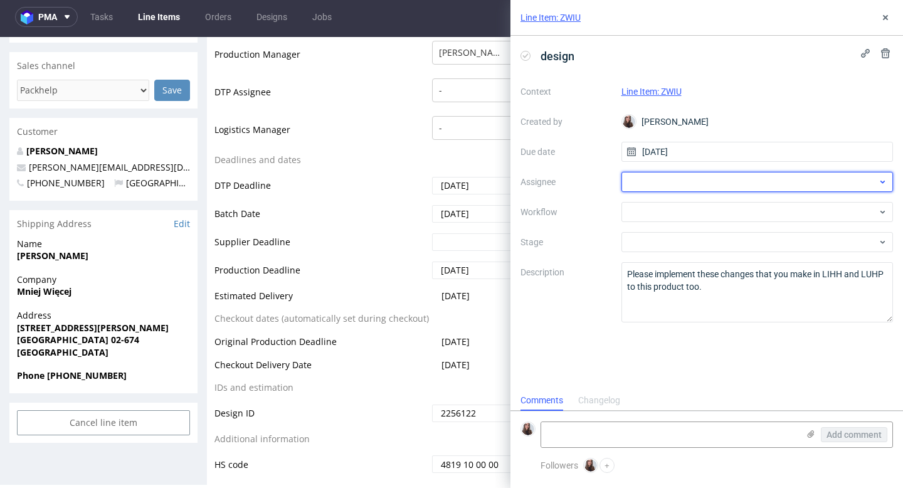
click at [672, 177] on div at bounding box center [757, 182] width 272 height 20
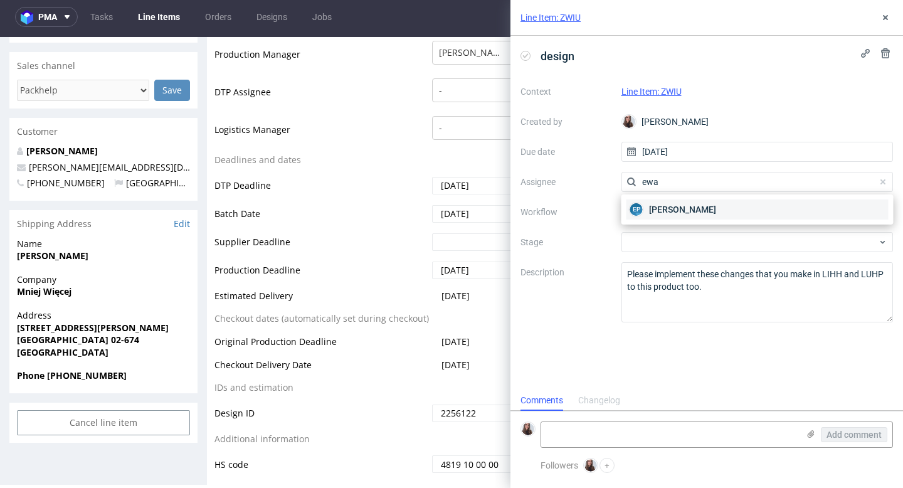
type input "ewa"
click at [674, 212] on span "[PERSON_NAME]" at bounding box center [682, 209] width 67 height 13
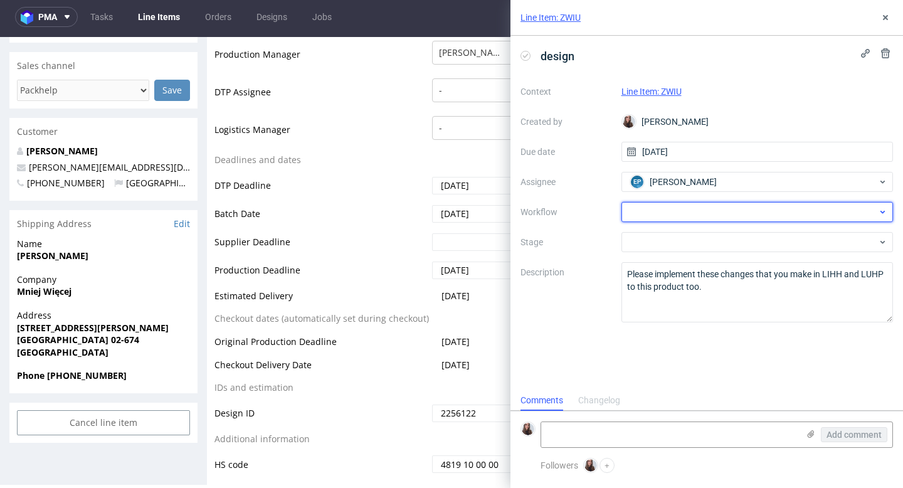
click at [674, 217] on div at bounding box center [757, 212] width 272 height 20
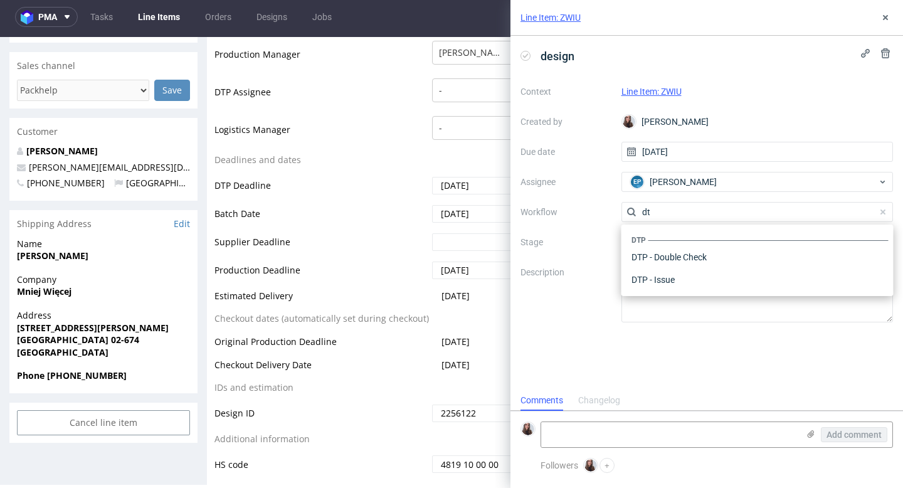
scroll to position [0, 0]
type input "dt"
click at [667, 258] on div "DTP - Double Check" at bounding box center [757, 257] width 262 height 23
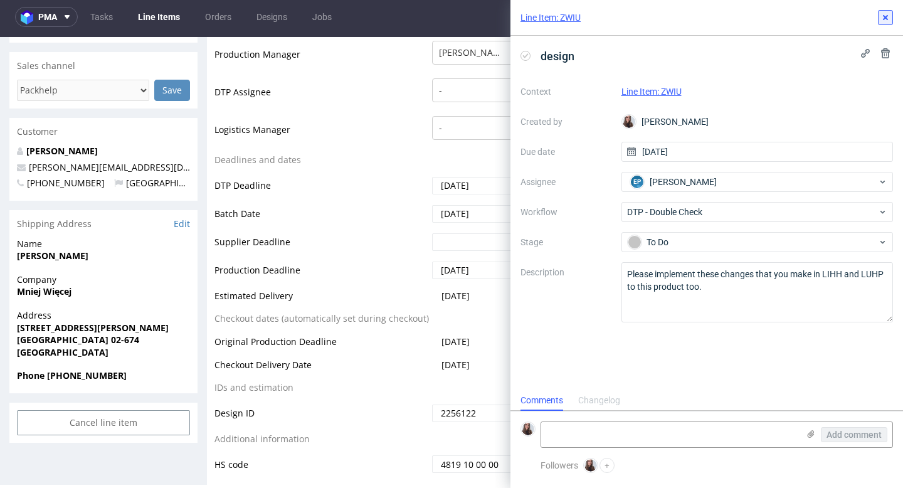
click at [886, 17] on use at bounding box center [884, 17] width 5 height 5
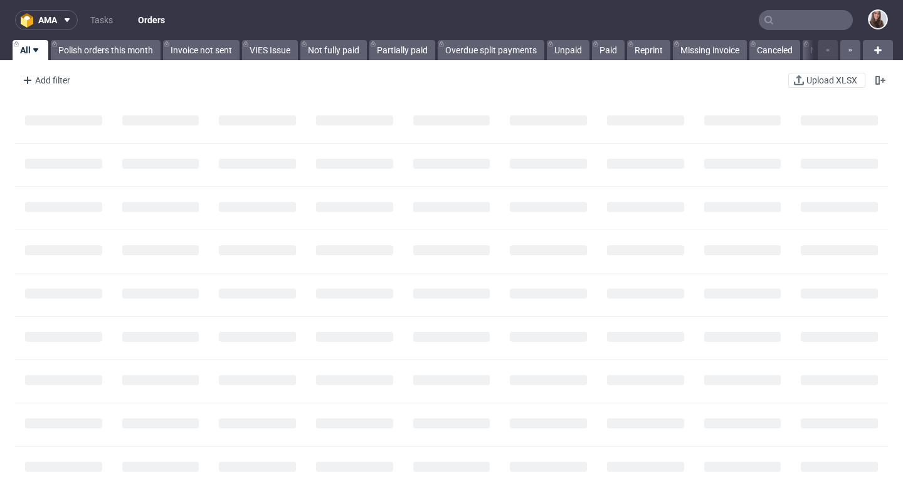
click at [780, 25] on input "text" at bounding box center [805, 20] width 94 height 20
paste input "R528135493"
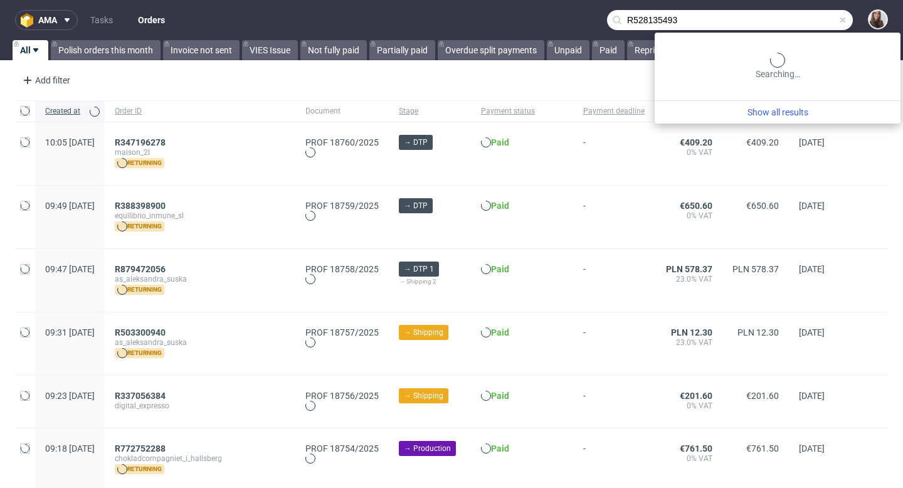
type input "R528135493"
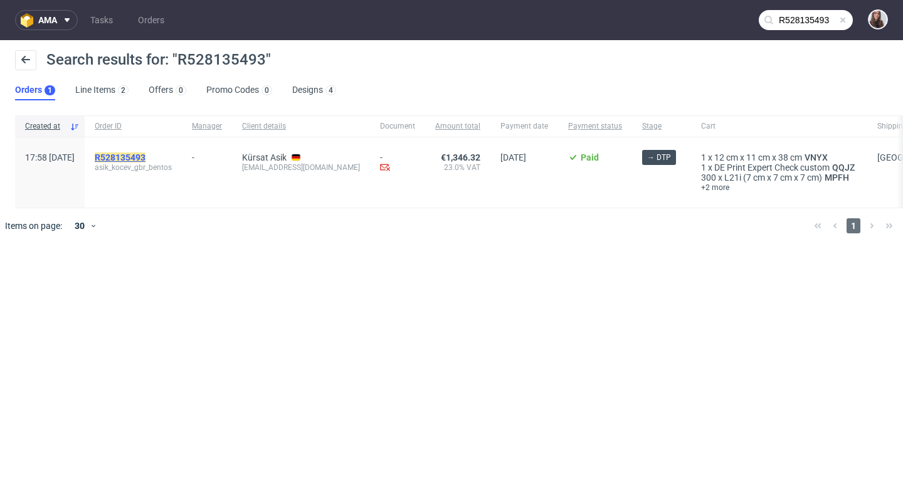
click at [145, 157] on mark "R528135493" at bounding box center [120, 157] width 51 height 10
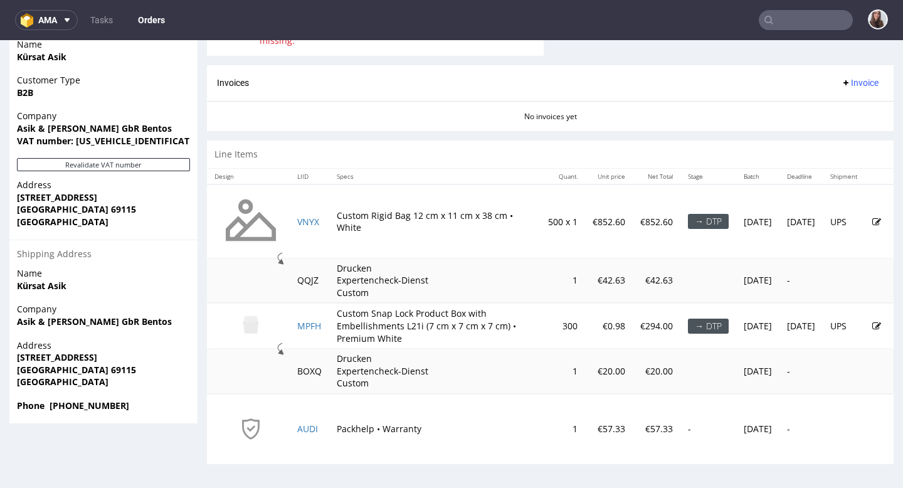
scroll to position [597, 0]
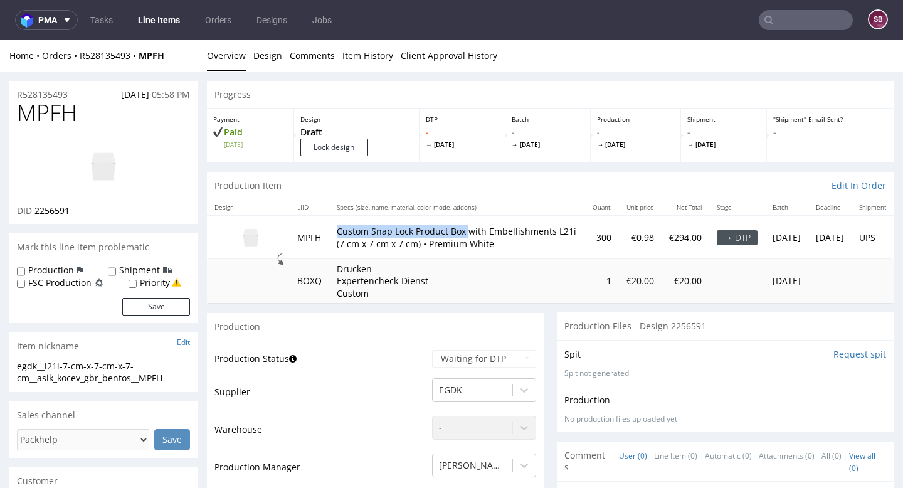
drag, startPoint x: 337, startPoint y: 223, endPoint x: 466, endPoint y: 229, distance: 128.6
click at [466, 229] on p "Custom Snap Lock Product Box with Embellishments L21i (7 cm x 7 cm x 7 cm) • Pr…" at bounding box center [457, 237] width 241 height 24
copy p "Custom Snap Lock Product Box"
click at [468, 226] on p "Custom Snap Lock Product Box with Embellishments L21i (7 cm x 7 cm x 7 cm) • Pr…" at bounding box center [457, 237] width 241 height 24
click at [461, 225] on p "Custom Snap Lock Product Box with Embellishments L21i (7 cm x 7 cm x 7 cm) • Pr…" at bounding box center [457, 237] width 241 height 24
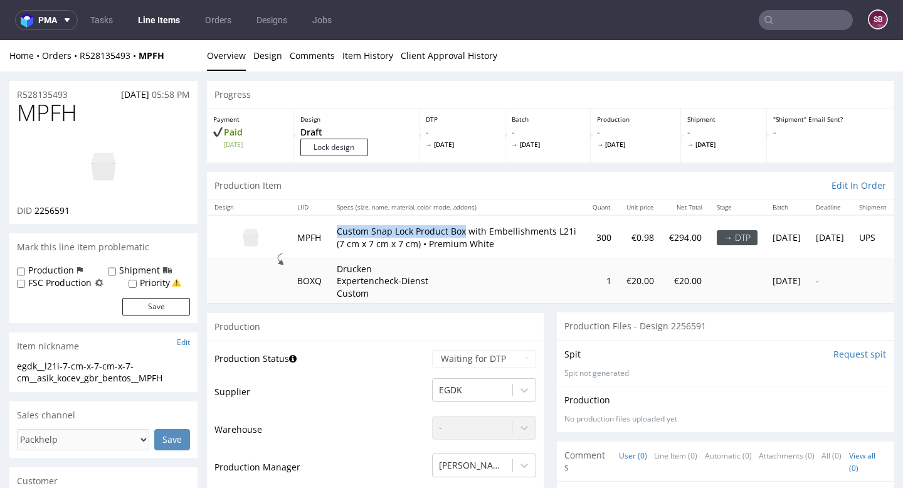
drag, startPoint x: 463, startPoint y: 224, endPoint x: 338, endPoint y: 226, distance: 124.7
click at [338, 226] on p "Custom Snap Lock Product Box with Embellishments L21i (7 cm x 7 cm x 7 cm) • Pr…" at bounding box center [457, 237] width 241 height 24
copy p "Custom Snap Lock Product Box"
click at [60, 87] on div "R528135493 [DATE] 05:58 PM" at bounding box center [103, 91] width 188 height 20
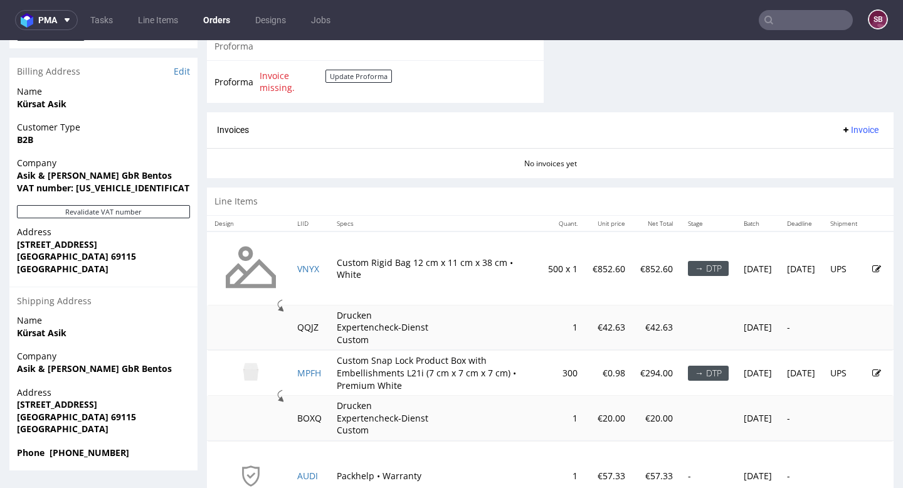
scroll to position [597, 0]
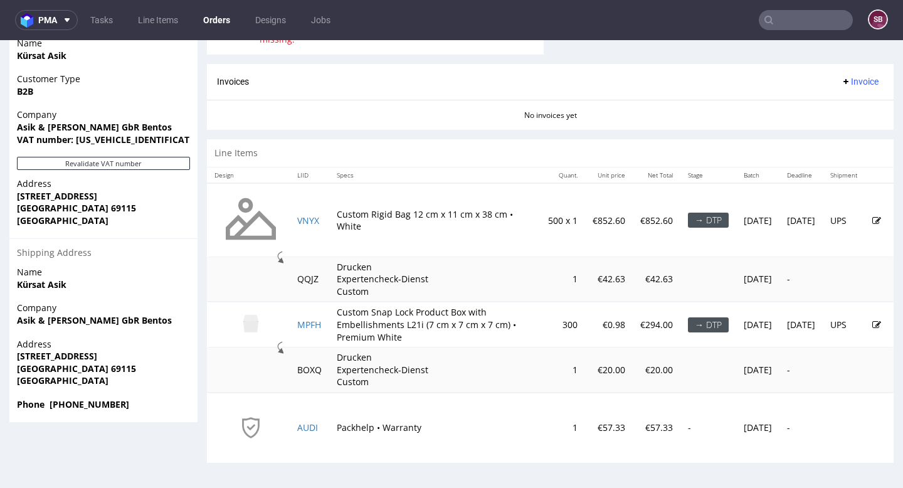
click at [872, 325] on icon at bounding box center [876, 324] width 9 height 9
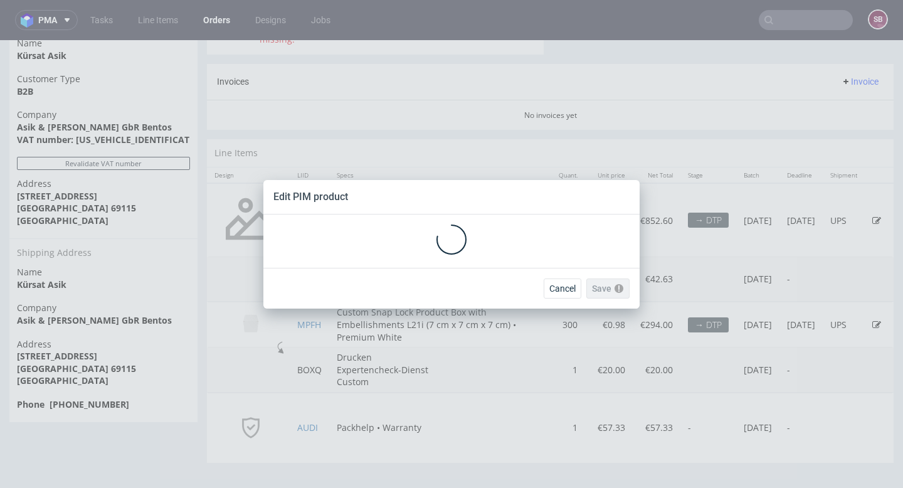
scroll to position [0, 0]
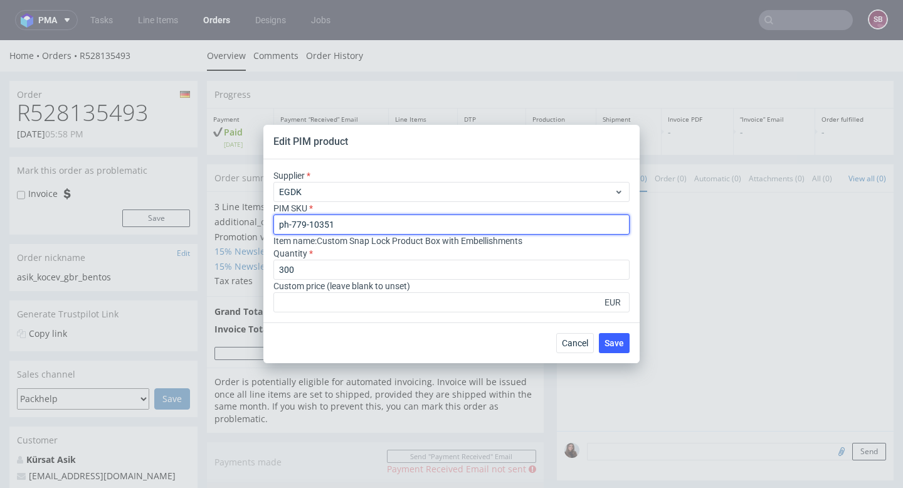
click at [347, 223] on input "ph-779-10351" at bounding box center [451, 224] width 356 height 20
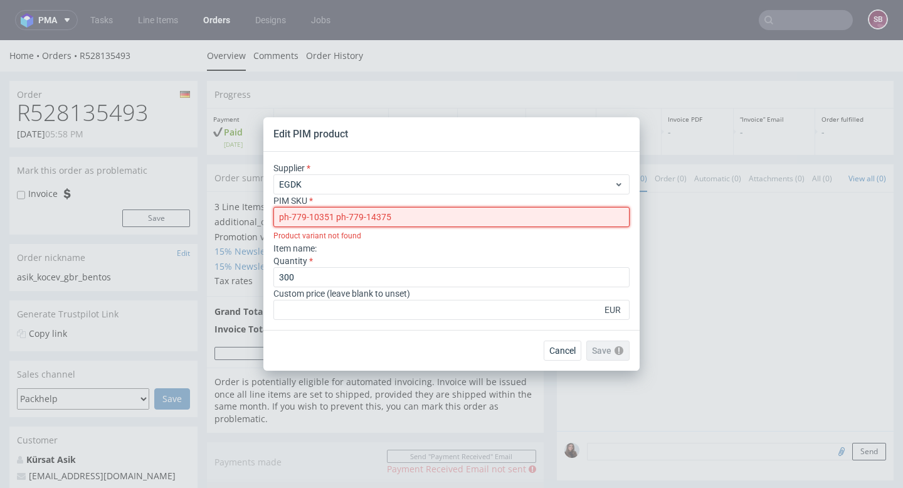
drag, startPoint x: 336, startPoint y: 216, endPoint x: 271, endPoint y: 217, distance: 65.2
click at [271, 217] on div "Supplier EGDK PIM SKU ph-779-10351 ph-779-14375 Product variant not found Item …" at bounding box center [451, 241] width 376 height 178
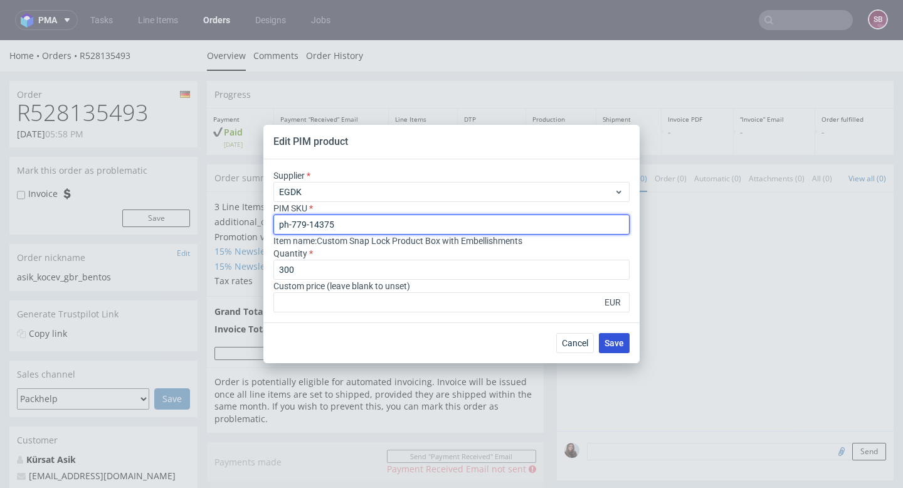
type input "ph-779-14375"
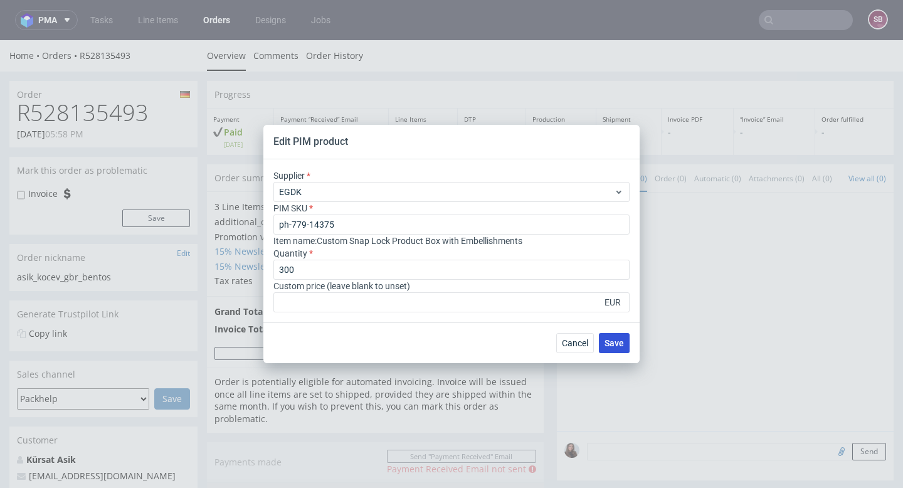
click at [607, 349] on button "Save" at bounding box center [614, 343] width 31 height 20
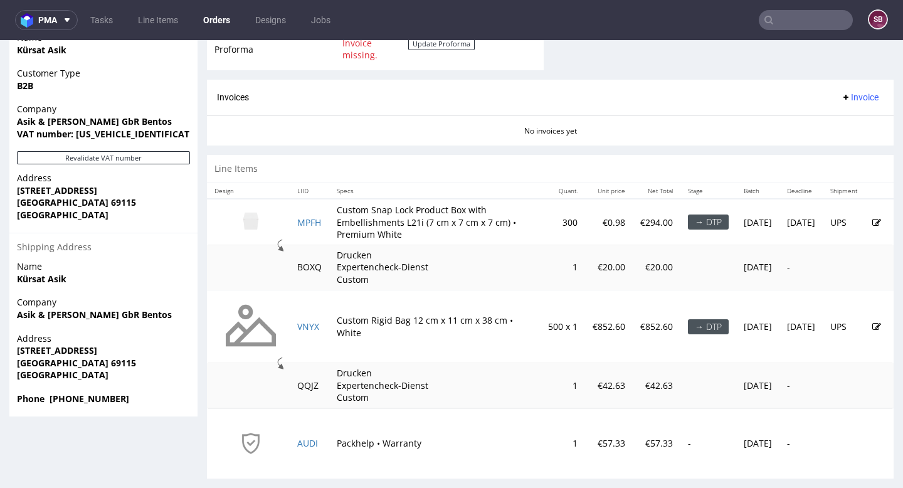
scroll to position [618, 0]
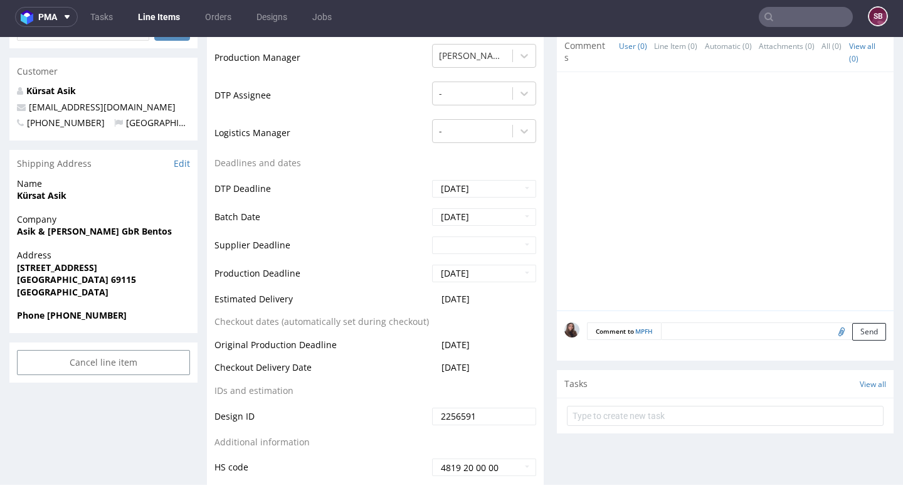
scroll to position [415, 0]
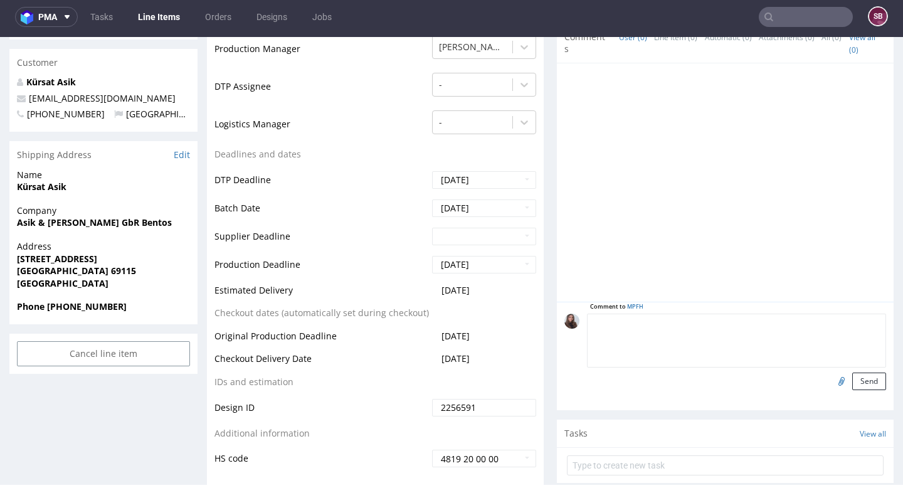
click at [672, 323] on textarea at bounding box center [736, 340] width 299 height 54
type textarea "SKU zmienione, klient chcial silver zamiast gold"
click at [871, 382] on button "Send" at bounding box center [869, 381] width 34 height 18
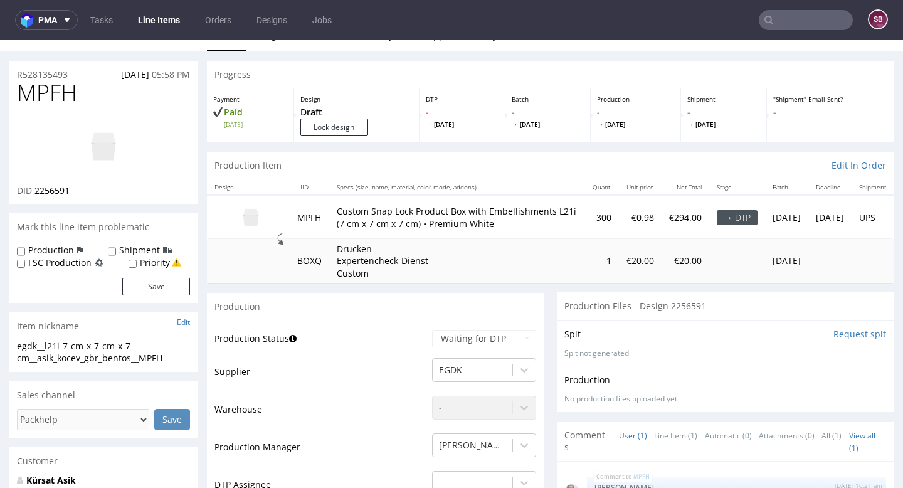
scroll to position [0, 0]
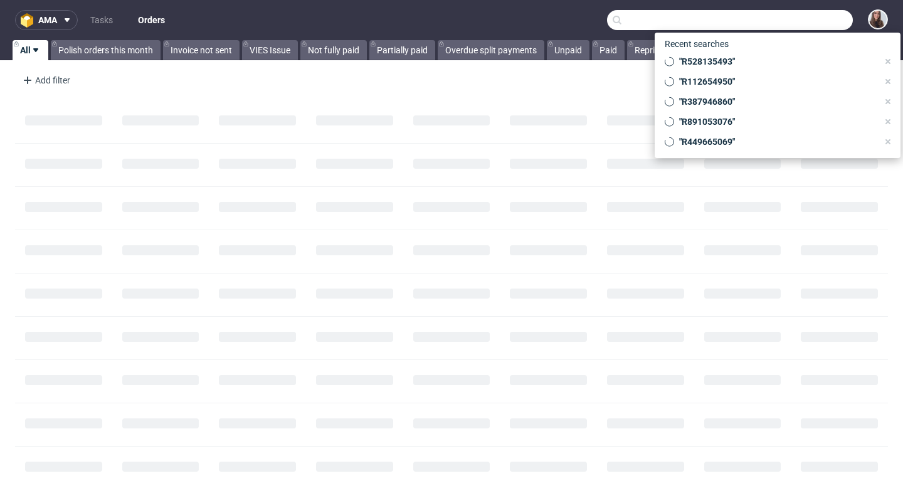
click at [790, 18] on input "text" at bounding box center [730, 20] width 246 height 20
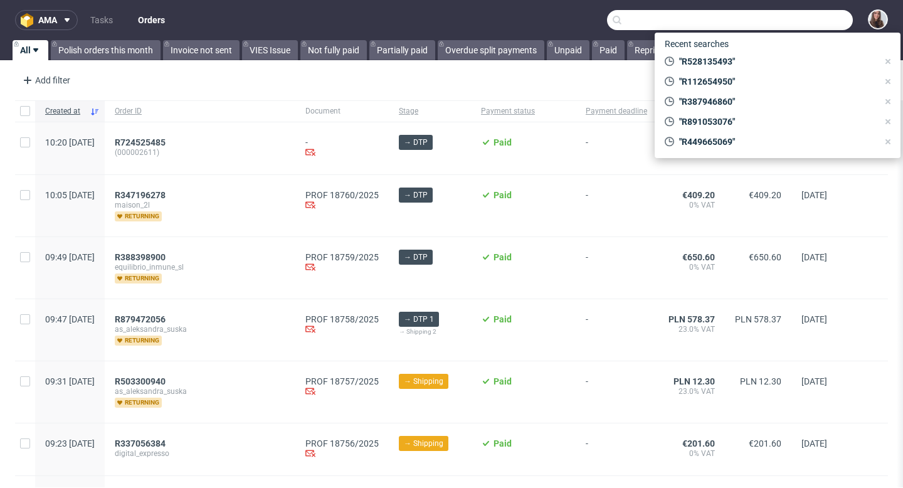
paste input "R008973910"
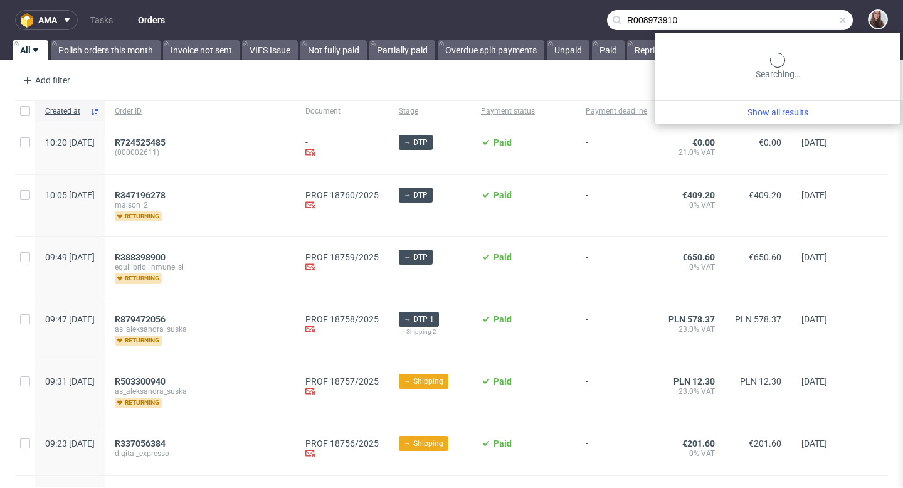
type input "R008973910"
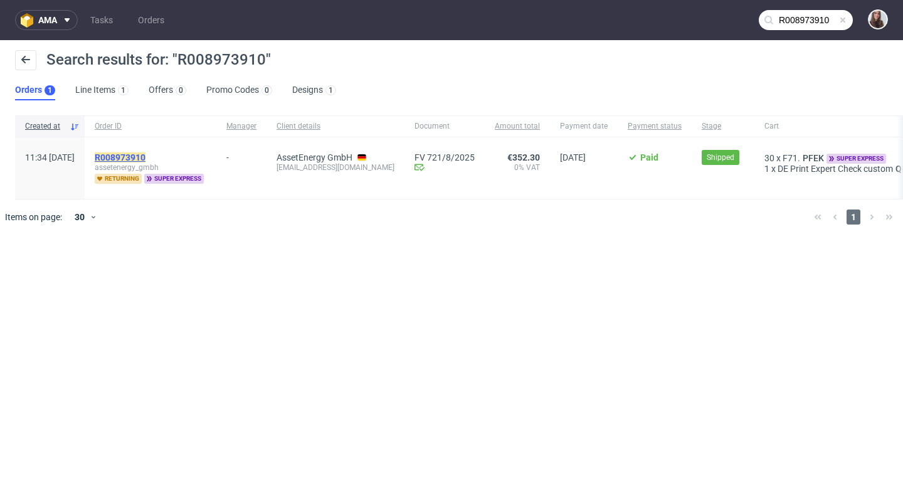
click at [145, 157] on mark "R008973910" at bounding box center [120, 157] width 51 height 10
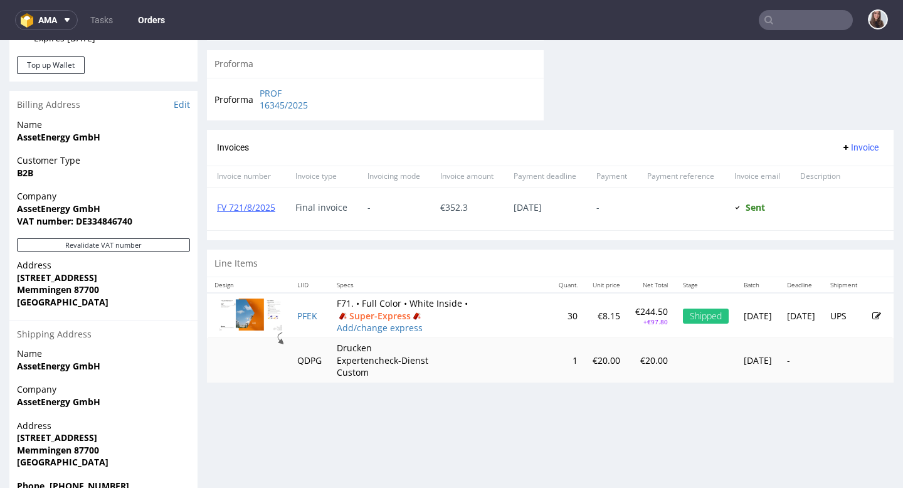
scroll to position [546, 0]
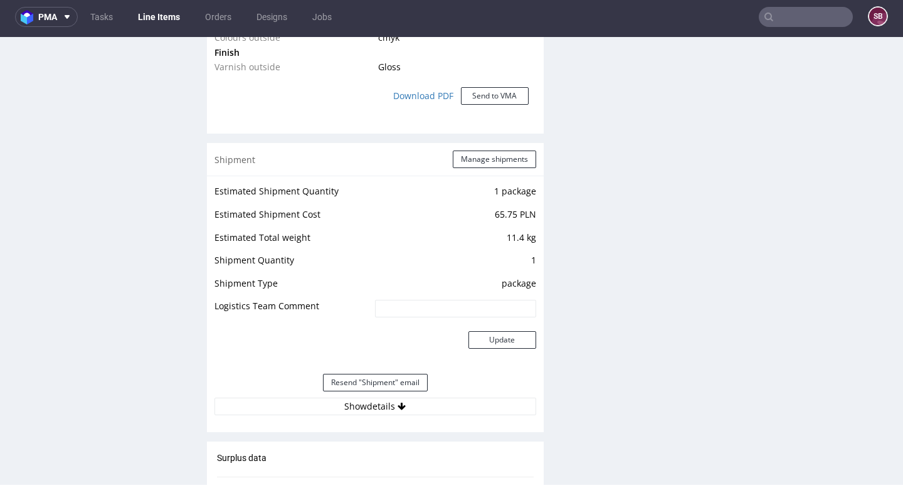
scroll to position [1264, 0]
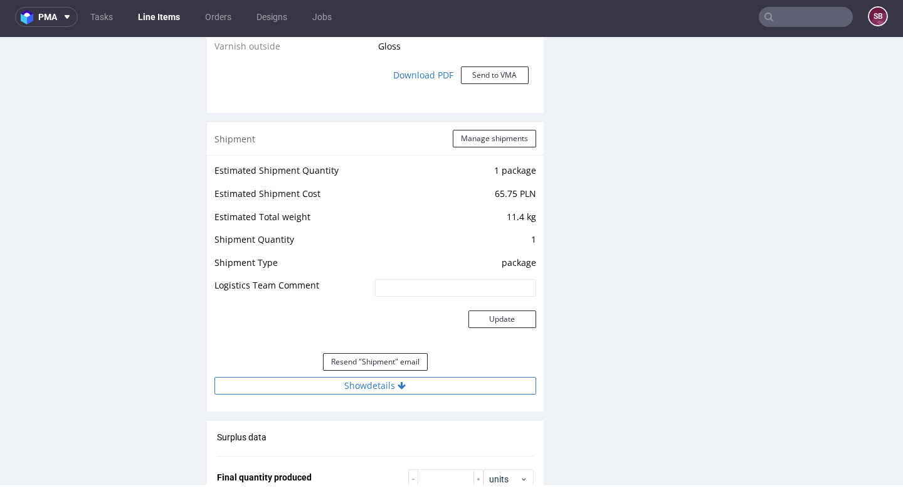
click at [365, 388] on button "Show details" at bounding box center [375, 386] width 322 height 18
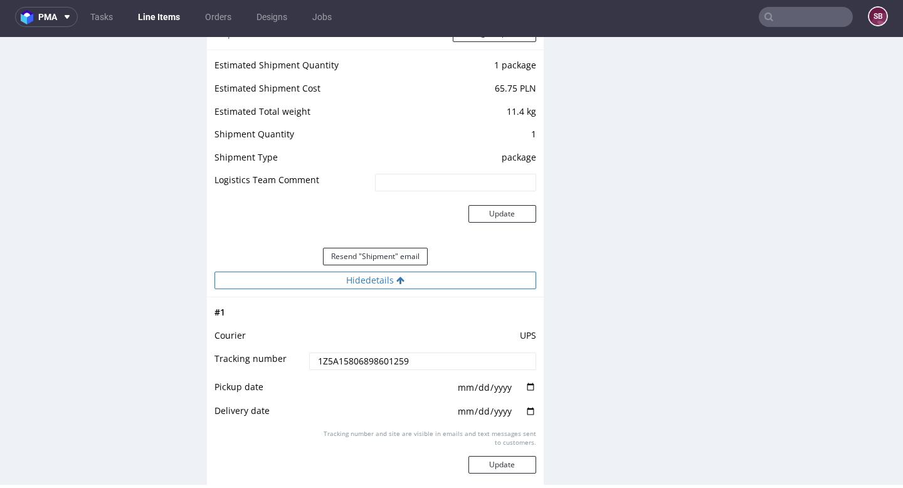
scroll to position [1376, 0]
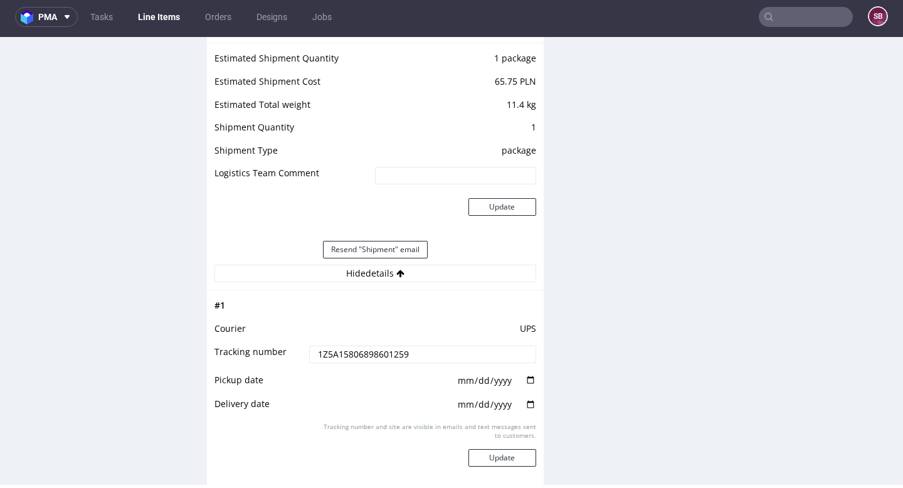
drag, startPoint x: 430, startPoint y: 349, endPoint x: 298, endPoint y: 355, distance: 131.7
click at [298, 355] on tr "Tracking number 1Z5A15806898601259" at bounding box center [375, 358] width 322 height 28
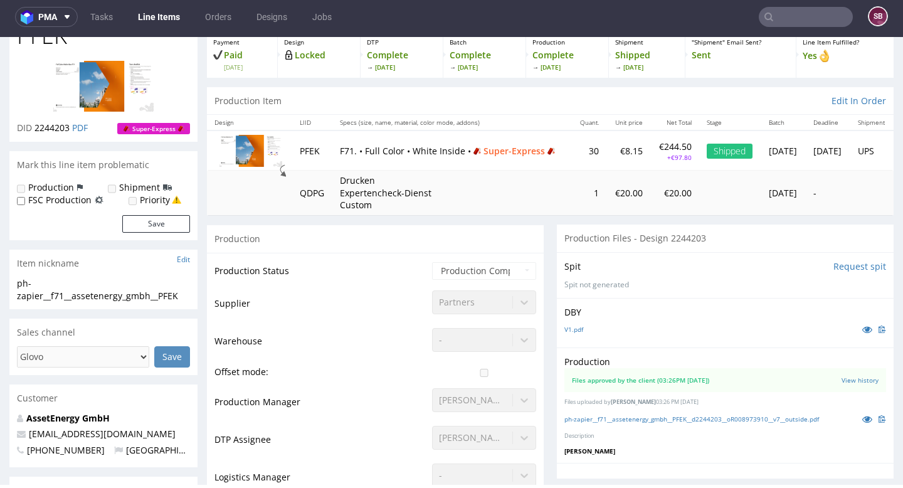
scroll to position [0, 0]
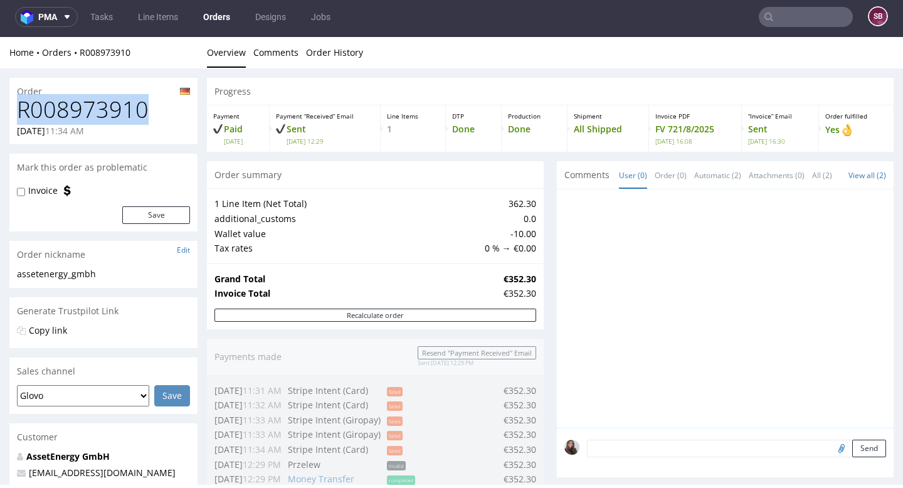
drag, startPoint x: 161, startPoint y: 113, endPoint x: 9, endPoint y: 108, distance: 151.7
click at [9, 109] on div "R008973910 [DATE] 11:34 AM" at bounding box center [103, 120] width 188 height 47
copy h1 "R008973910"
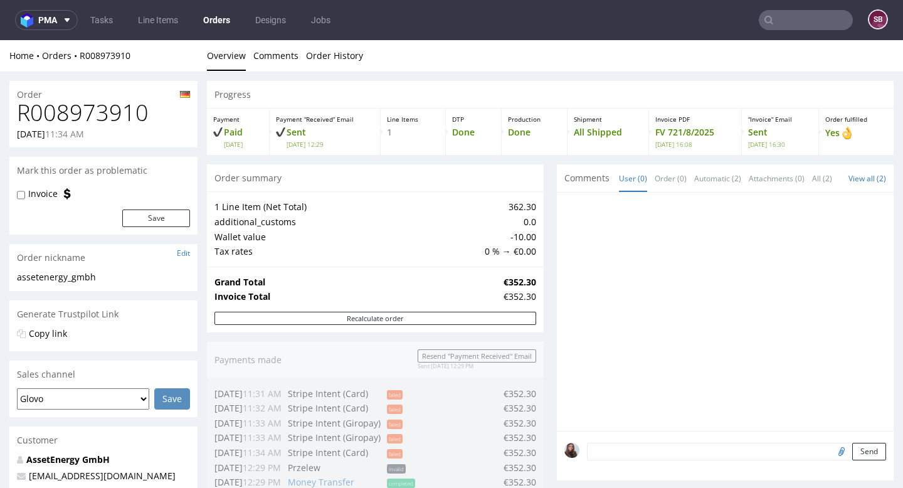
click at [160, 117] on h1 "R008973910" at bounding box center [103, 112] width 173 height 25
drag, startPoint x: 157, startPoint y: 115, endPoint x: 14, endPoint y: 113, distance: 142.3
click at [14, 113] on div "R008973910 [DATE] 11:34 AM" at bounding box center [103, 123] width 188 height 47
click at [158, 112] on h1 "R008973910" at bounding box center [103, 112] width 173 height 25
drag, startPoint x: 153, startPoint y: 112, endPoint x: 20, endPoint y: 117, distance: 133.0
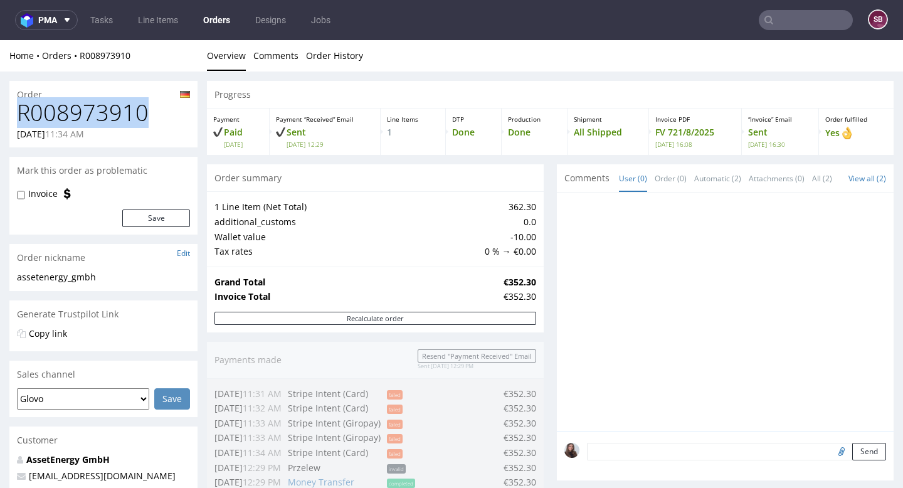
click at [20, 117] on h1 "R008973910" at bounding box center [103, 112] width 173 height 25
copy h1 "R008973910"
click at [167, 133] on div "[DATE] 11:34 AM" at bounding box center [103, 134] width 173 height 13
drag, startPoint x: 152, startPoint y: 111, endPoint x: 19, endPoint y: 110, distance: 132.9
click at [19, 110] on h1 "R008973910" at bounding box center [103, 112] width 173 height 25
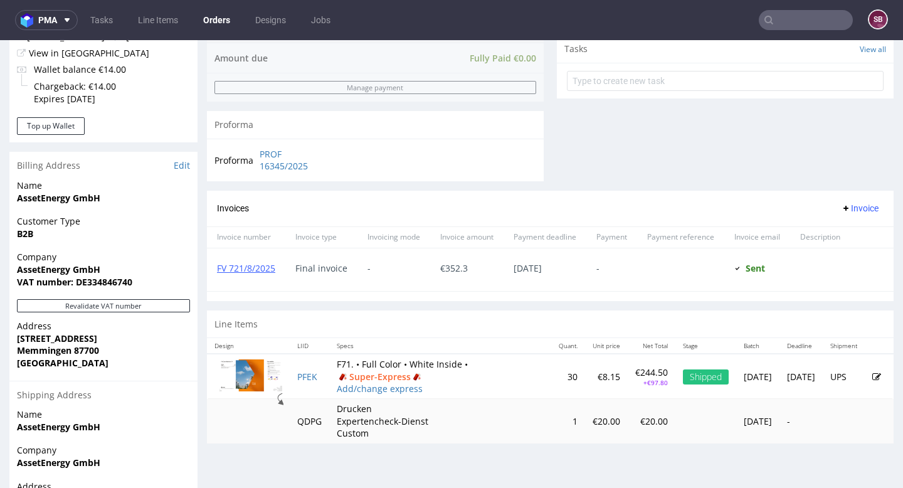
scroll to position [546, 0]
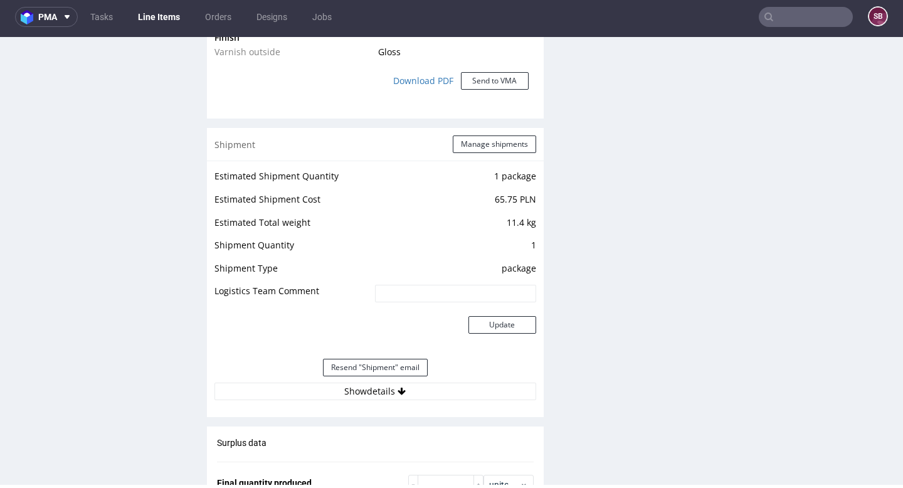
scroll to position [1248, 0]
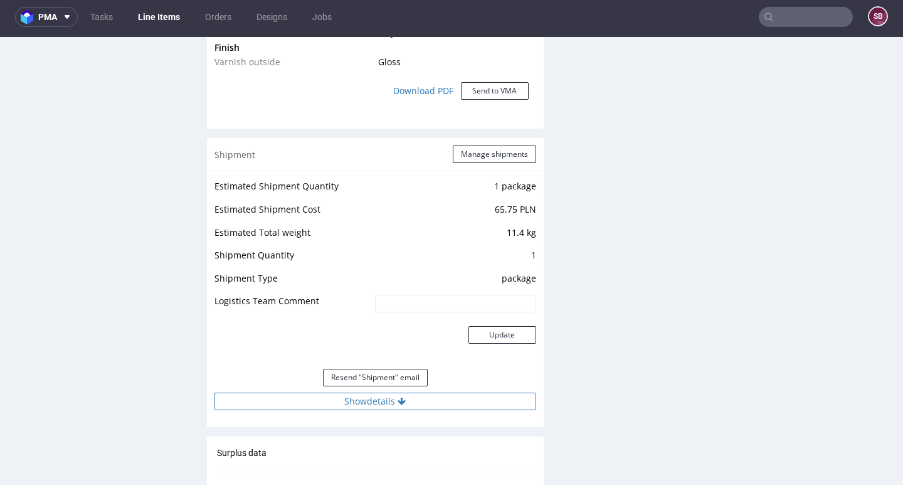
click at [387, 402] on button "Show details" at bounding box center [375, 401] width 322 height 18
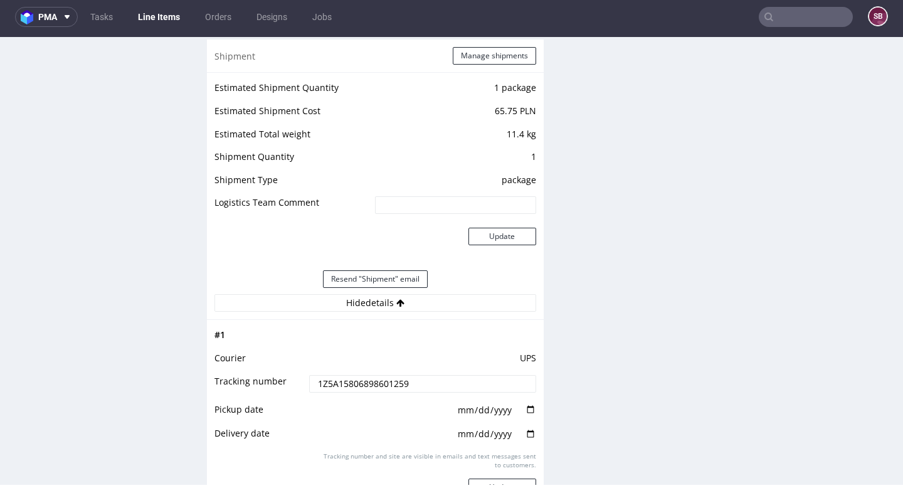
scroll to position [1363, 0]
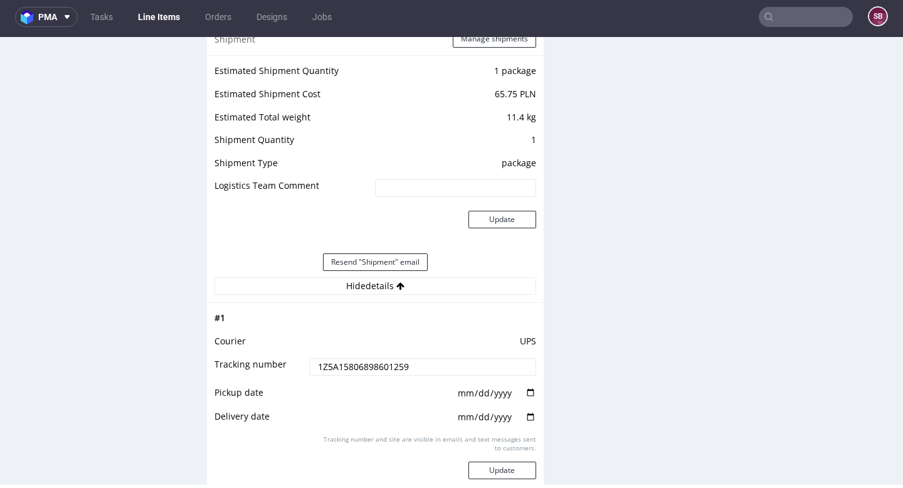
drag, startPoint x: 419, startPoint y: 363, endPoint x: 310, endPoint y: 364, distance: 109.7
click at [310, 364] on input "1Z5A15806898601259" at bounding box center [422, 367] width 226 height 18
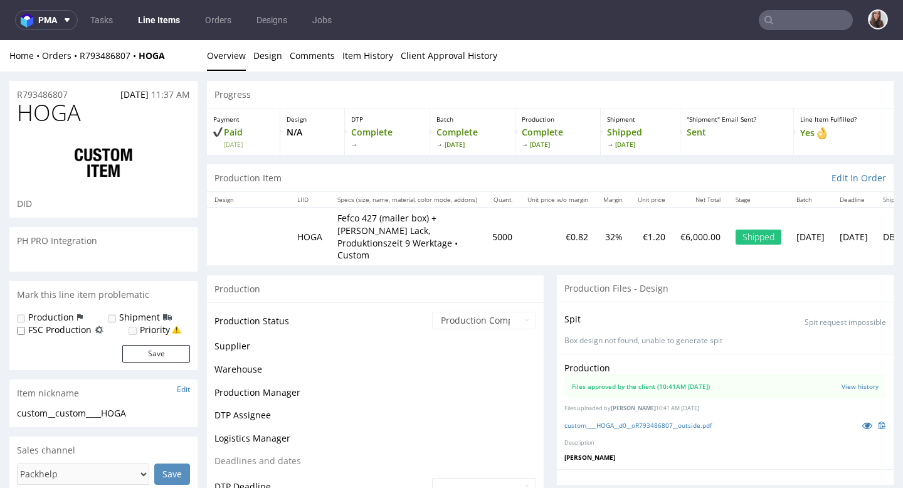
scroll to position [161, 0]
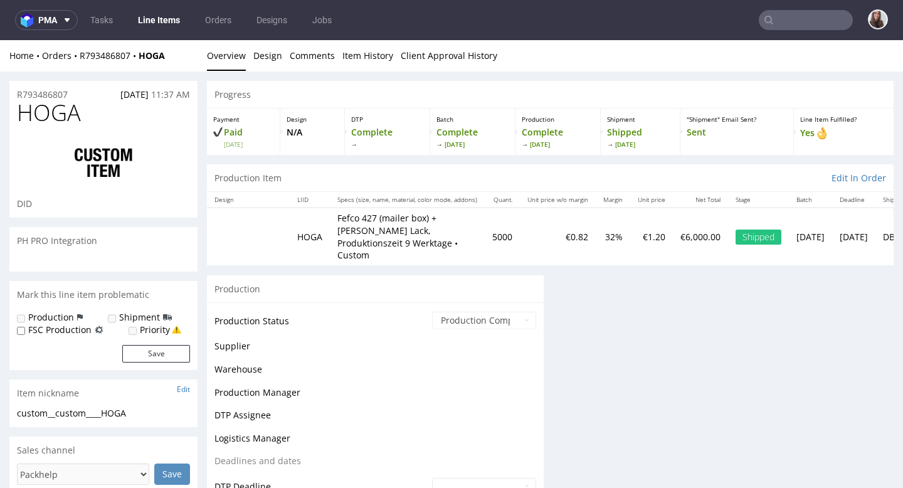
click at [79, 95] on div "R793486807 11.08.2025 11:37 AM" at bounding box center [103, 91] width 188 height 20
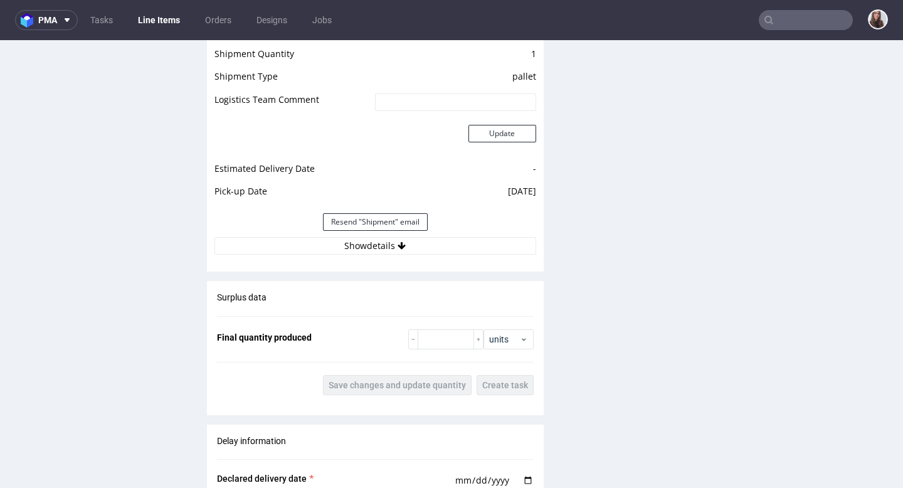
scroll to position [1722, 0]
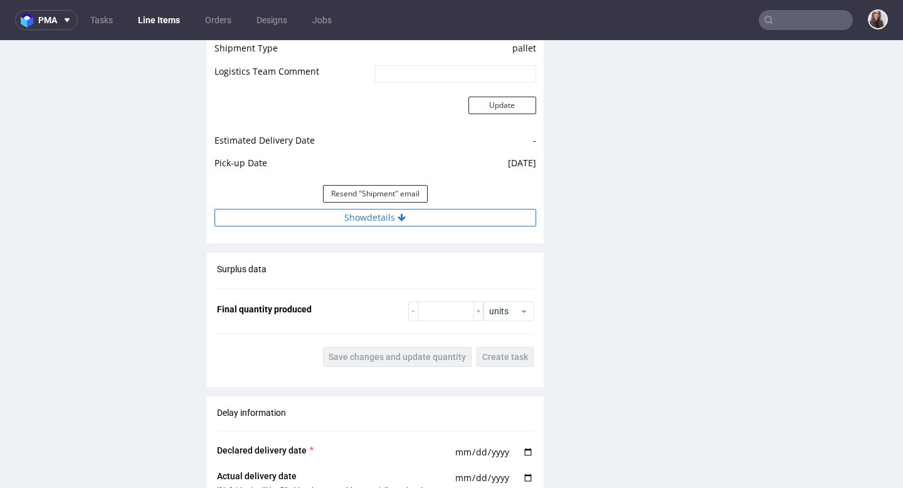
click at [411, 209] on button "Show details" at bounding box center [375, 218] width 322 height 18
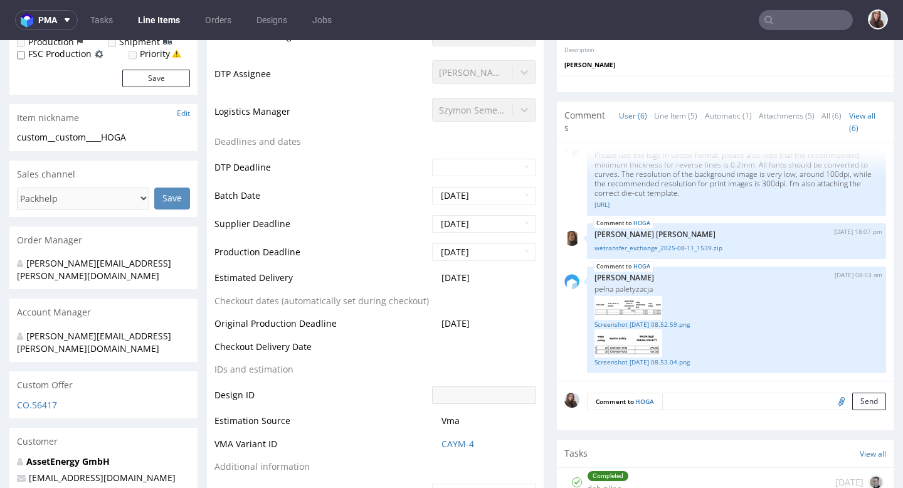
scroll to position [0, 0]
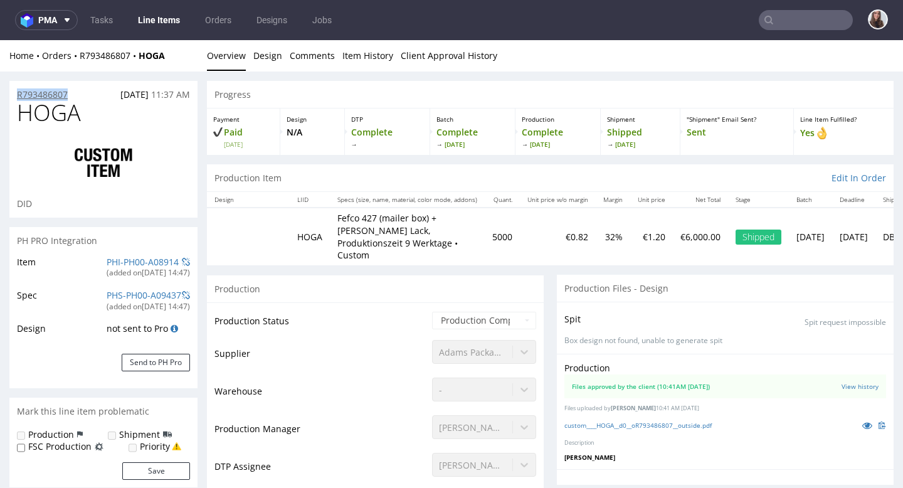
drag, startPoint x: 76, startPoint y: 95, endPoint x: 16, endPoint y: 96, distance: 60.2
click at [16, 96] on div "R793486807 11.08.2025 11:37 AM" at bounding box center [103, 91] width 188 height 20
copy p "R793486807"
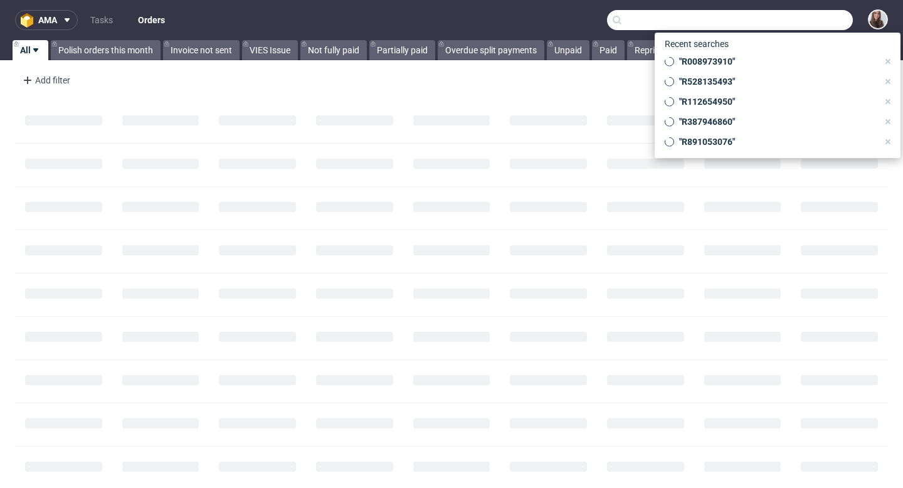
click at [768, 23] on input "text" at bounding box center [730, 20] width 246 height 20
paste input "R793486807"
type input "R793486807"
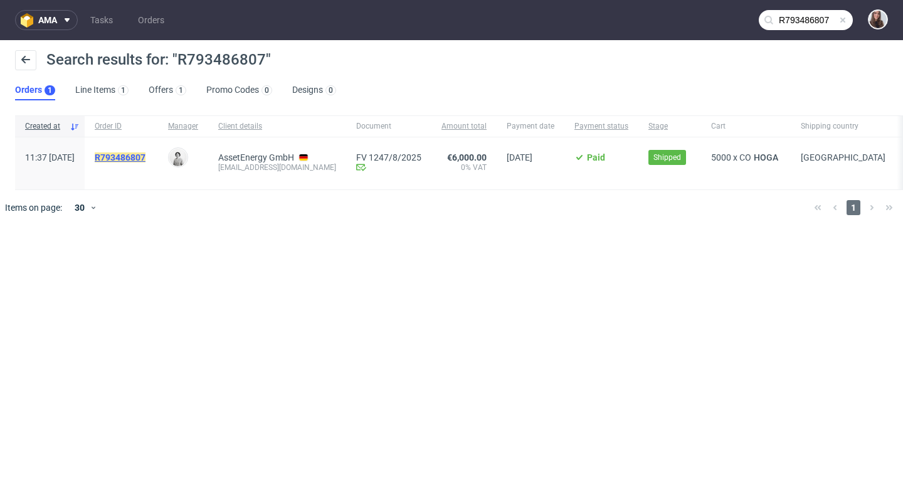
click at [145, 157] on mark "R793486807" at bounding box center [120, 157] width 51 height 10
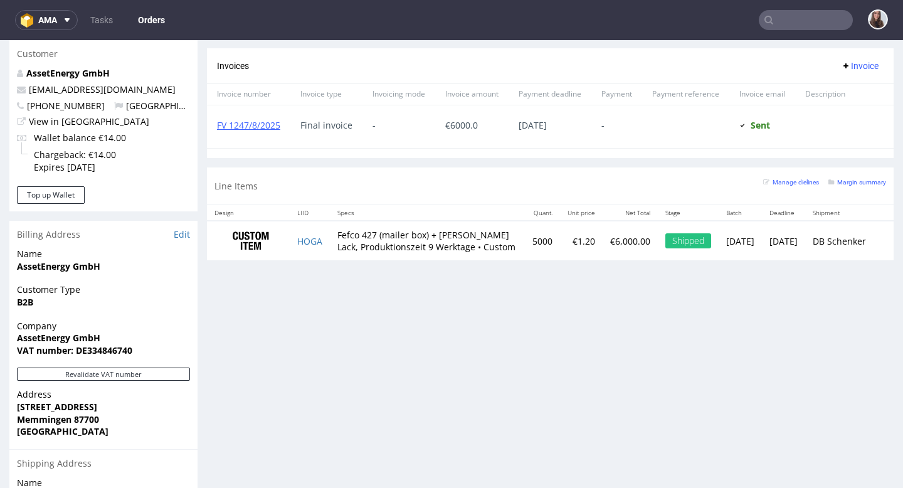
scroll to position [605, 0]
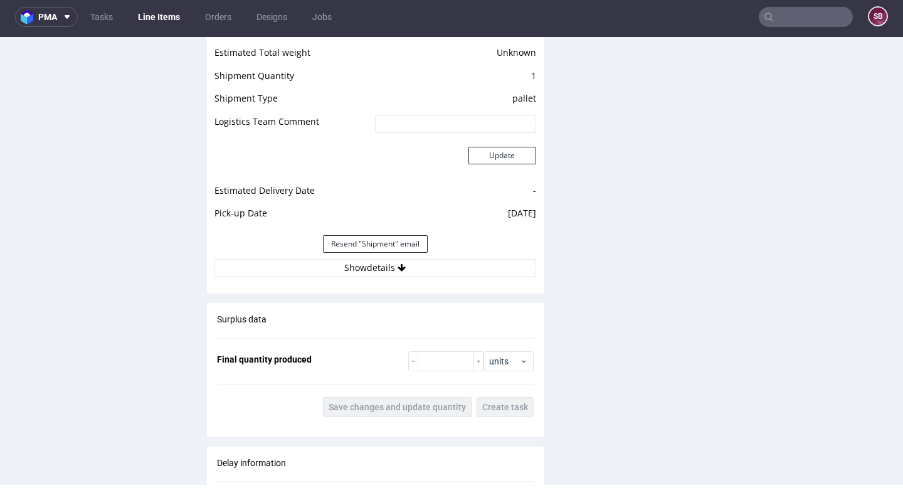
scroll to position [1685, 0]
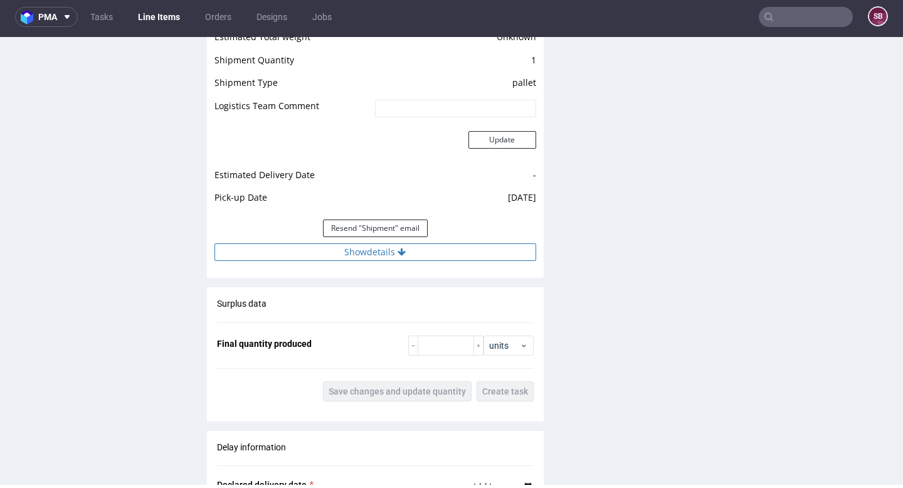
click at [381, 243] on button "Show details" at bounding box center [375, 252] width 322 height 18
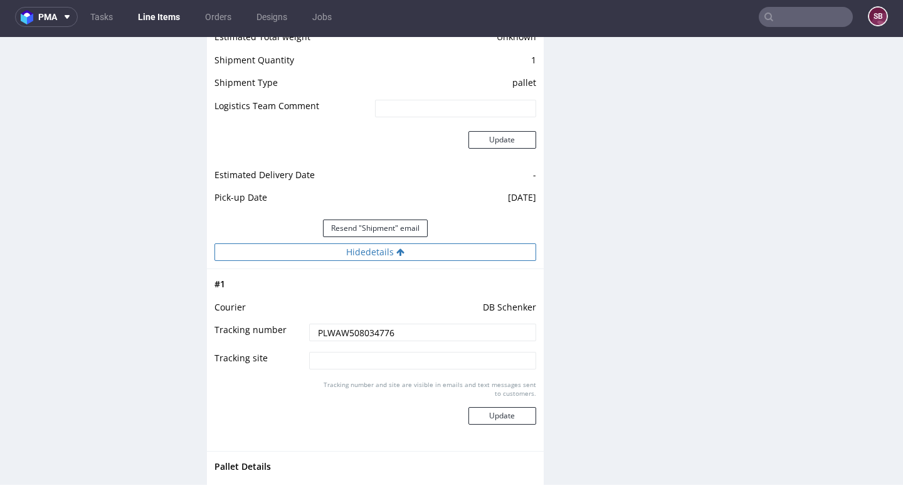
click at [376, 245] on button "Hide details" at bounding box center [375, 252] width 322 height 18
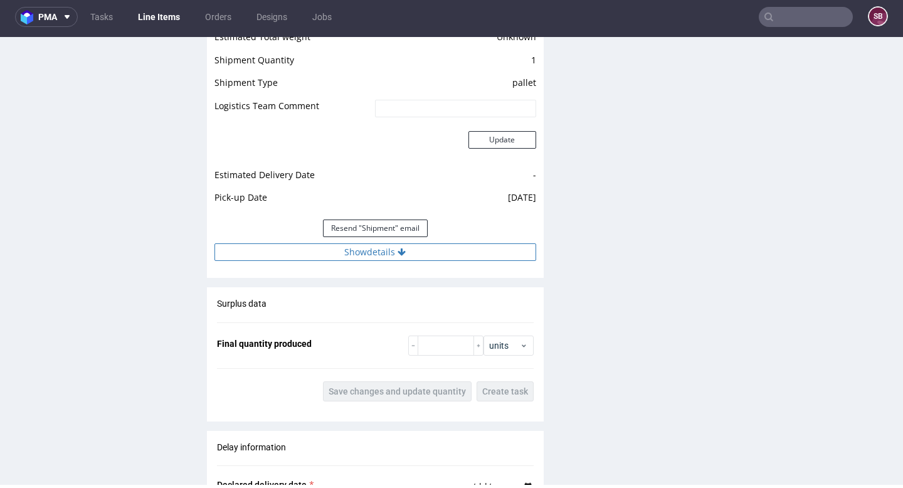
click at [373, 243] on button "Show details" at bounding box center [375, 252] width 322 height 18
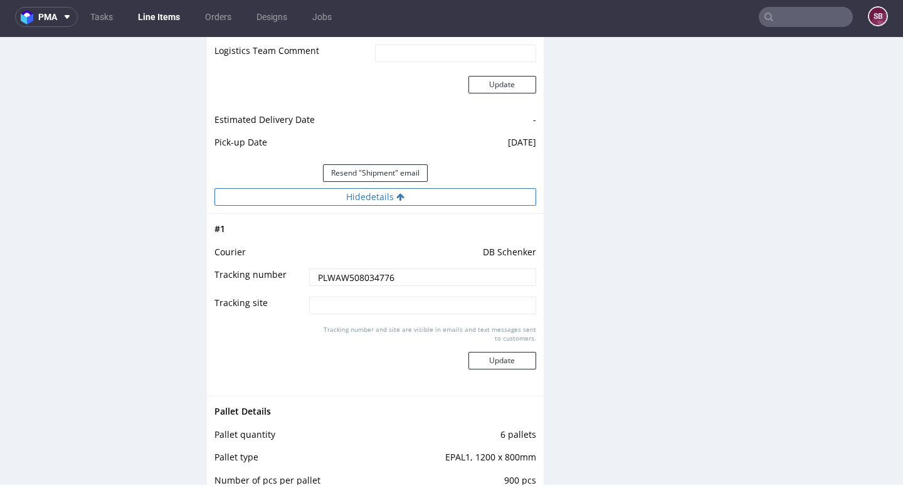
scroll to position [1742, 0]
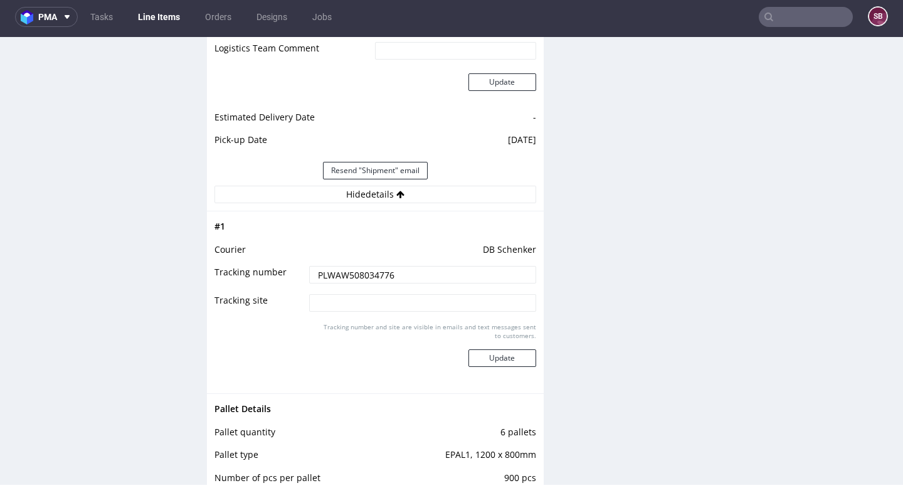
drag, startPoint x: 406, startPoint y: 260, endPoint x: 313, endPoint y: 259, distance: 93.4
click at [313, 266] on input "PLWAW508034776" at bounding box center [422, 275] width 226 height 18
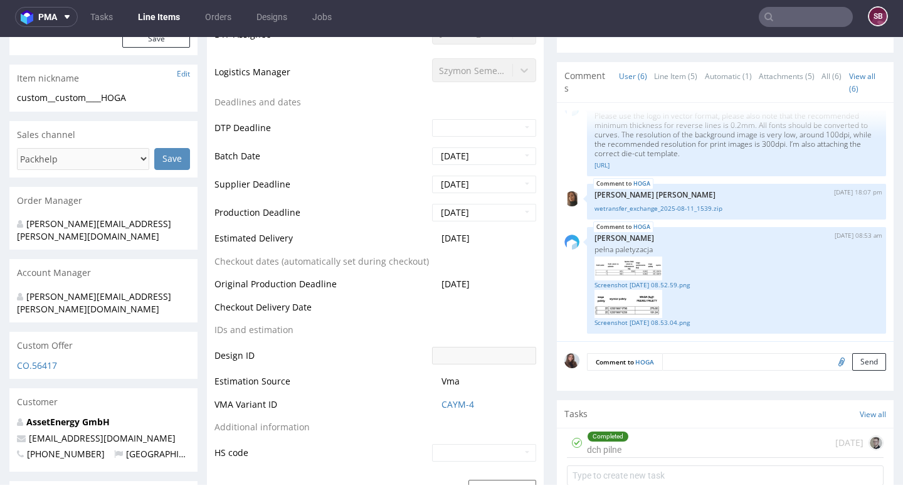
scroll to position [424, 0]
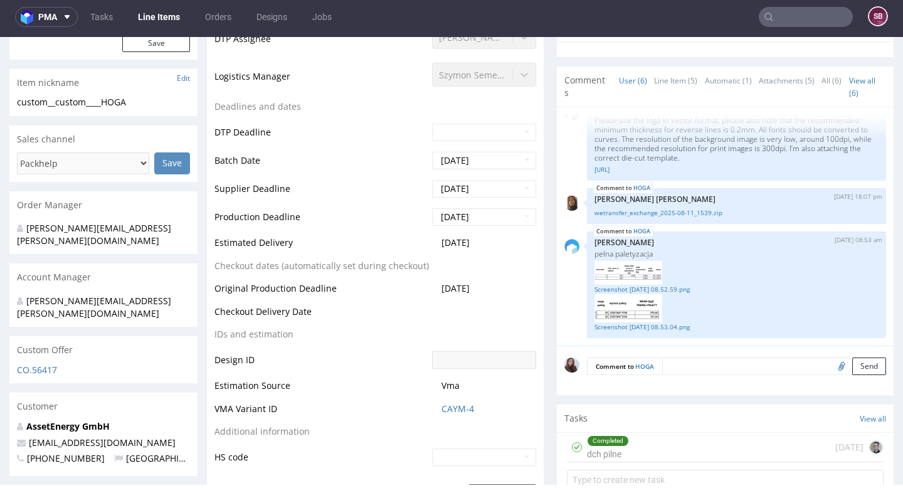
click at [627, 432] on div "Completed dch pilne 23 days ago" at bounding box center [725, 446] width 317 height 29
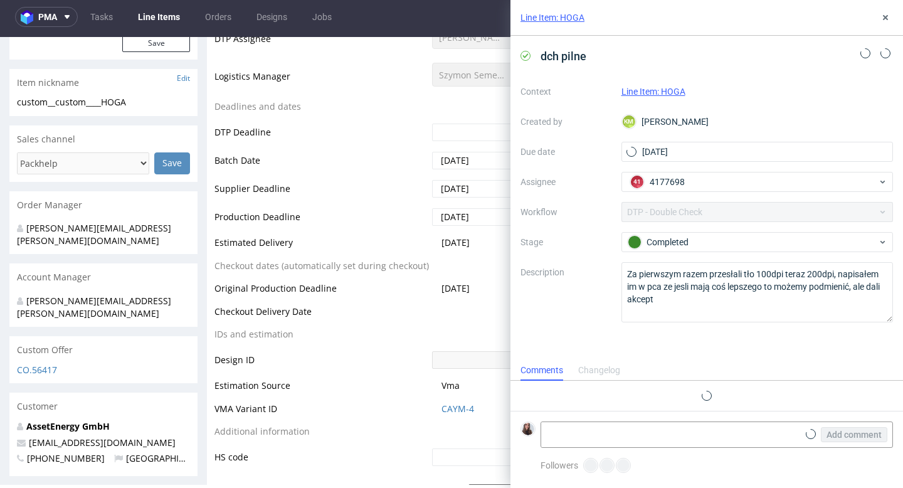
scroll to position [10, 0]
click at [882, 17] on icon at bounding box center [885, 18] width 10 height 10
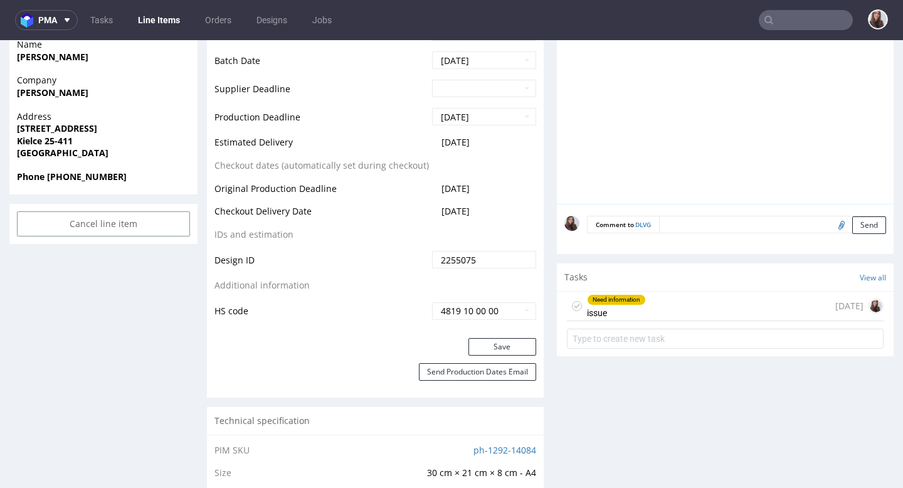
scroll to position [569, 0]
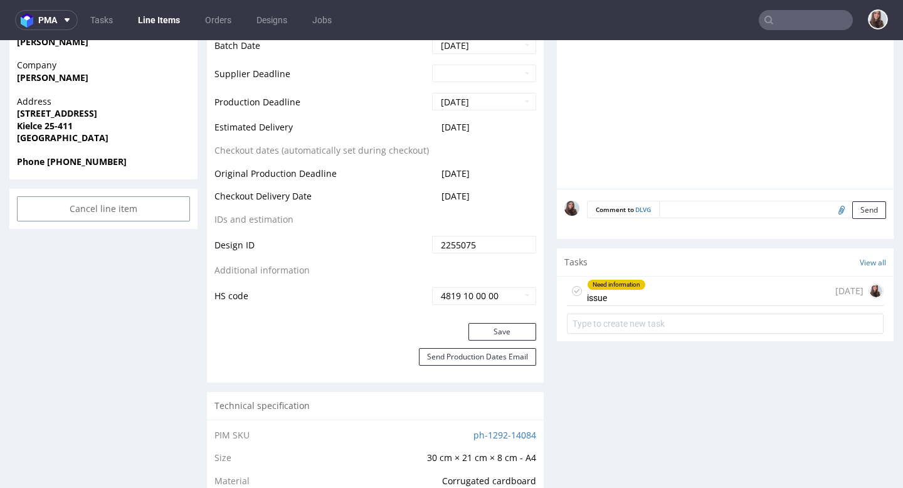
click at [629, 288] on div "Need information" at bounding box center [616, 285] width 58 height 10
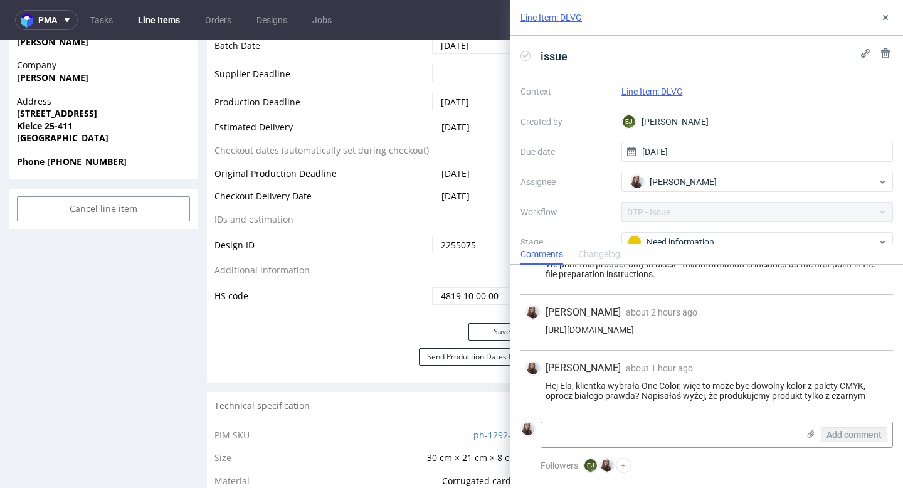
scroll to position [41, 0]
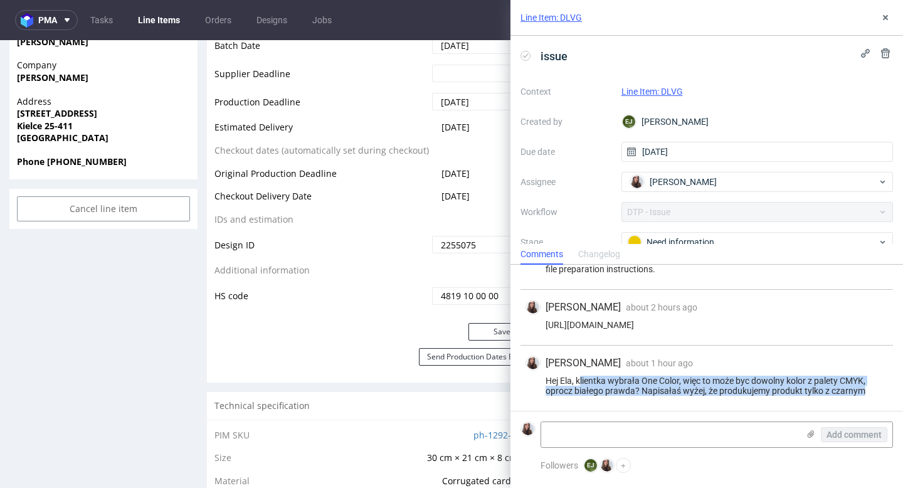
drag, startPoint x: 579, startPoint y: 380, endPoint x: 875, endPoint y: 395, distance: 296.9
click at [875, 395] on div "Sandra Beśka about 1 hour ago 4th Sep 2025, 09:46 Hej Ela, klientka wybrała One…" at bounding box center [706, 377] width 372 height 65
copy div "lientka wybrała One Color, więc to może byc dowolny kolor z palety CMYK, oprocz…"
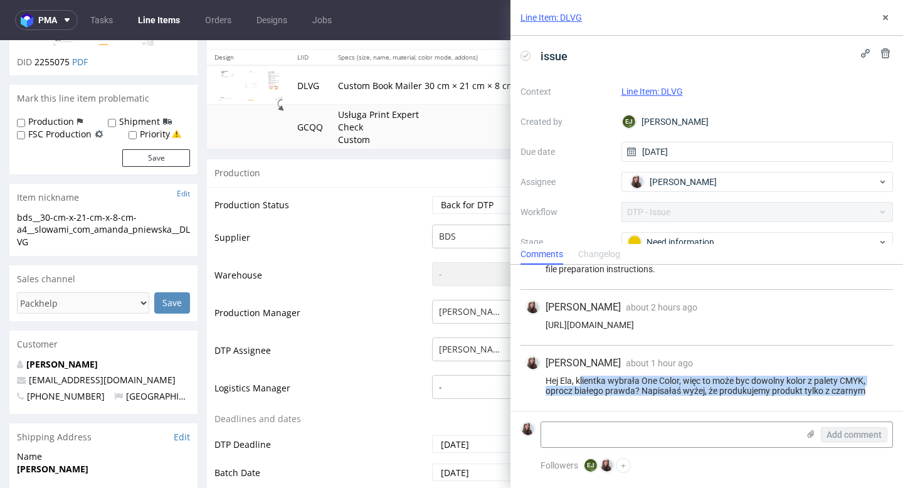
scroll to position [0, 0]
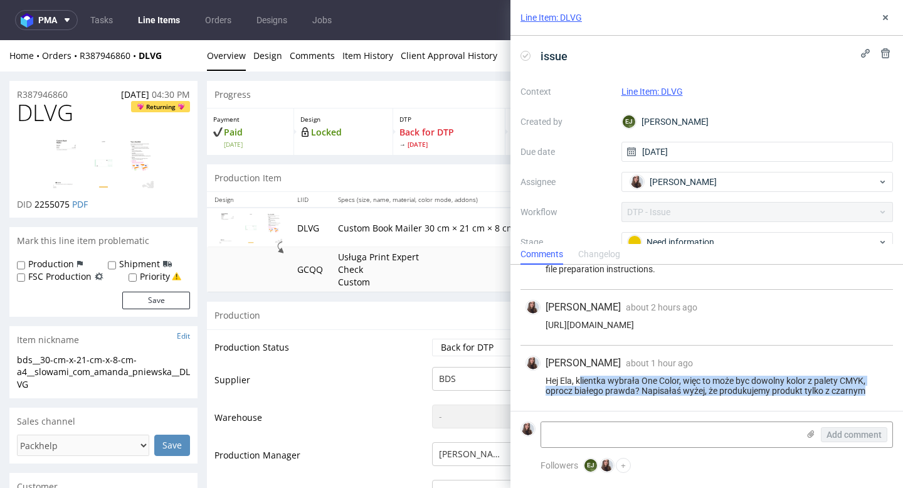
drag, startPoint x: 857, startPoint y: 320, endPoint x: 541, endPoint y: 328, distance: 316.6
click at [541, 328] on div "https://app-eu1.hubspot.com/contacts/25600958/record/0-5/220813957312/" at bounding box center [706, 325] width 362 height 10
copy div "https://app-eu1.hubspot.com/contacts/25600958/record/0-5/220813957312/"
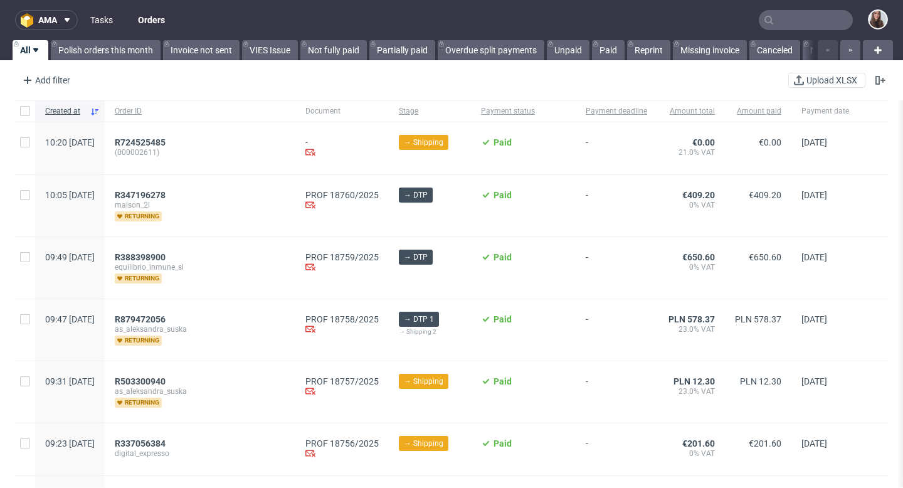
click at [109, 18] on link "Tasks" at bounding box center [102, 20] width 38 height 20
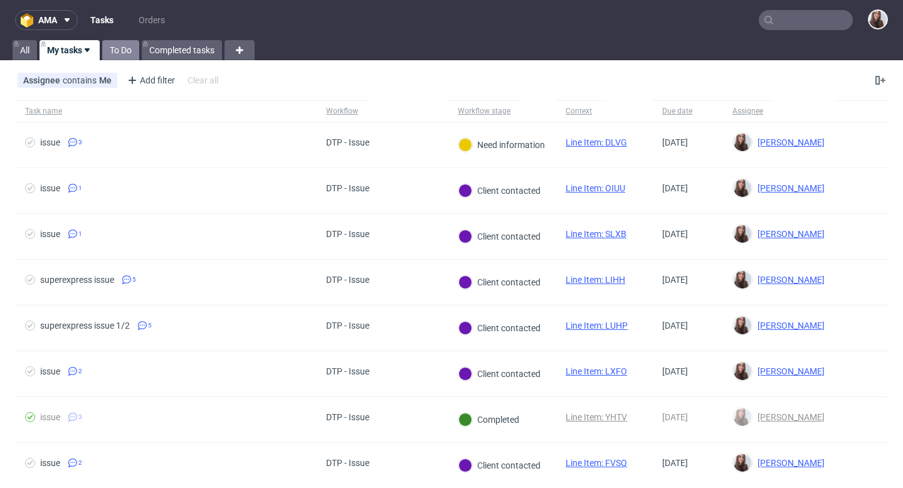
click at [117, 52] on link "To Do" at bounding box center [120, 50] width 37 height 20
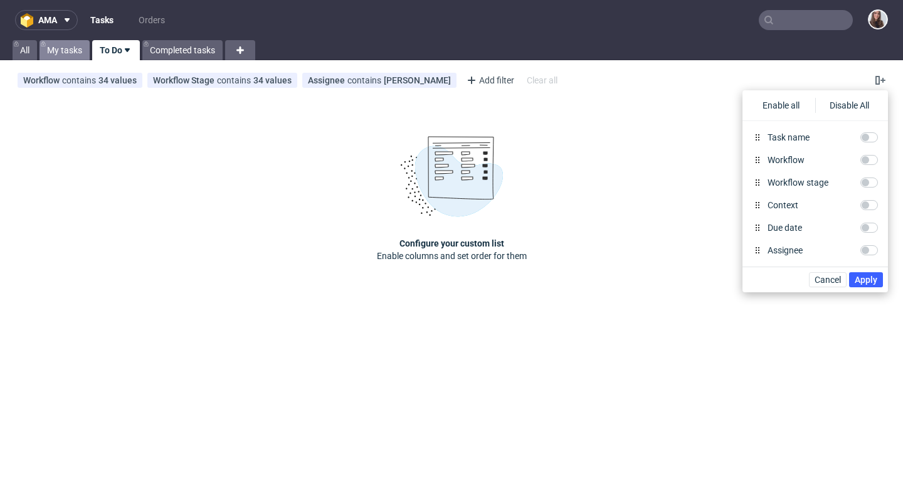
click at [81, 48] on link "My tasks" at bounding box center [64, 50] width 50 height 20
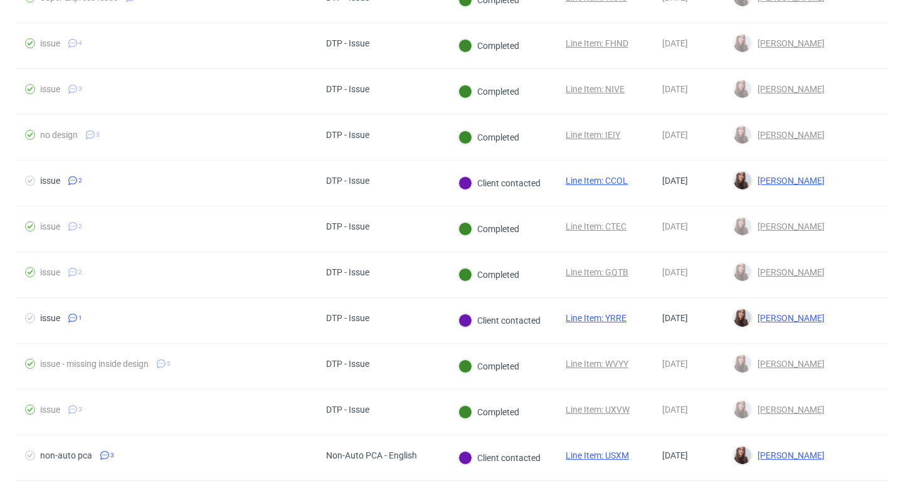
scroll to position [1047, 0]
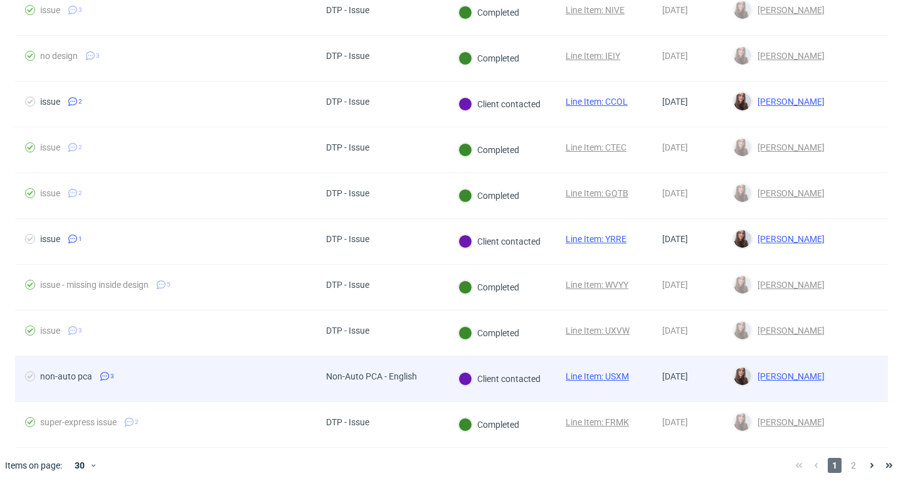
click at [413, 375] on div "Non-Auto PCA - English" at bounding box center [371, 376] width 91 height 10
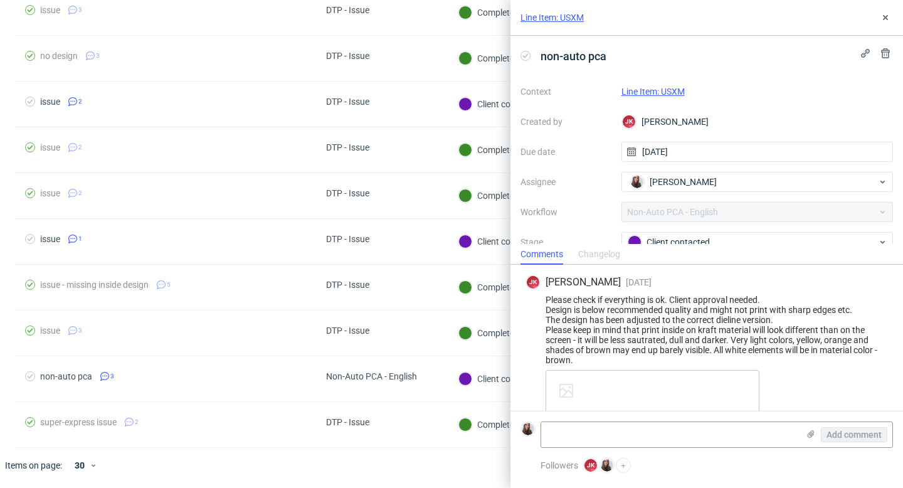
click at [678, 91] on link "Line Item: USXM" at bounding box center [652, 91] width 63 height 10
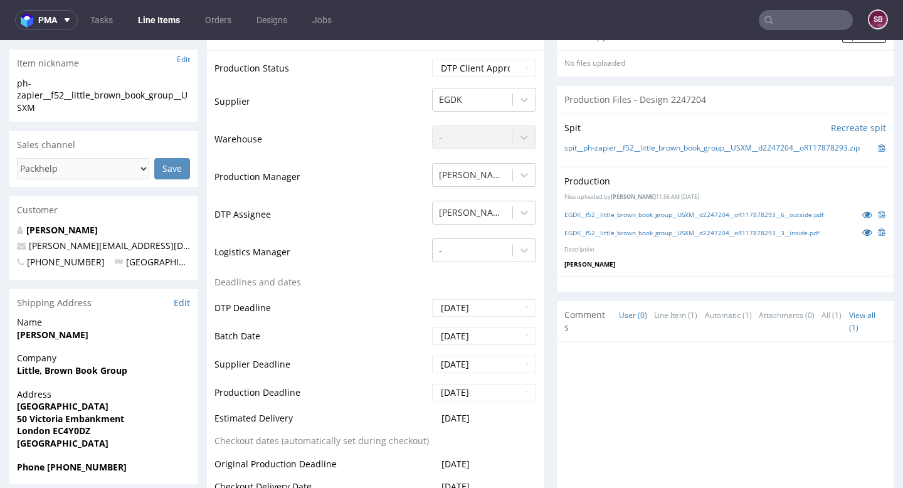
scroll to position [285, 0]
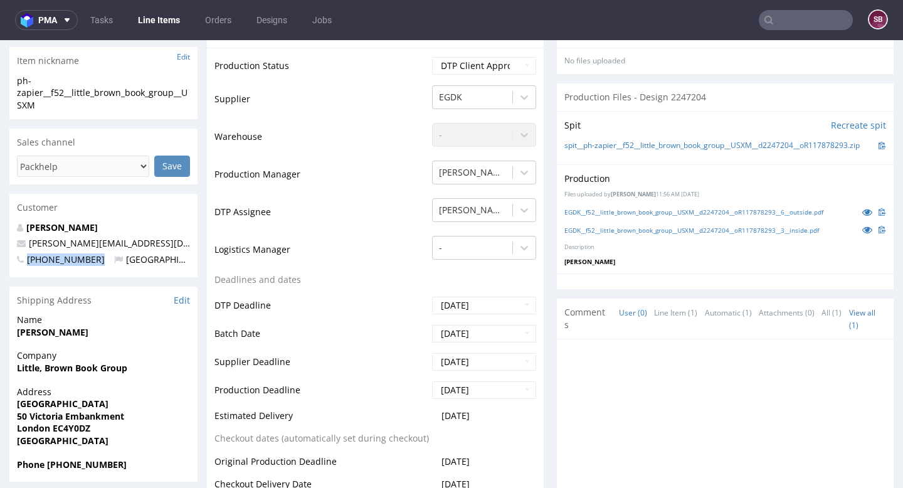
drag, startPoint x: 95, startPoint y: 257, endPoint x: 28, endPoint y: 260, distance: 67.1
click at [28, 260] on p "[PHONE_NUMBER] [GEOGRAPHIC_DATA]" at bounding box center [103, 259] width 173 height 13
copy span "[PHONE_NUMBER]"
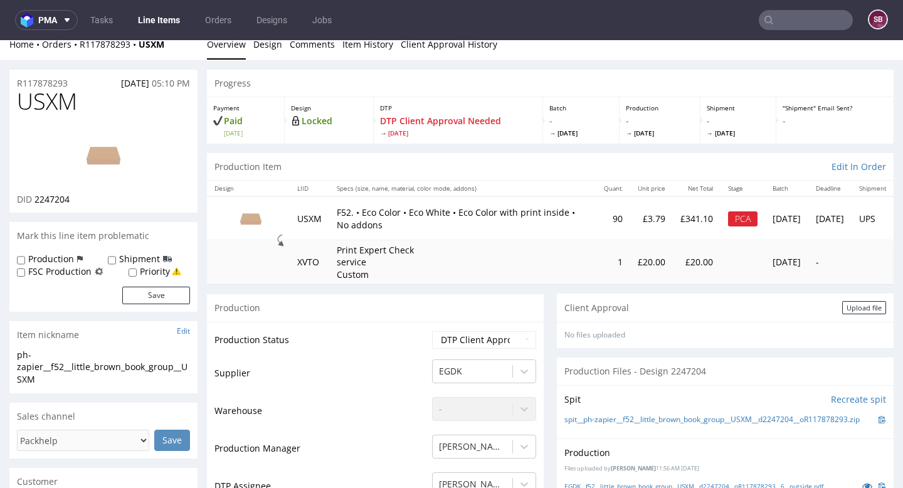
scroll to position [0, 0]
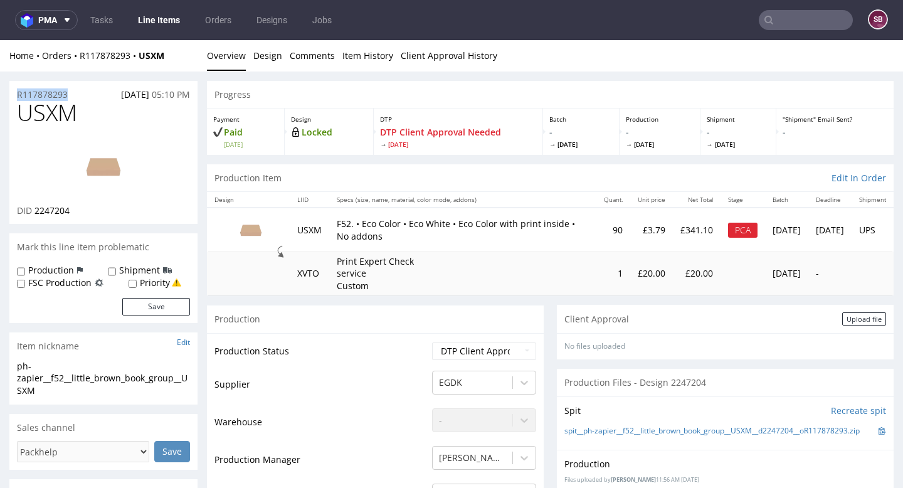
drag, startPoint x: 71, startPoint y: 95, endPoint x: 14, endPoint y: 93, distance: 57.0
click at [14, 93] on div "R117878293 07.08.2025 05:10 PM" at bounding box center [103, 91] width 188 height 20
copy p "R117878293"
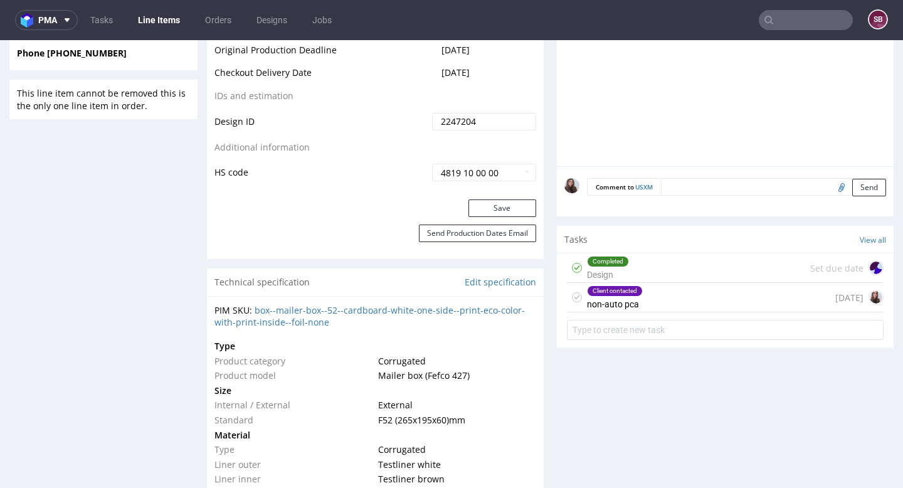
scroll to position [697, 0]
click at [627, 306] on div "Client contacted non-auto pca" at bounding box center [615, 296] width 56 height 29
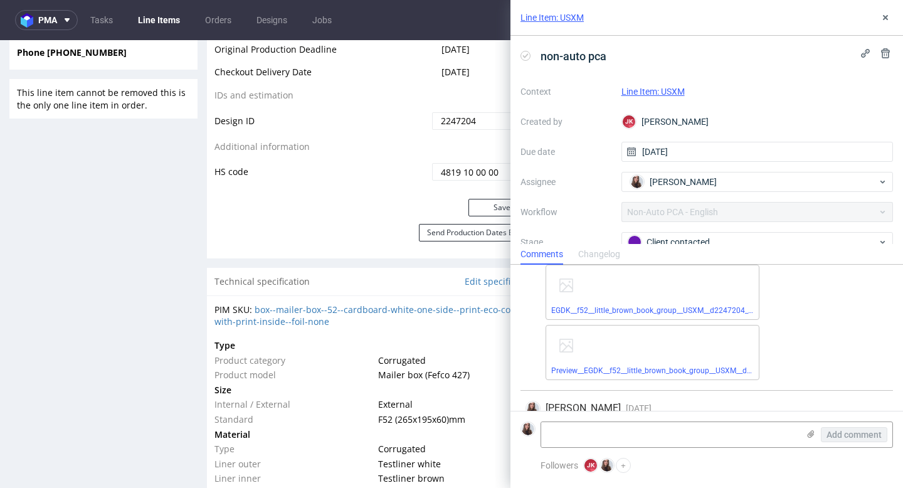
scroll to position [41, 0]
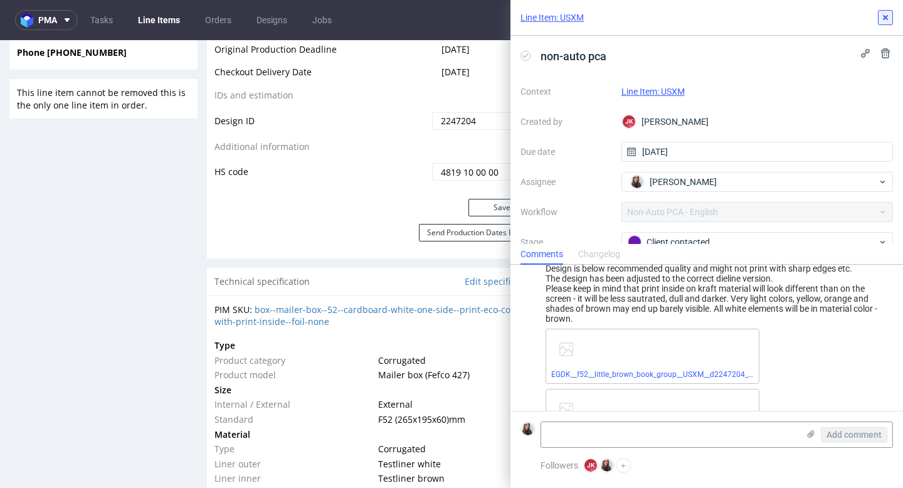
click at [884, 19] on icon at bounding box center [885, 18] width 10 height 10
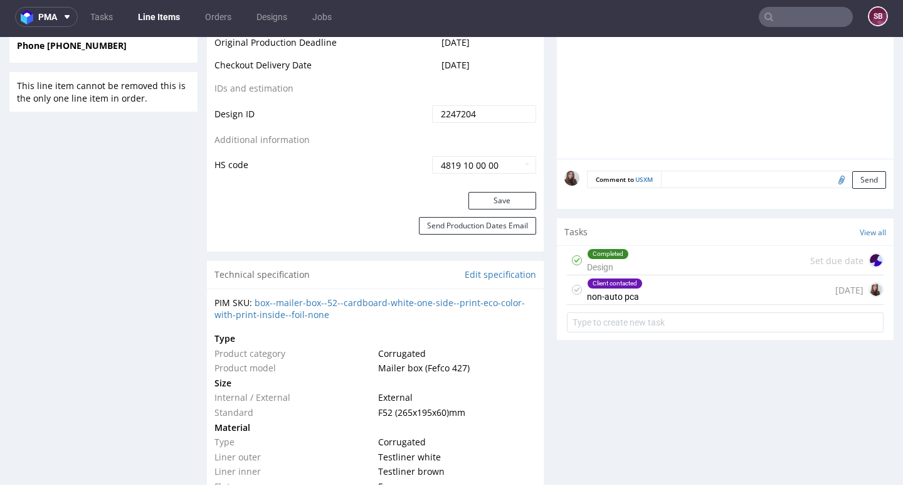
scroll to position [703, 0]
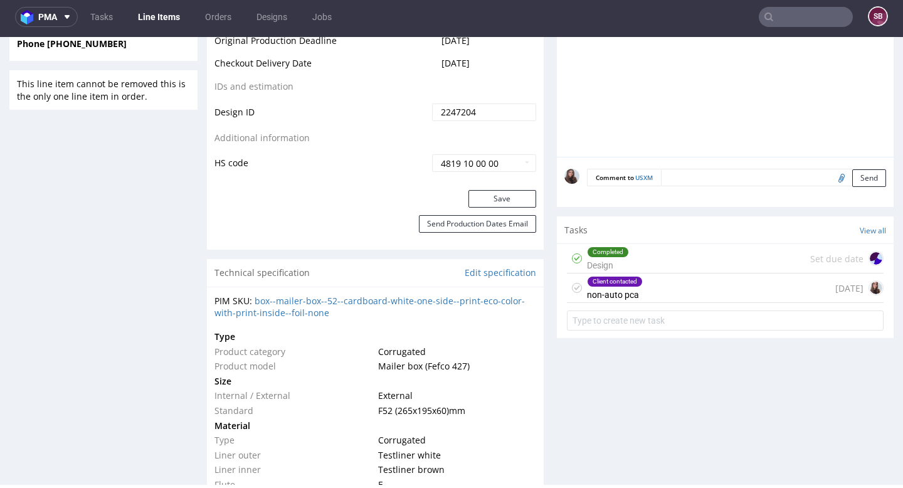
click at [672, 291] on div "Client contacted non-auto pca 15 days ago" at bounding box center [725, 287] width 317 height 29
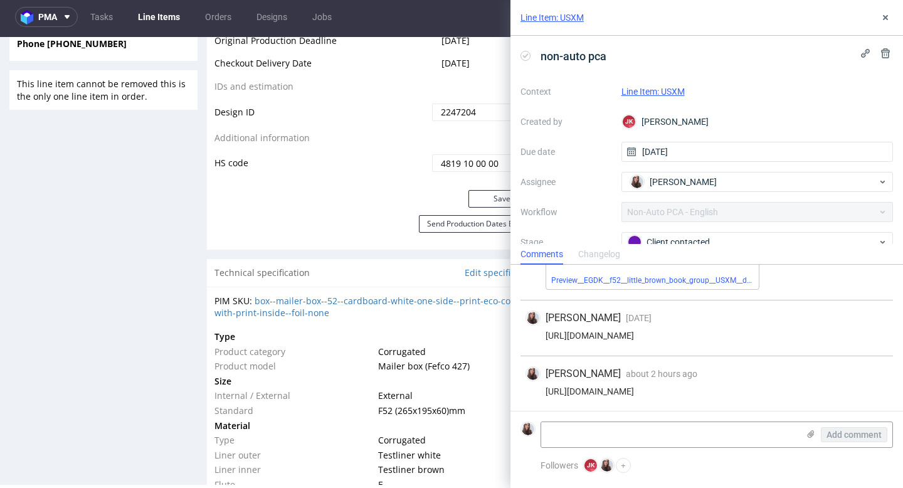
scroll to position [256, 0]
drag, startPoint x: 854, startPoint y: 385, endPoint x: 718, endPoint y: 385, distance: 136.6
click at [718, 385] on div "https://app-eu1.hubspot.com/contacts/25600958/record/0-5/220205026519/" at bounding box center [706, 390] width 362 height 10
click at [861, 386] on div "https://app-eu1.hubspot.com/contacts/25600958/record/0-5/220205026519/" at bounding box center [706, 390] width 362 height 10
drag, startPoint x: 859, startPoint y: 387, endPoint x: 542, endPoint y: 389, distance: 316.5
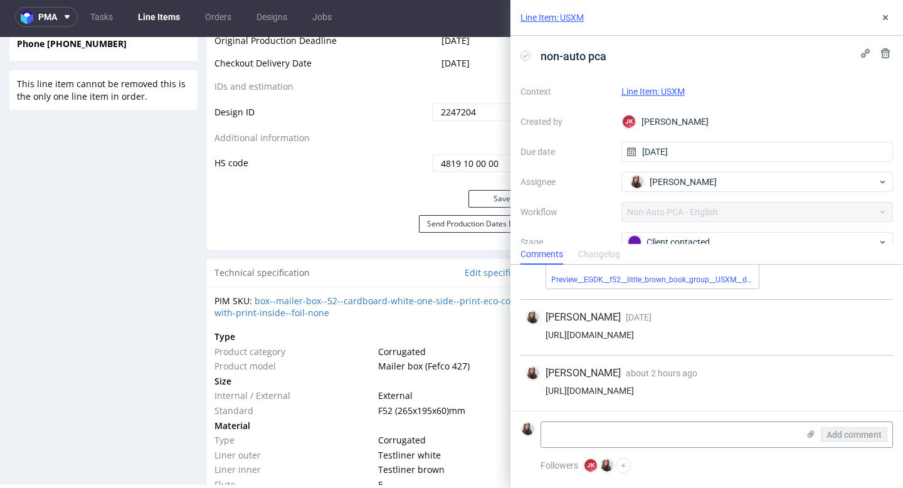
click at [542, 389] on div "https://app-eu1.hubspot.com/contacts/25600958/record/0-5/220205026519/" at bounding box center [706, 390] width 362 height 10
copy div "https://app-eu1.hubspot.com/contacts/25600958/record/0-5/220205026519/"
drag, startPoint x: 856, startPoint y: 335, endPoint x: 524, endPoint y: 335, distance: 331.6
click at [524, 335] on div "Sandra Beśka 15 days ago 20th Aug 2025, 14:28 https://app-eu1.hubspot.com/conta…" at bounding box center [706, 328] width 372 height 56
copy div "https://app-eu1.hubspot.com/contacts/25600958/record/0-5/210143042759/"
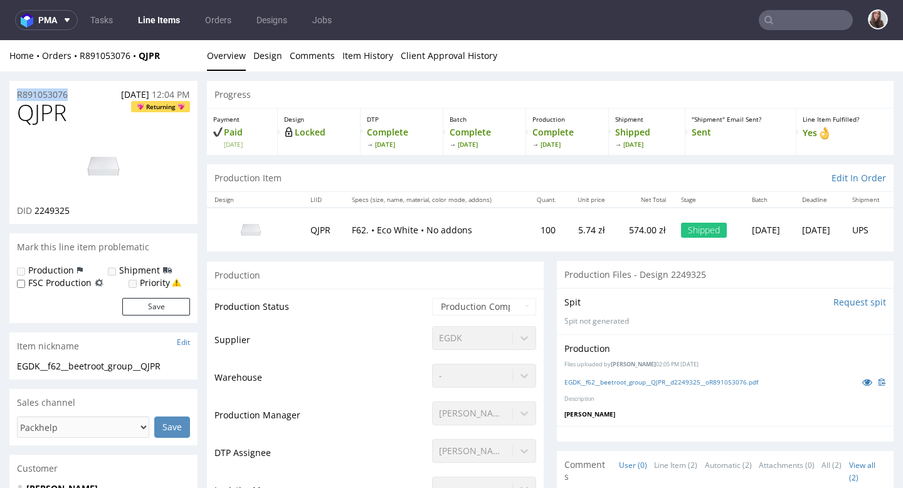
drag, startPoint x: 80, startPoint y: 92, endPoint x: 11, endPoint y: 92, distance: 69.6
click at [11, 92] on div "R891053076 14.08.2025 12:04 PM" at bounding box center [103, 91] width 188 height 20
copy p "R891053076"
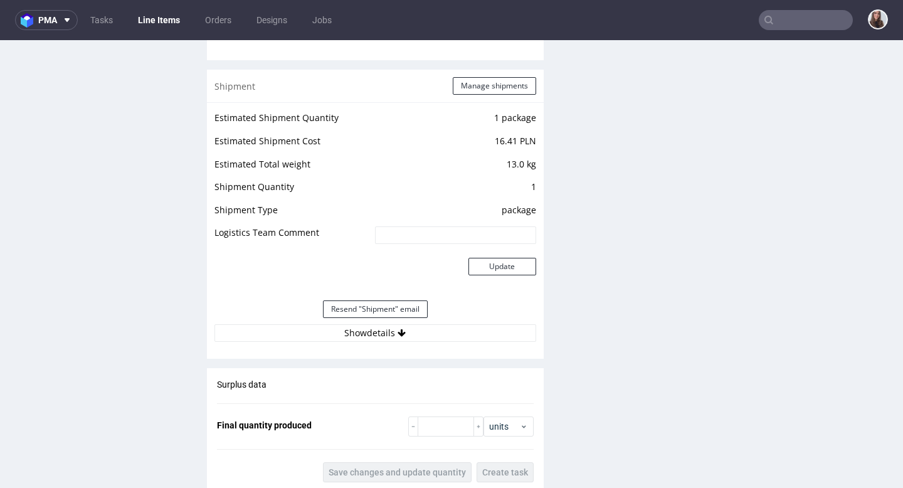
scroll to position [1185, 0]
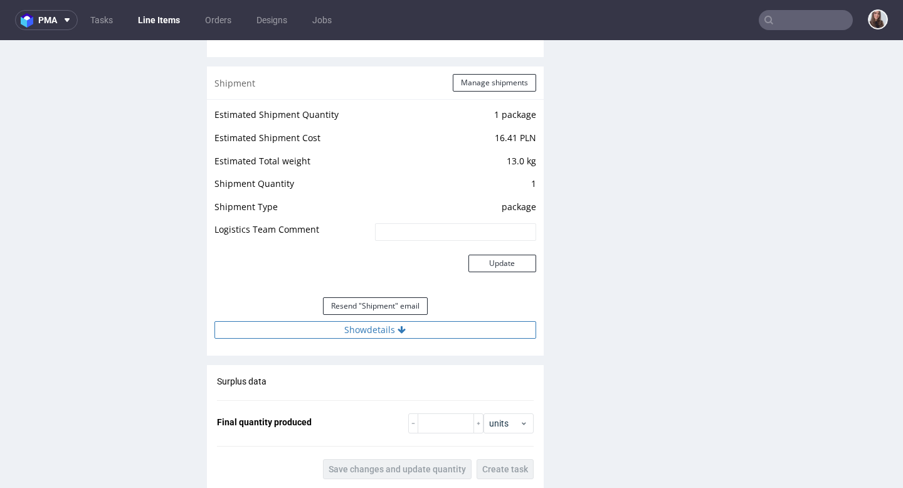
click at [373, 330] on button "Show details" at bounding box center [375, 330] width 322 height 18
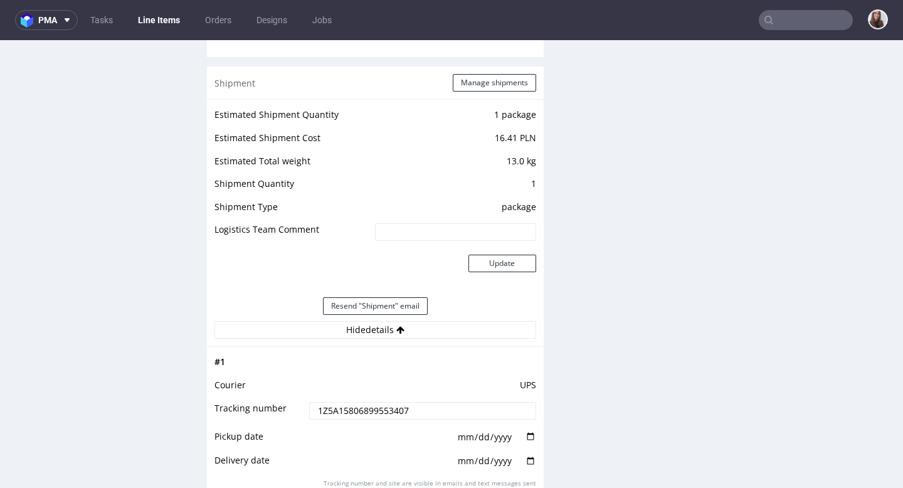
drag, startPoint x: 416, startPoint y: 412, endPoint x: 313, endPoint y: 409, distance: 102.8
click at [313, 409] on input "1Z5A15806899553407" at bounding box center [422, 411] width 226 height 18
click at [416, 414] on input "1Z5A15806899553407" at bounding box center [422, 411] width 226 height 18
drag, startPoint x: 416, startPoint y: 413, endPoint x: 316, endPoint y: 412, distance: 99.7
click at [316, 412] on input "1Z5A15806899553407" at bounding box center [422, 411] width 226 height 18
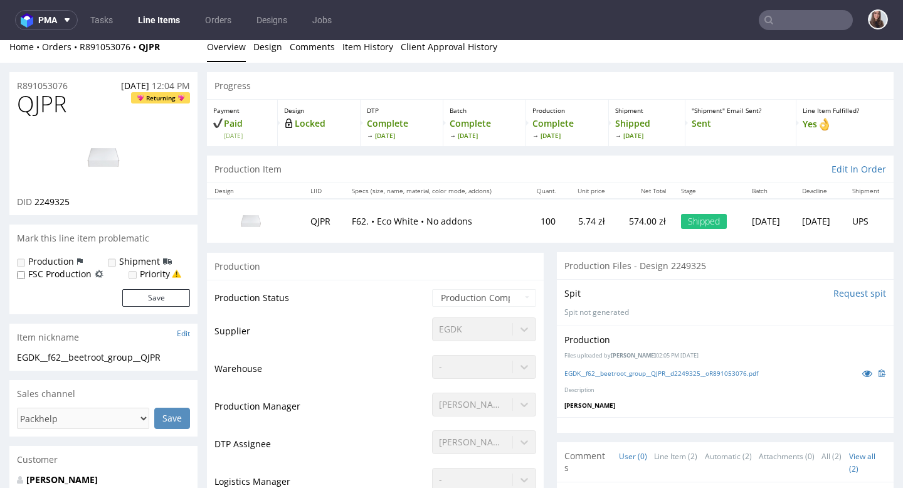
scroll to position [0, 0]
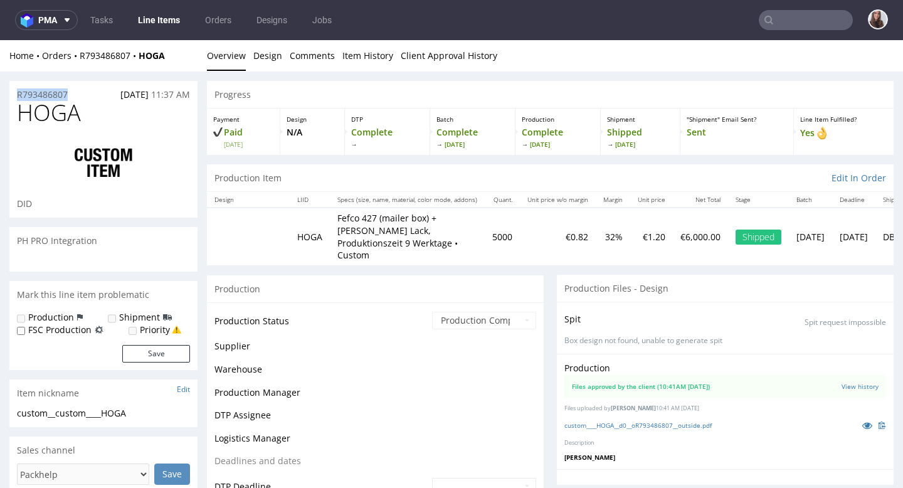
scroll to position [161, 0]
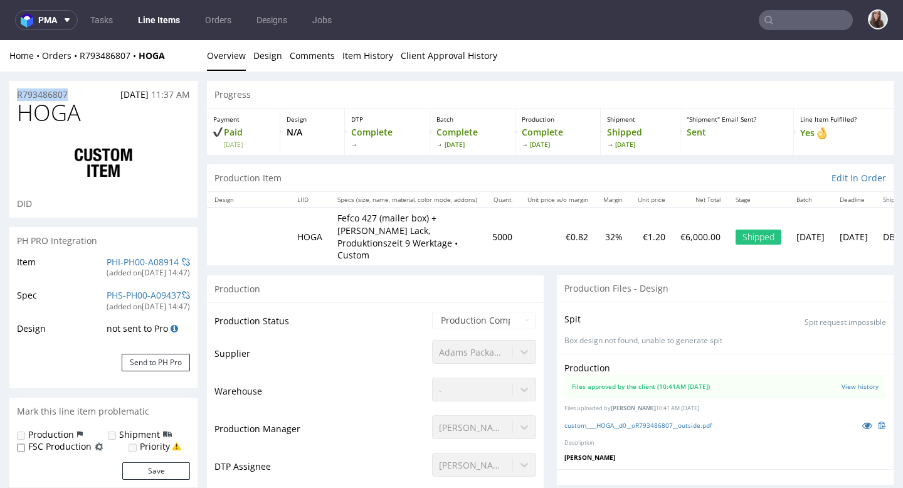
drag, startPoint x: 76, startPoint y: 94, endPoint x: 12, endPoint y: 92, distance: 64.0
click at [12, 92] on div "R793486807 [DATE] 11:37 AM" at bounding box center [103, 91] width 188 height 20
click at [92, 93] on div "R793486807 [DATE] 11:37 AM" at bounding box center [103, 91] width 188 height 20
drag, startPoint x: 83, startPoint y: 93, endPoint x: 16, endPoint y: 92, distance: 67.1
click at [16, 92] on div "R793486807 11.08.2025 11:37 AM" at bounding box center [103, 91] width 188 height 20
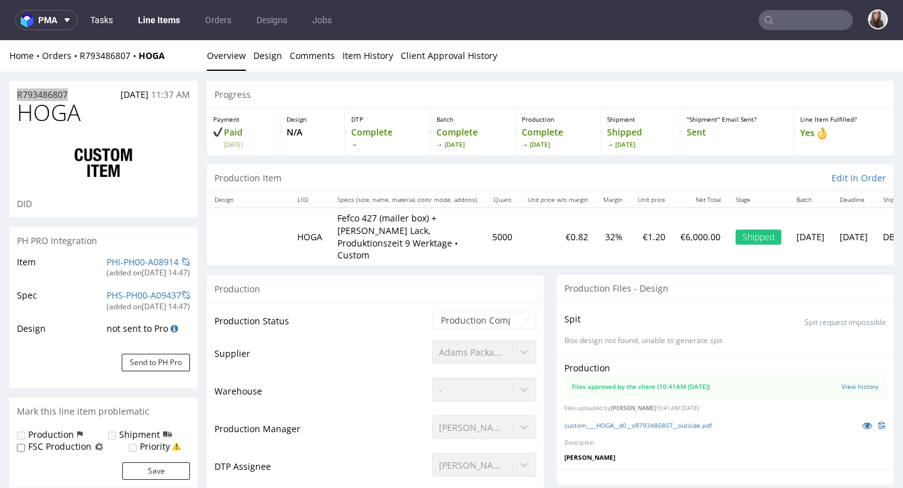
click at [100, 21] on link "Tasks" at bounding box center [102, 20] width 38 height 20
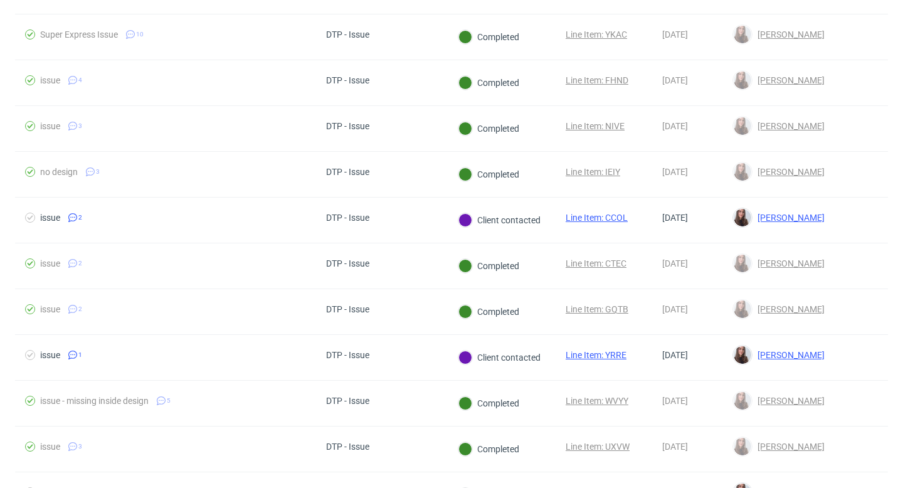
scroll to position [1047, 0]
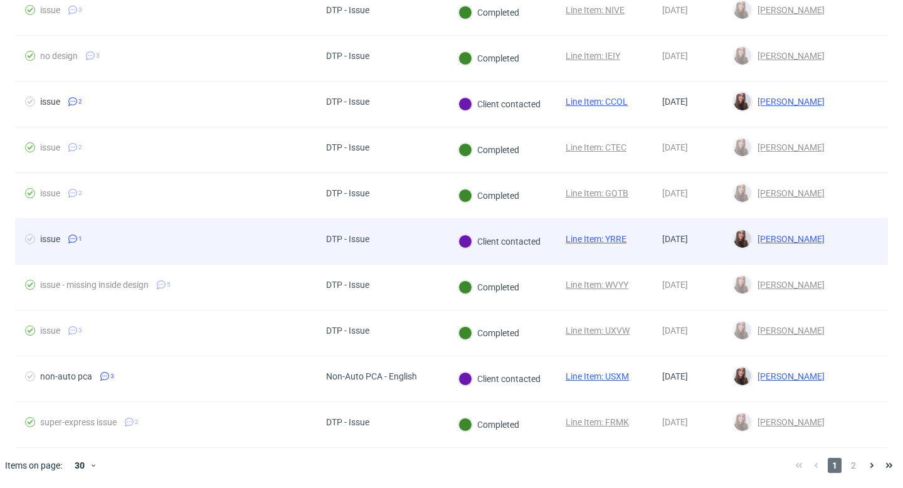
click at [287, 236] on span "issue 1" at bounding box center [165, 241] width 281 height 15
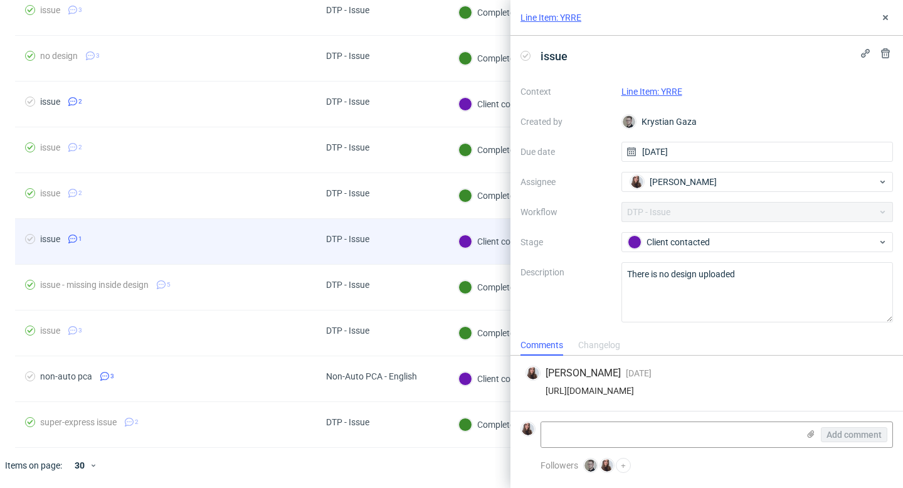
click at [298, 239] on span "issue 1" at bounding box center [165, 241] width 281 height 15
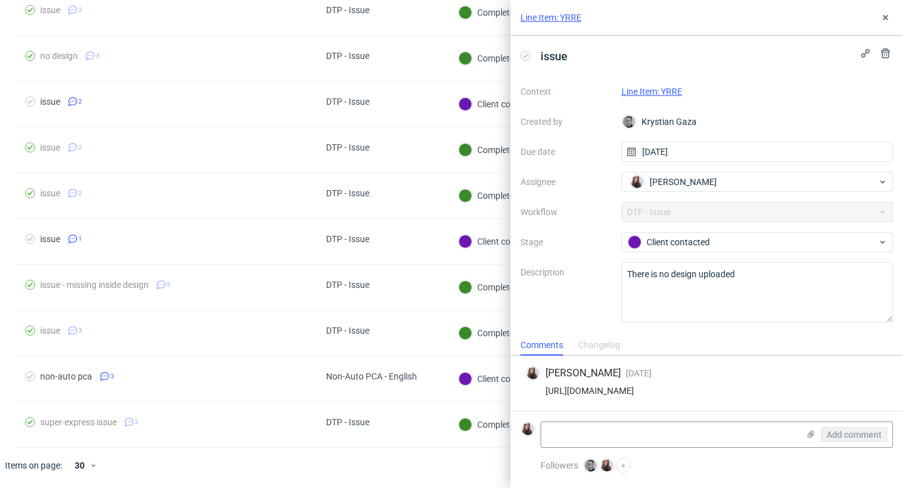
drag, startPoint x: 851, startPoint y: 385, endPoint x: 543, endPoint y: 389, distance: 307.8
click at [543, 389] on div "https://app-eu1.hubspot.com/contacts/25600958/record/0-5/211335535813/" at bounding box center [706, 390] width 362 height 10
copy div "https://app-eu1.hubspot.com/contacts/25600958/record/0-5/211335535813/"
click at [657, 89] on link "Line Item: YRRE" at bounding box center [651, 91] width 61 height 10
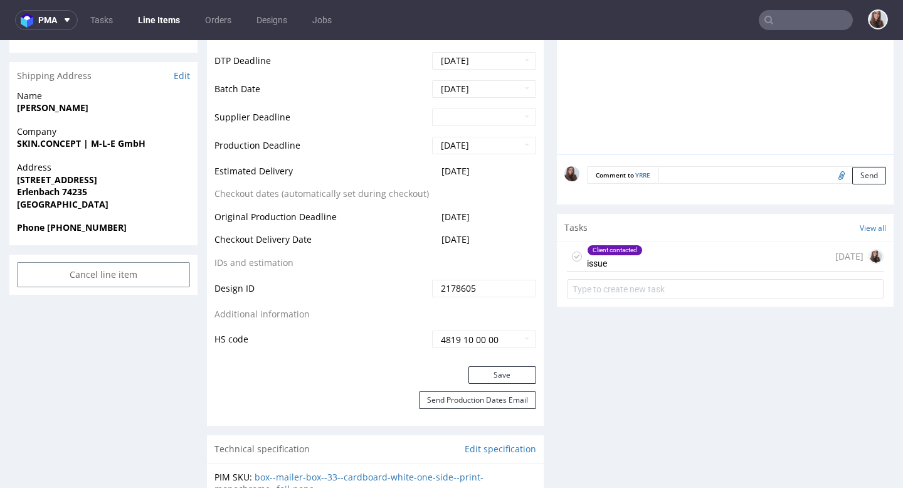
scroll to position [543, 0]
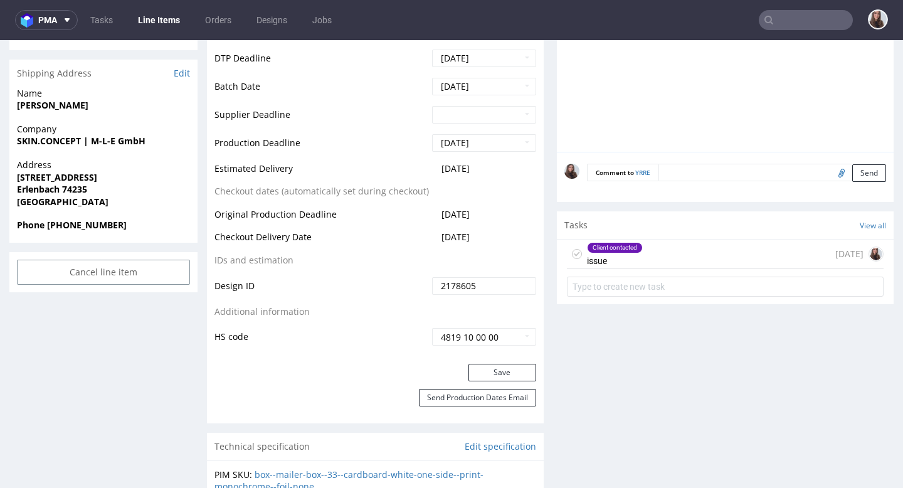
click at [679, 263] on div "Client contacted issue 14 days ago" at bounding box center [725, 253] width 317 height 29
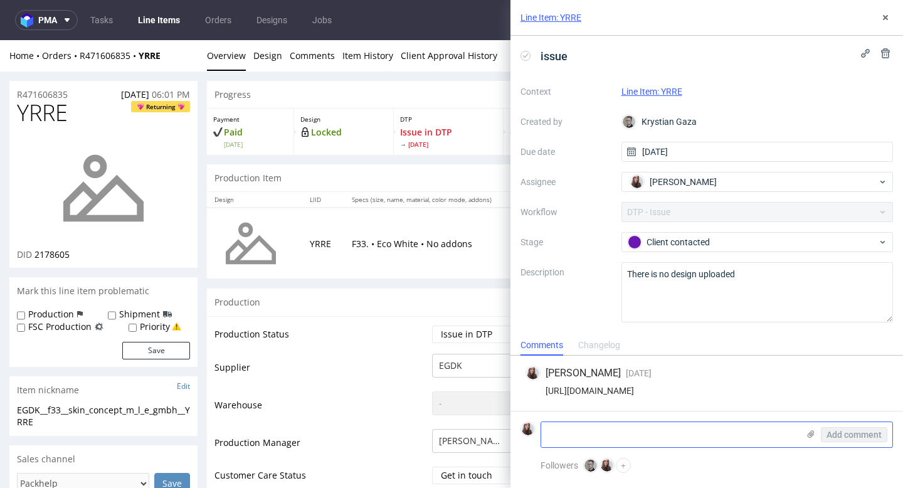
click at [656, 429] on textarea at bounding box center [669, 434] width 257 height 25
type textarea "n"
type textarea "T"
click at [669, 432] on textarea at bounding box center [669, 434] width 257 height 25
paste textarea "Nie ma żadnego projektu."
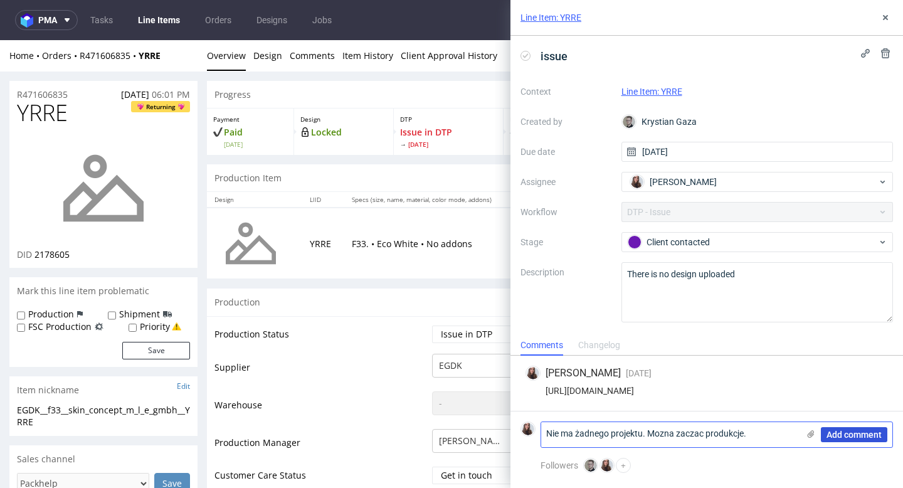
type textarea "Nie ma żadnego projektu. Mozna zaczac produkcje."
click at [834, 437] on span "Add comment" at bounding box center [853, 434] width 55 height 9
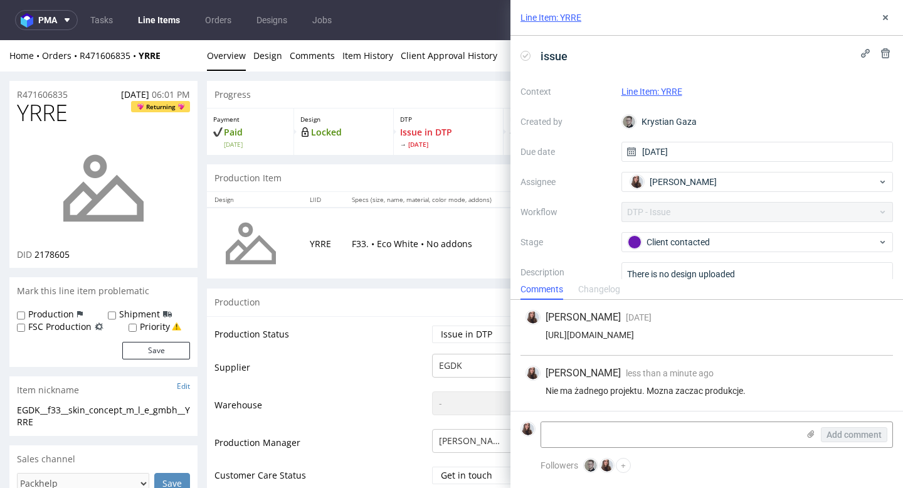
click at [666, 93] on link "Line Item: YRRE" at bounding box center [651, 91] width 61 height 10
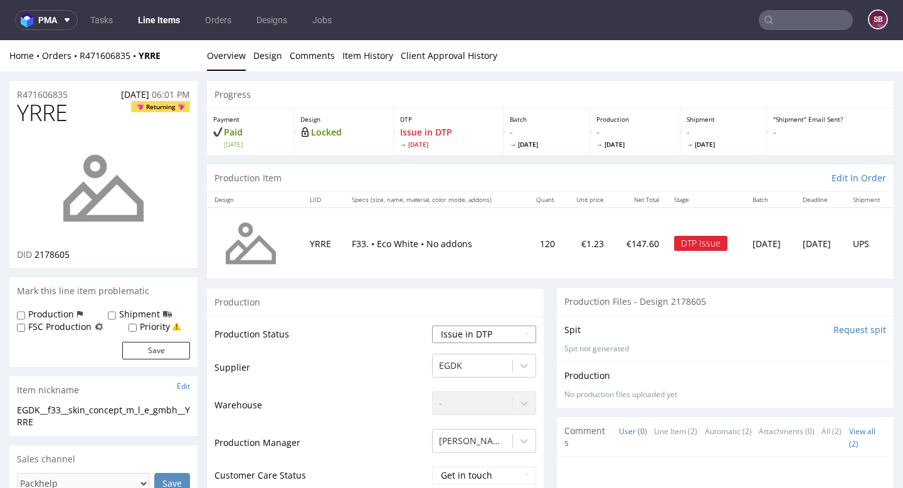
click at [469, 333] on select "Waiting for Artwork Waiting for Diecut Waiting for Mockup Waiting for DTP Waiti…" at bounding box center [484, 334] width 104 height 18
select select "back_for_dtp"
click at [432, 325] on select "Waiting for Artwork Waiting for Diecut Waiting for Mockup Waiting for DTP Waiti…" at bounding box center [484, 334] width 104 height 18
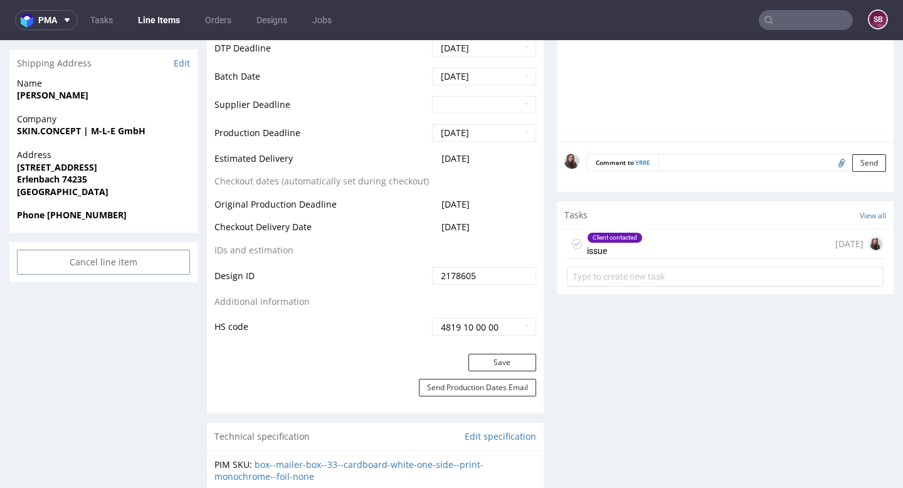
scroll to position [554, 0]
click at [502, 365] on button "Save" at bounding box center [502, 362] width 68 height 18
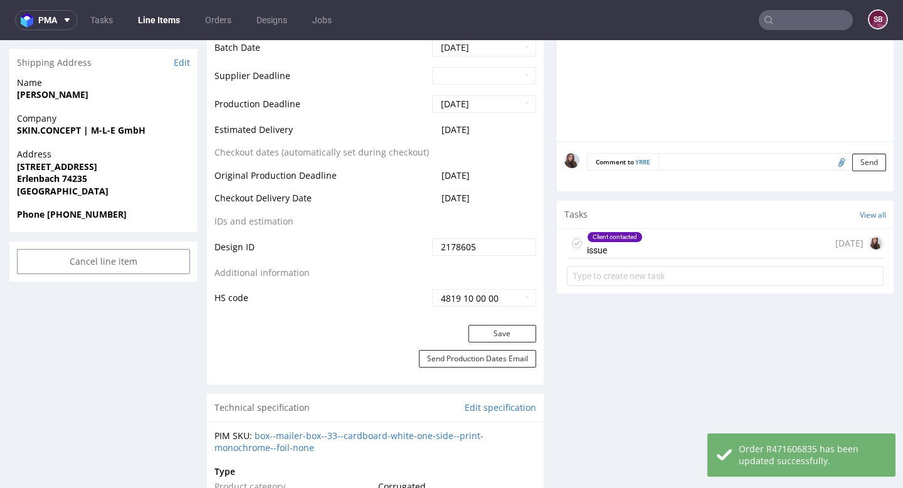
click at [686, 249] on div "Client contacted issue [DATE]" at bounding box center [725, 243] width 317 height 29
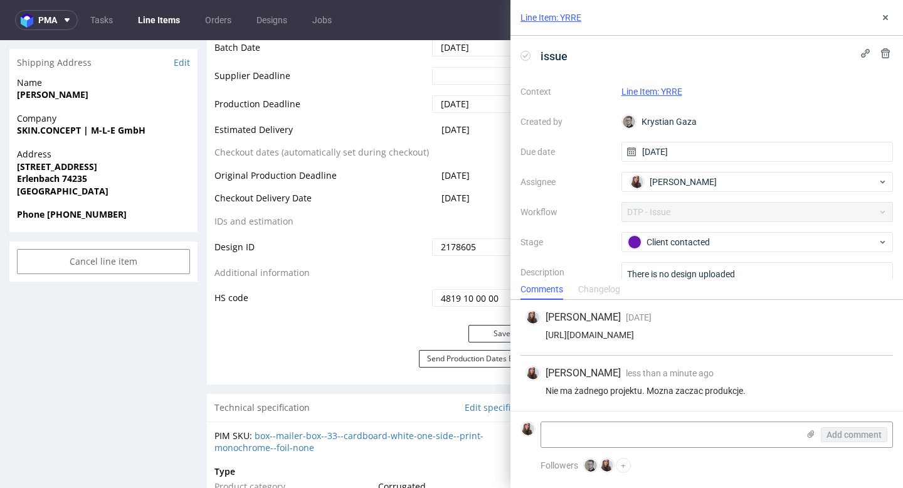
click at [775, 376] on div "[PERSON_NAME] less than a minute ago [DATE] 11:03" at bounding box center [706, 372] width 362 height 15
drag, startPoint x: 769, startPoint y: 387, endPoint x: 605, endPoint y: 385, distance: 164.2
click at [605, 385] on div "Nie ma żadnego projektu. Mozna zaczac produkcje." at bounding box center [706, 390] width 362 height 10
click at [669, 317] on div "[PERSON_NAME] [DATE] [DATE] 10:26" at bounding box center [706, 317] width 362 height 15
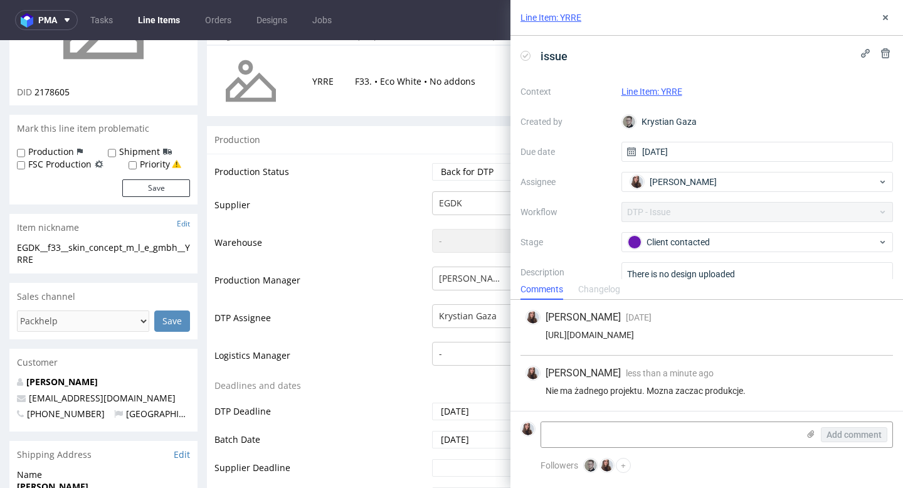
scroll to position [153, 0]
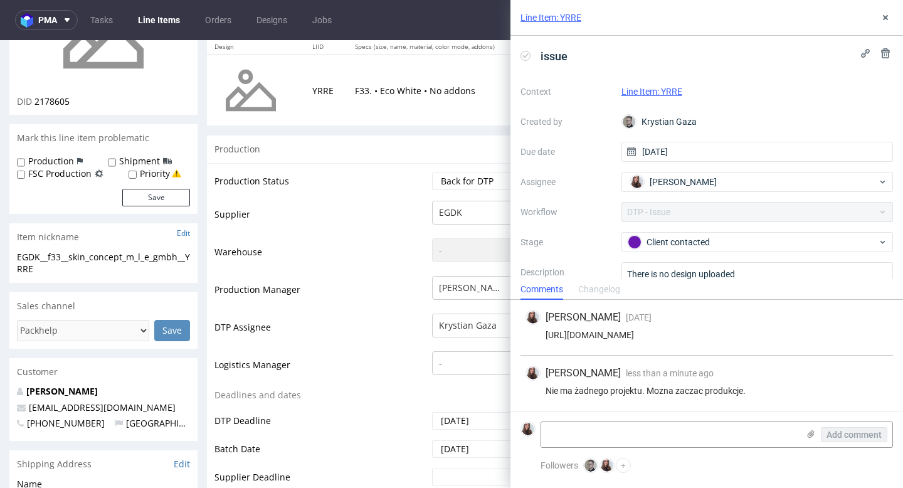
drag, startPoint x: 847, startPoint y: 333, endPoint x: 788, endPoint y: 333, distance: 58.9
click at [788, 333] on div "[URL][DOMAIN_NAME]" at bounding box center [706, 335] width 362 height 10
click at [710, 330] on div "[URL][DOMAIN_NAME]" at bounding box center [706, 335] width 362 height 10
drag, startPoint x: 862, startPoint y: 330, endPoint x: 542, endPoint y: 336, distance: 319.7
click at [542, 336] on div "[URL][DOMAIN_NAME]" at bounding box center [706, 335] width 362 height 10
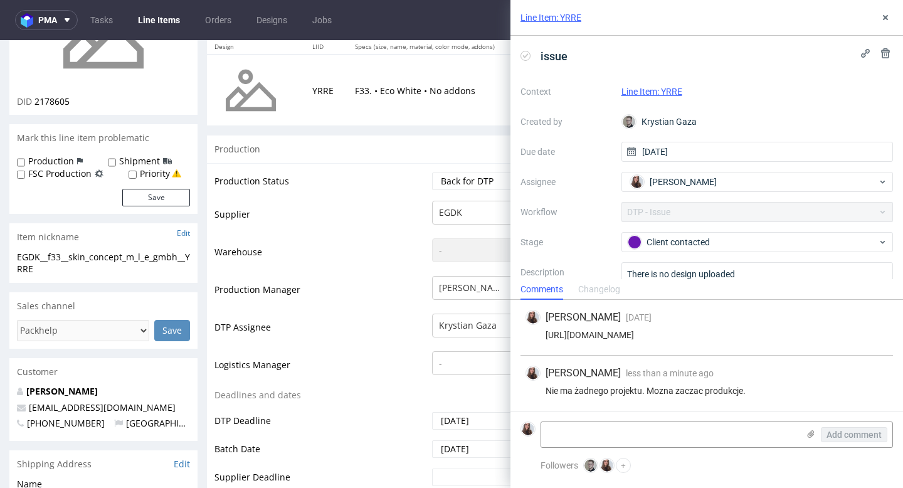
copy div "[URL][DOMAIN_NAME]"
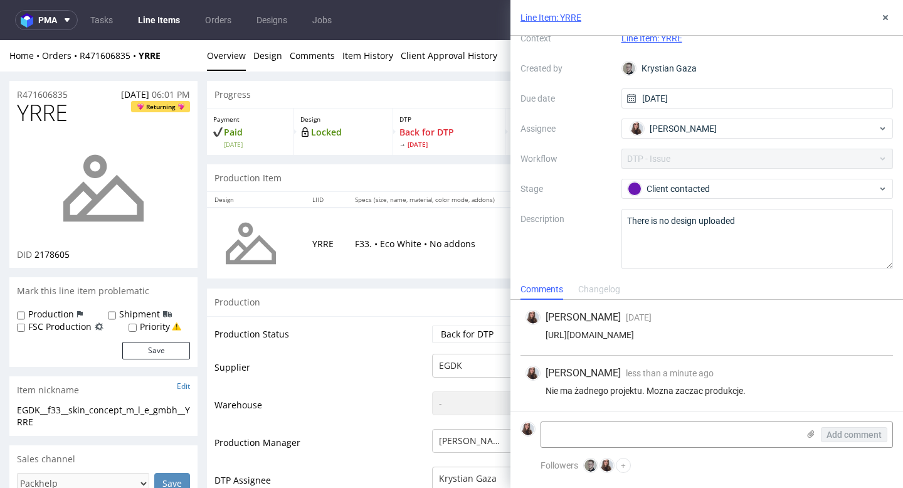
scroll to position [0, 0]
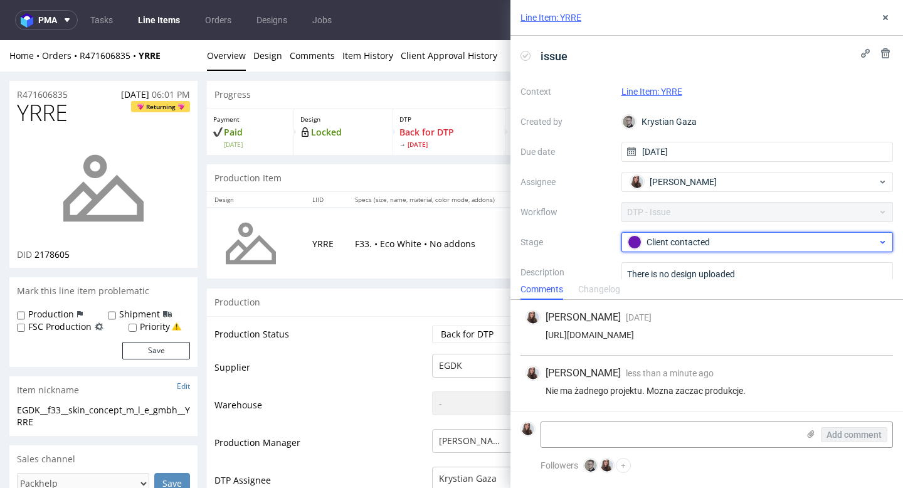
click at [686, 242] on div "Client contacted" at bounding box center [751, 242] width 249 height 14
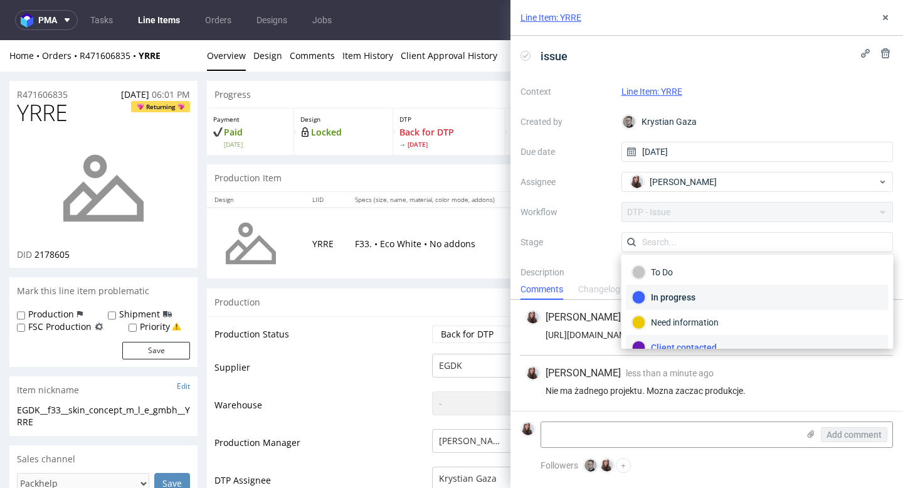
scroll to position [92, 0]
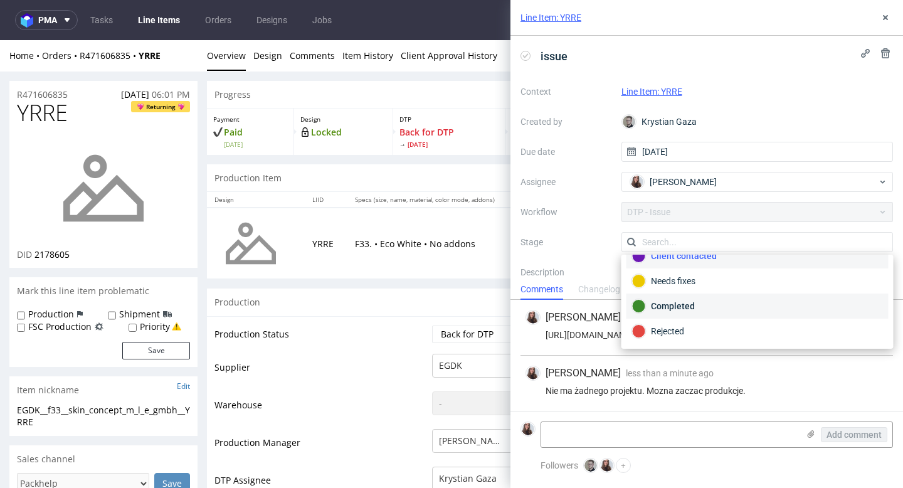
click at [723, 301] on div "Completed" at bounding box center [757, 306] width 251 height 14
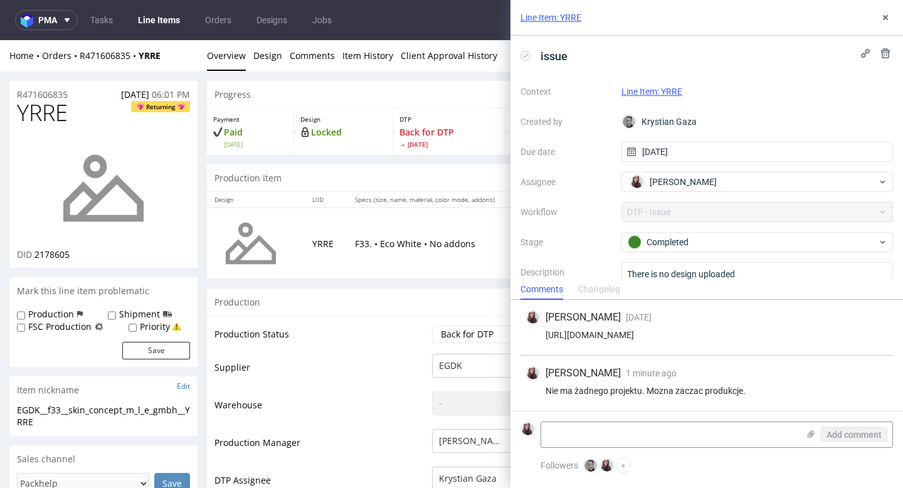
click at [670, 92] on link "Line Item: YRRE" at bounding box center [651, 91] width 61 height 10
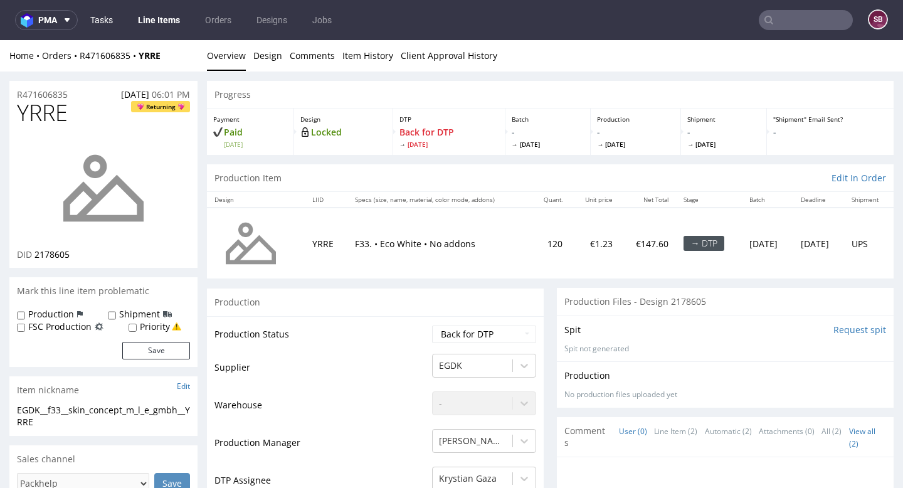
click at [108, 18] on link "Tasks" at bounding box center [102, 20] width 38 height 20
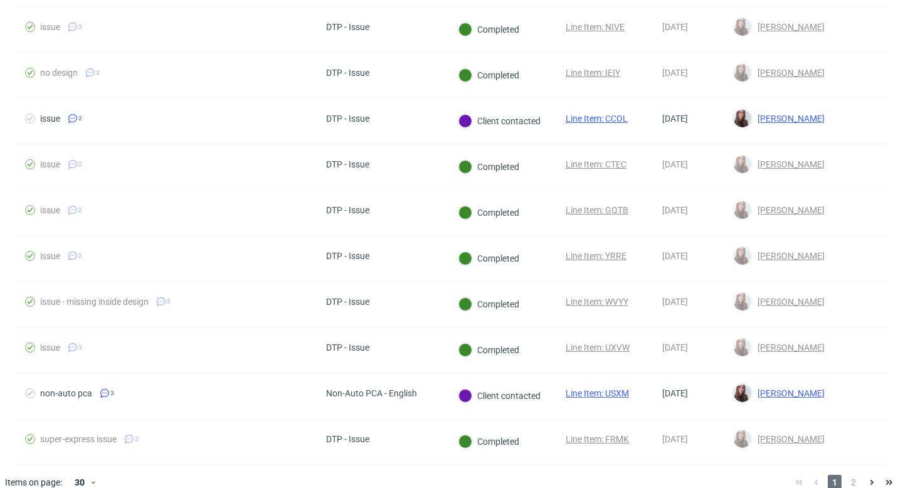
scroll to position [1047, 0]
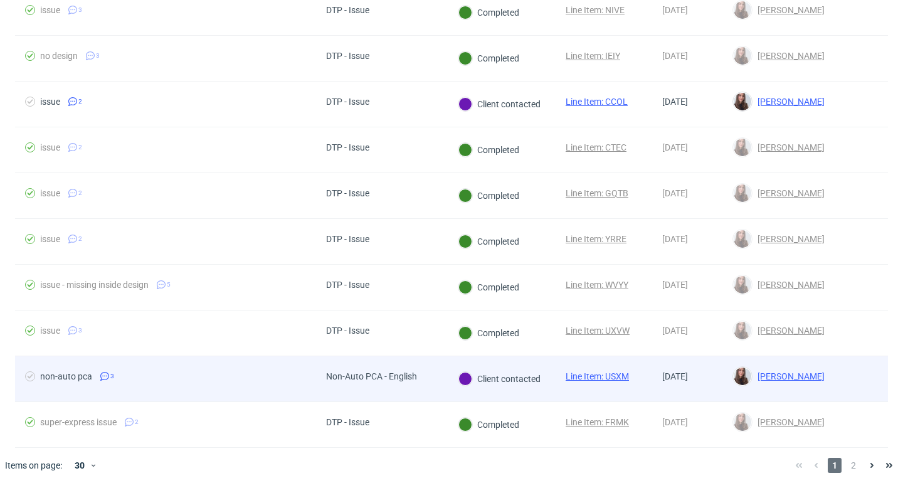
click at [594, 373] on link "Line Item: USXM" at bounding box center [596, 376] width 63 height 10
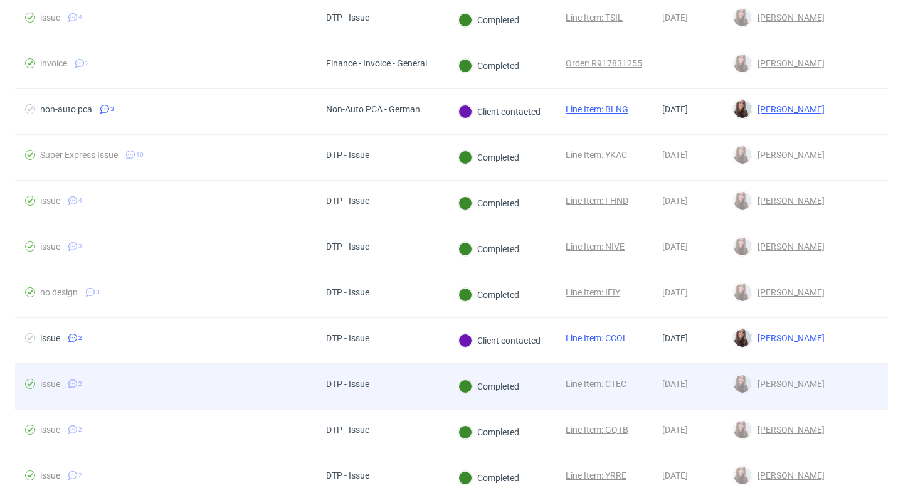
scroll to position [810, 0]
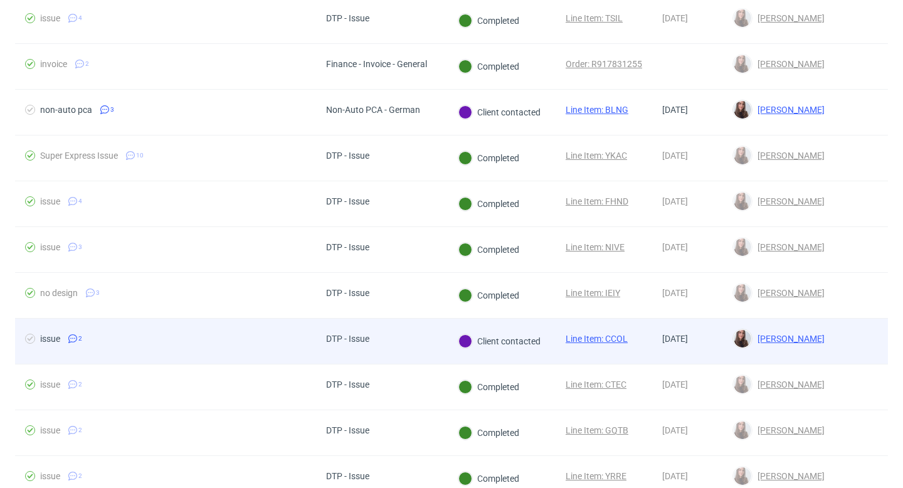
click at [330, 344] on span "DTP - Issue" at bounding box center [347, 340] width 43 height 15
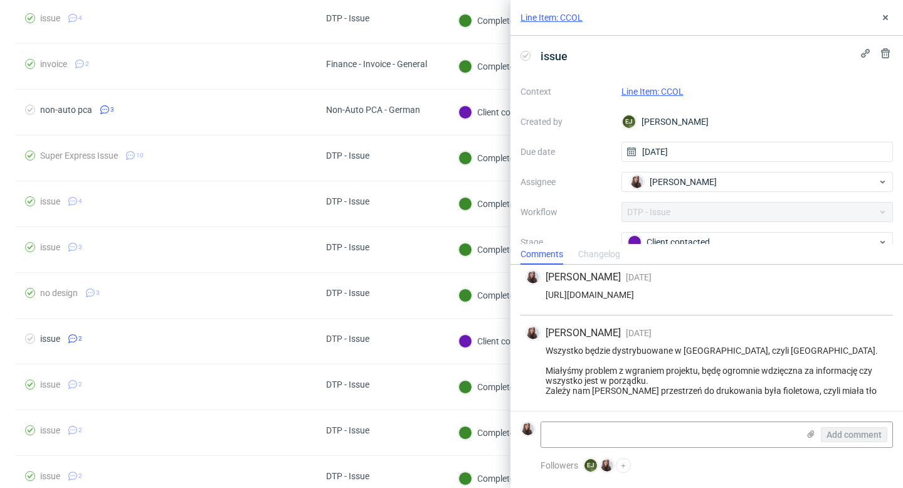
click at [672, 86] on link "Line Item: CCOL" at bounding box center [652, 91] width 62 height 10
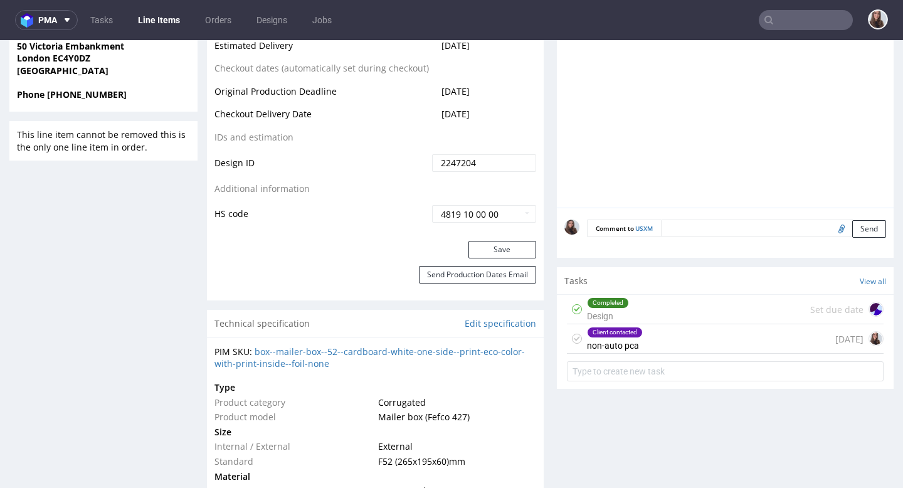
scroll to position [659, 0]
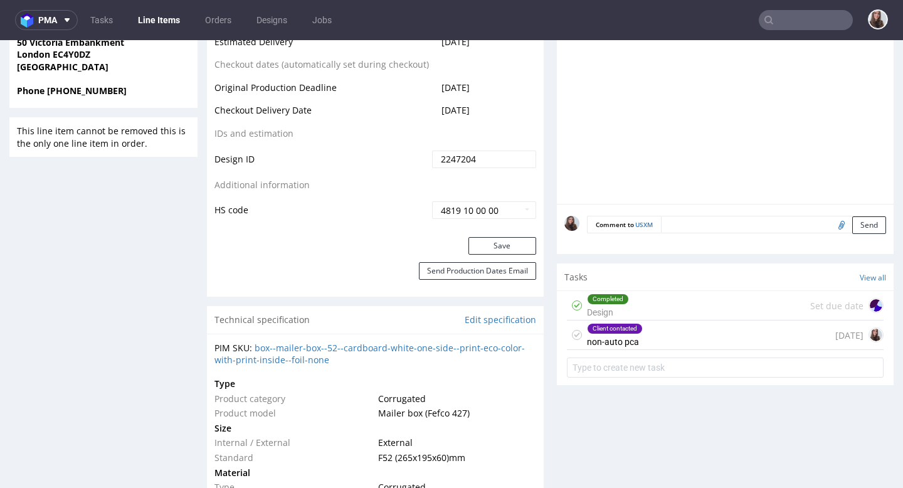
click at [654, 335] on div "Client contacted non-auto pca [DATE]" at bounding box center [725, 334] width 317 height 29
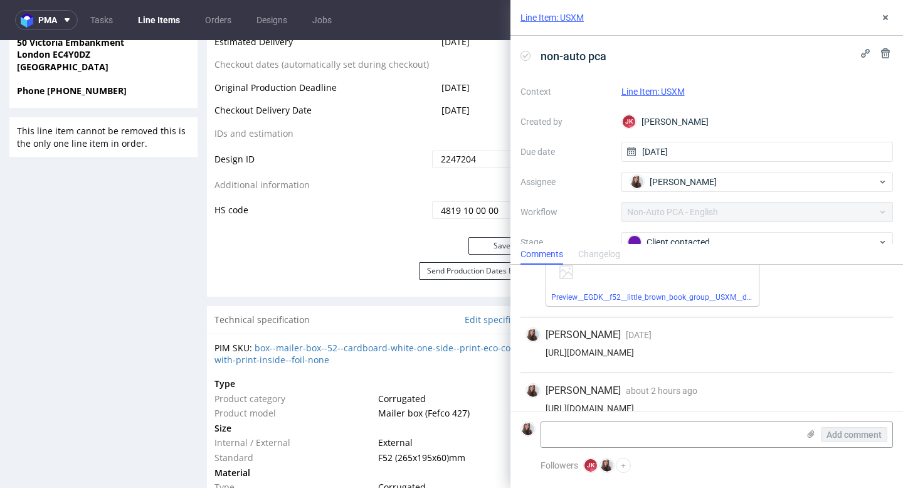
scroll to position [256, 0]
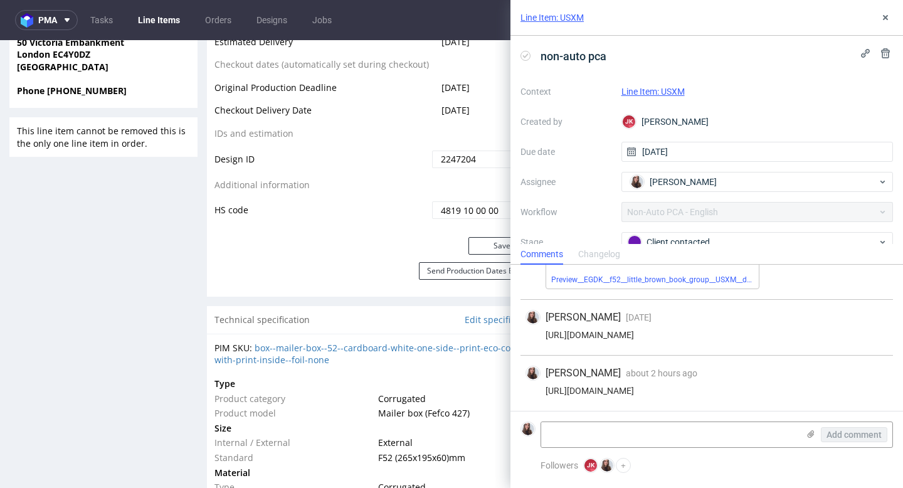
drag, startPoint x: 871, startPoint y: 331, endPoint x: 546, endPoint y: 337, distance: 325.4
click at [546, 337] on div "[URL][DOMAIN_NAME]" at bounding box center [706, 335] width 362 height 10
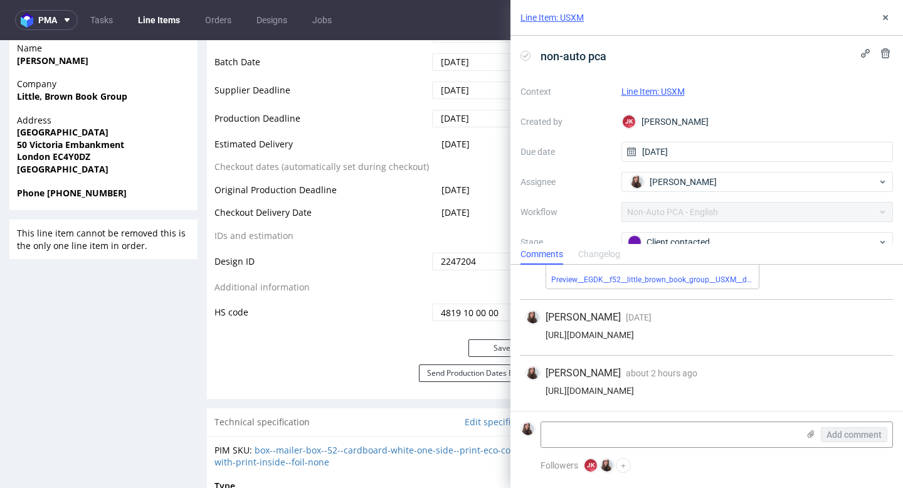
scroll to position [552, 0]
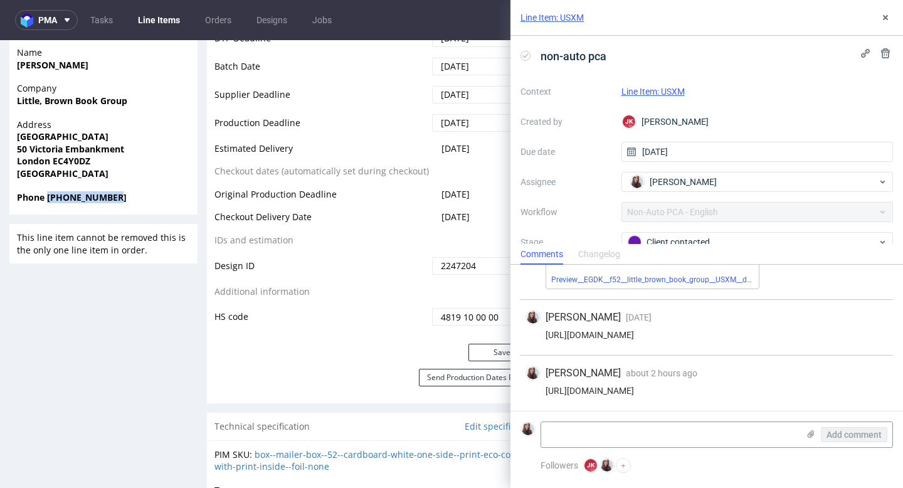
drag, startPoint x: 136, startPoint y: 196, endPoint x: 48, endPoint y: 196, distance: 88.4
click at [48, 196] on span "Phone [PHONE_NUMBER]" at bounding box center [103, 197] width 173 height 13
copy strong "[PHONE_NUMBER]"
click at [835, 306] on div "[PERSON_NAME] [DATE] [DATE] 14:28 [URL][DOMAIN_NAME]" at bounding box center [706, 328] width 372 height 56
drag, startPoint x: 857, startPoint y: 332, endPoint x: 542, endPoint y: 331, distance: 315.3
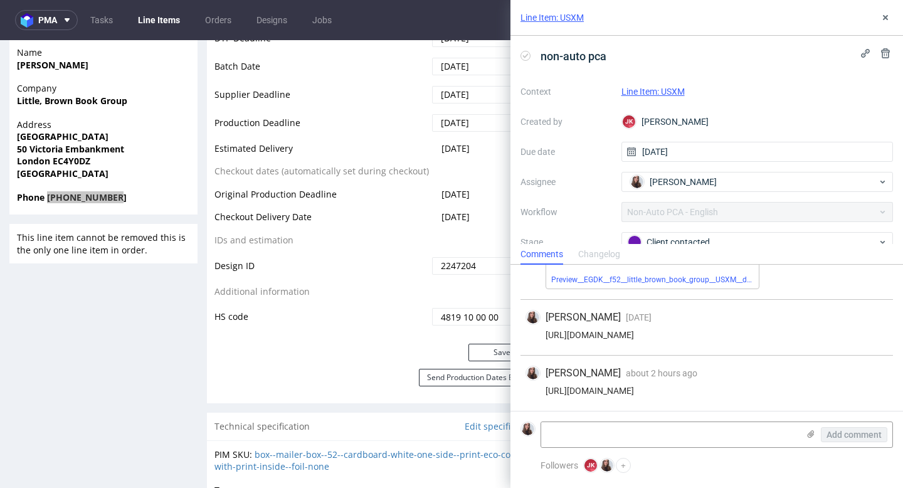
click at [542, 331] on div "[URL][DOMAIN_NAME]" at bounding box center [706, 335] width 362 height 10
copy div "[URL][DOMAIN_NAME]"
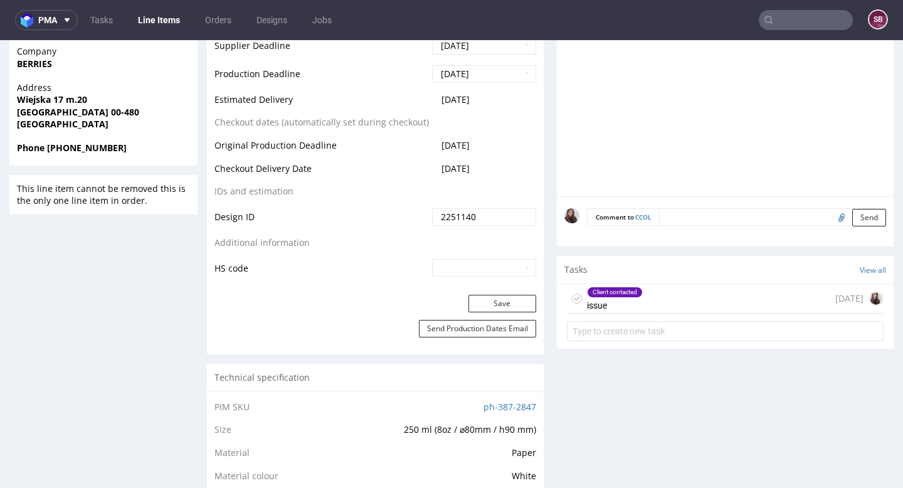
scroll to position [642, 0]
click at [616, 287] on div "Client contacted" at bounding box center [614, 291] width 55 height 10
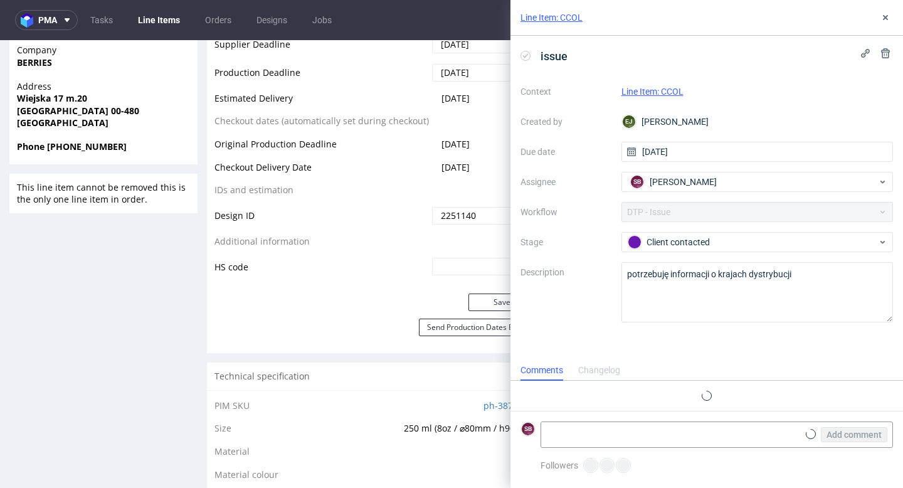
scroll to position [5, 0]
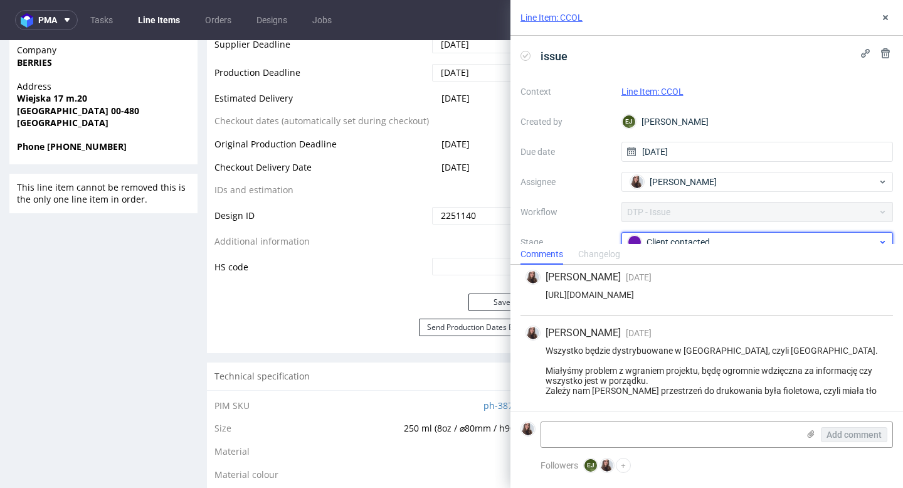
click at [683, 237] on div "Client contacted" at bounding box center [751, 242] width 249 height 14
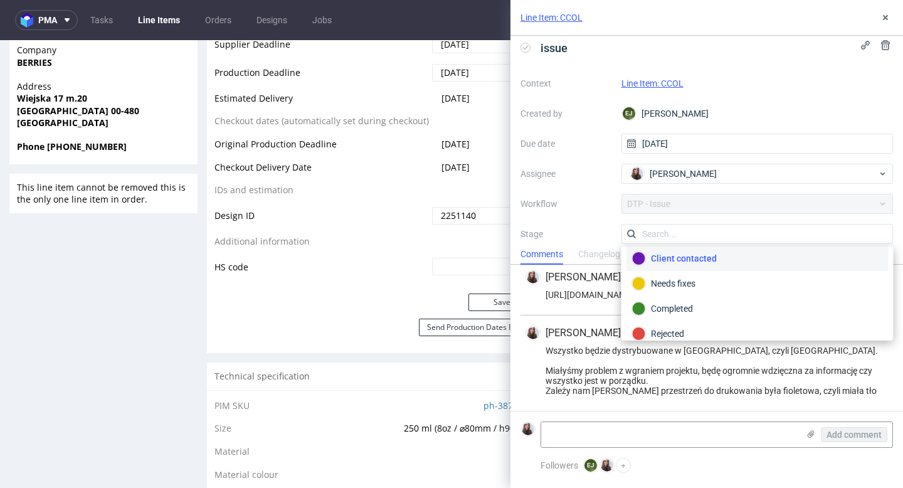
scroll to position [92, 0]
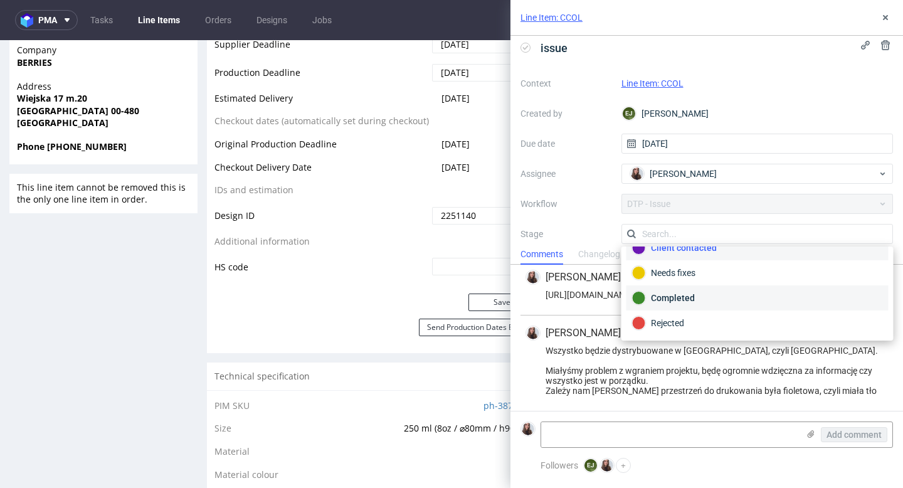
click at [686, 293] on div "Completed" at bounding box center [757, 298] width 251 height 14
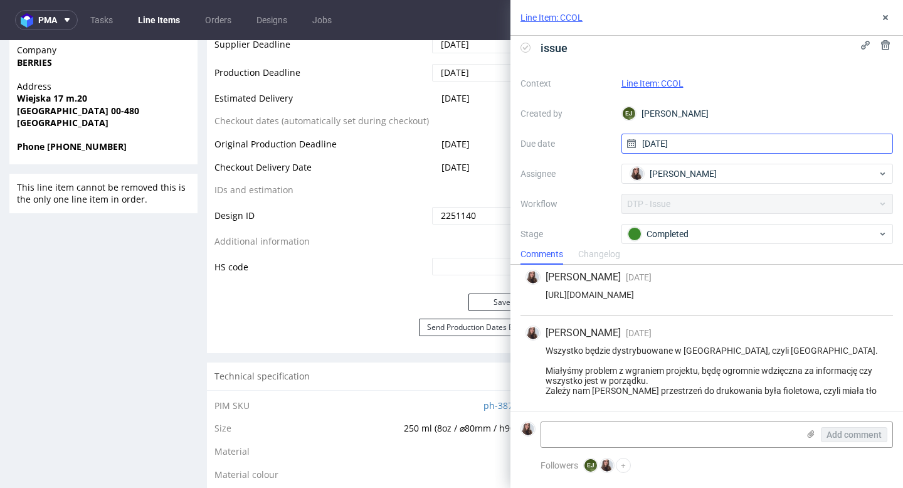
scroll to position [88, 0]
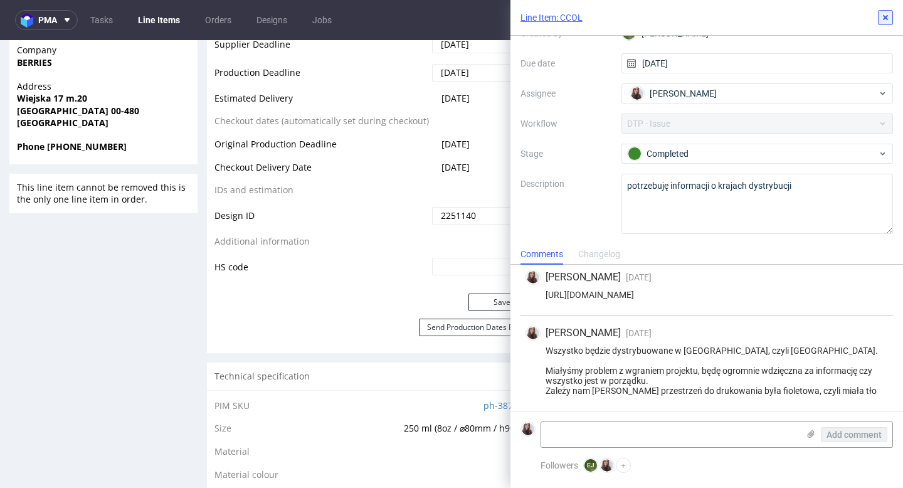
click at [890, 17] on button at bounding box center [884, 17] width 15 height 15
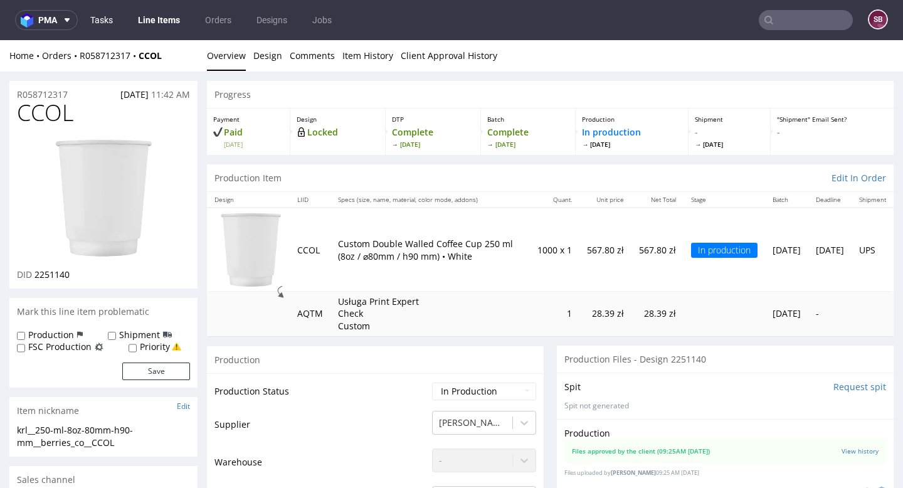
click at [99, 22] on link "Tasks" at bounding box center [102, 20] width 38 height 20
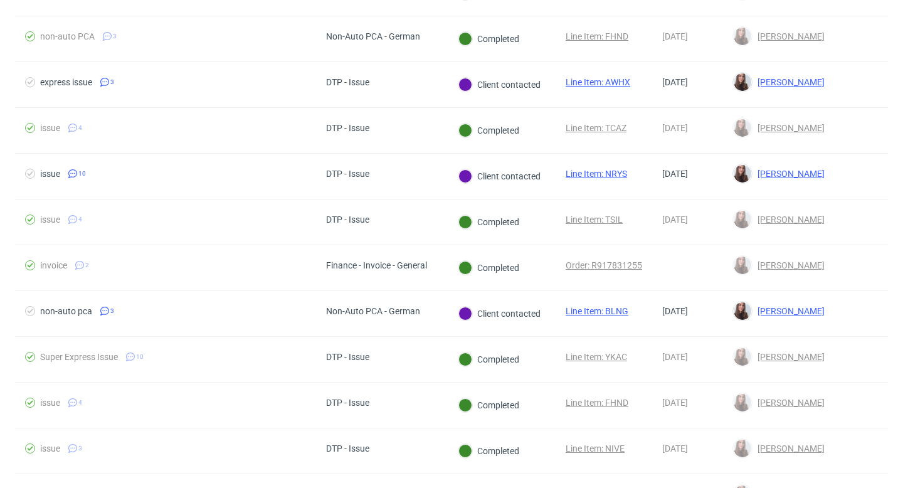
scroll to position [605, 0]
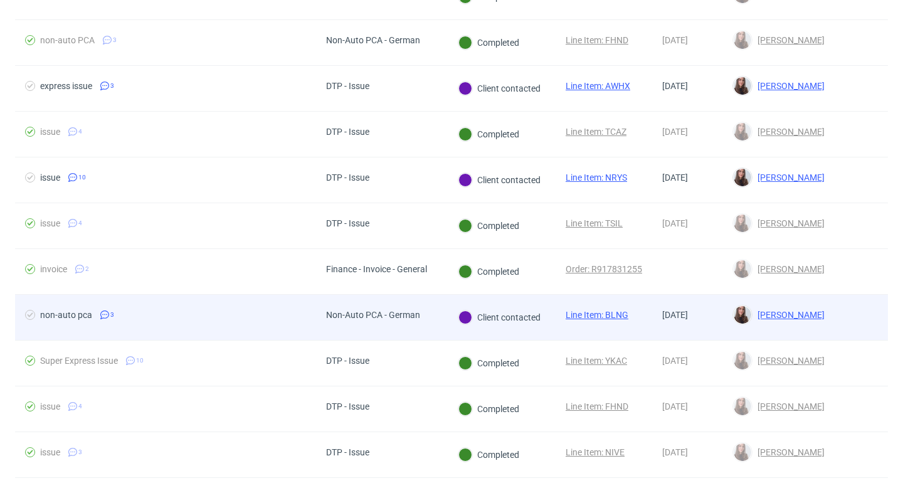
click at [586, 315] on link "Line Item: BLNG" at bounding box center [596, 315] width 63 height 10
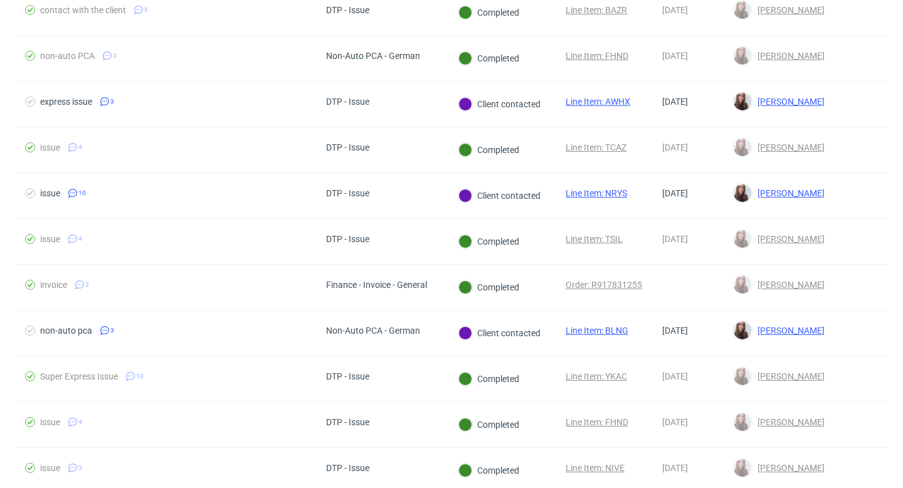
scroll to position [589, 0]
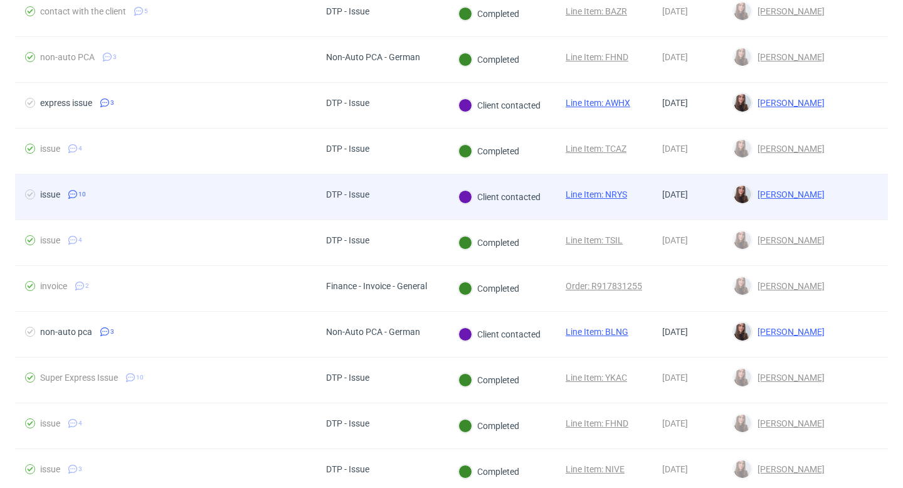
click at [364, 193] on div "DTP - Issue" at bounding box center [347, 194] width 43 height 10
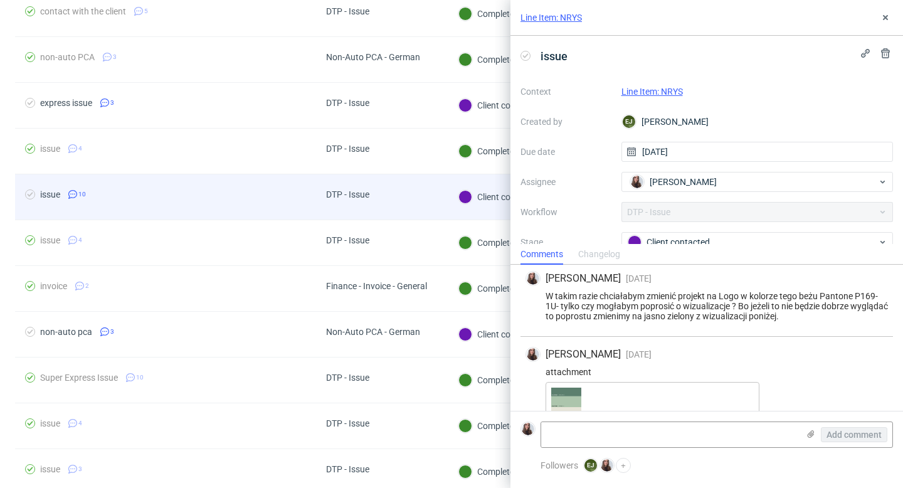
scroll to position [652, 0]
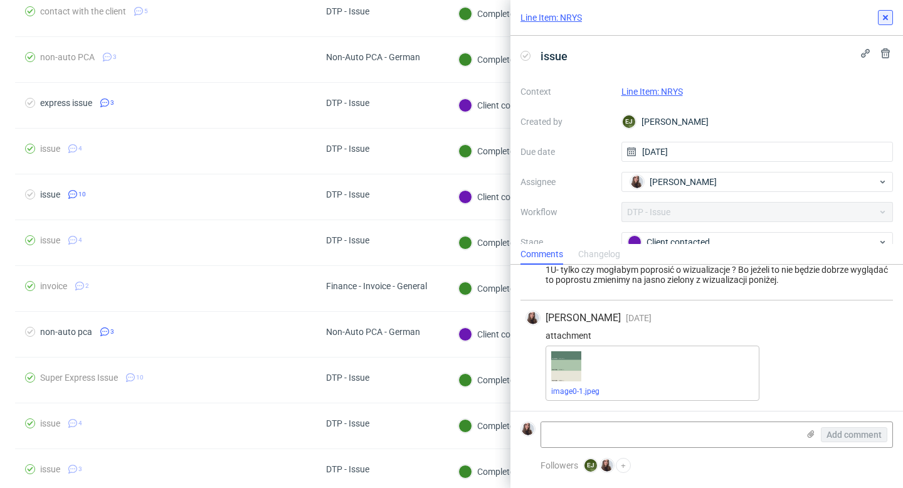
click at [881, 21] on icon at bounding box center [885, 18] width 10 height 10
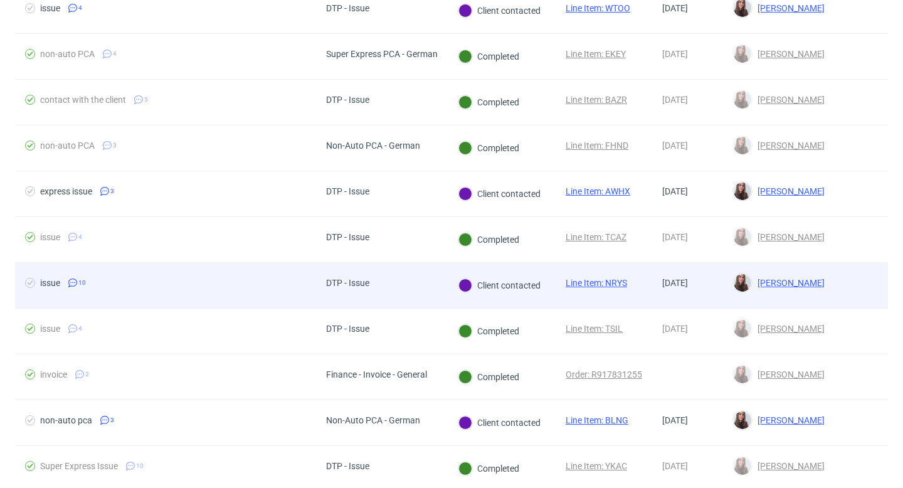
scroll to position [488, 0]
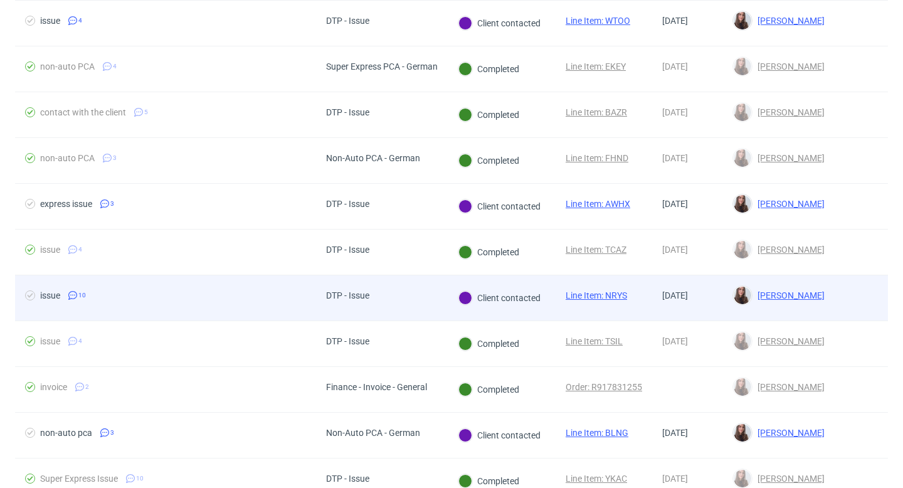
click at [404, 295] on div "DTP - Issue" at bounding box center [382, 298] width 132 height 46
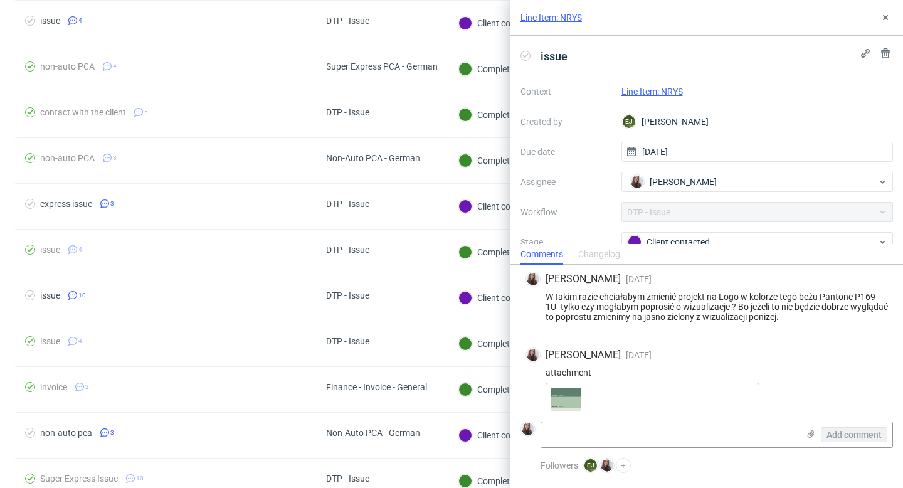
scroll to position [652, 0]
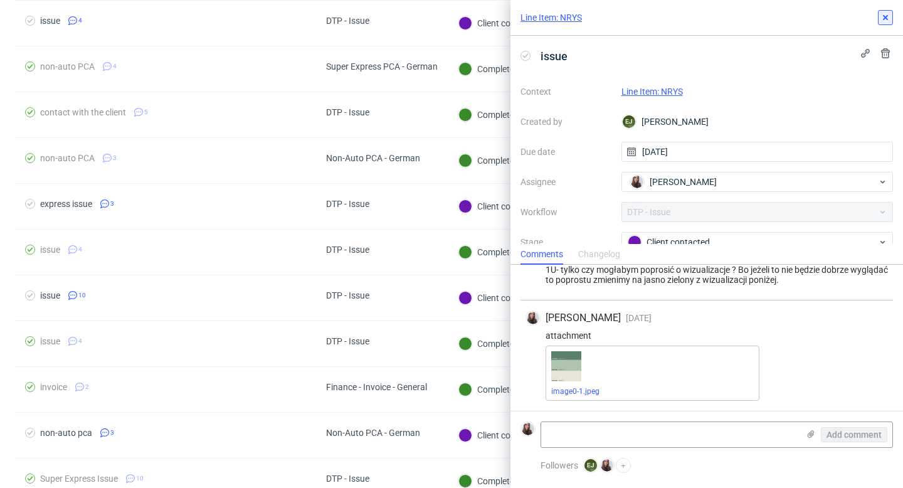
click at [892, 18] on div "Line Item: NRYS" at bounding box center [706, 18] width 392 height 36
click at [884, 18] on use at bounding box center [884, 17] width 5 height 5
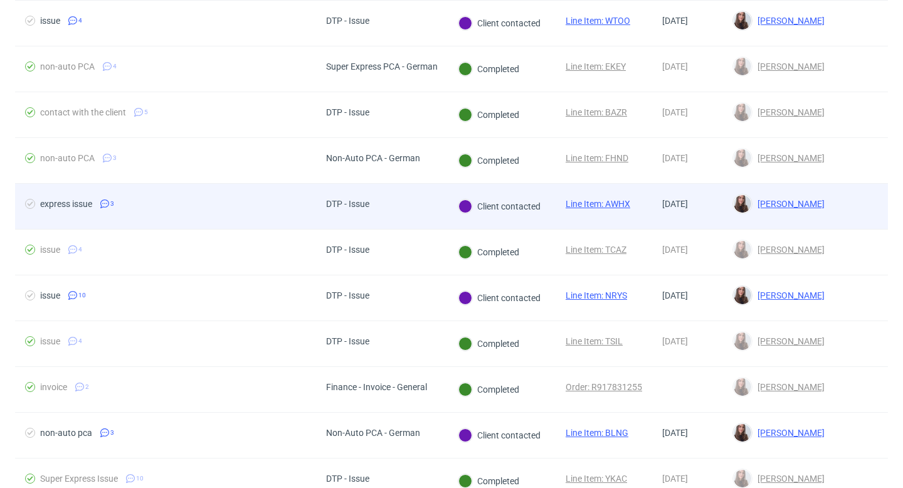
click at [386, 214] on div "DTP - Issue" at bounding box center [382, 207] width 132 height 46
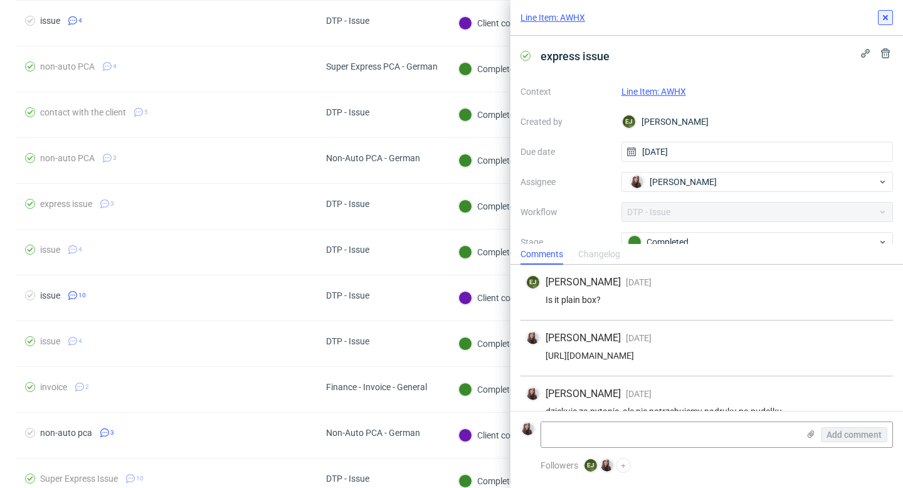
click at [888, 19] on icon at bounding box center [885, 18] width 10 height 10
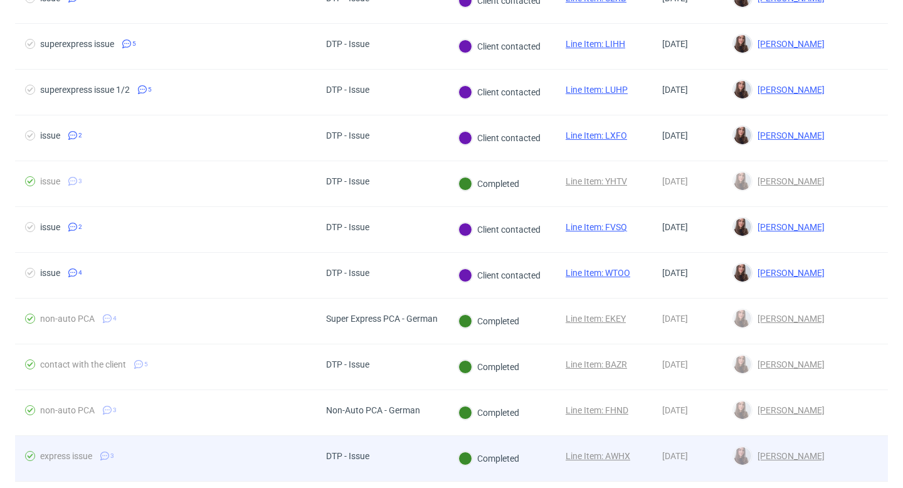
scroll to position [228, 0]
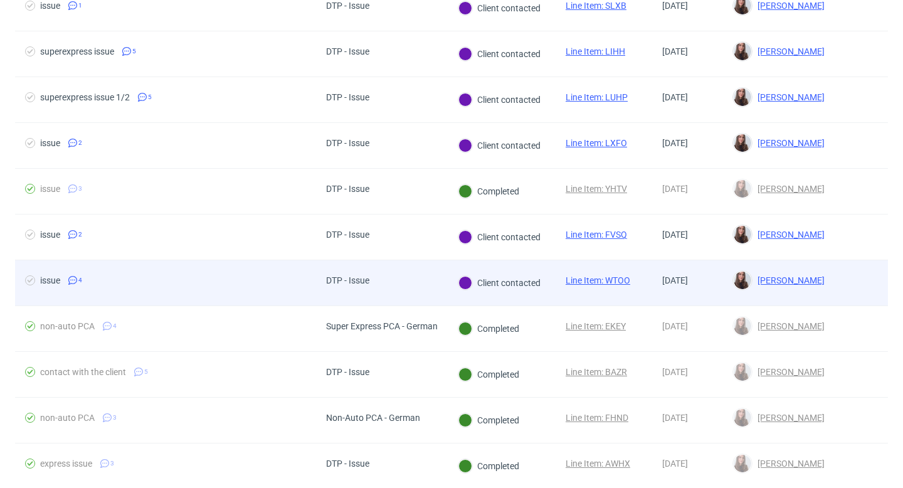
click at [391, 280] on div "DTP - Issue" at bounding box center [382, 283] width 132 height 46
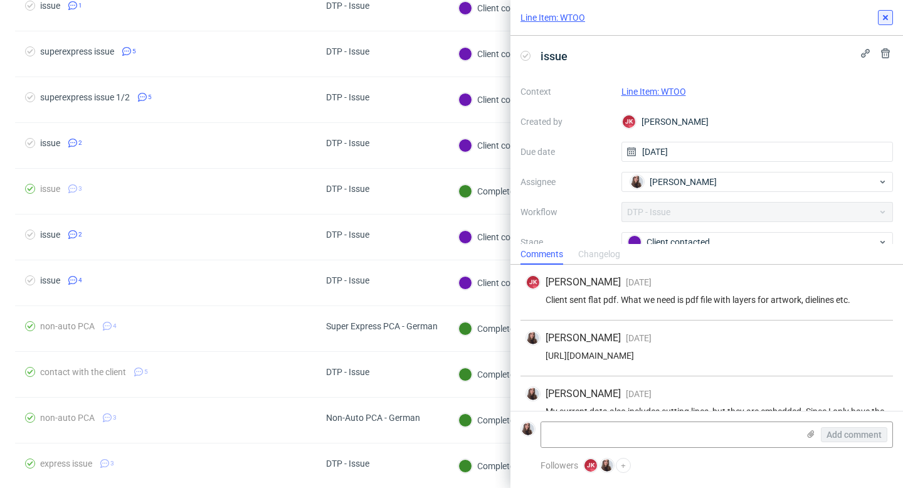
click at [888, 16] on icon at bounding box center [885, 18] width 10 height 10
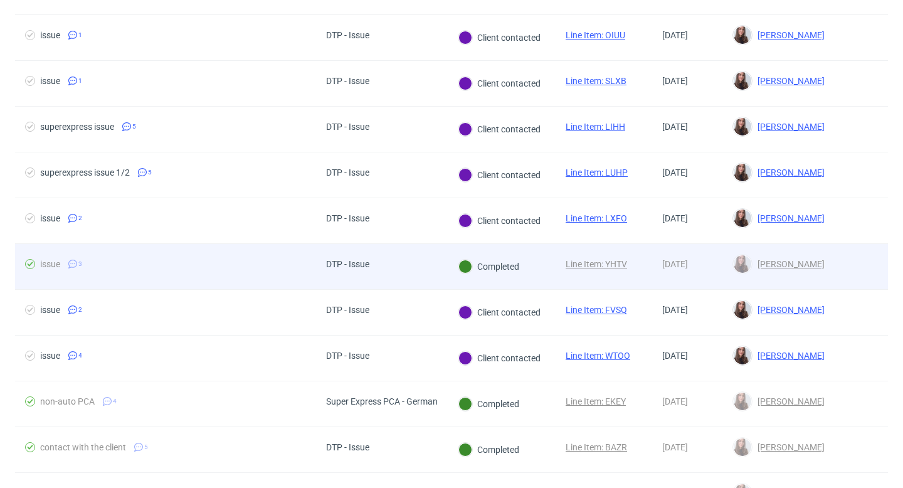
scroll to position [139, 0]
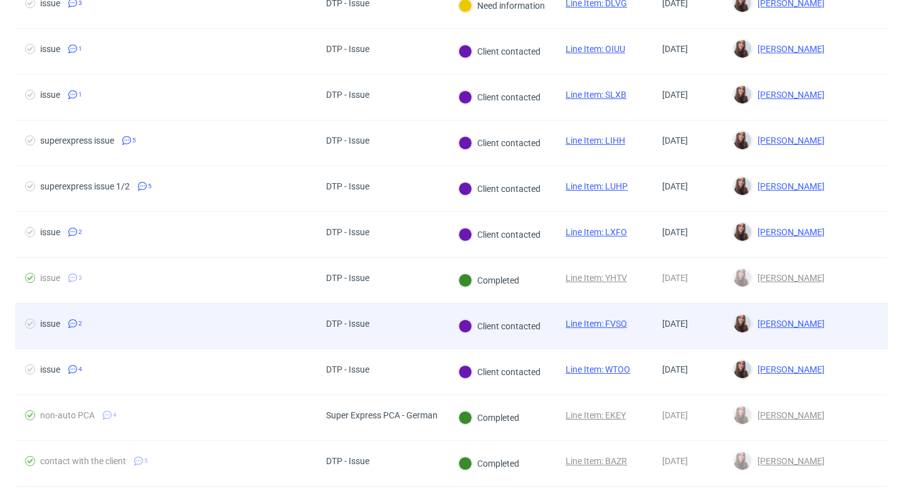
click at [397, 319] on div "DTP - Issue" at bounding box center [382, 326] width 132 height 46
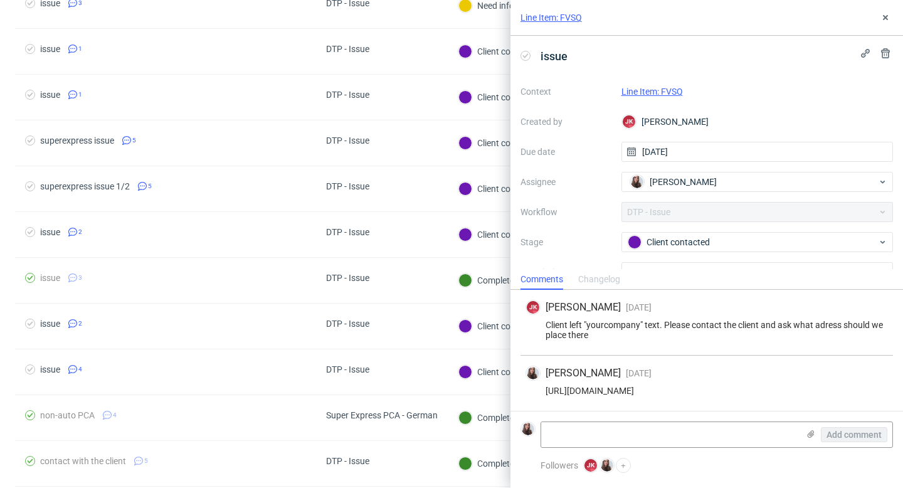
click at [666, 89] on link "Line Item: FVSQ" at bounding box center [651, 91] width 61 height 10
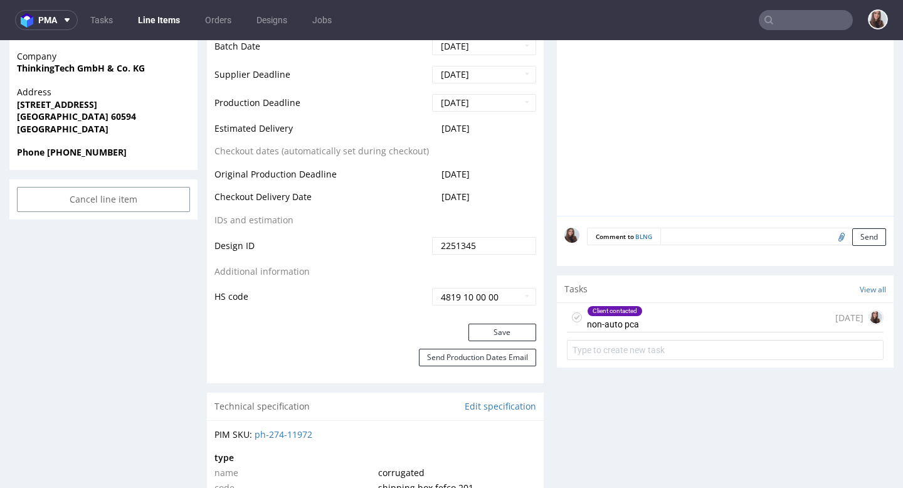
scroll to position [602, 0]
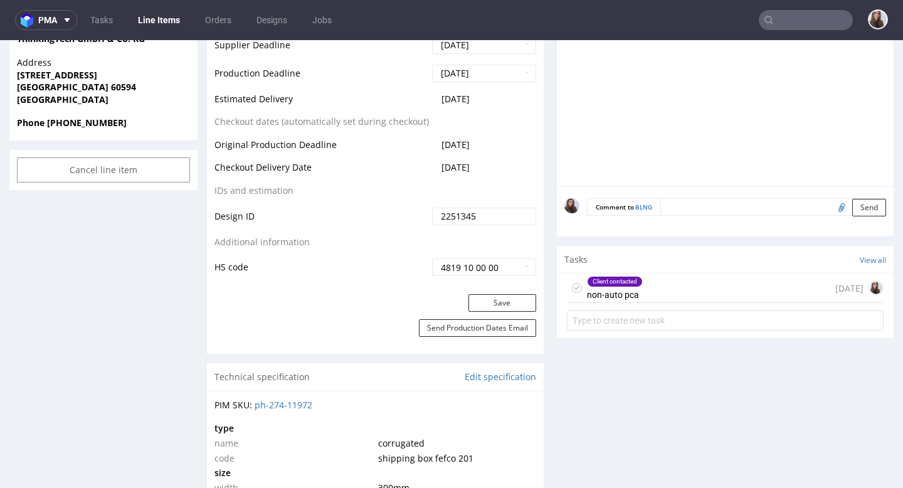
click at [624, 317] on div "Client contacted non-auto pca [DATE]" at bounding box center [725, 304] width 337 height 62
click at [624, 286] on div "Client contacted" at bounding box center [614, 281] width 55 height 10
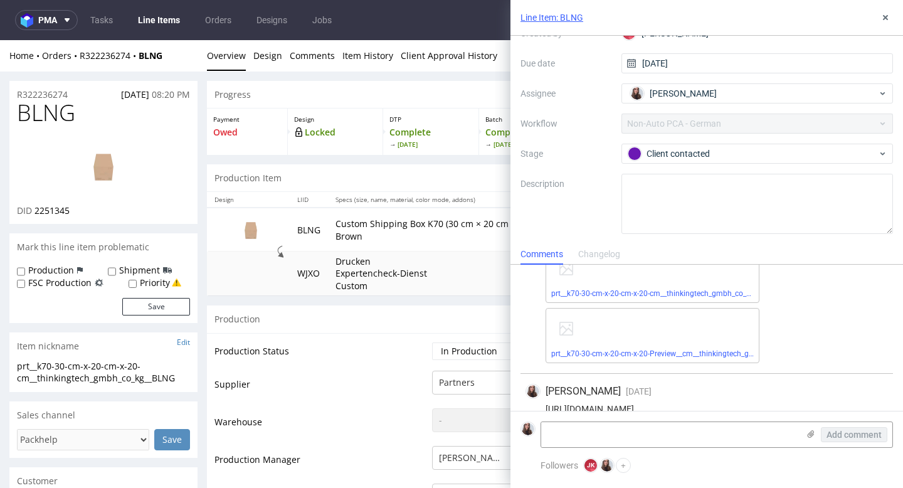
scroll to position [166, 0]
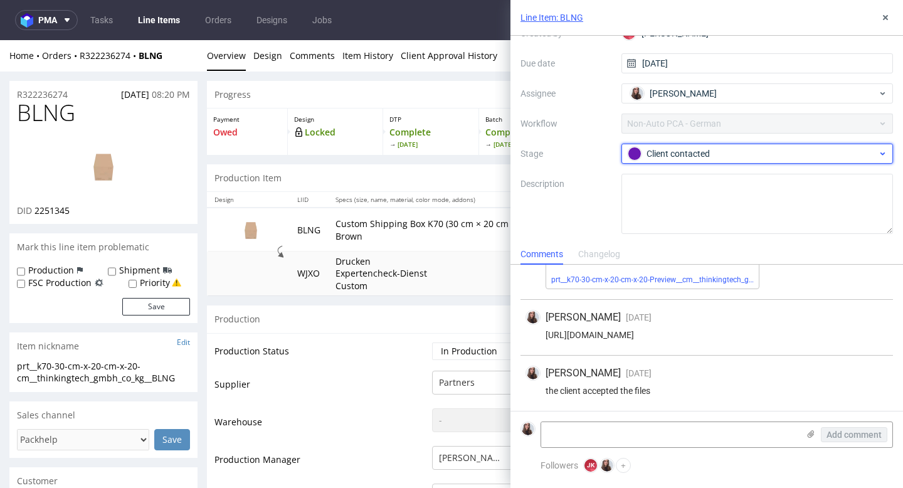
click at [762, 147] on div "Client contacted" at bounding box center [751, 154] width 249 height 14
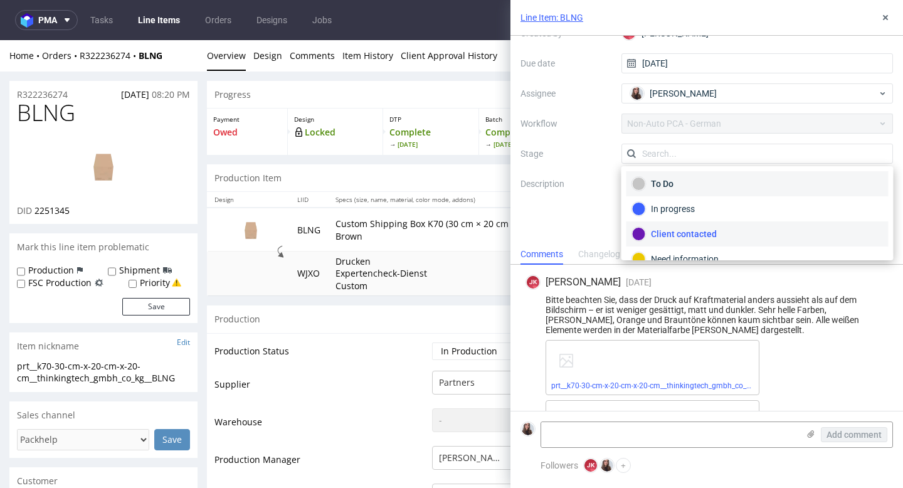
scroll to position [66, 0]
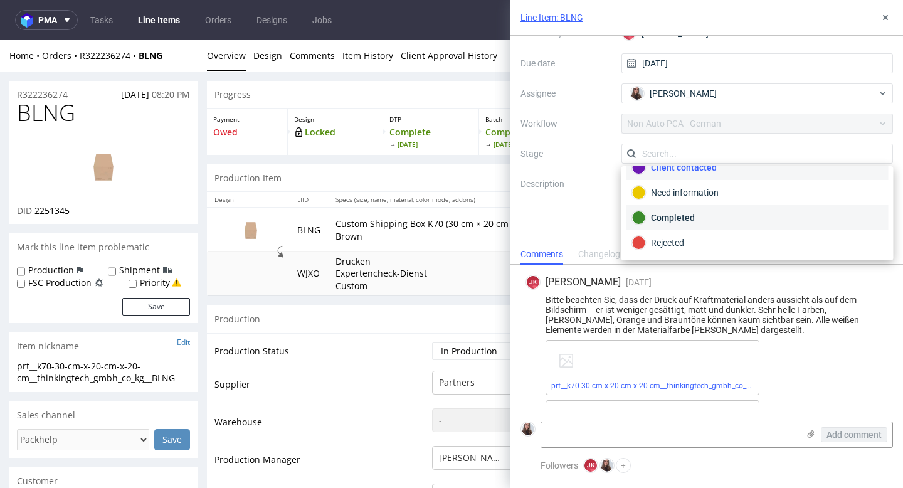
click at [683, 221] on div "Completed" at bounding box center [757, 218] width 251 height 14
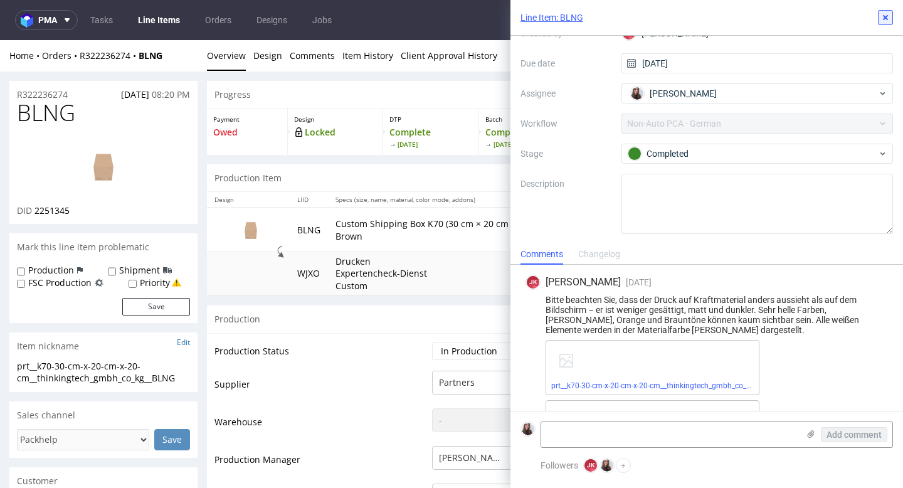
click at [884, 16] on icon at bounding box center [885, 18] width 10 height 10
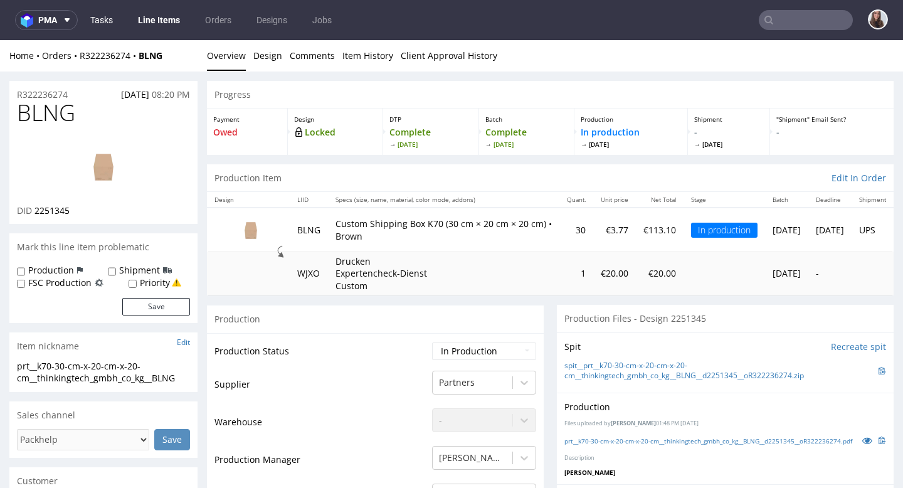
click at [105, 26] on link "Tasks" at bounding box center [102, 20] width 38 height 20
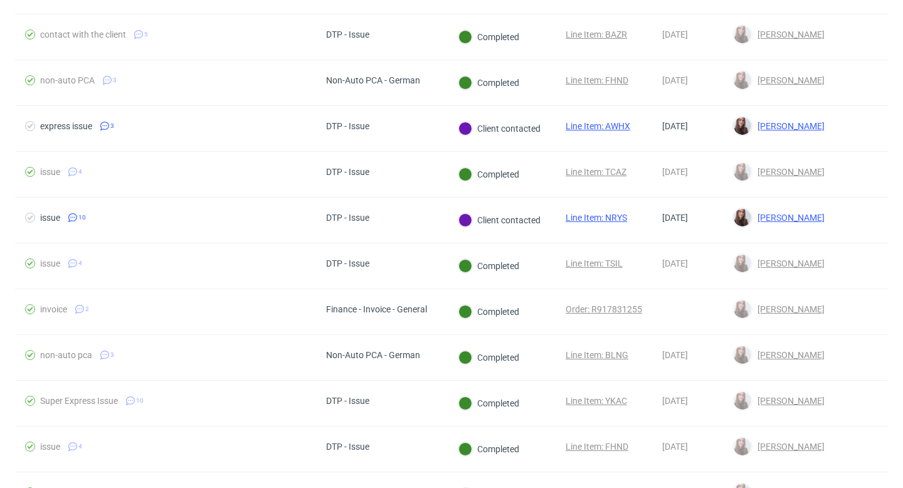
scroll to position [552, 0]
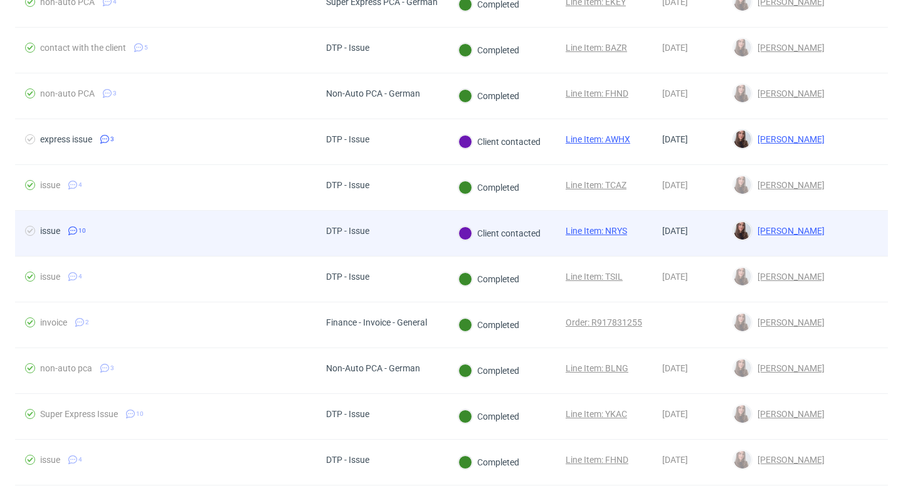
click at [376, 236] on div "DTP - Issue" at bounding box center [347, 233] width 63 height 45
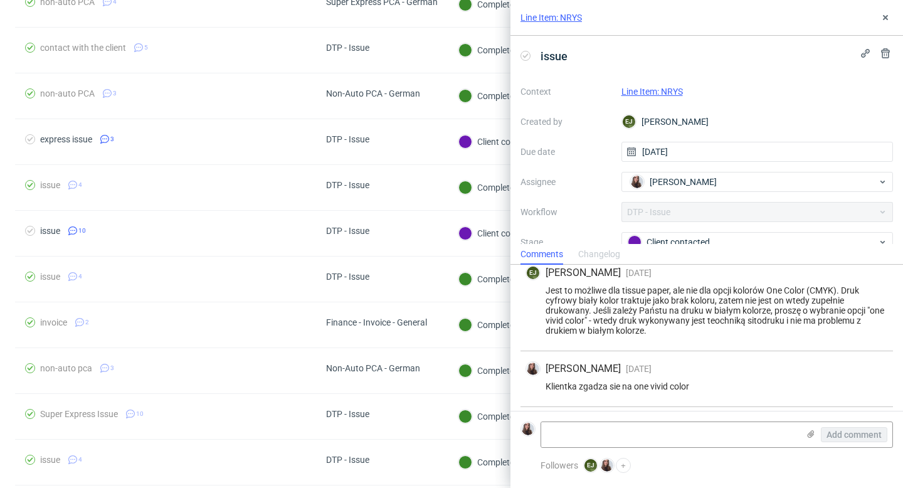
scroll to position [310, 0]
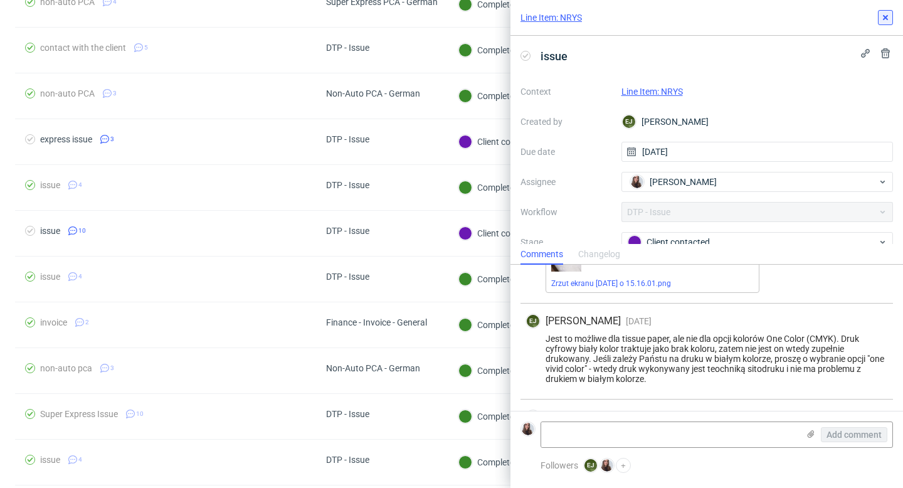
click at [881, 15] on icon at bounding box center [885, 18] width 10 height 10
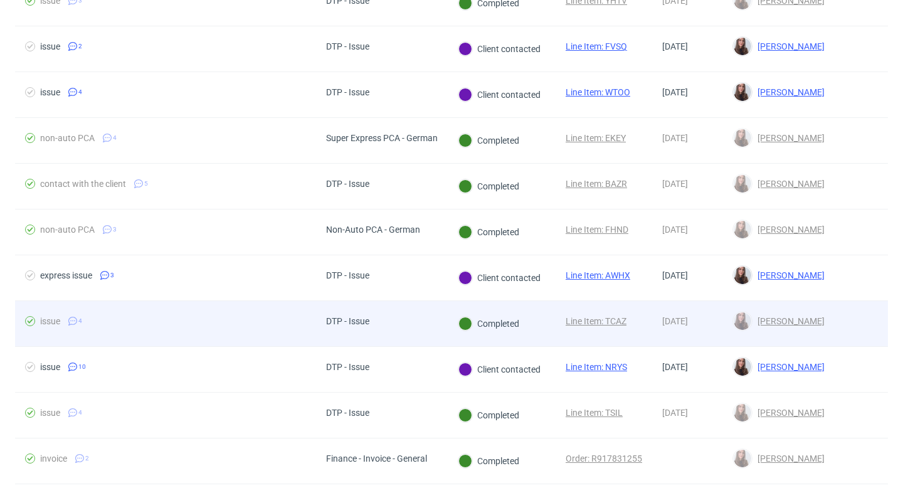
scroll to position [387, 0]
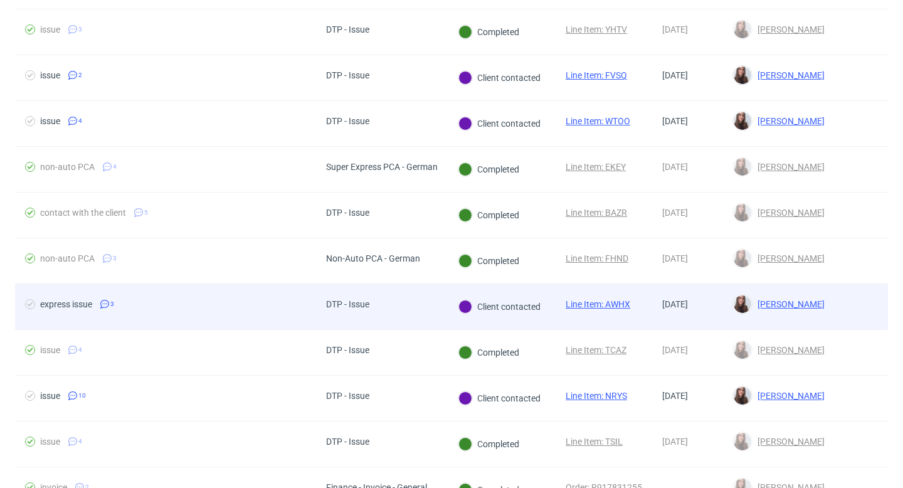
click at [392, 303] on div "DTP - Issue" at bounding box center [382, 307] width 132 height 46
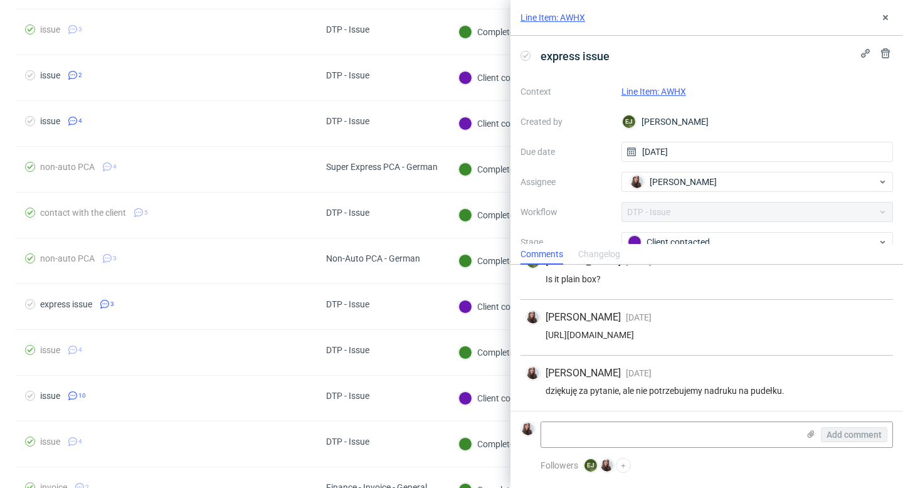
click at [670, 92] on link "Line Item: AWHX" at bounding box center [653, 91] width 65 height 10
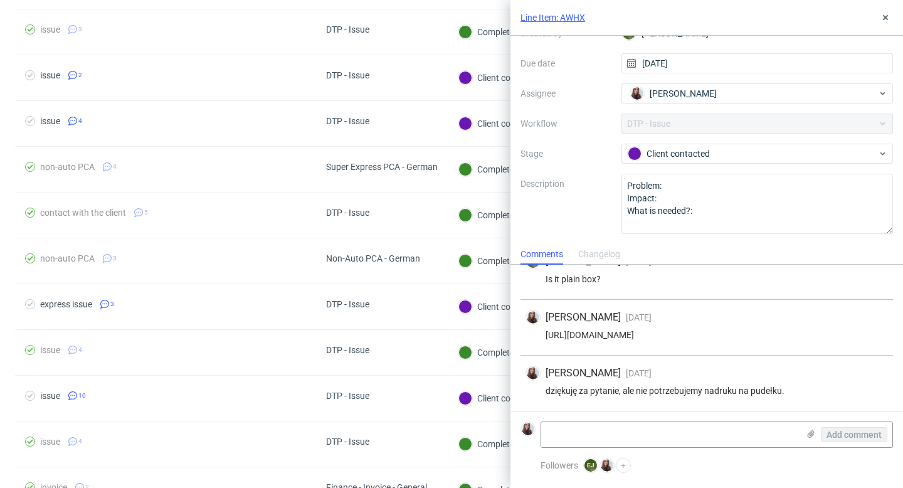
click at [701, 167] on div "Context Line Item: AWHX Created by EJ Elżbieta Jelińska Due date 28/08/2025 Ass…" at bounding box center [706, 113] width 372 height 241
click at [694, 157] on div "Client contacted" at bounding box center [751, 154] width 249 height 14
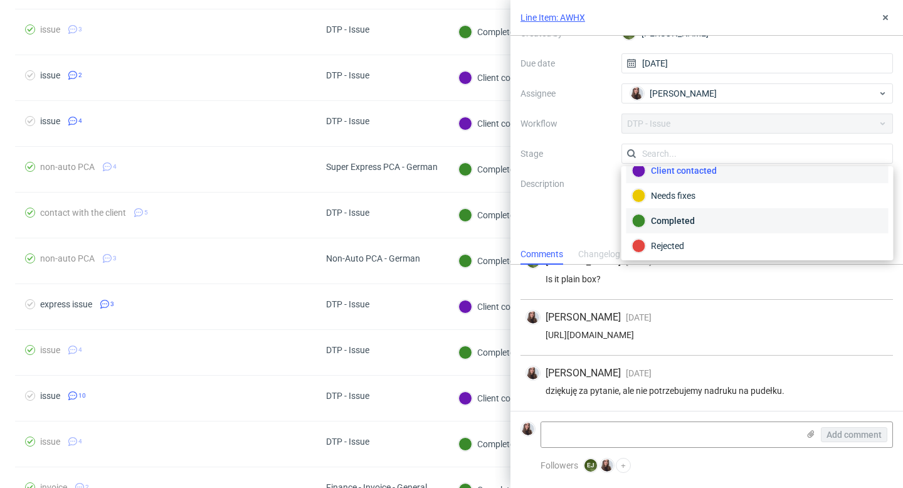
click at [689, 222] on div "Completed" at bounding box center [757, 221] width 251 height 14
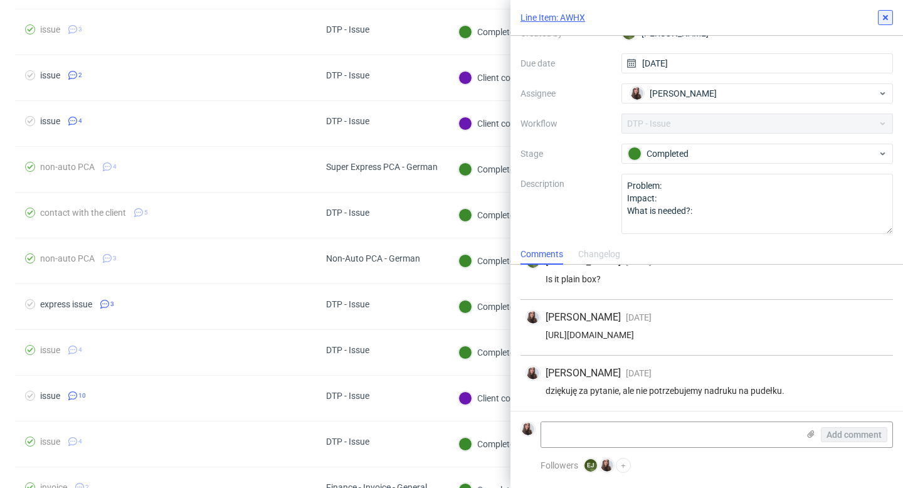
click at [881, 18] on icon at bounding box center [885, 18] width 10 height 10
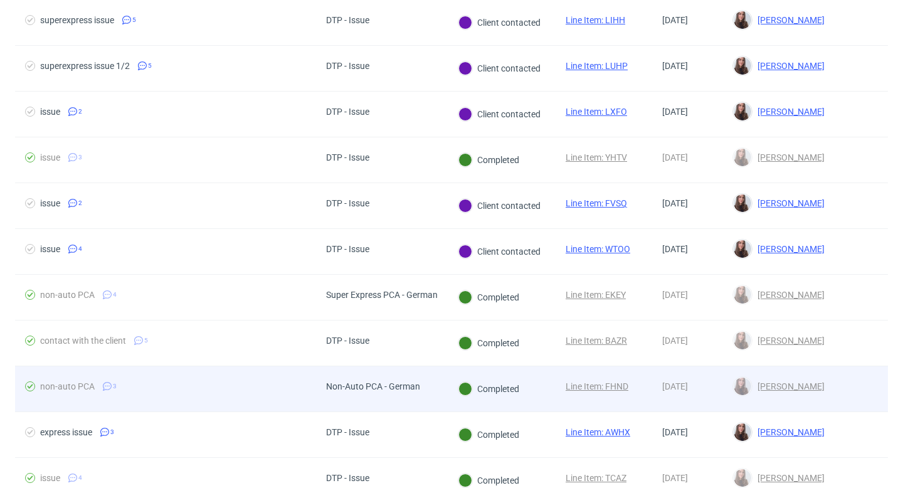
scroll to position [255, 0]
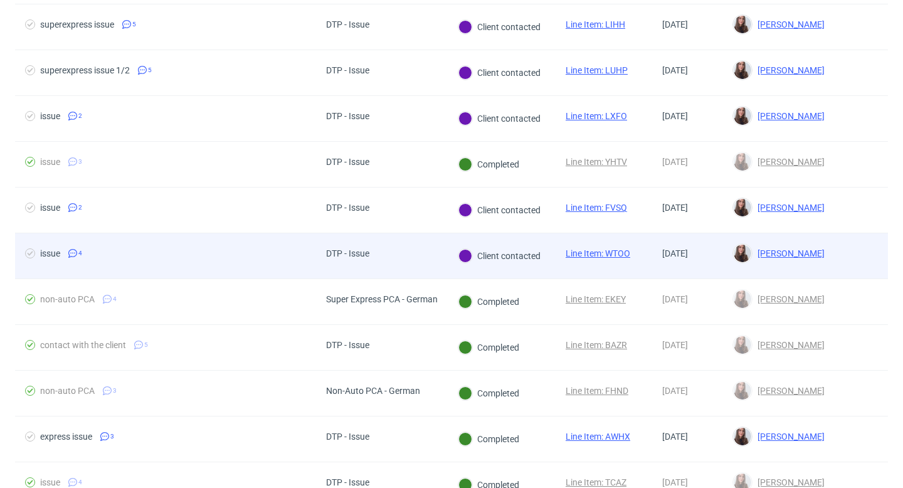
click at [394, 259] on div "DTP - Issue" at bounding box center [382, 256] width 132 height 46
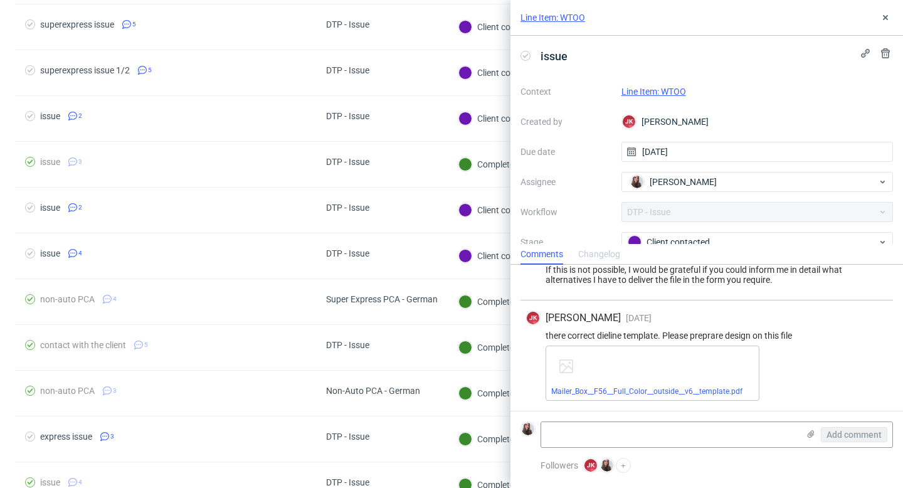
click at [572, 16] on link "Line Item: WTOO" at bounding box center [552, 17] width 65 height 13
click at [881, 17] on icon at bounding box center [885, 18] width 10 height 10
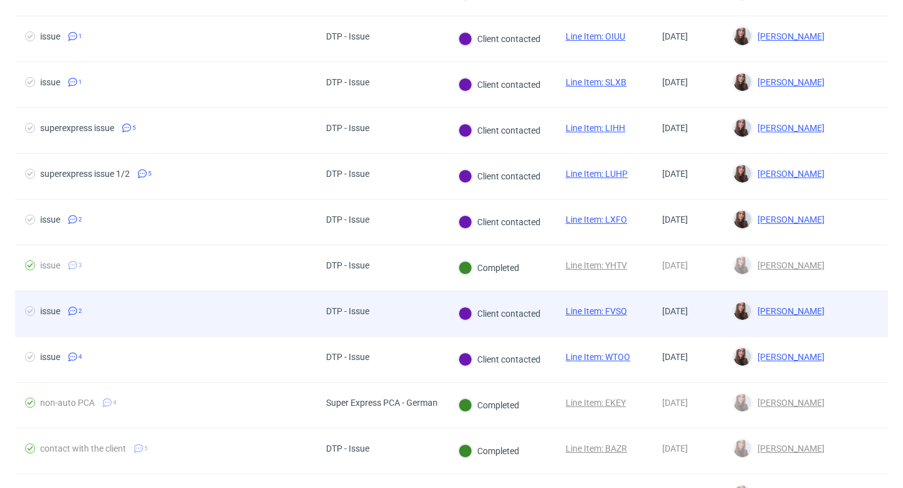
scroll to position [143, 0]
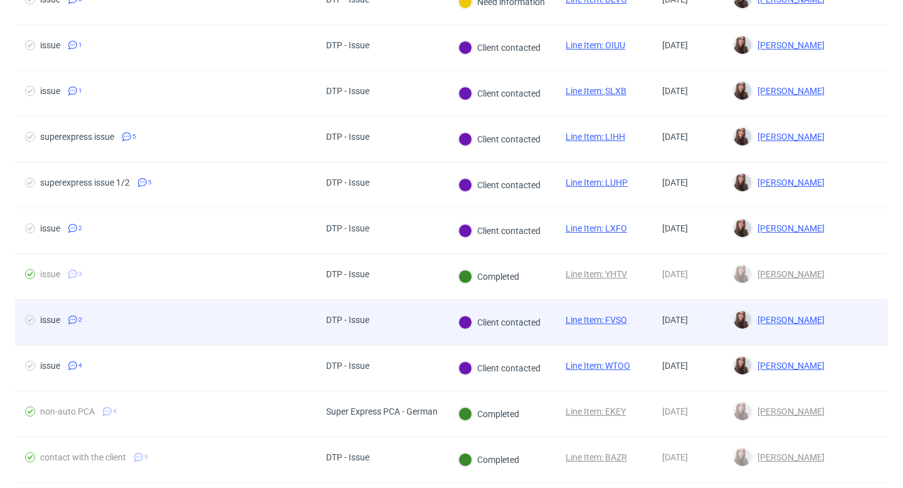
click at [426, 308] on div "DTP - Issue" at bounding box center [382, 323] width 132 height 46
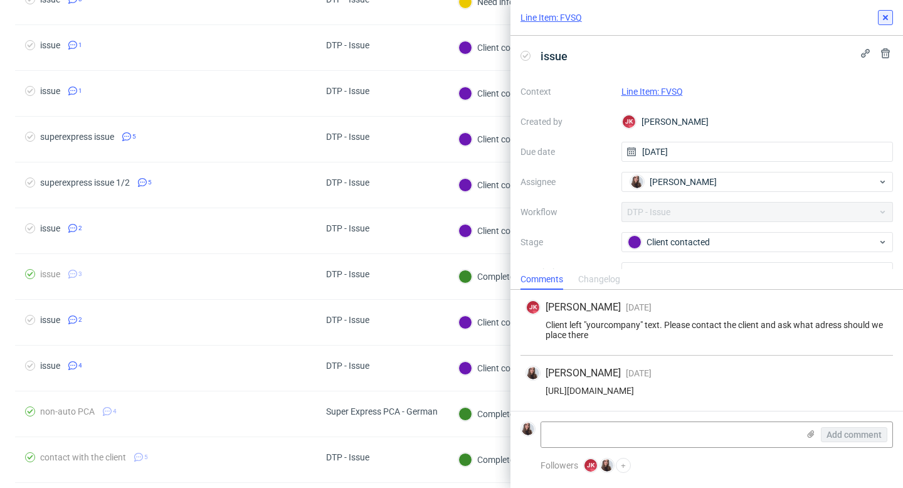
click at [886, 16] on use at bounding box center [884, 17] width 5 height 5
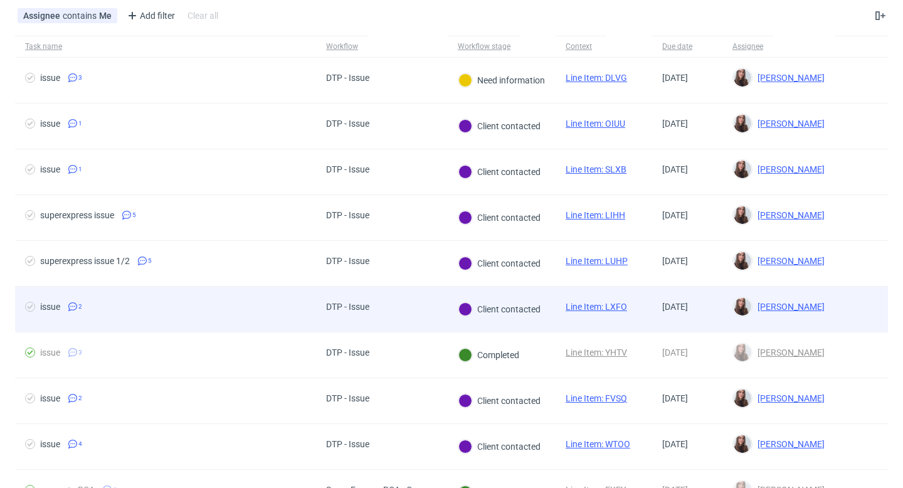
scroll to position [50, 0]
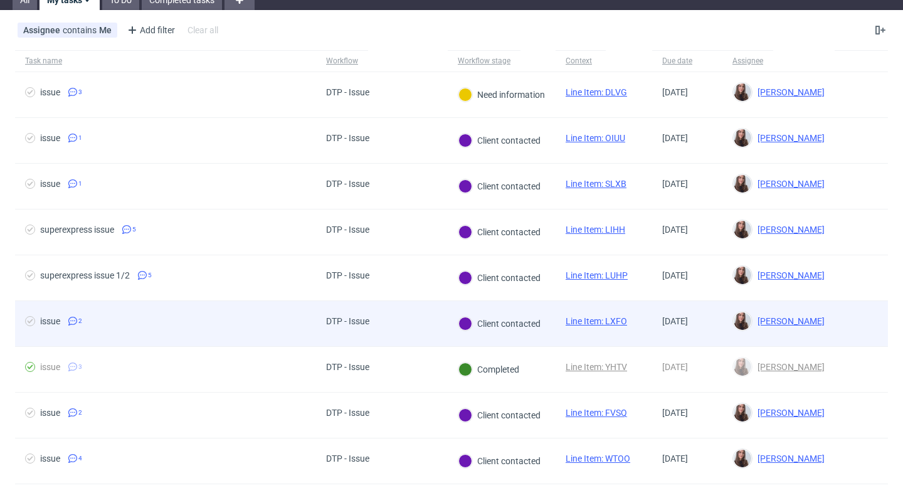
click at [382, 318] on div "DTP - Issue" at bounding box center [382, 324] width 132 height 46
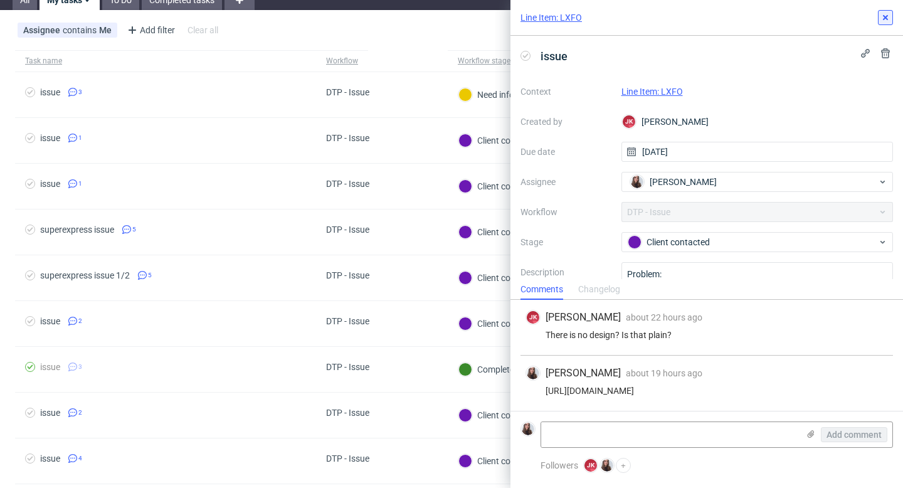
click at [892, 13] on button at bounding box center [884, 17] width 15 height 15
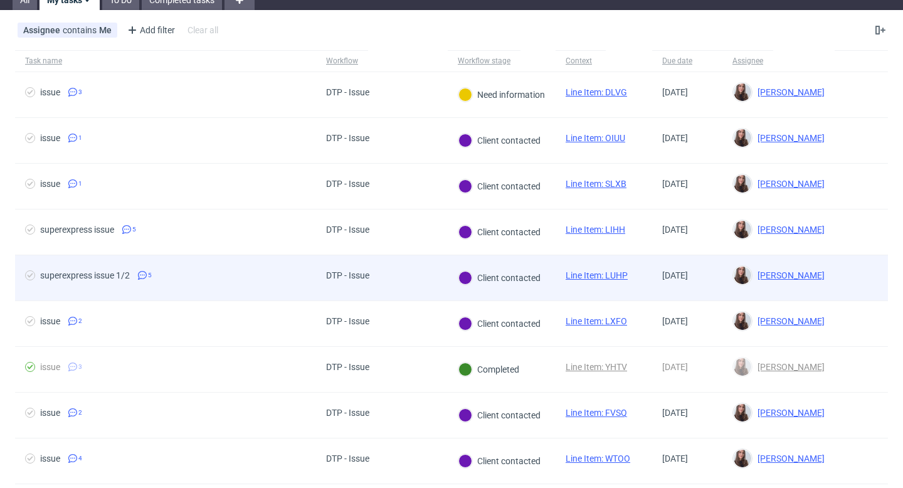
click at [406, 276] on div "DTP - Issue" at bounding box center [382, 278] width 132 height 46
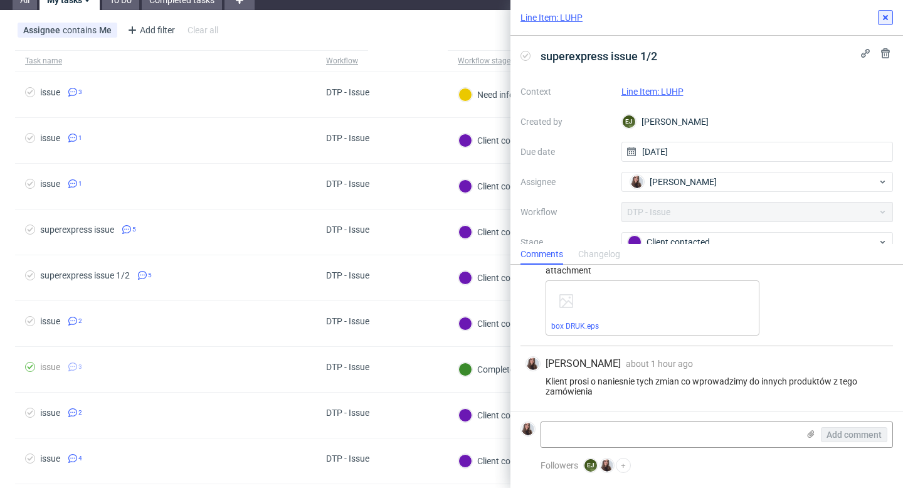
scroll to position [383, 0]
click at [888, 10] on button at bounding box center [884, 17] width 15 height 15
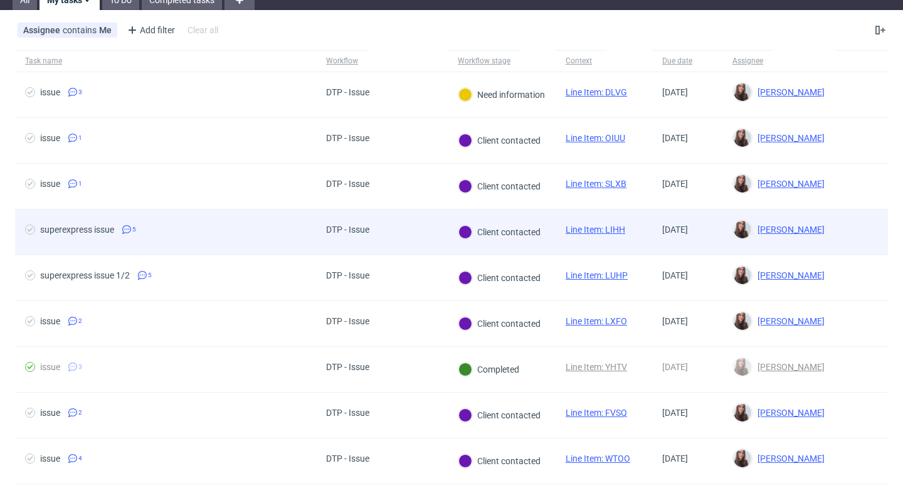
click at [382, 235] on div "DTP - Issue" at bounding box center [382, 232] width 132 height 46
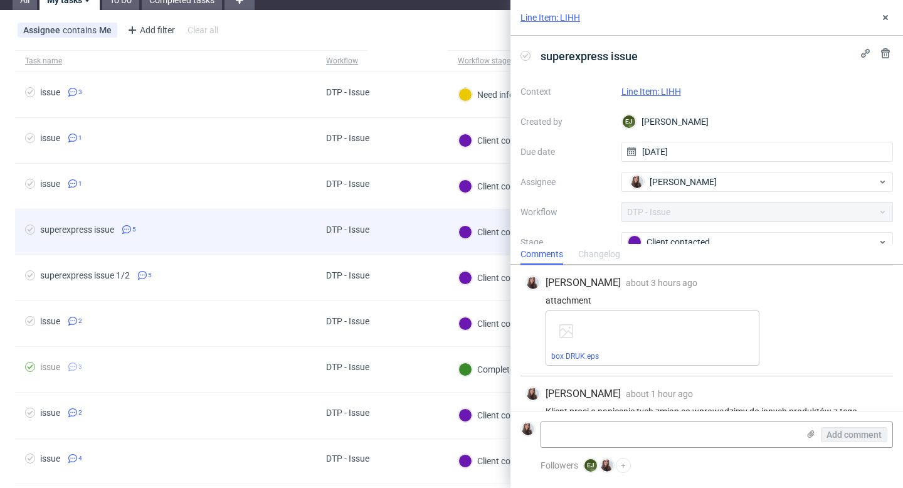
scroll to position [383, 0]
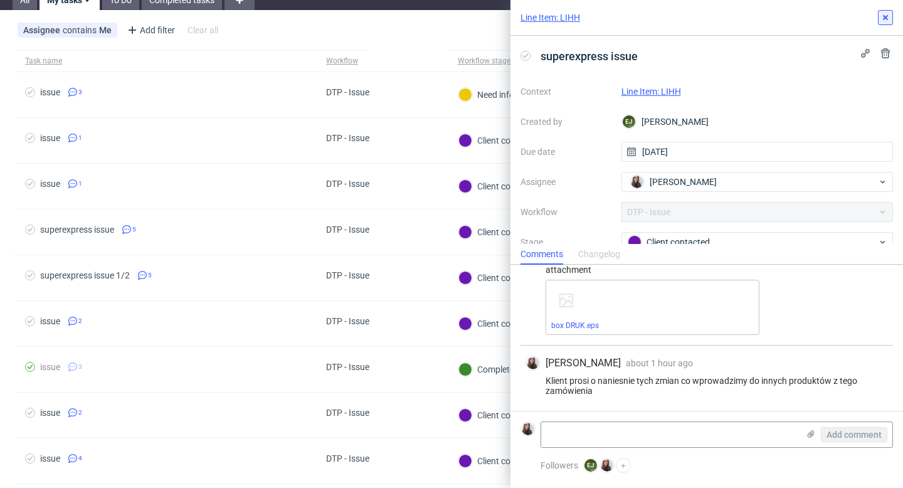
click at [883, 16] on use at bounding box center [884, 17] width 5 height 5
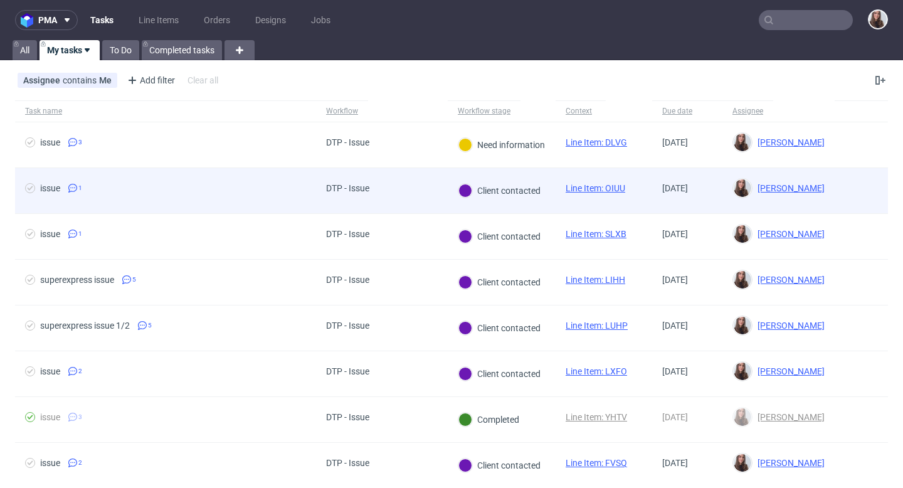
click at [387, 191] on div "DTP - Issue" at bounding box center [382, 191] width 132 height 46
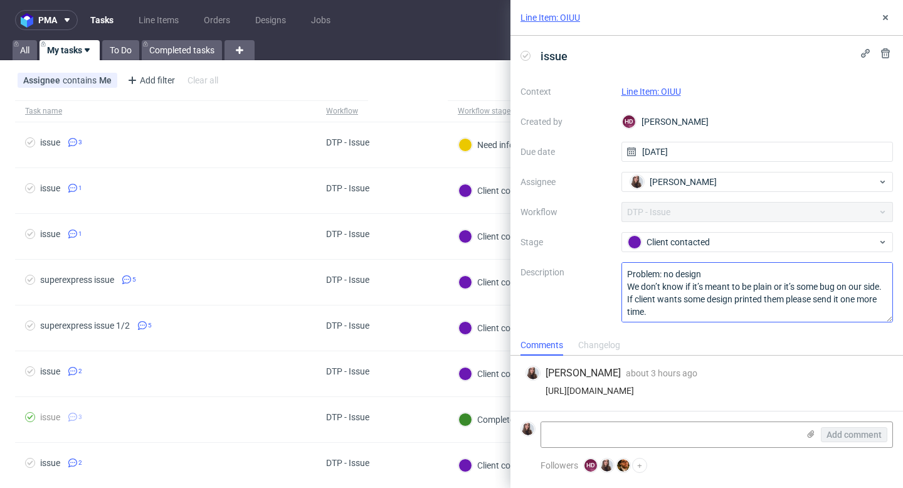
scroll to position [1, 0]
click at [881, 20] on icon at bounding box center [885, 18] width 10 height 10
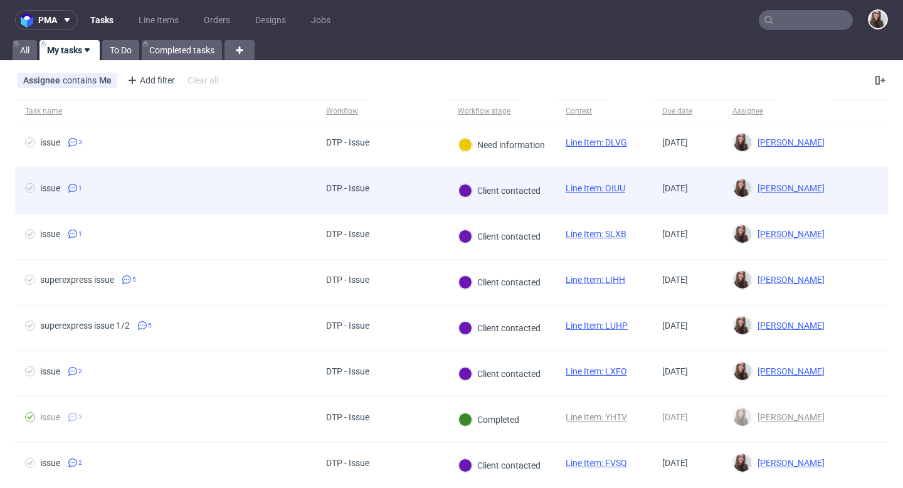
click at [395, 187] on div "DTP - Issue" at bounding box center [382, 191] width 132 height 46
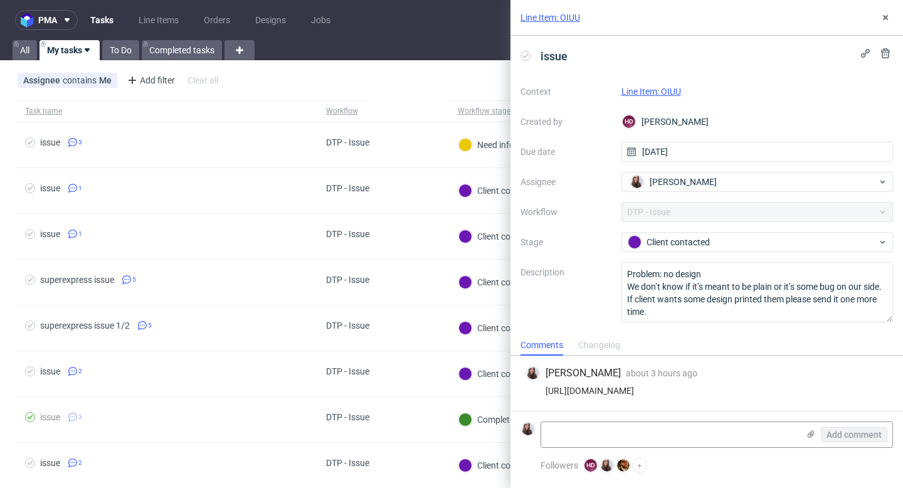
click at [885, 8] on div "Line Item: OIUU" at bounding box center [706, 18] width 392 height 36
click at [885, 15] on icon at bounding box center [885, 18] width 10 height 10
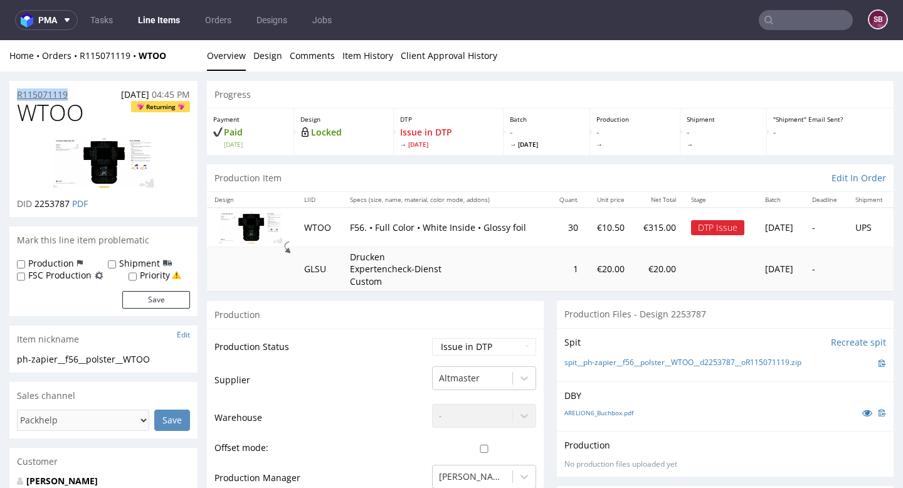
drag, startPoint x: 80, startPoint y: 93, endPoint x: 18, endPoint y: 92, distance: 62.1
click at [18, 92] on div "R115071119 27.08.2025 04:45 PM" at bounding box center [103, 91] width 188 height 20
copy p "R115071119"
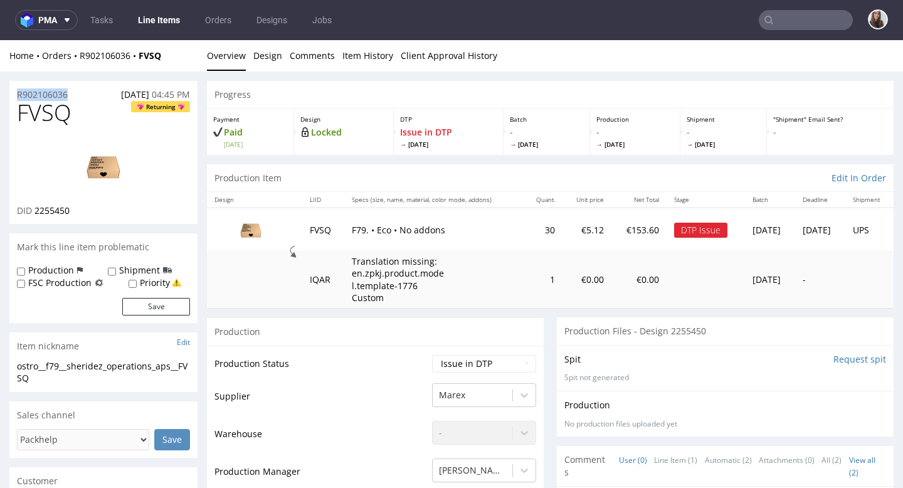
drag, startPoint x: 75, startPoint y: 93, endPoint x: 14, endPoint y: 93, distance: 60.8
click at [14, 93] on div "R902106036 [DATE] 04:45 PM" at bounding box center [103, 91] width 188 height 20
copy p "R902106036"
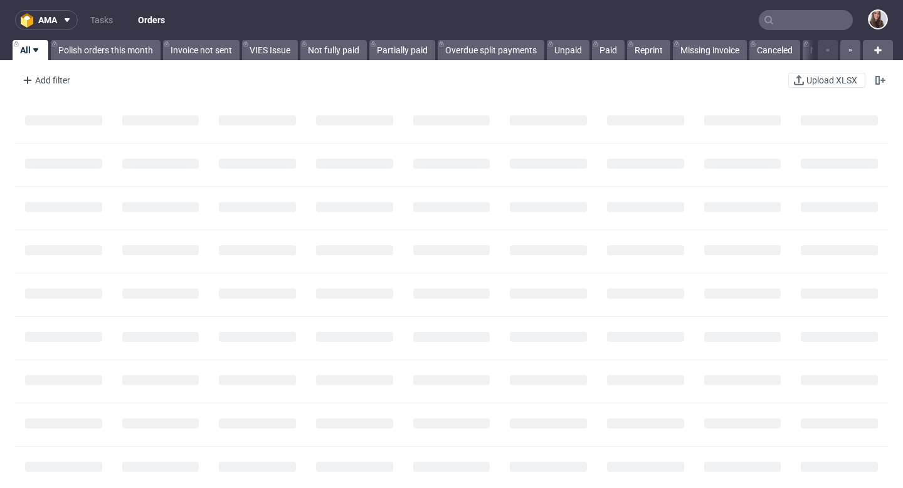
click at [807, 19] on input "text" at bounding box center [805, 20] width 94 height 20
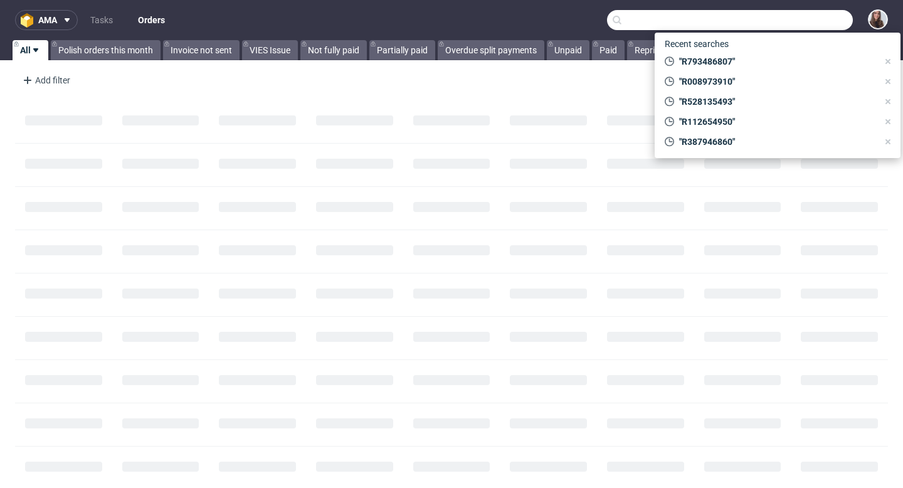
paste input "R915737217"
type input "R915737217"
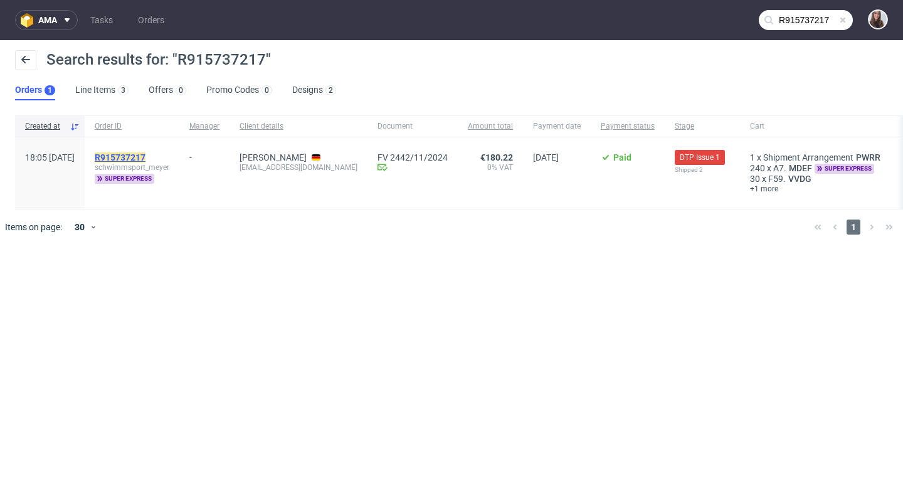
click at [145, 157] on mark "R915737217" at bounding box center [120, 157] width 51 height 10
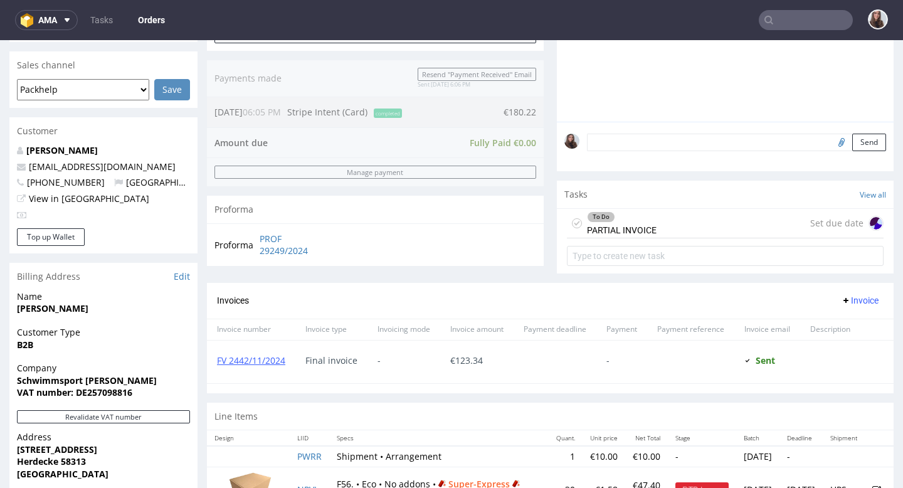
scroll to position [331, 0]
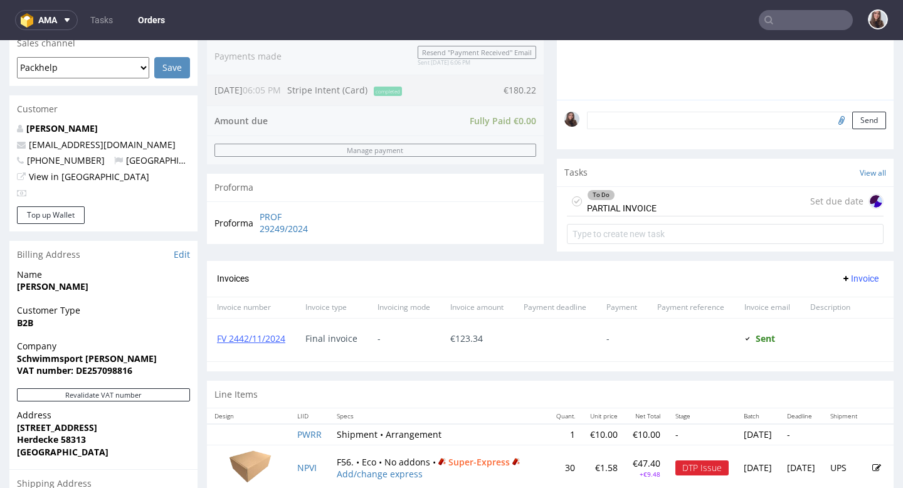
click at [626, 216] on div "To Do PARTIAL INVOICE" at bounding box center [622, 201] width 70 height 29
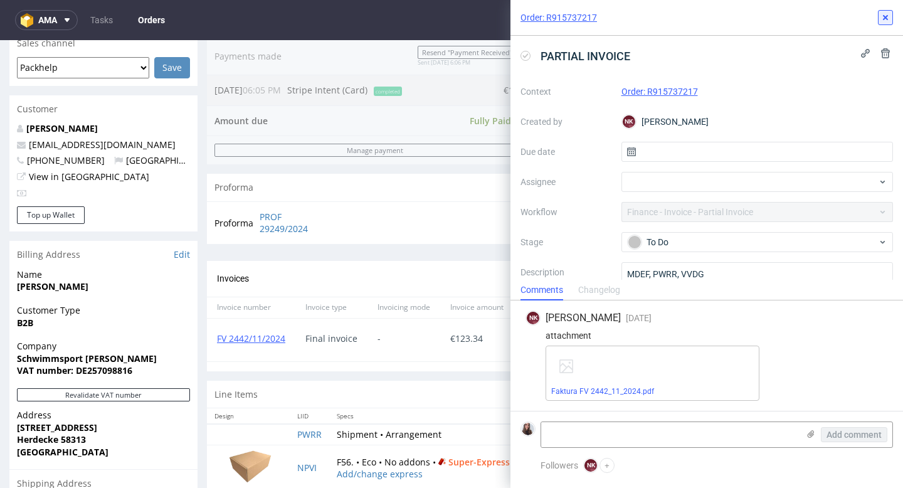
click at [884, 18] on use at bounding box center [884, 17] width 5 height 5
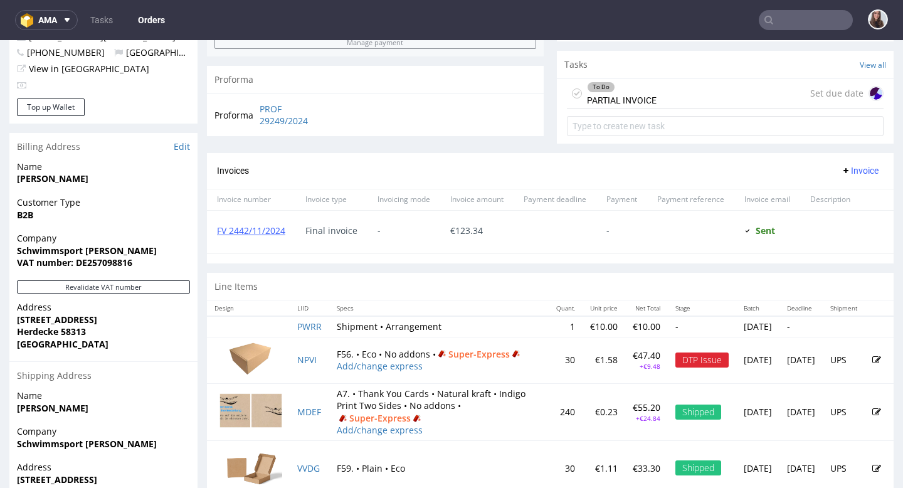
scroll to position [511, 0]
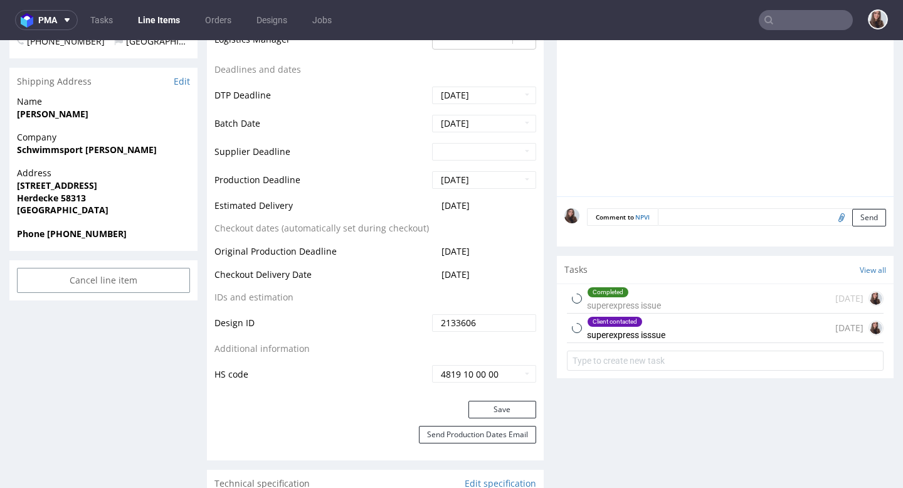
scroll to position [479, 0]
click at [633, 328] on div "Client contacted superexpress isssue" at bounding box center [626, 327] width 78 height 29
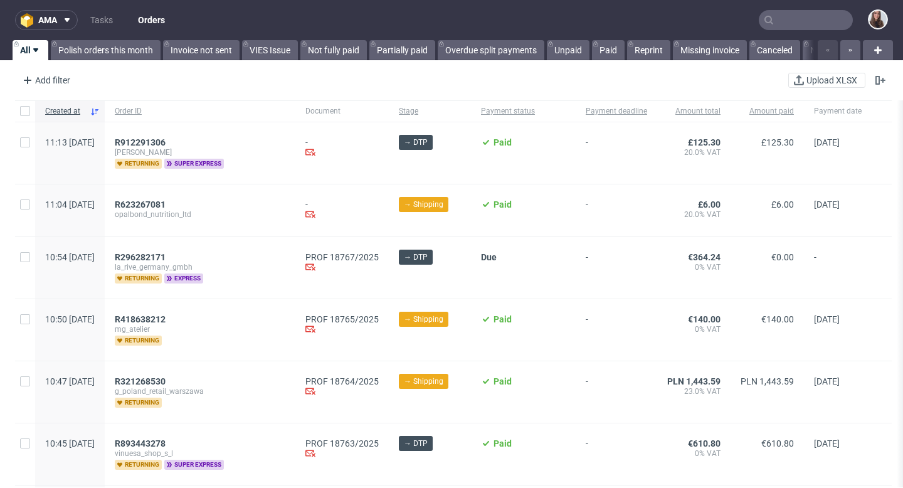
click at [782, 16] on input "text" at bounding box center [805, 20] width 94 height 20
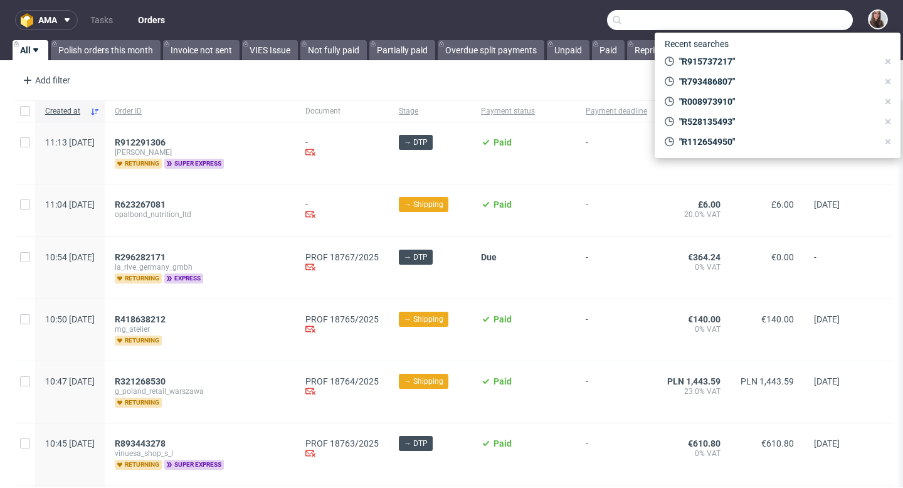
paste input "R915737217"
type input "R915737217"
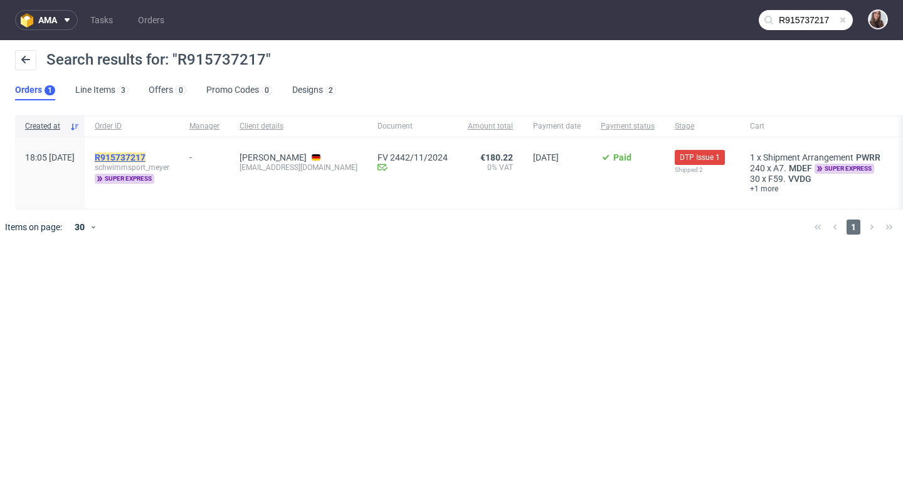
click at [145, 155] on mark "R915737217" at bounding box center [120, 157] width 51 height 10
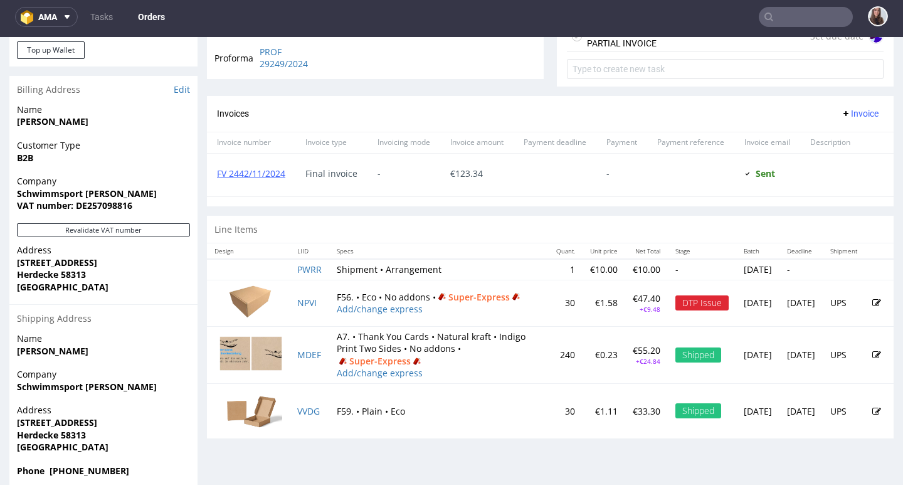
scroll to position [511, 0]
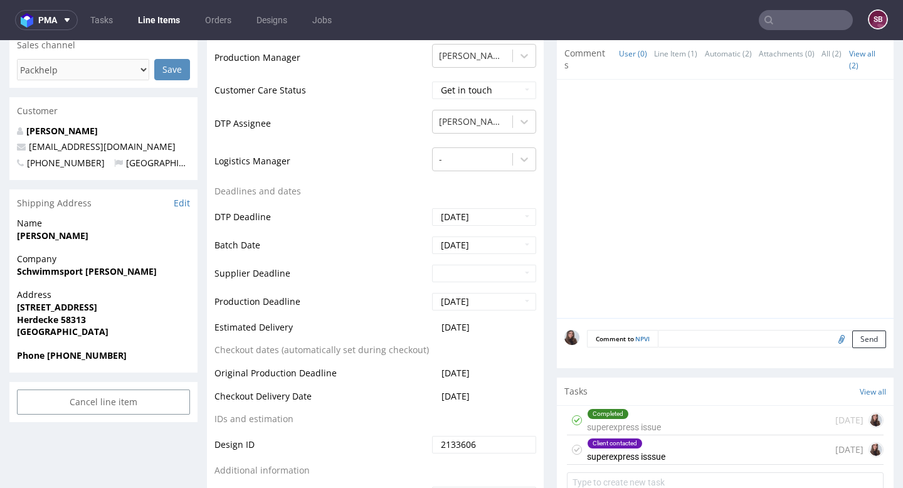
scroll to position [359, 0]
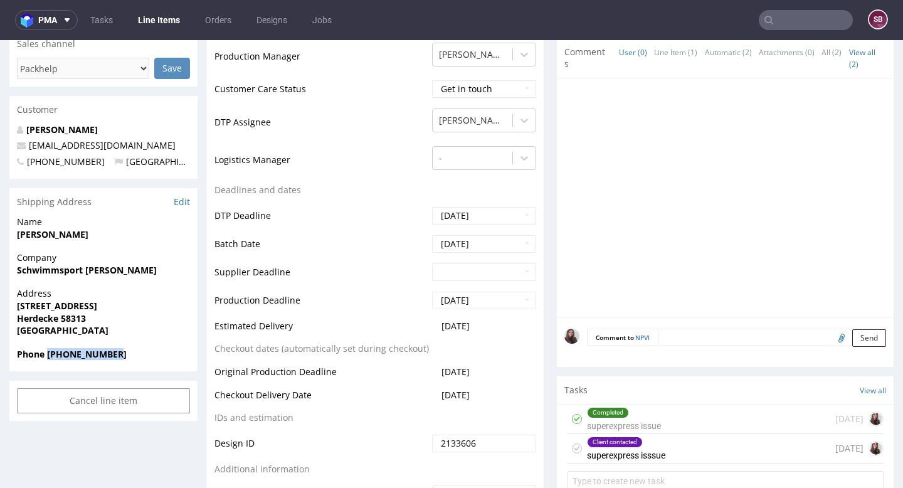
drag, startPoint x: 129, startPoint y: 360, endPoint x: 48, endPoint y: 354, distance: 81.7
click at [48, 354] on div "Phone +491777896607" at bounding box center [103, 360] width 188 height 24
copy strong "+491777896607"
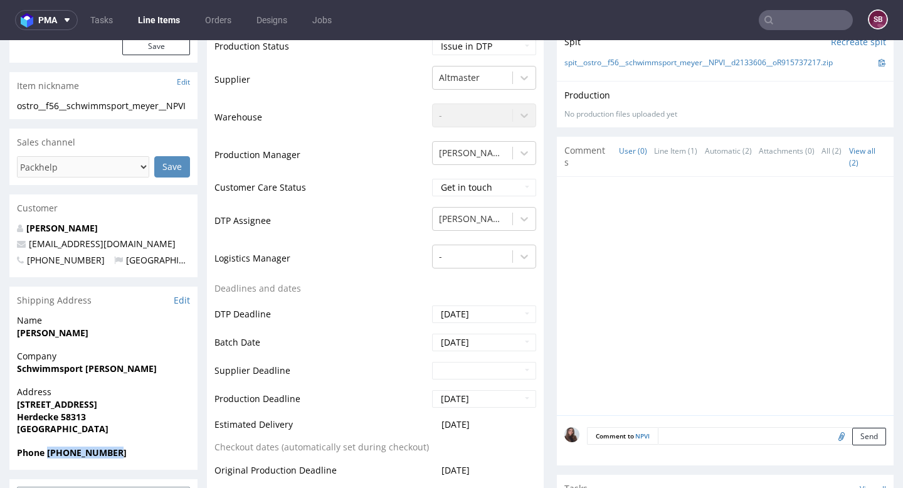
scroll to position [0, 0]
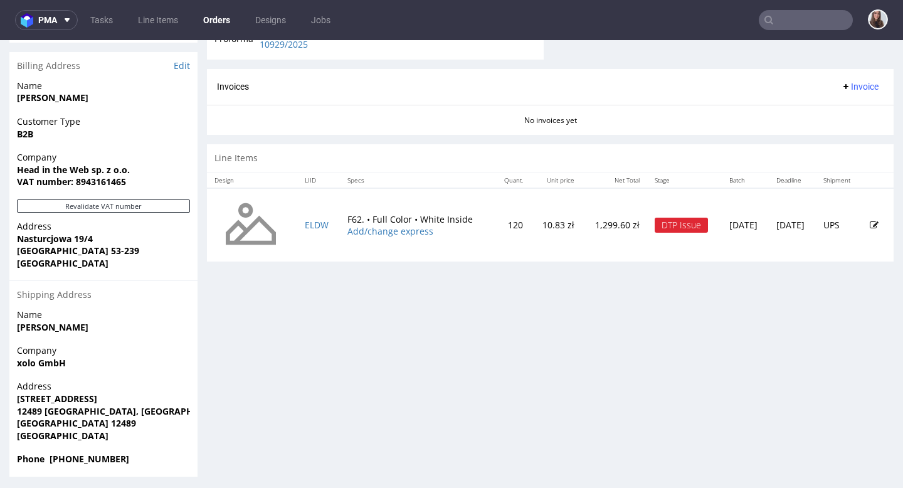
scroll to position [521, 0]
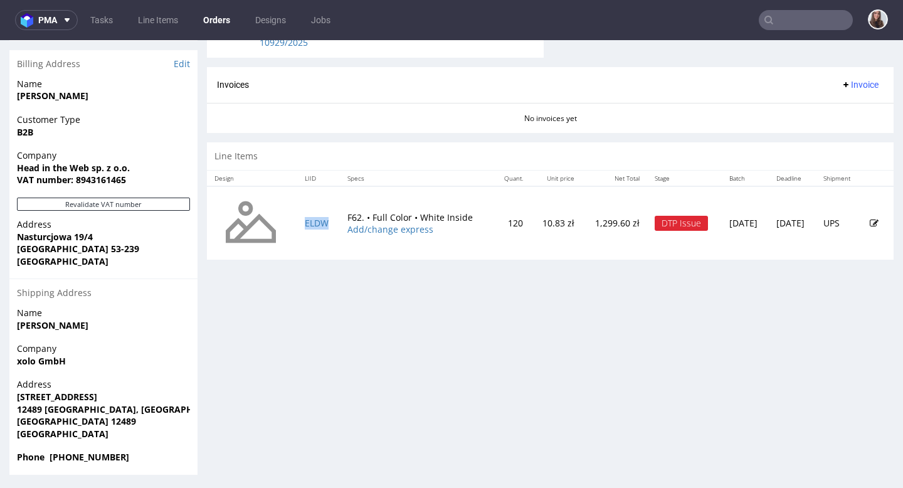
click at [308, 216] on td "ELDW" at bounding box center [318, 223] width 43 height 74
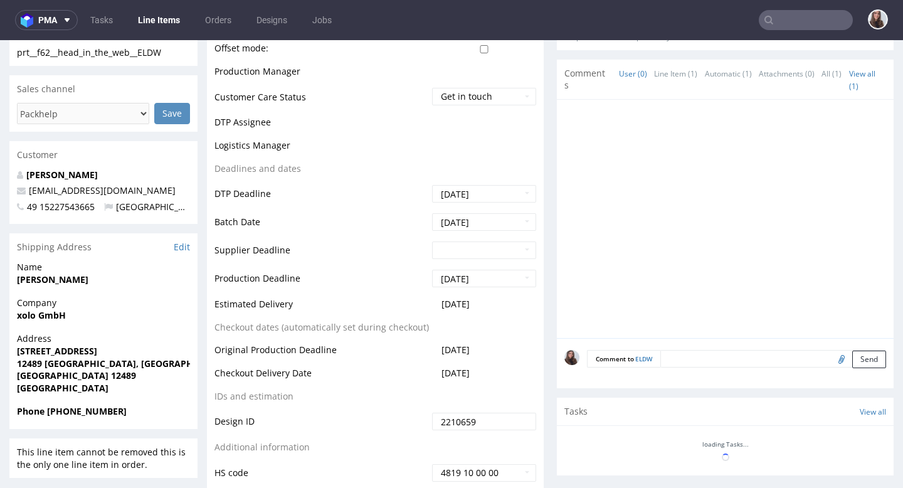
scroll to position [520, 0]
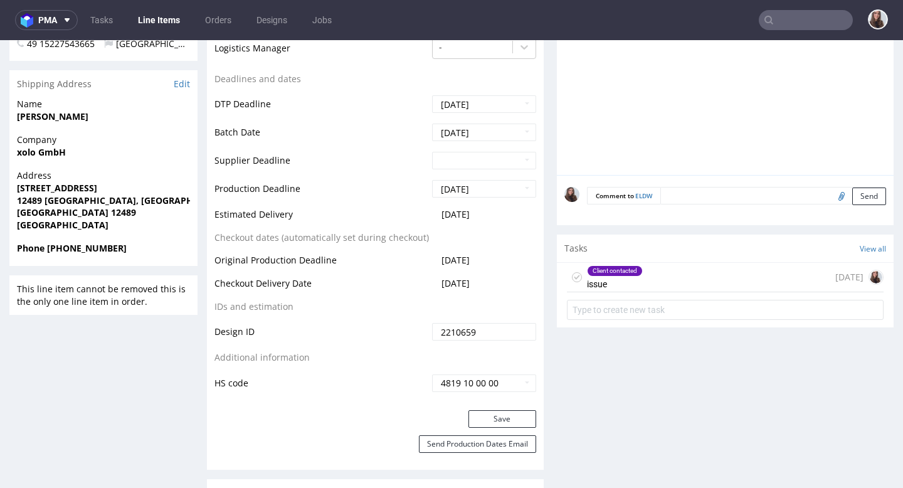
click at [631, 273] on div "Client contacted" at bounding box center [614, 271] width 55 height 10
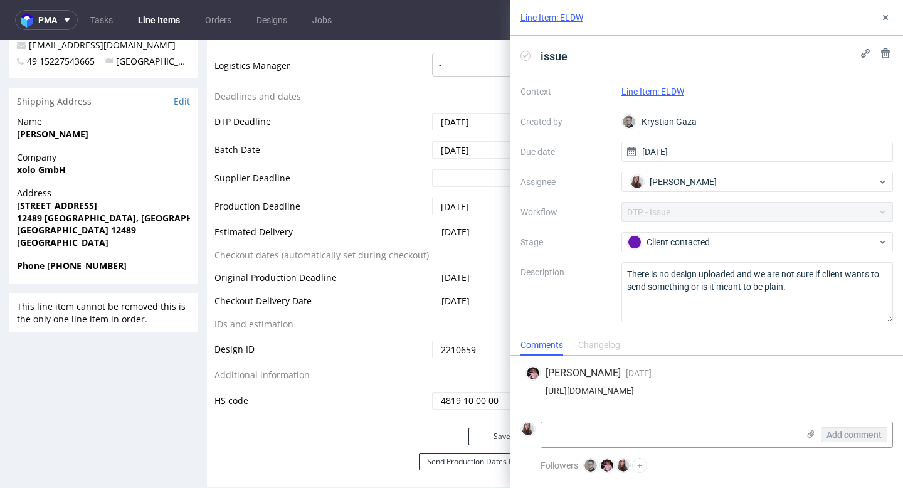
scroll to position [494, 0]
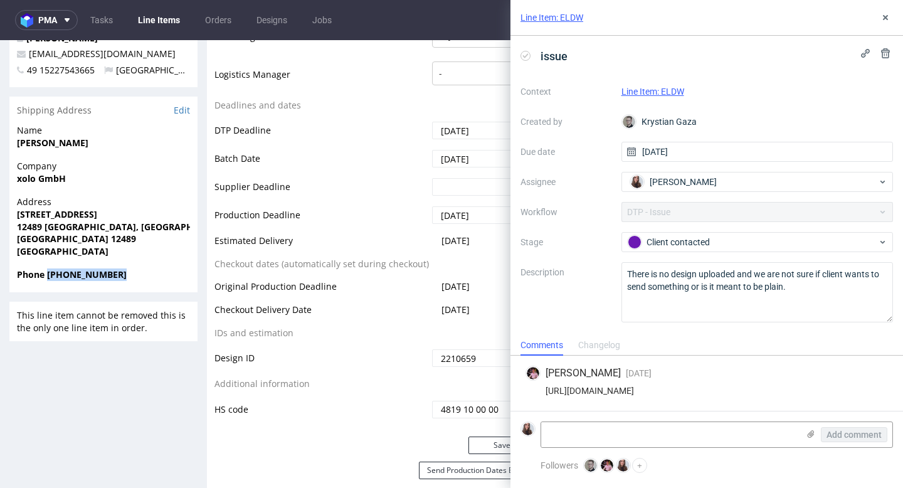
drag, startPoint x: 135, startPoint y: 273, endPoint x: 46, endPoint y: 275, distance: 88.4
click at [46, 275] on span "Phone 49 15227543665" at bounding box center [103, 274] width 173 height 13
copy strong "49 15227543665"
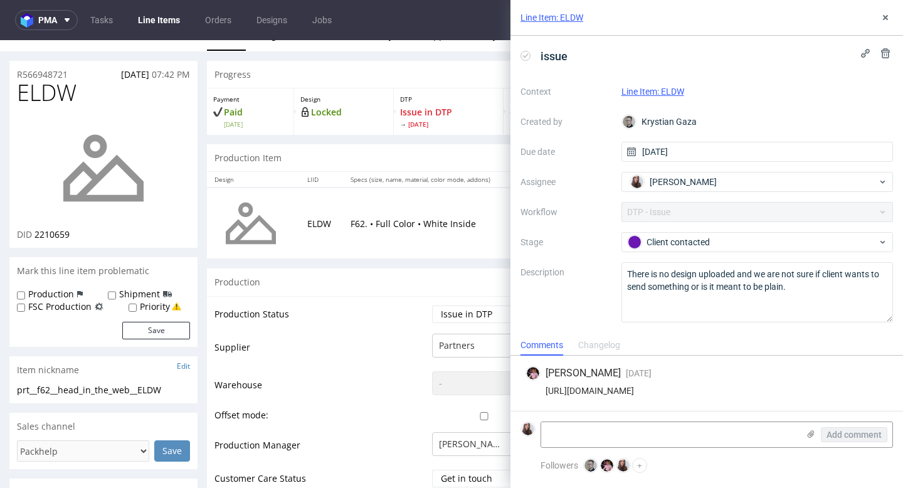
scroll to position [26, 0]
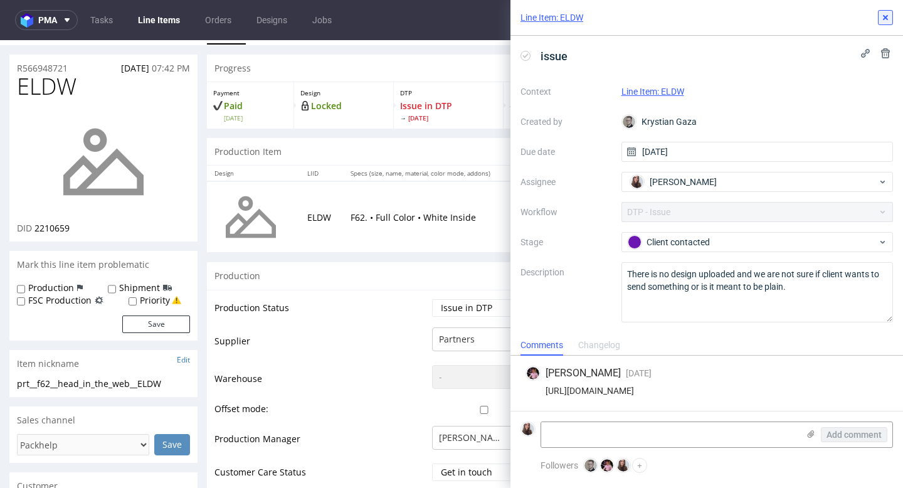
click at [886, 11] on button at bounding box center [884, 17] width 15 height 15
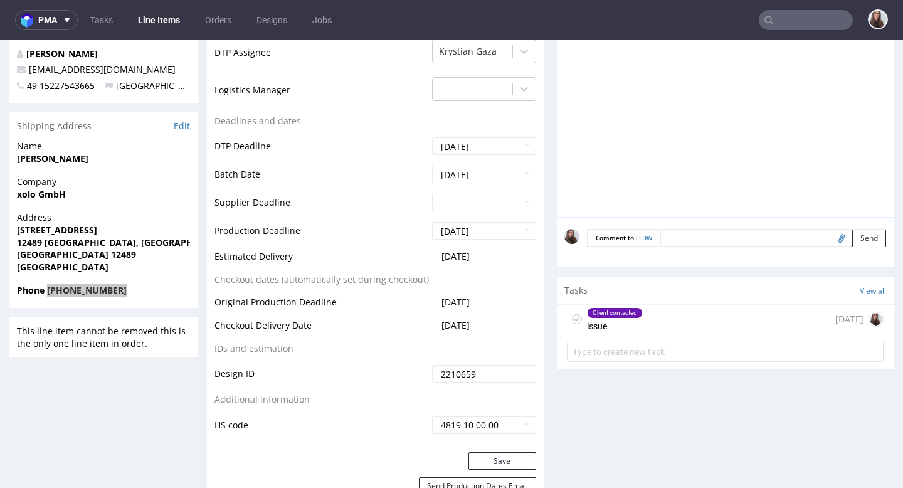
scroll to position [475, 0]
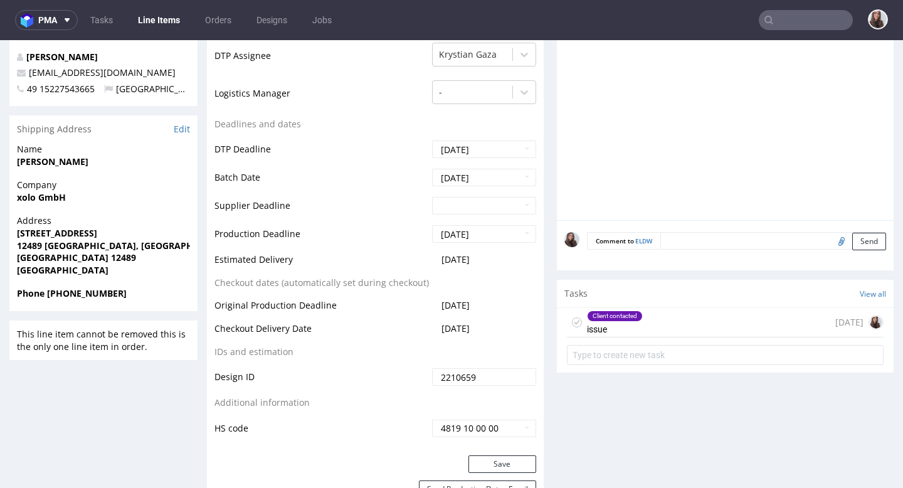
drag, startPoint x: 485, startPoint y: 238, endPoint x: 290, endPoint y: 208, distance: 197.8
click at [290, 208] on tbody "Production Status Waiting for Artwork Waiting for Diecut Waiting for Mockup Wai…" at bounding box center [375, 143] width 322 height 589
click at [112, 162] on span "Arpita Roychoudhury" at bounding box center [103, 161] width 173 height 13
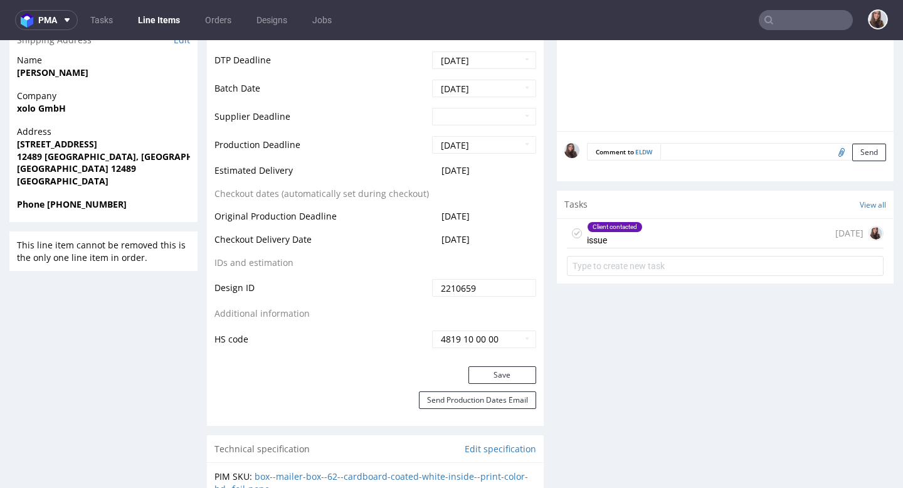
scroll to position [585, 0]
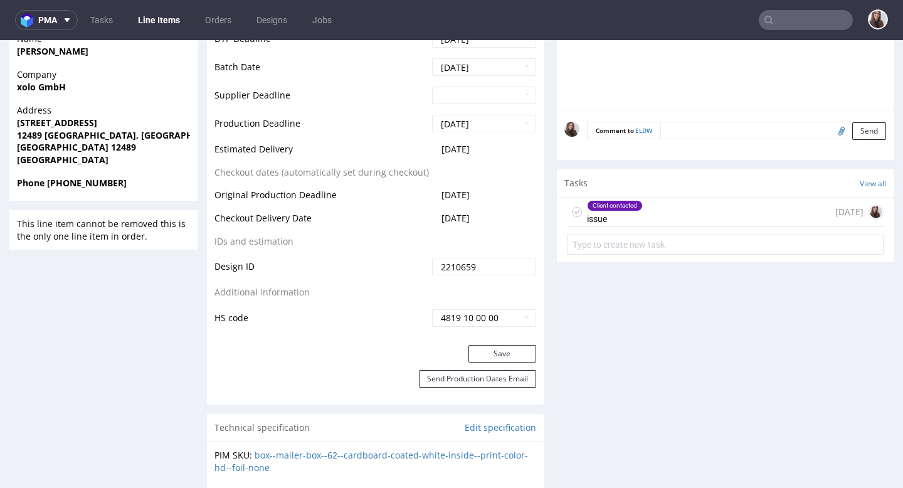
click at [621, 219] on div "Client contacted issue" at bounding box center [615, 211] width 56 height 29
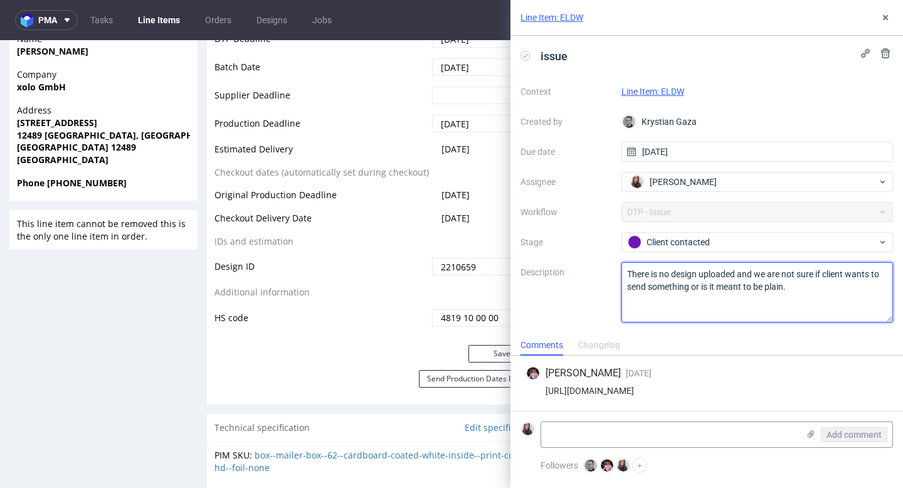
click at [793, 288] on textarea "There is no design uploaded and we are not sure if client wants to send somethi…" at bounding box center [757, 292] width 272 height 60
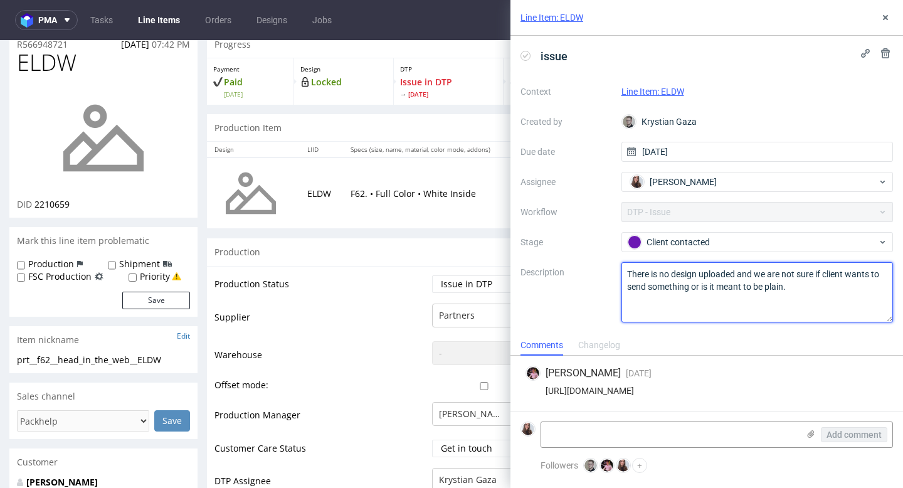
scroll to position [46, 0]
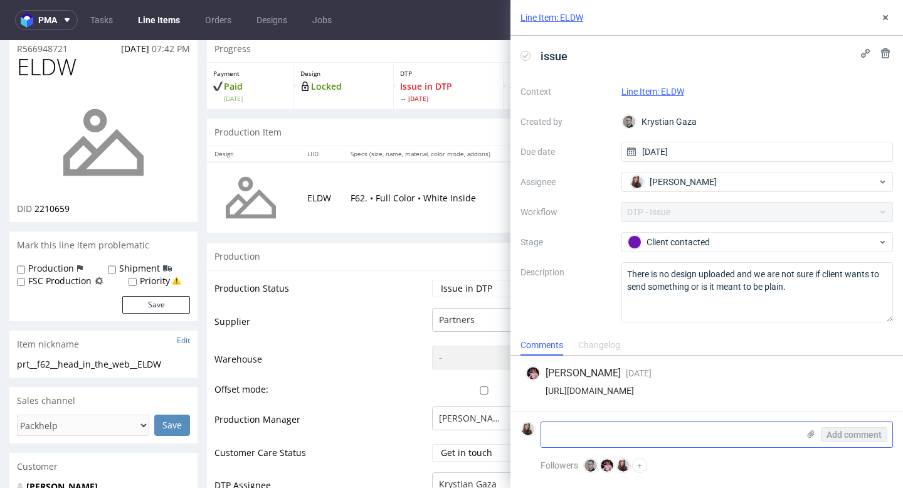
click at [654, 429] on textarea at bounding box center [669, 434] width 257 height 25
click at [887, 21] on icon at bounding box center [885, 18] width 10 height 10
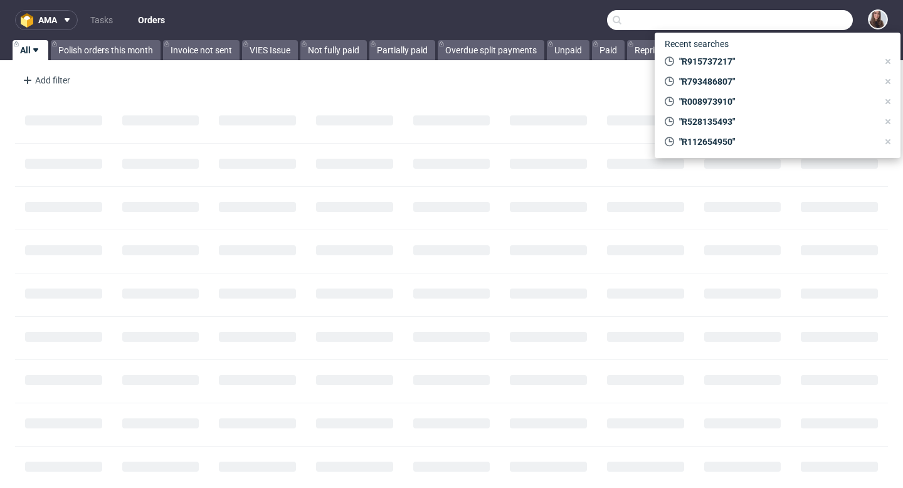
click at [800, 16] on input "text" at bounding box center [730, 20] width 246 height 20
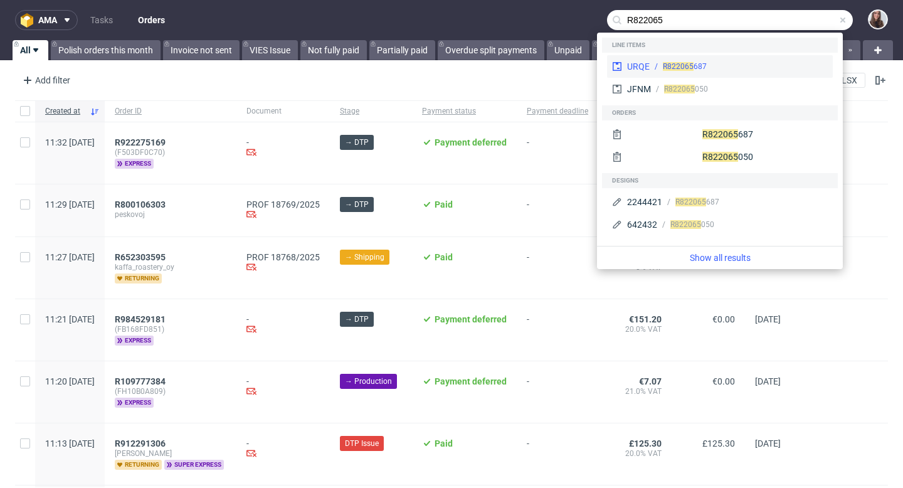
type input "R822065"
click at [730, 61] on div "R822065 687" at bounding box center [738, 66] width 178 height 11
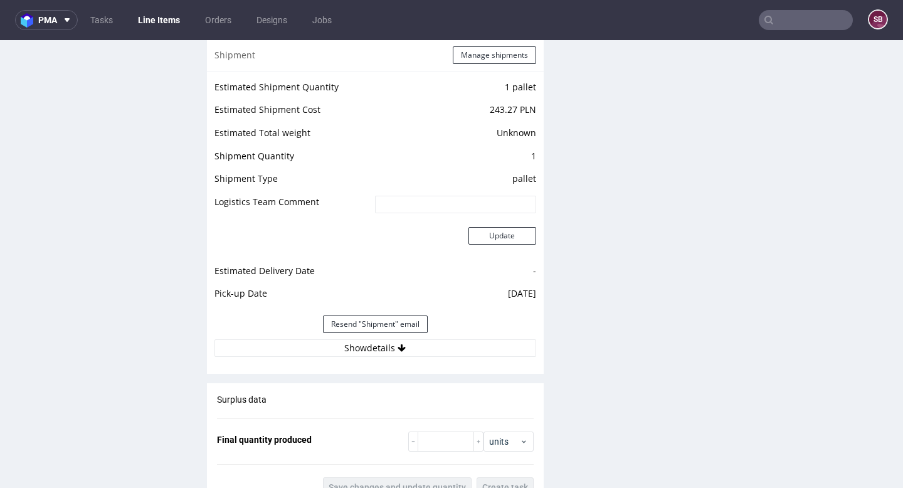
scroll to position [1430, 0]
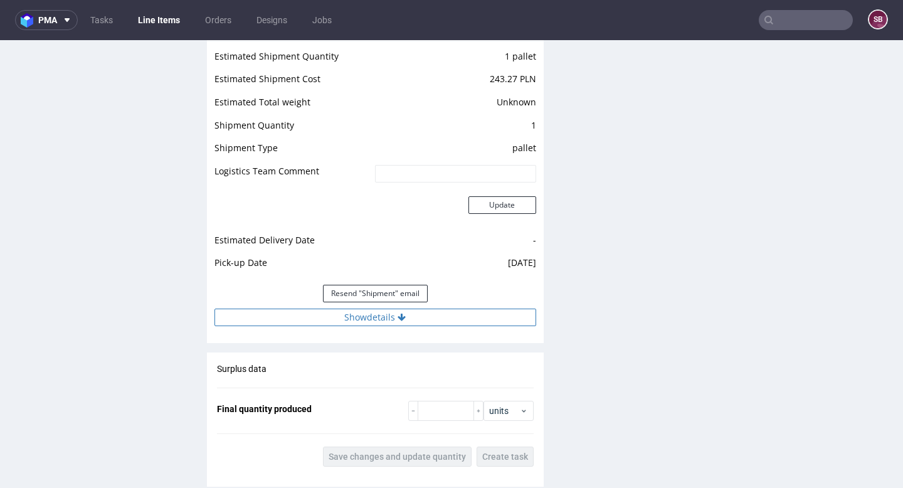
click at [382, 308] on button "Show details" at bounding box center [375, 317] width 322 height 18
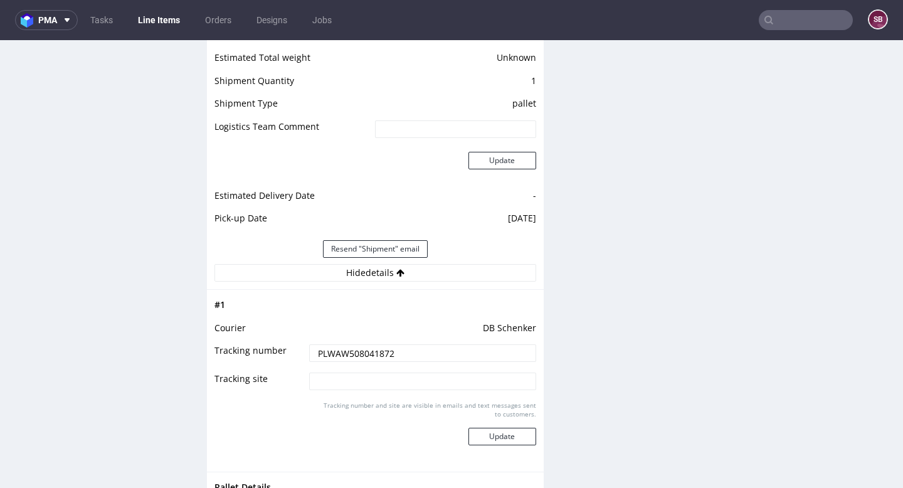
scroll to position [1482, 0]
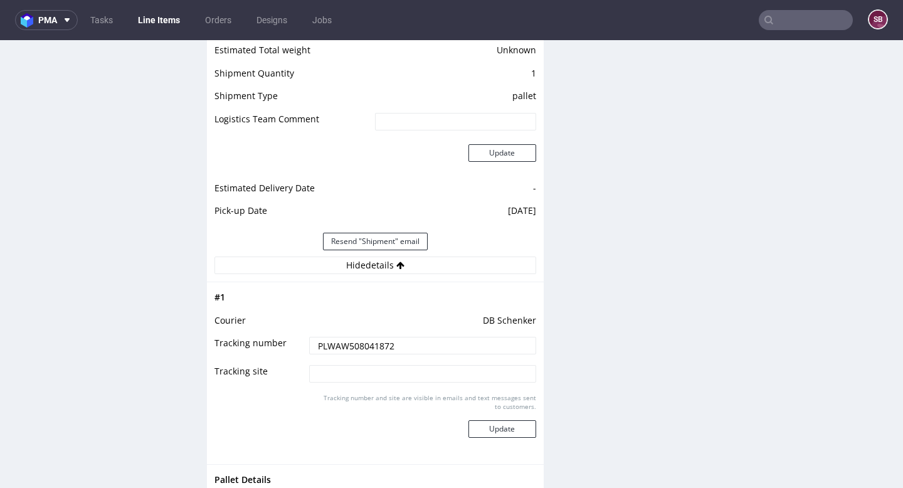
drag, startPoint x: 395, startPoint y: 332, endPoint x: 302, endPoint y: 332, distance: 92.8
click at [306, 335] on td "PLWAW508041872" at bounding box center [420, 349] width 229 height 28
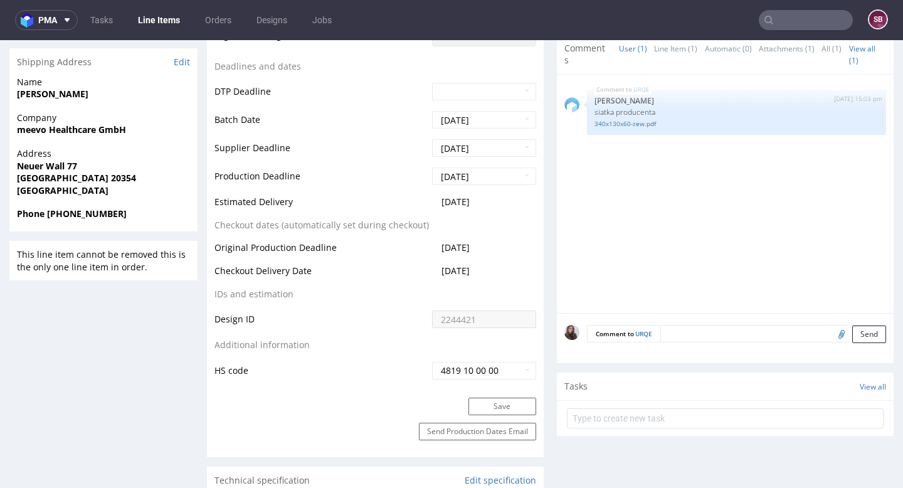
scroll to position [509, 0]
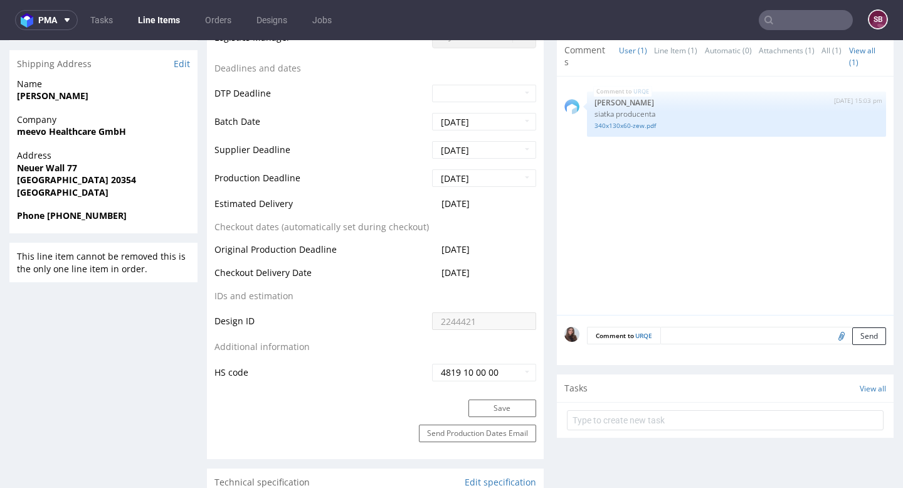
drag, startPoint x: 495, startPoint y: 202, endPoint x: 435, endPoint y: 202, distance: 59.5
click at [435, 202] on td "2025-09-03" at bounding box center [482, 207] width 107 height 23
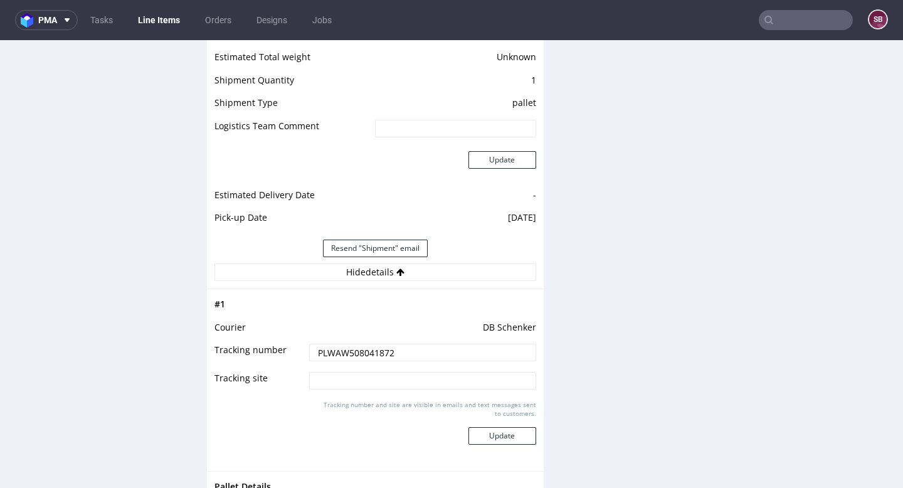
scroll to position [1477, 0]
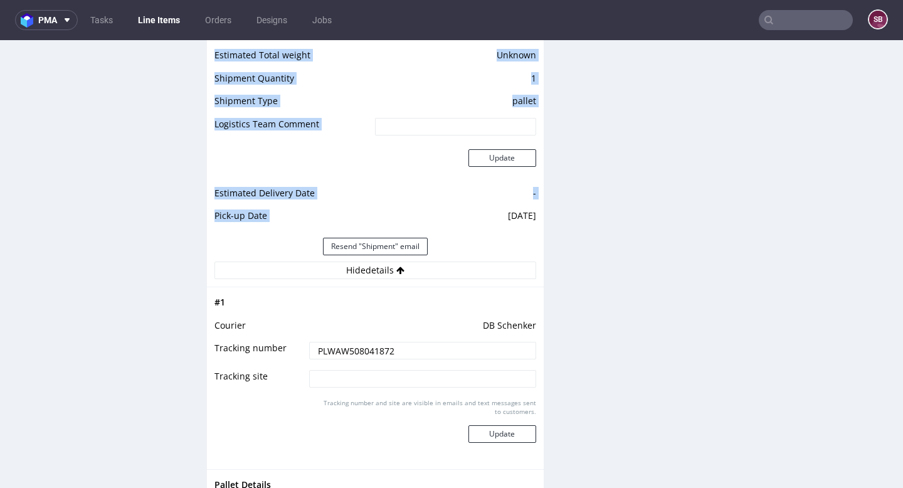
drag, startPoint x: 478, startPoint y: 203, endPoint x: 532, endPoint y: 201, distance: 53.9
click at [532, 201] on div "Estimated Shipment Quantity 1 pallet Estimated Shipment Cost 243.27 PLN Estimat…" at bounding box center [375, 140] width 337 height 293
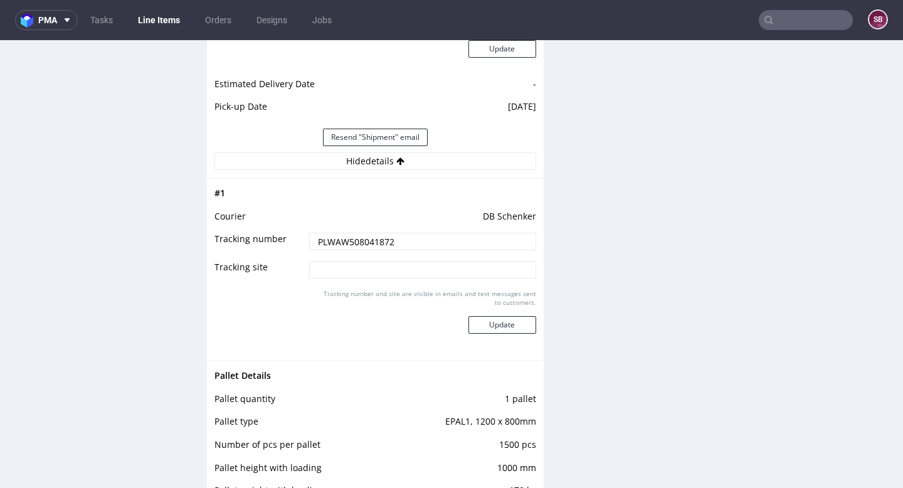
scroll to position [1587, 0]
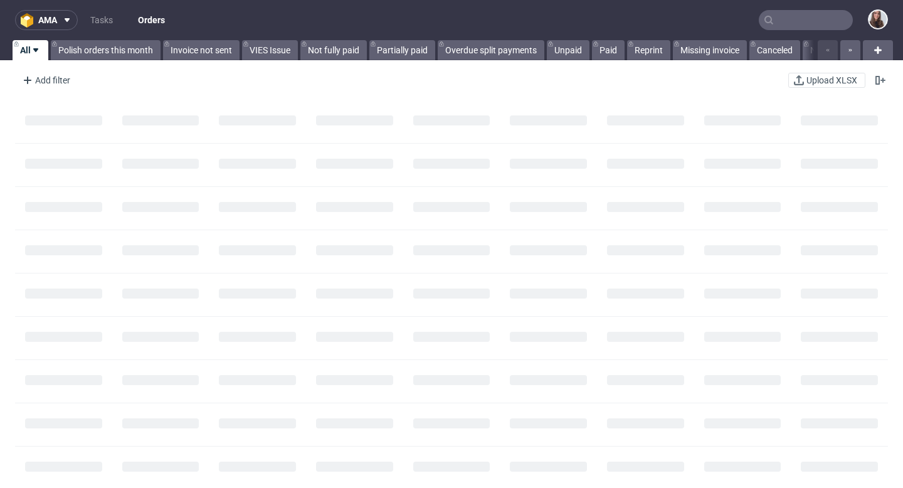
click at [787, 24] on input "text" at bounding box center [805, 20] width 94 height 20
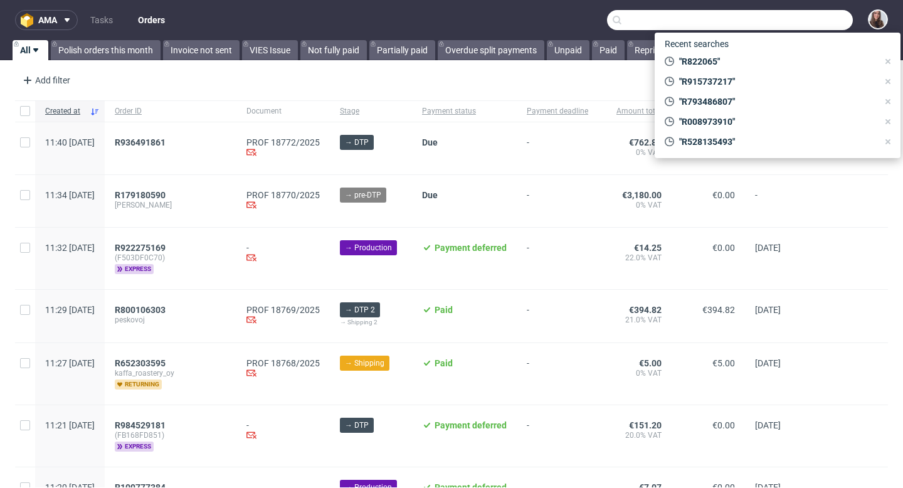
paste input "R397528756"
type input "R397528756"
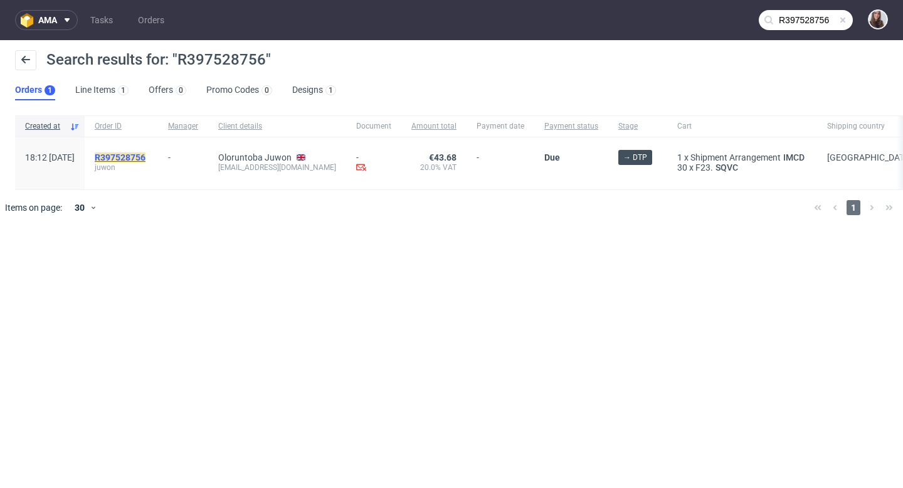
click at [145, 154] on mark "R397528756" at bounding box center [120, 157] width 51 height 10
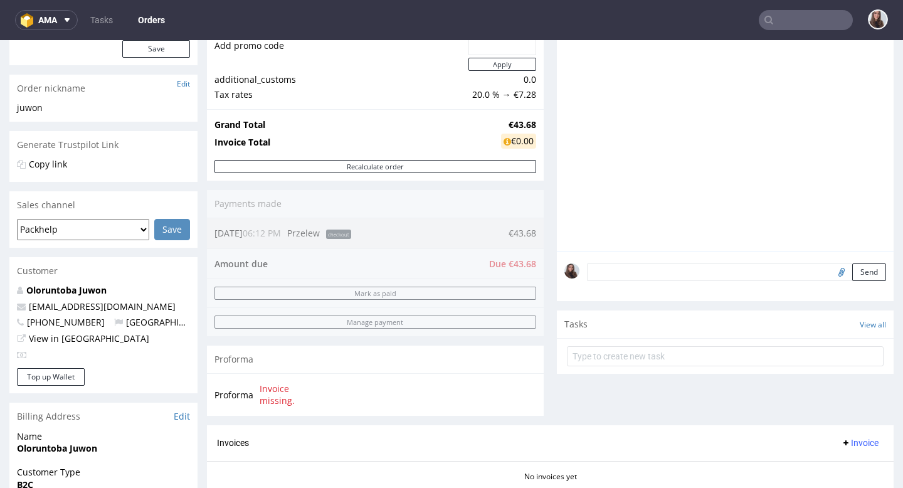
scroll to position [164, 0]
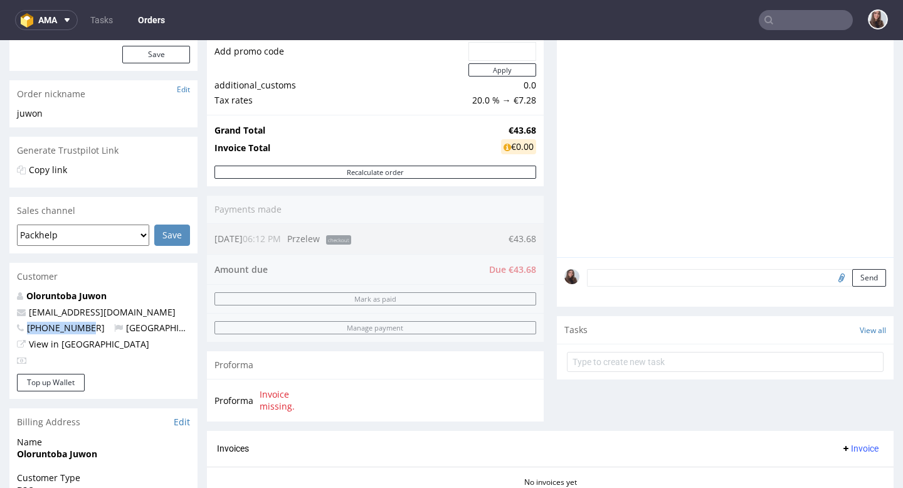
drag, startPoint x: 90, startPoint y: 326, endPoint x: 28, endPoint y: 327, distance: 62.1
click at [28, 327] on span "+23498481930" at bounding box center [61, 328] width 88 height 12
copy span "+23498481930"
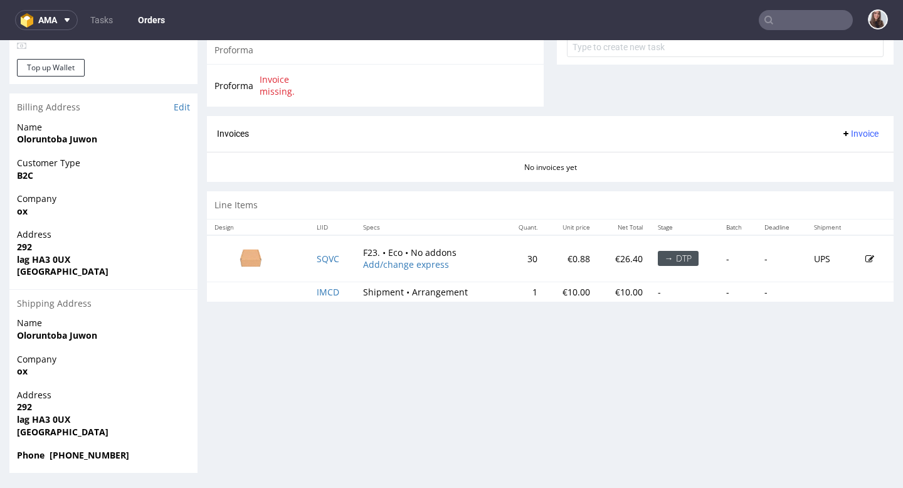
scroll to position [3, 0]
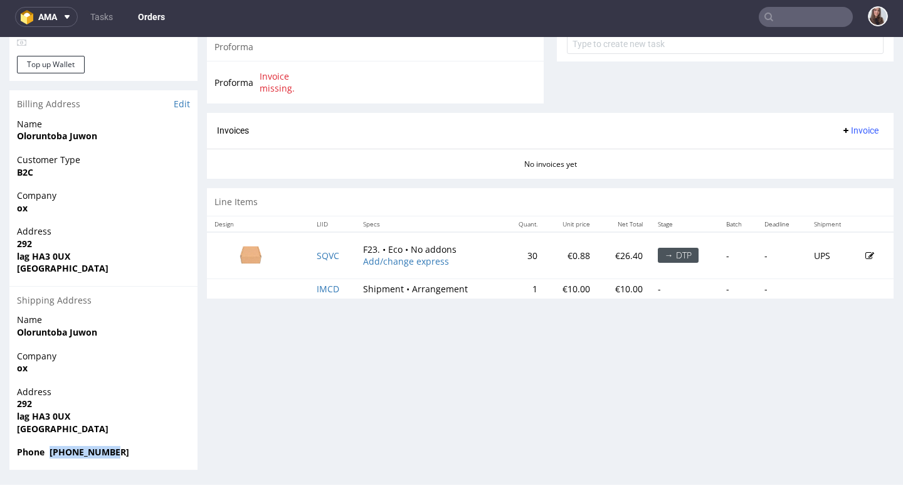
drag, startPoint x: 129, startPoint y: 453, endPoint x: 50, endPoint y: 447, distance: 79.2
click at [50, 447] on span "Phone +23498481930" at bounding box center [103, 452] width 173 height 13
copy strong "[PHONE_NUMBER]"
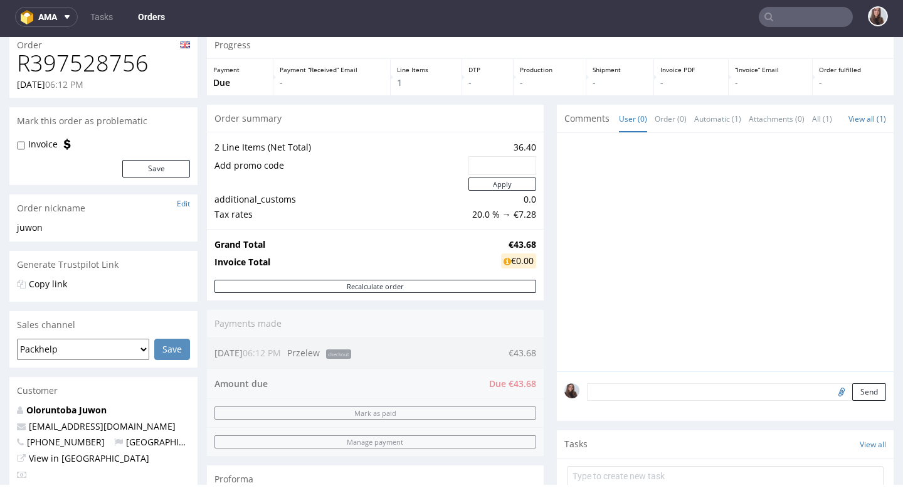
scroll to position [53, 0]
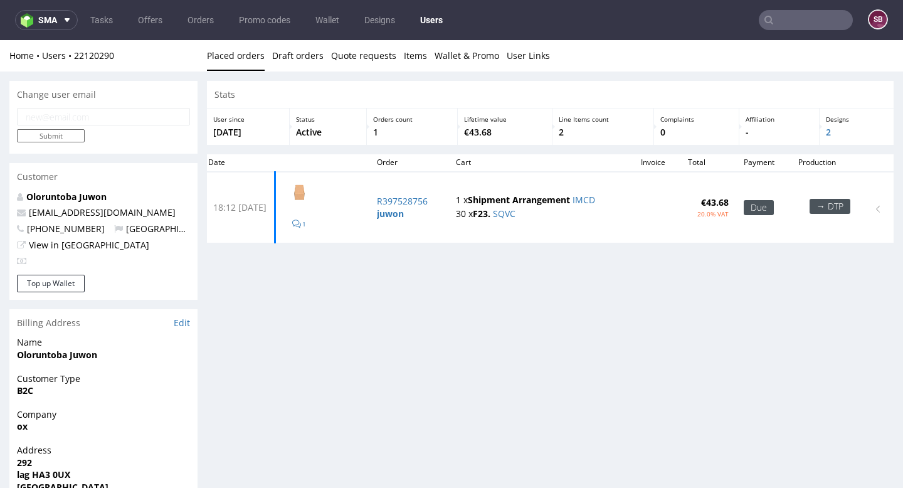
click at [780, 24] on input "text" at bounding box center [805, 20] width 94 height 20
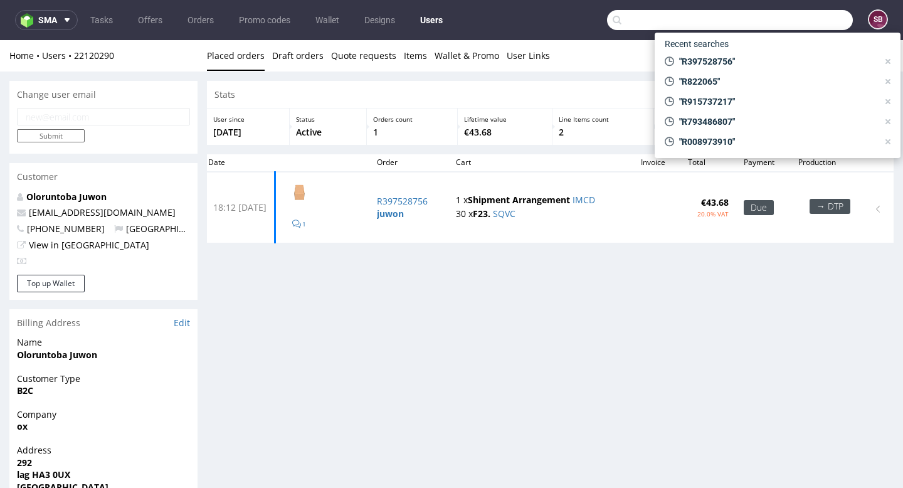
paste input "R115829346"
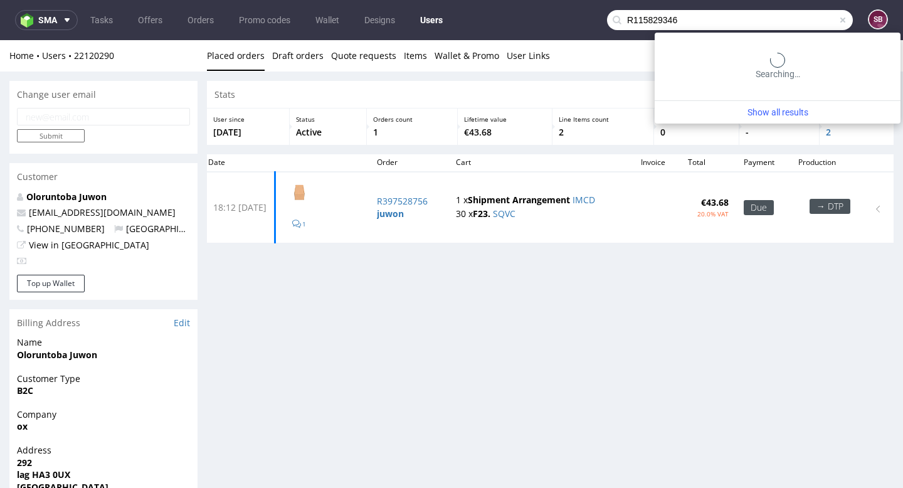
type input "R115829346"
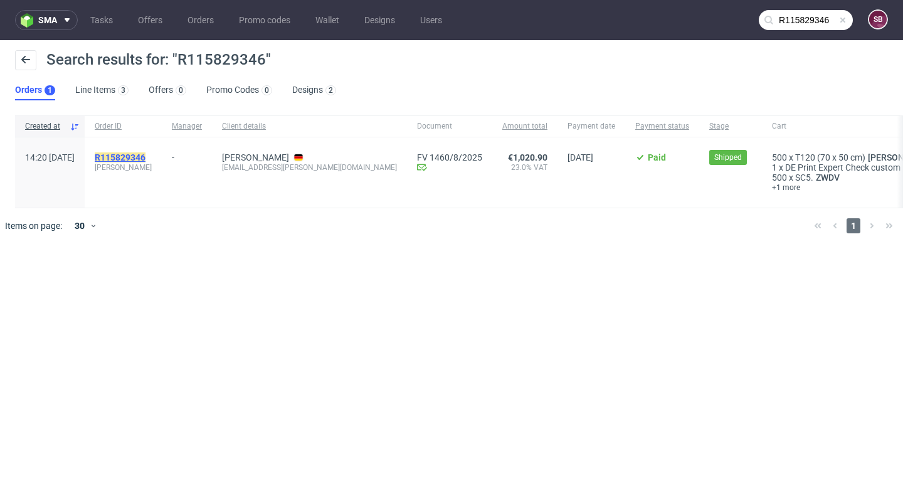
click at [145, 154] on mark "R115829346" at bounding box center [120, 157] width 51 height 10
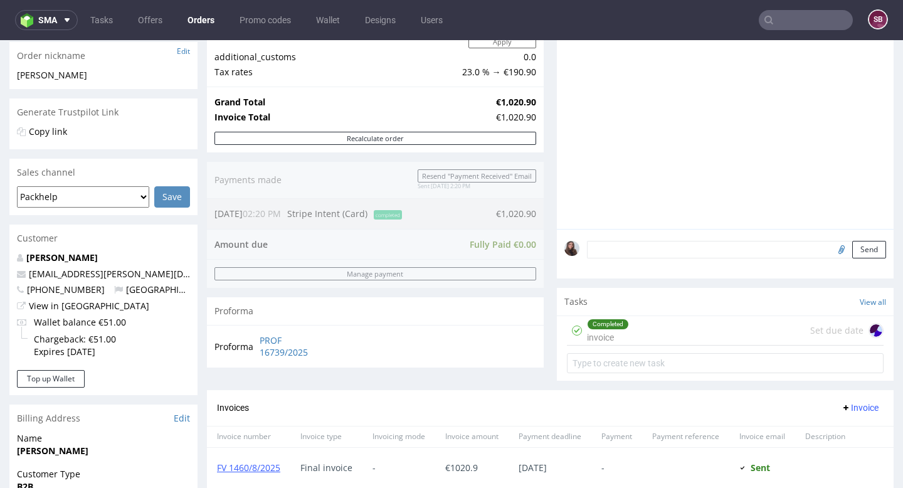
scroll to position [218, 0]
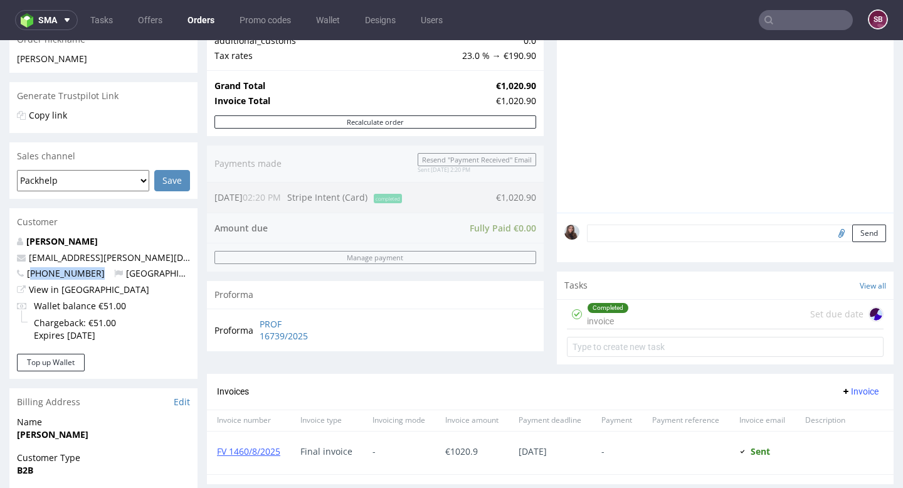
drag, startPoint x: 101, startPoint y: 271, endPoint x: 34, endPoint y: 273, distance: 67.1
click at [34, 273] on p "+4915203049771 Germany" at bounding box center [103, 273] width 173 height 13
copy span "4915203049771"
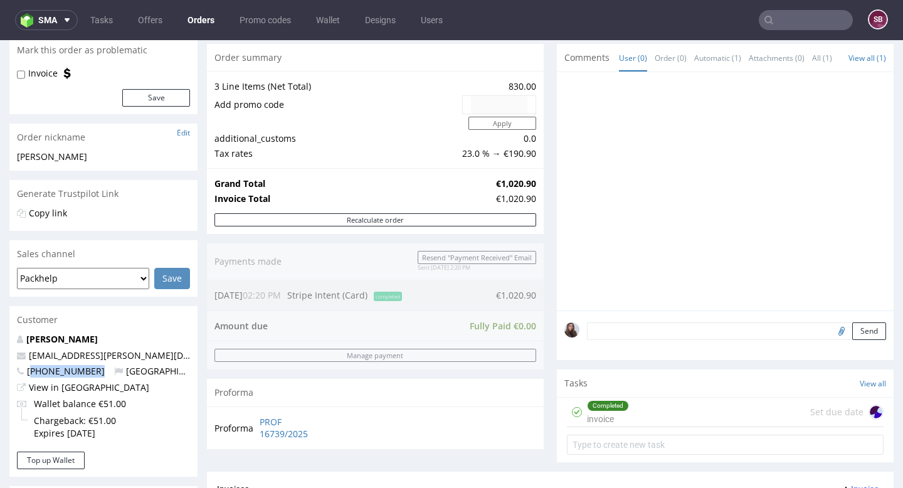
scroll to position [115, 0]
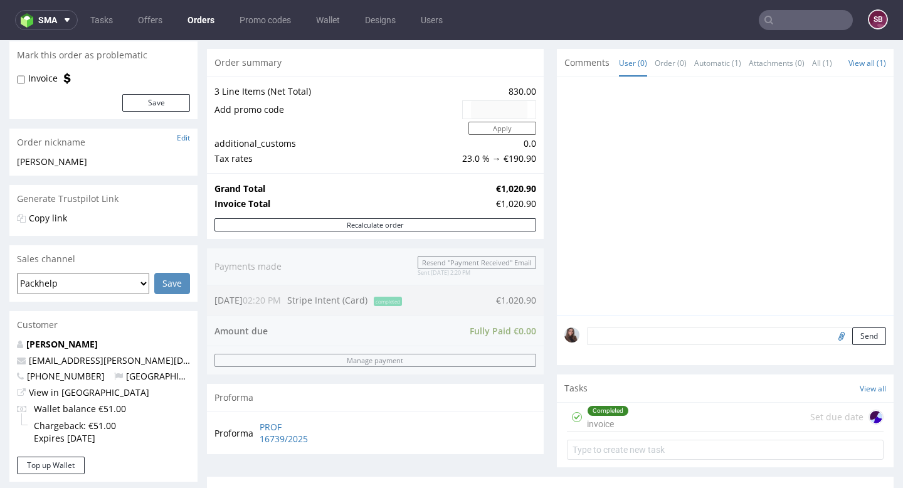
click at [662, 419] on div "Completed invoice Set due date" at bounding box center [725, 416] width 317 height 29
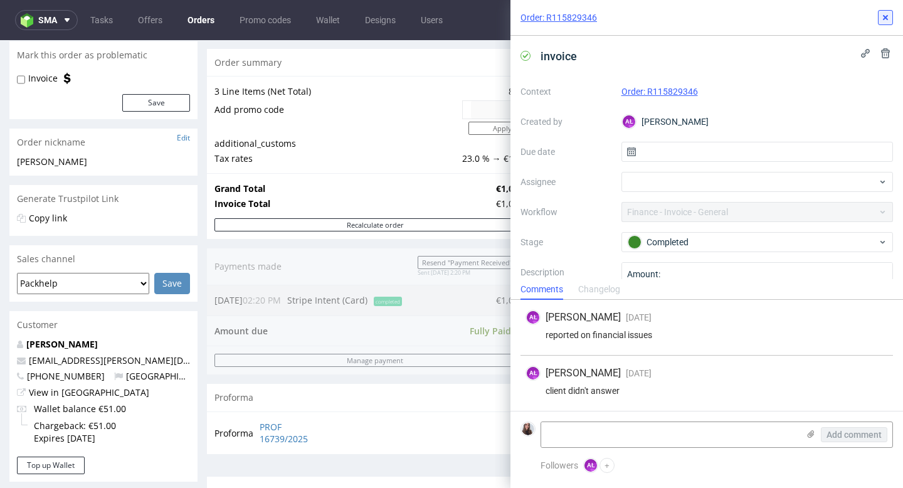
click at [892, 11] on button at bounding box center [884, 17] width 15 height 15
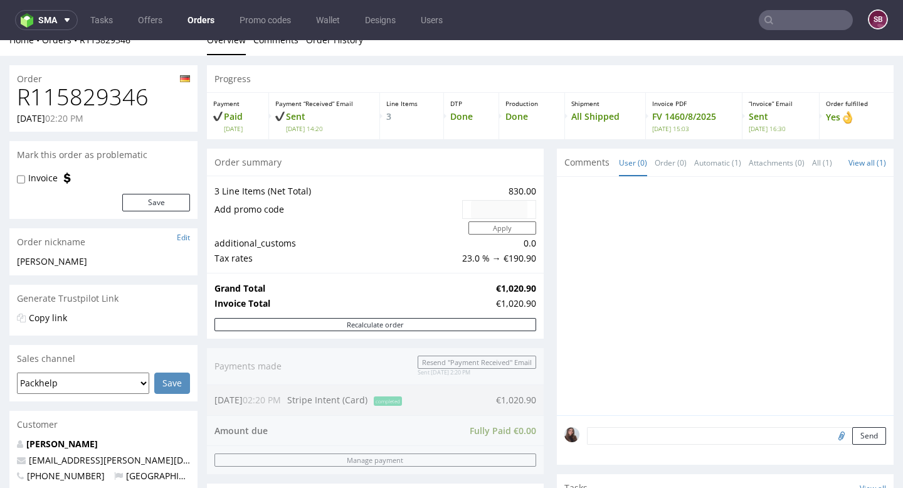
scroll to position [21, 0]
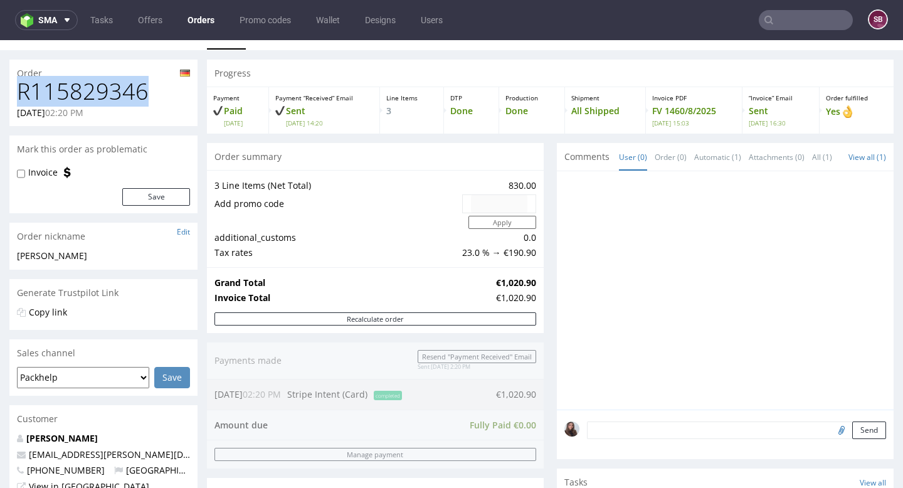
drag, startPoint x: 147, startPoint y: 93, endPoint x: 3, endPoint y: 96, distance: 143.6
copy h1 "R115829346"
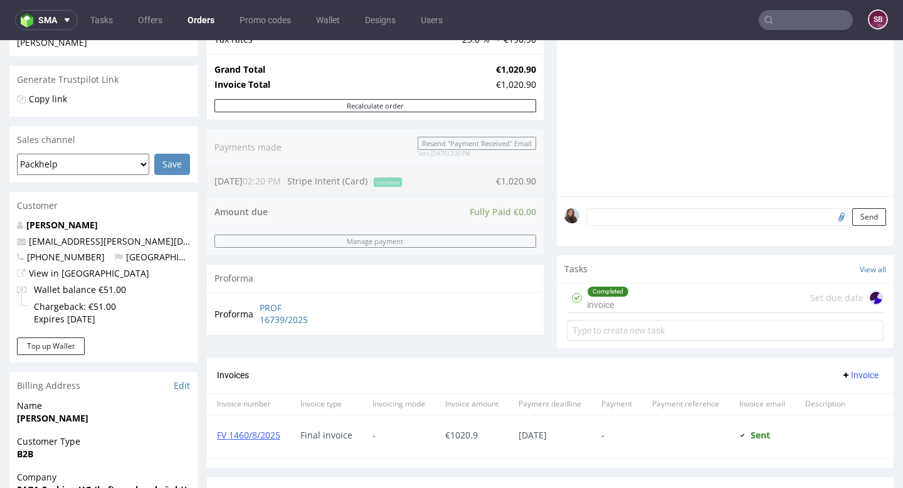
scroll to position [0, 0]
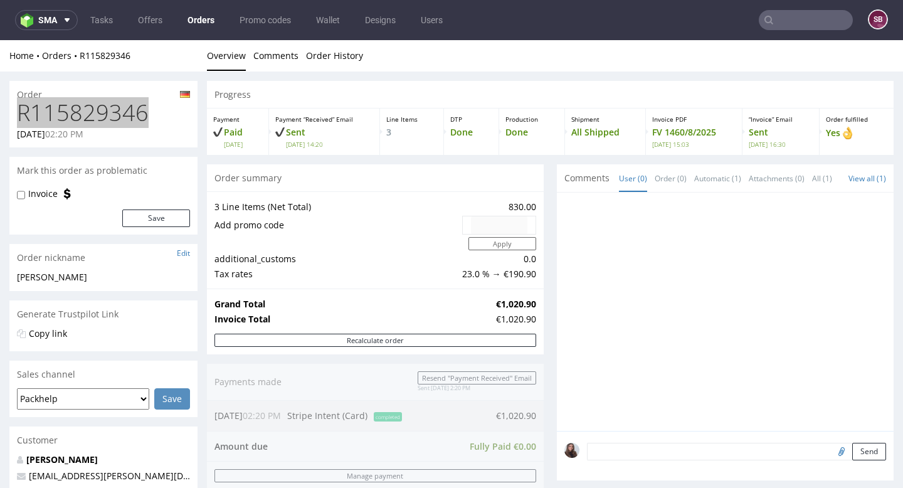
click at [805, 27] on input "text" at bounding box center [805, 20] width 94 height 20
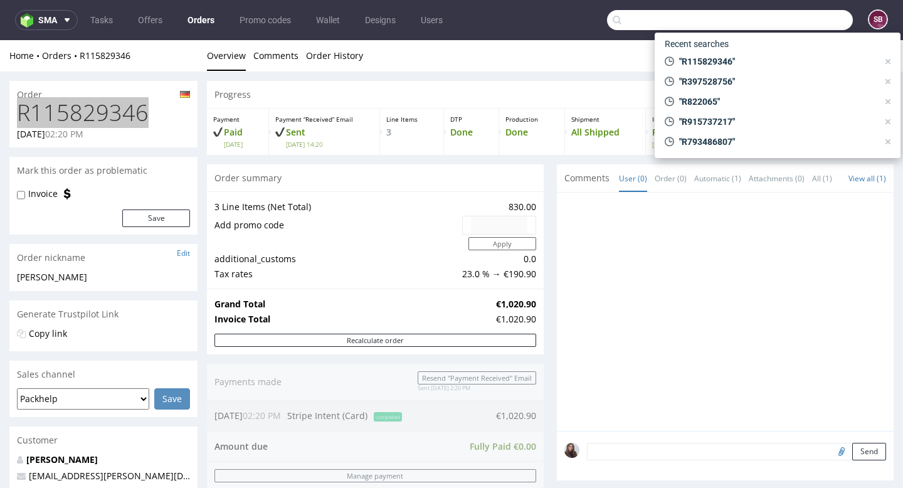
paste input "R284647987"
type input "R284647987"
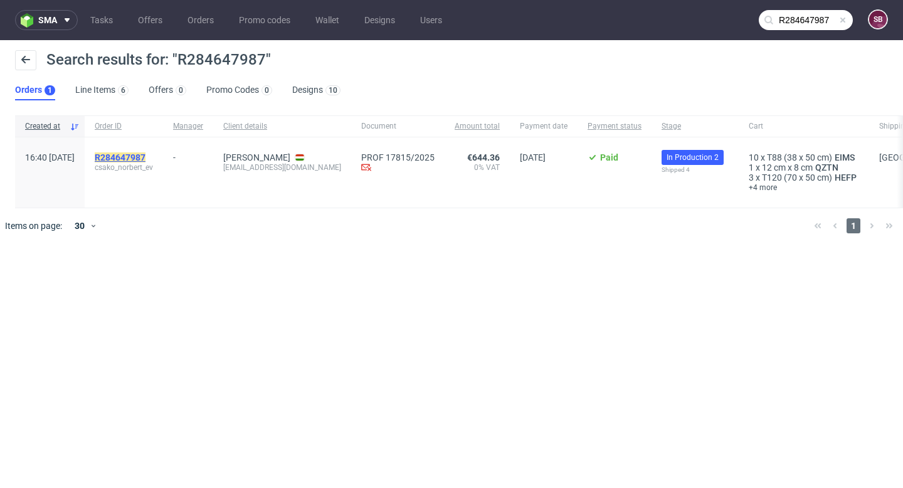
click at [142, 156] on mark "R284647987" at bounding box center [120, 157] width 51 height 10
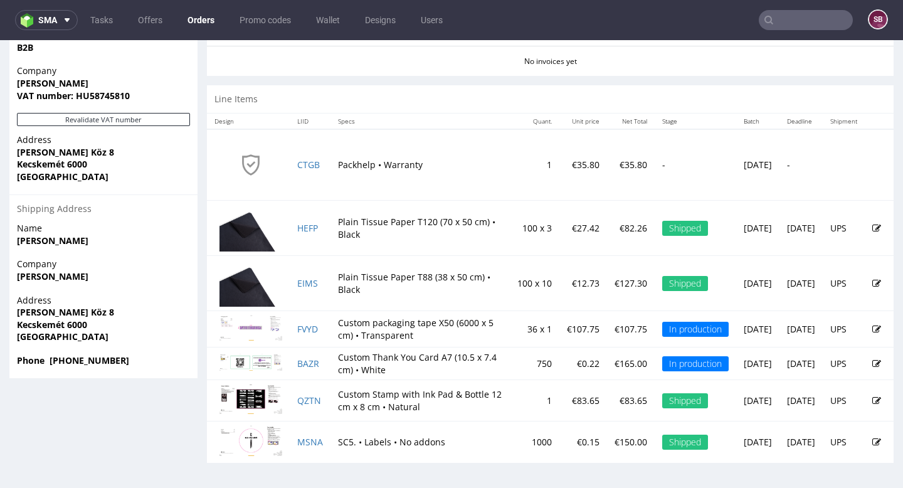
scroll to position [3, 0]
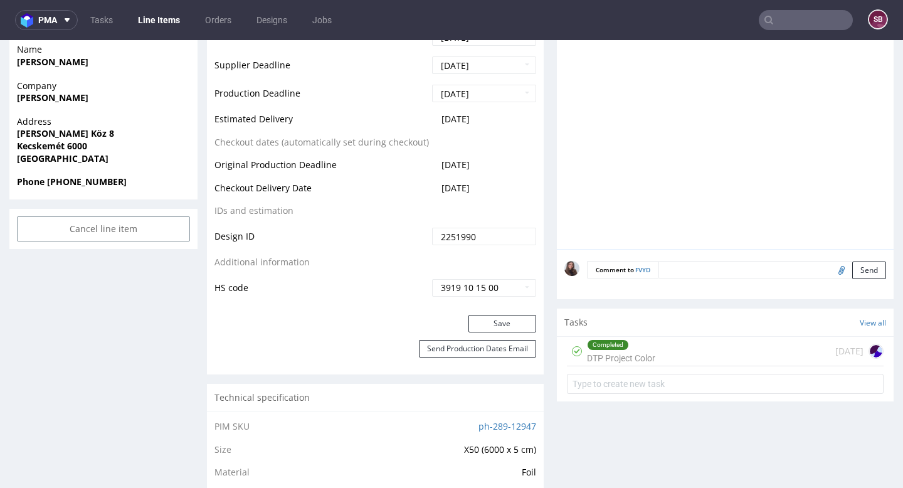
scroll to position [569, 0]
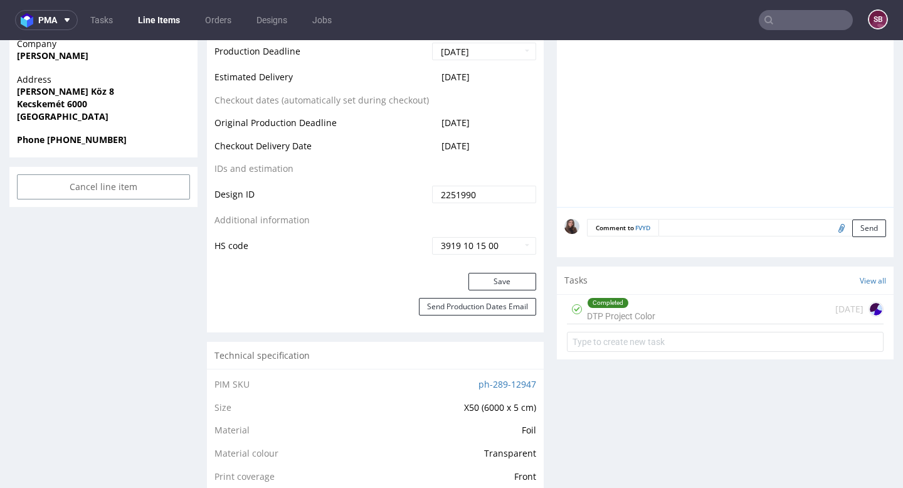
click at [632, 308] on div "Completed" at bounding box center [620, 303] width 67 height 10
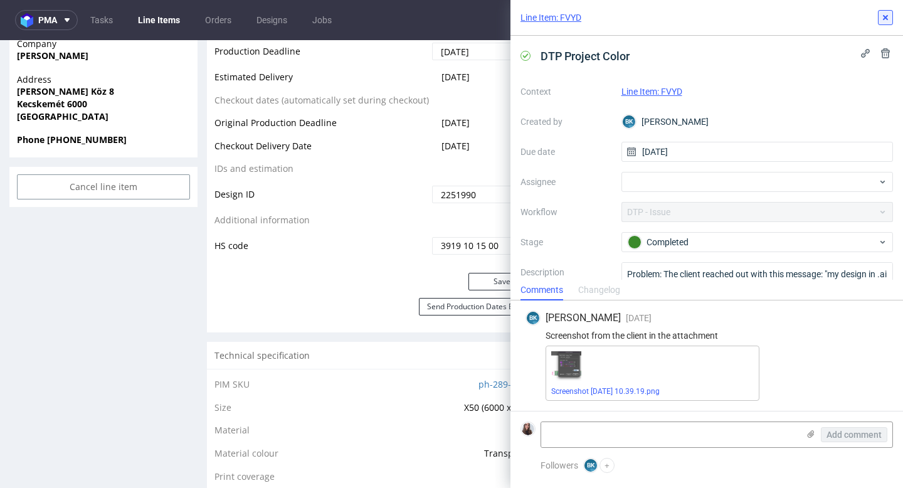
click at [881, 24] on button at bounding box center [884, 17] width 15 height 15
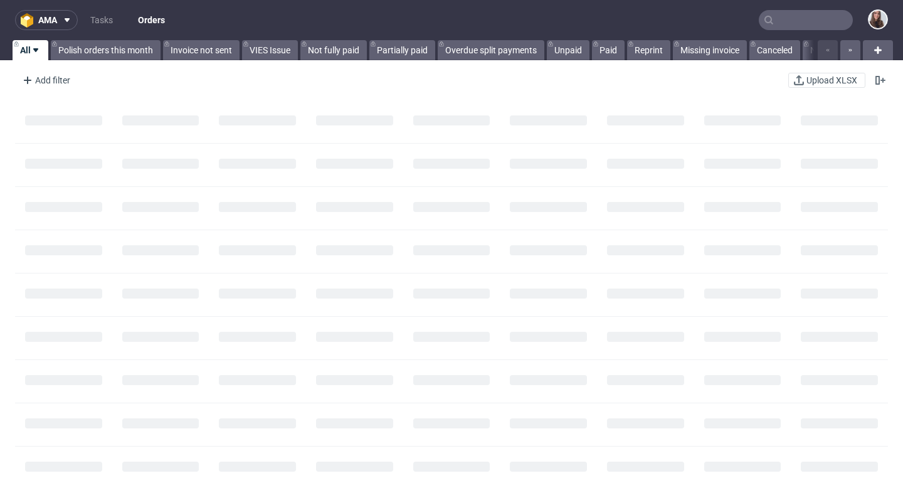
click at [788, 16] on input "text" at bounding box center [805, 20] width 94 height 20
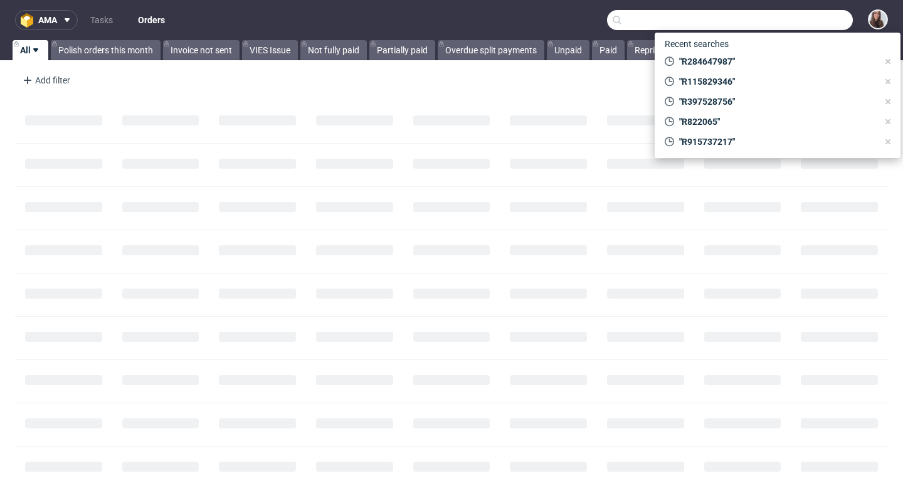
paste input "R284647987"
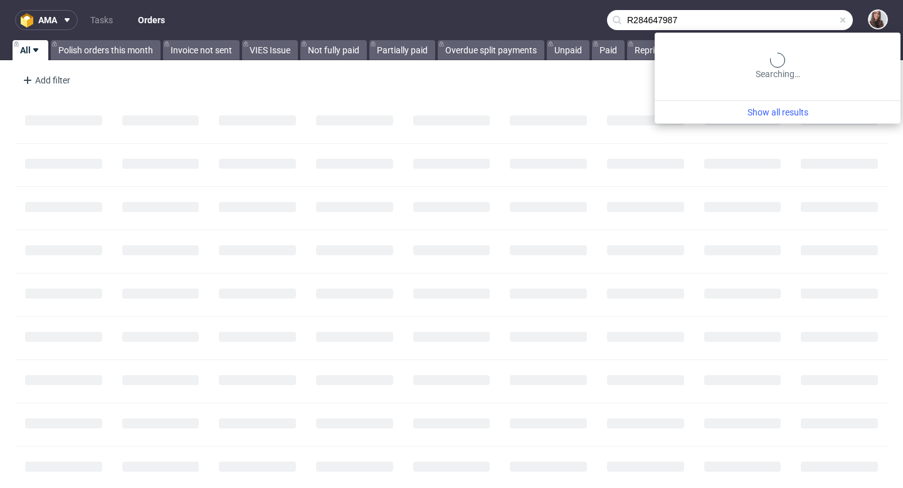
type input "R284647987"
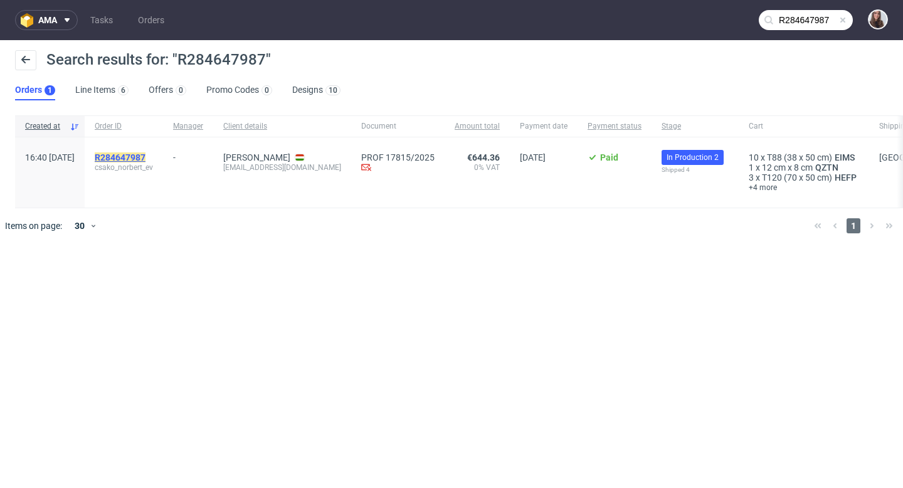
click at [145, 153] on mark "R284647987" at bounding box center [120, 157] width 51 height 10
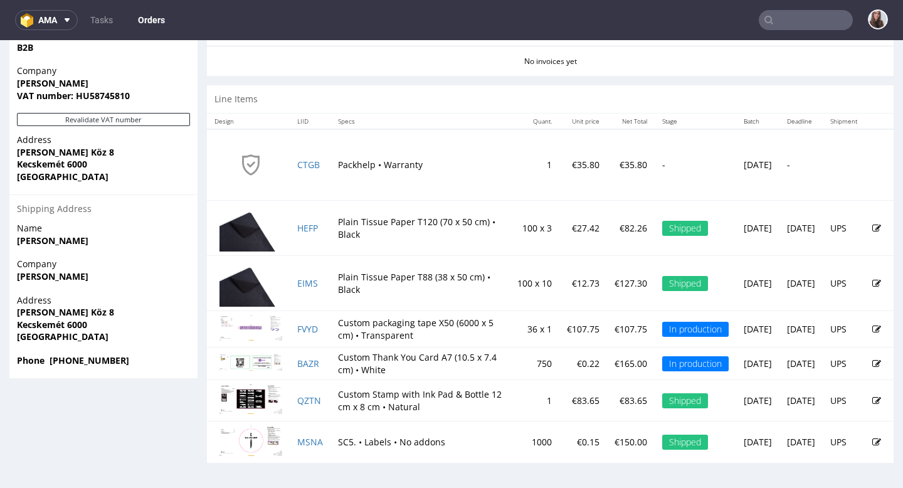
scroll to position [652, 0]
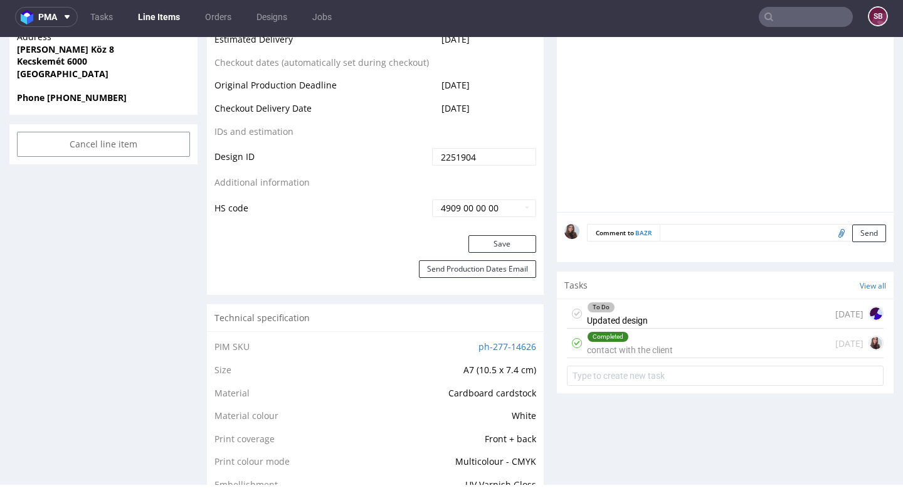
scroll to position [610, 0]
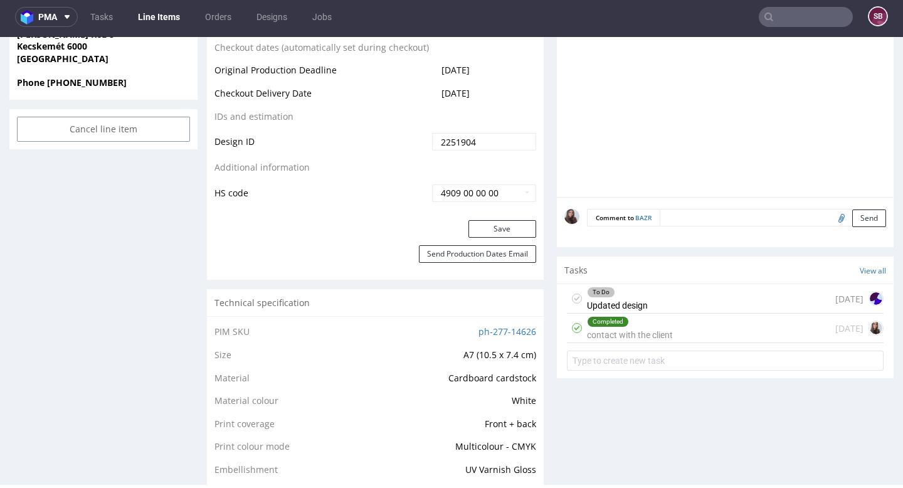
click at [639, 326] on div "Completed" at bounding box center [629, 322] width 85 height 10
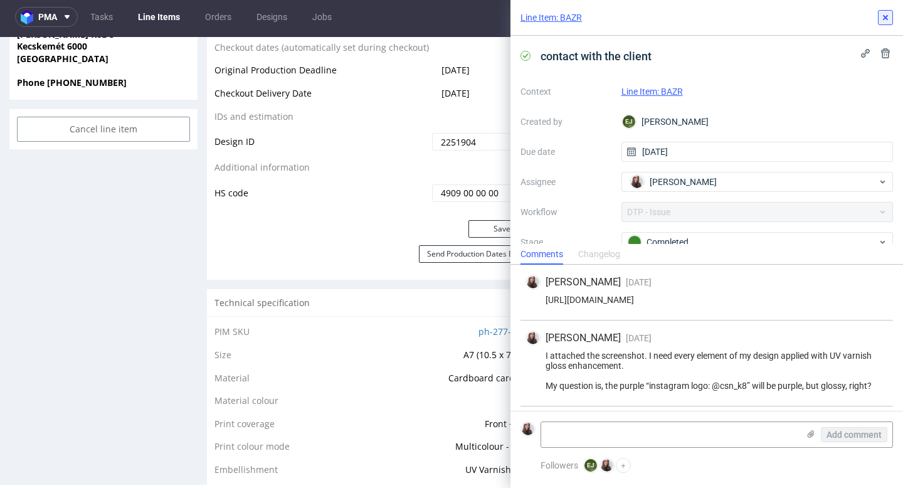
click at [884, 20] on icon at bounding box center [885, 18] width 10 height 10
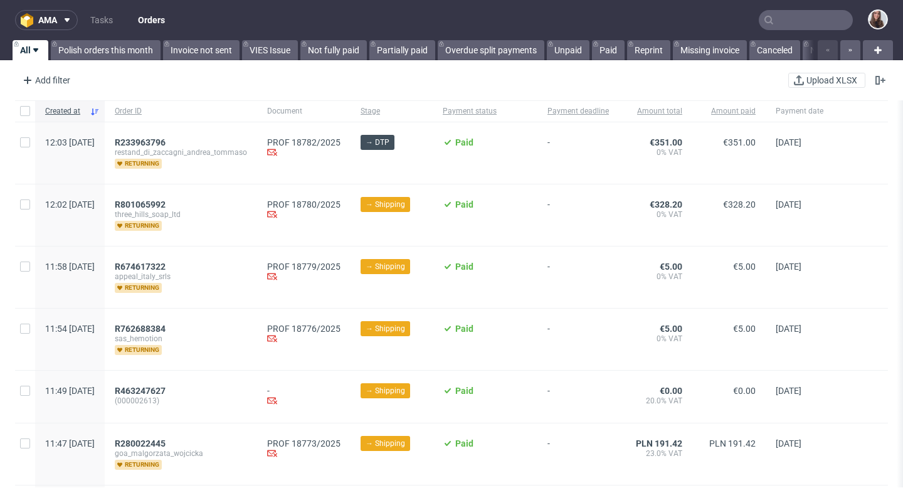
click at [800, 18] on input "text" at bounding box center [805, 20] width 94 height 20
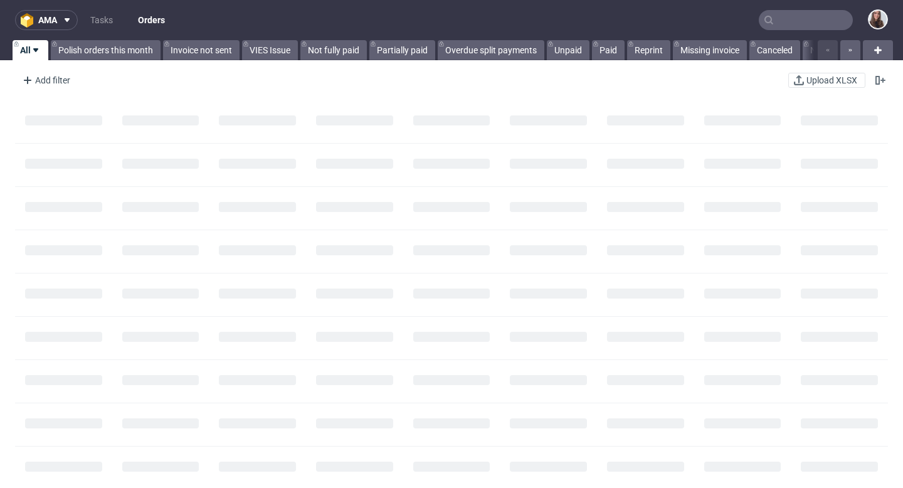
click at [782, 21] on input "text" at bounding box center [805, 20] width 94 height 20
paste input "Due Payment R397528756"
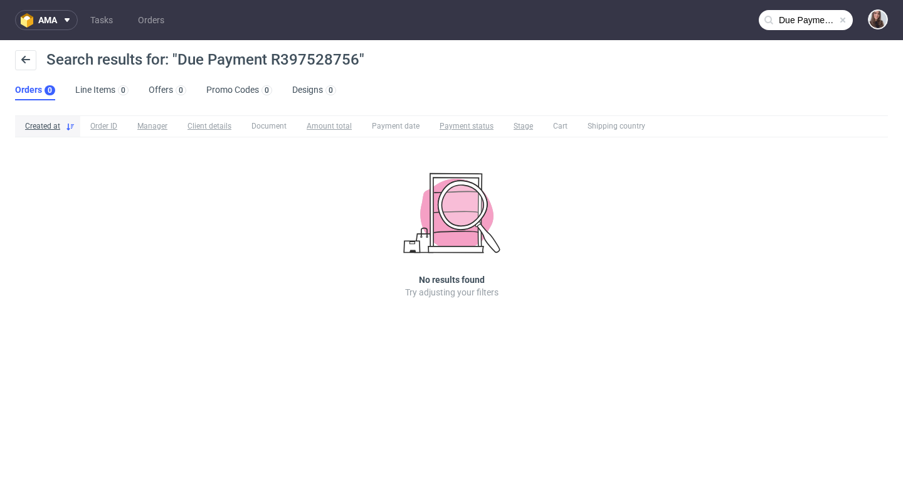
click at [801, 22] on input "Due Payment R397528756" at bounding box center [805, 20] width 94 height 20
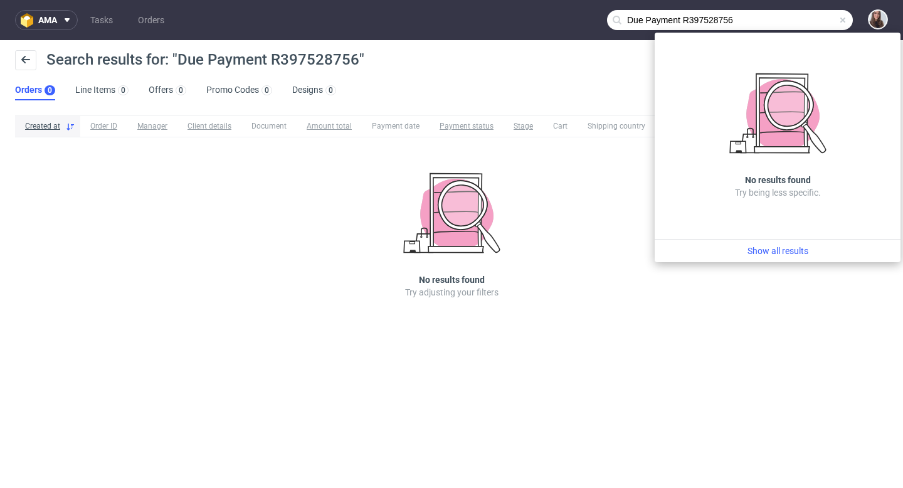
drag, startPoint x: 682, startPoint y: 16, endPoint x: 592, endPoint y: 16, distance: 90.3
click at [592, 16] on nav "ama Tasks Orders Due Payment R397528756" at bounding box center [451, 20] width 903 height 40
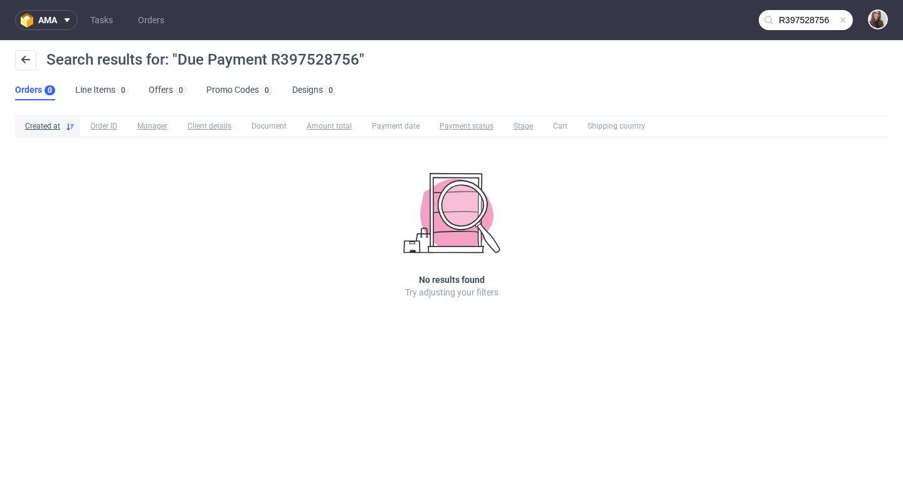
type input "R397528756"
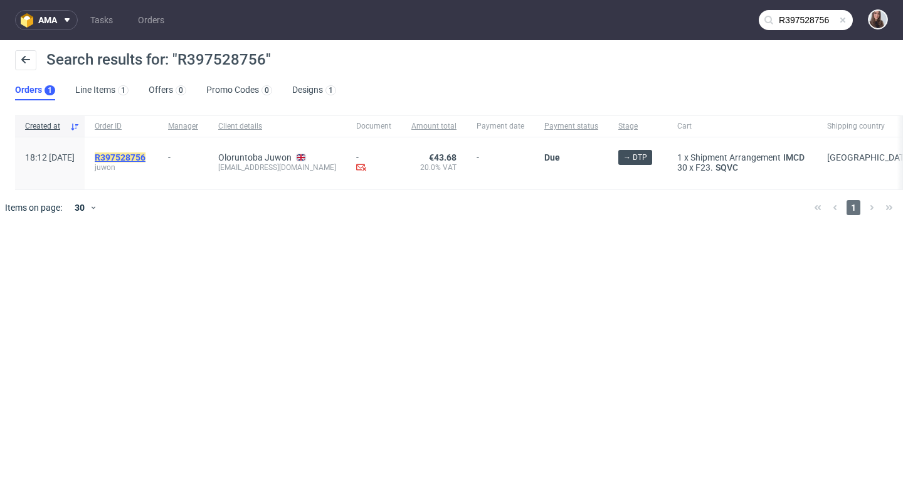
click at [145, 153] on mark "R397528756" at bounding box center [120, 157] width 51 height 10
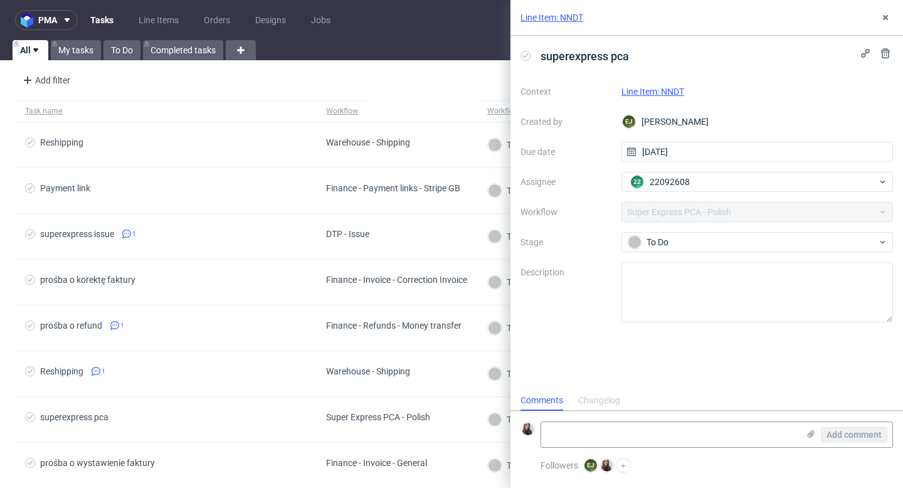
scroll to position [10, 0]
click at [669, 88] on link "Line Item: NNDT" at bounding box center [652, 91] width 63 height 10
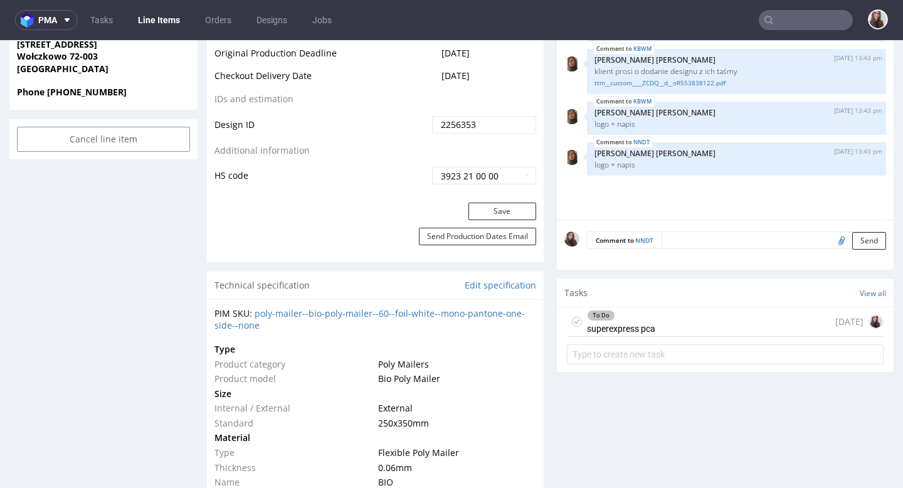
scroll to position [688, 0]
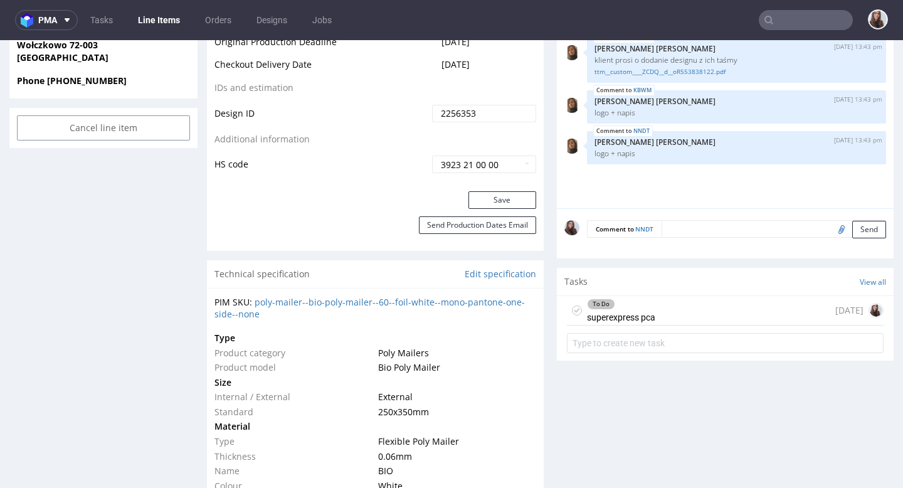
click at [642, 306] on div "To Do" at bounding box center [620, 304] width 67 height 10
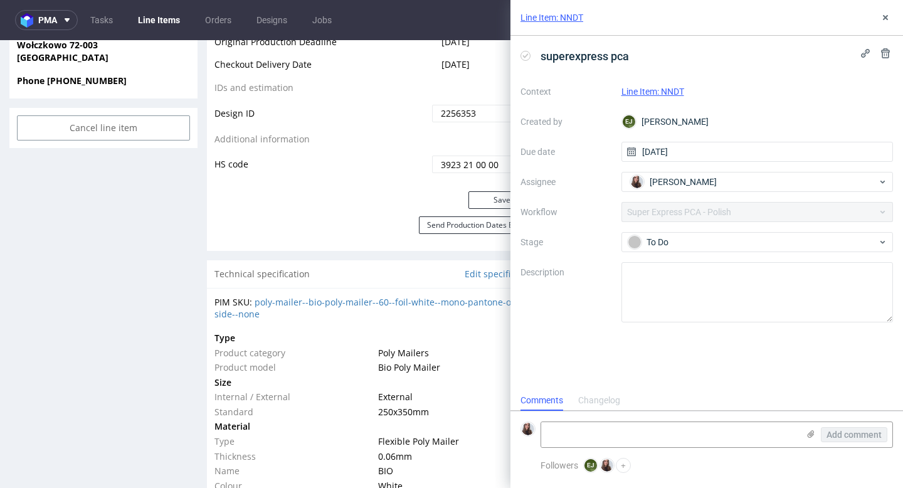
scroll to position [10, 0]
click at [882, 14] on icon at bounding box center [885, 18] width 10 height 10
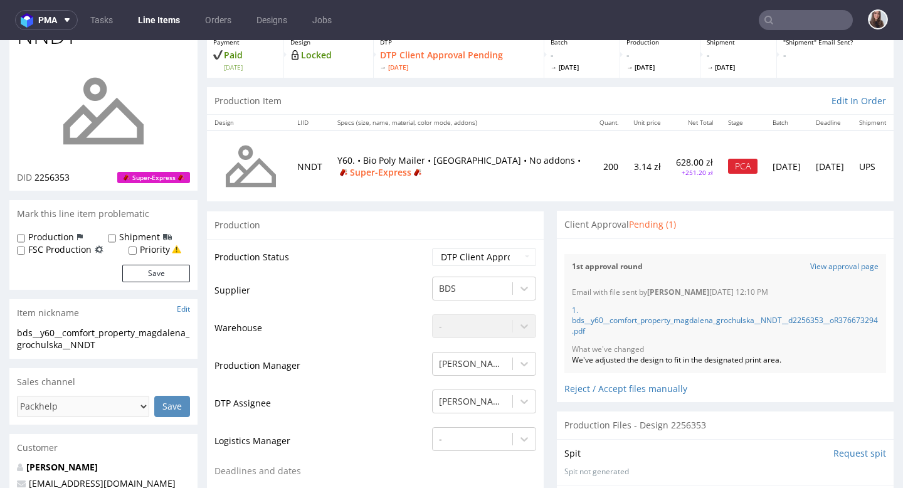
scroll to position [65, 0]
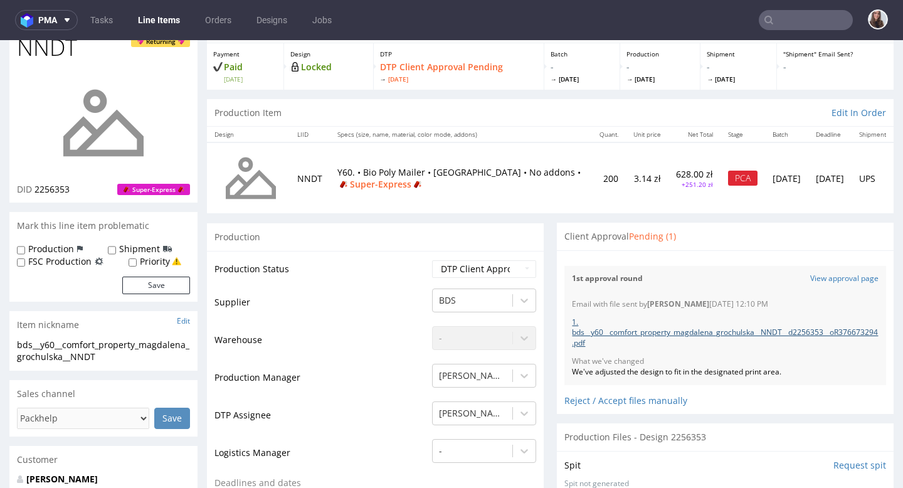
click at [674, 331] on link "1. bds__y60__comfort_property_magdalena_grochulska__NNDT__d2256353__oR376673294…" at bounding box center [725, 333] width 306 height 32
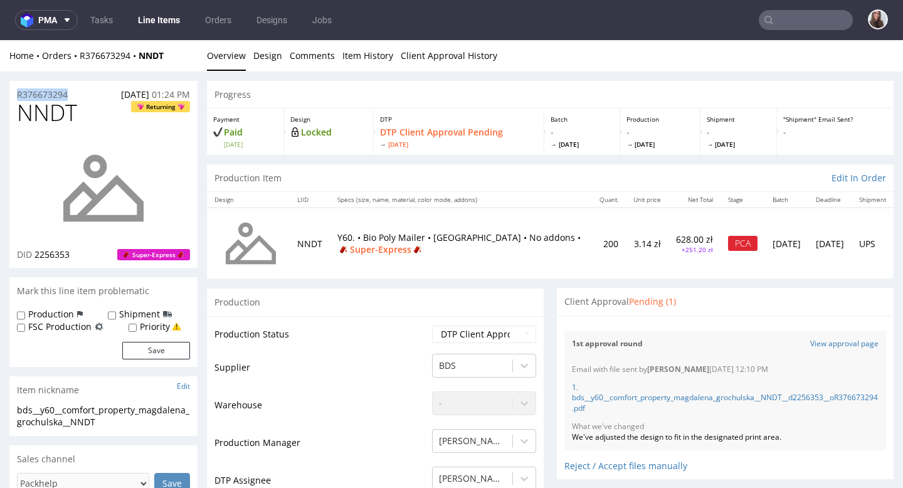
drag, startPoint x: 78, startPoint y: 91, endPoint x: 16, endPoint y: 93, distance: 62.7
click at [16, 93] on div "R376673294 03.09.2025 01:24 PM" at bounding box center [103, 91] width 188 height 20
copy p "R376673294"
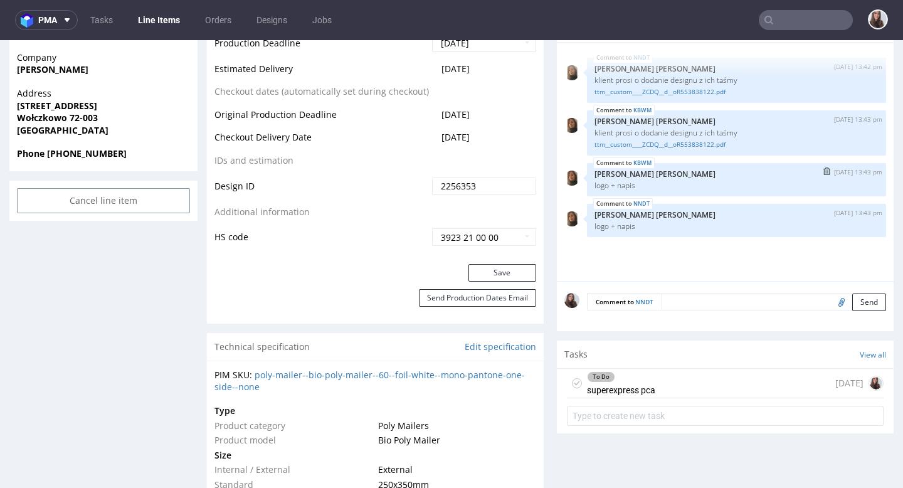
scroll to position [664, 0]
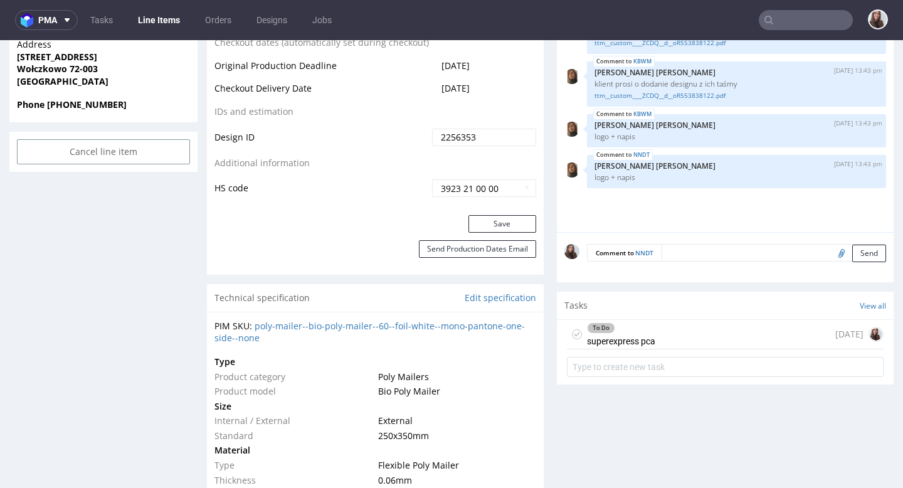
click at [653, 343] on div "To Do superexpress pca today" at bounding box center [725, 334] width 317 height 29
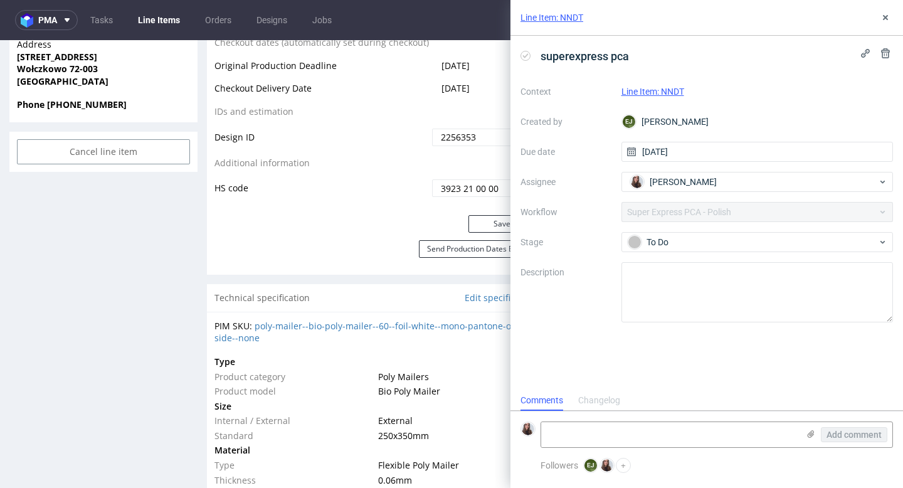
scroll to position [10, 0]
click at [634, 432] on textarea at bounding box center [669, 434] width 257 height 25
paste textarea "[URL][DOMAIN_NAME]"
type textarea "[URL][DOMAIN_NAME]"
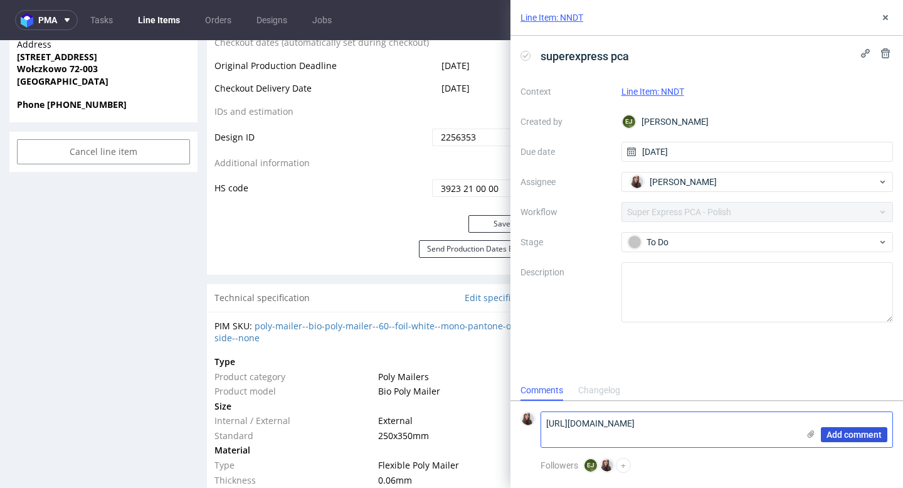
click at [858, 437] on span "Add comment" at bounding box center [853, 434] width 55 height 9
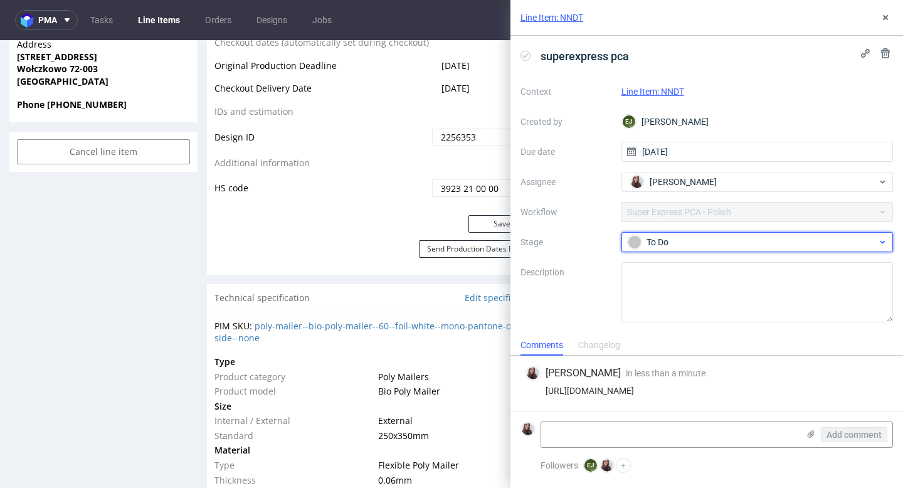
click at [772, 233] on div "To Do" at bounding box center [757, 242] width 272 height 20
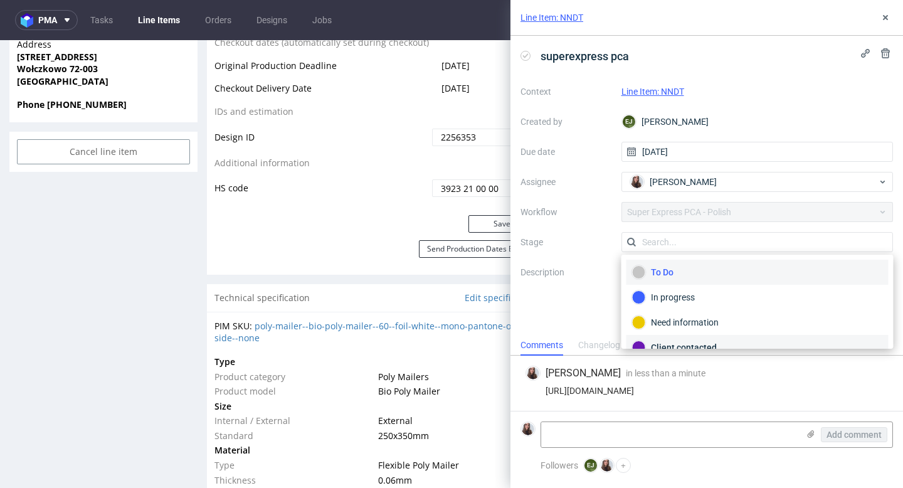
click at [693, 337] on div "Client contacted" at bounding box center [757, 347] width 262 height 25
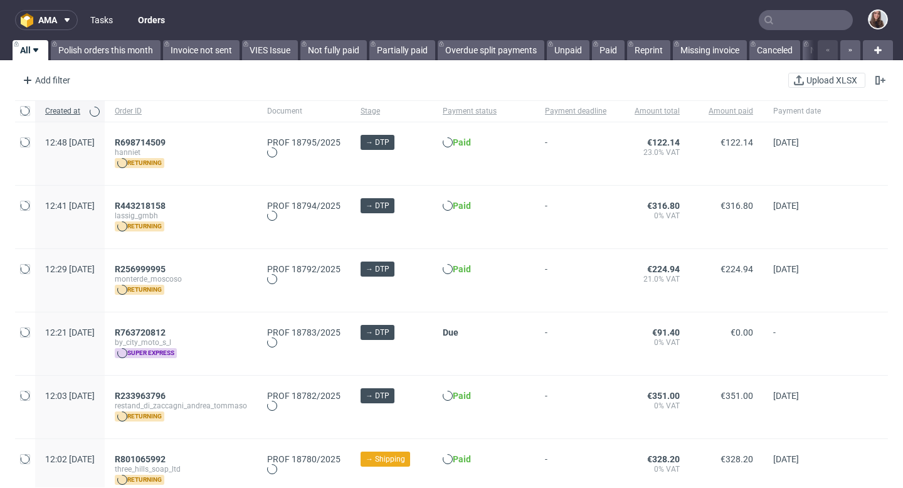
click at [95, 14] on link "Tasks" at bounding box center [102, 20] width 38 height 20
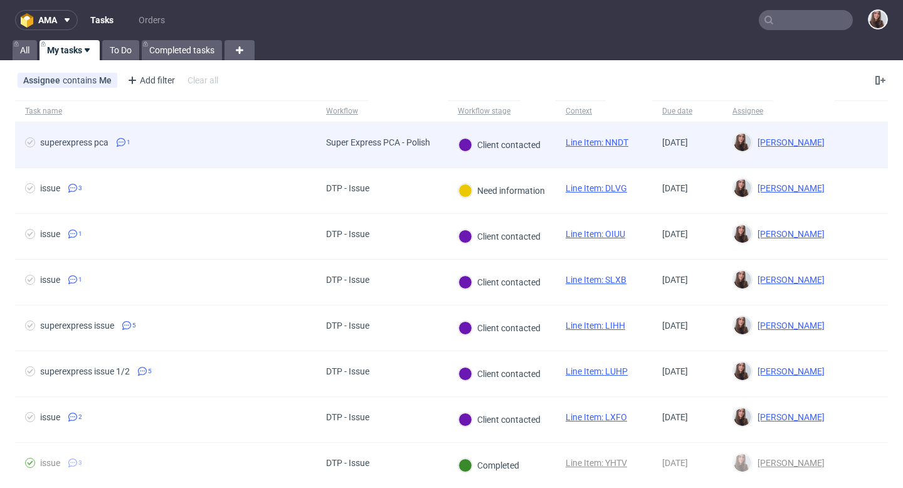
click at [419, 144] on div "Super Express PCA - Polish" at bounding box center [378, 142] width 104 height 10
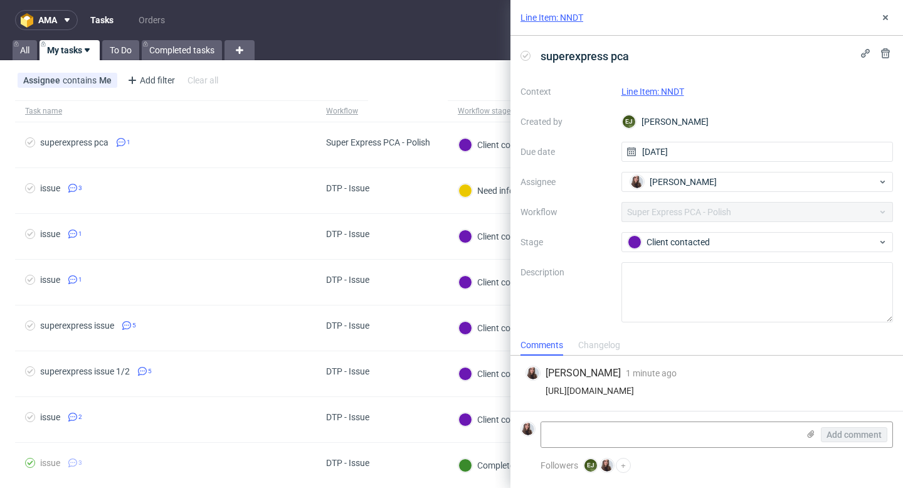
click at [679, 92] on link "Line Item: NNDT" at bounding box center [652, 91] width 63 height 10
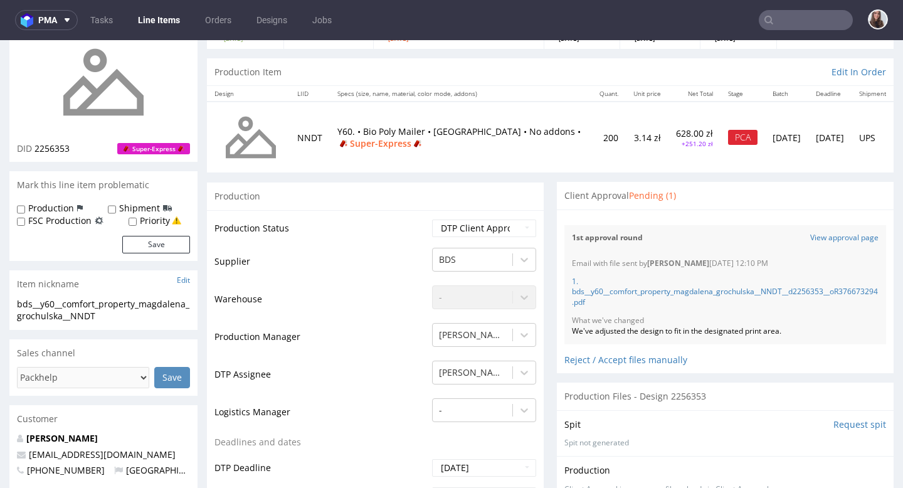
scroll to position [119, 0]
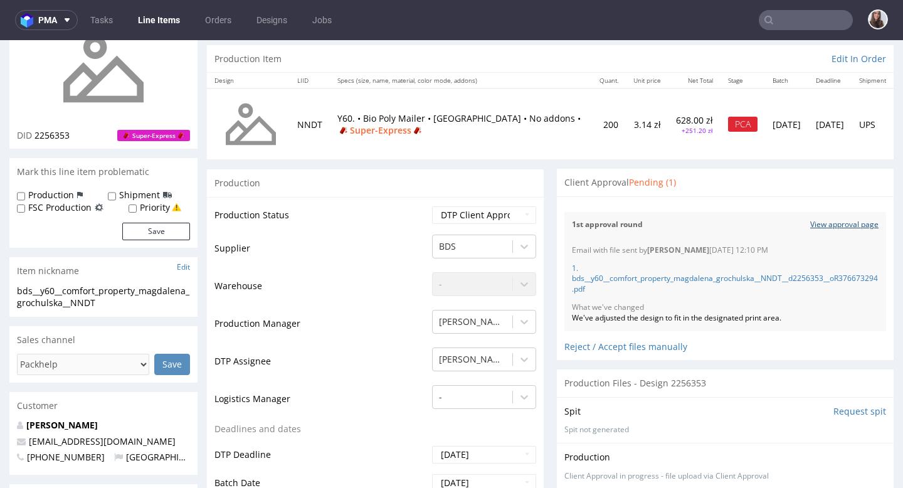
click at [836, 226] on link "View approval page" at bounding box center [844, 224] width 68 height 11
